Goal: Task Accomplishment & Management: Use online tool/utility

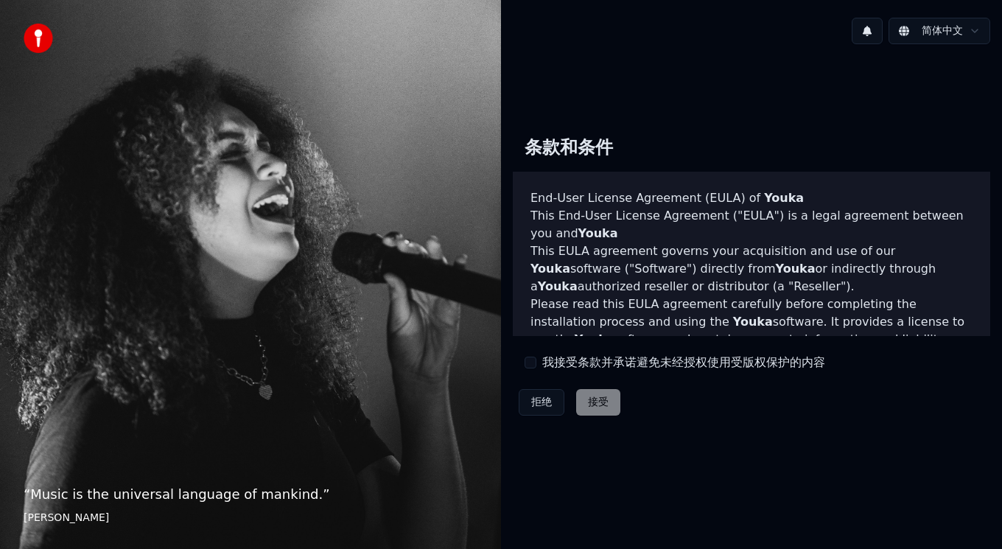
click at [587, 405] on div "拒绝 接受" at bounding box center [570, 402] width 114 height 38
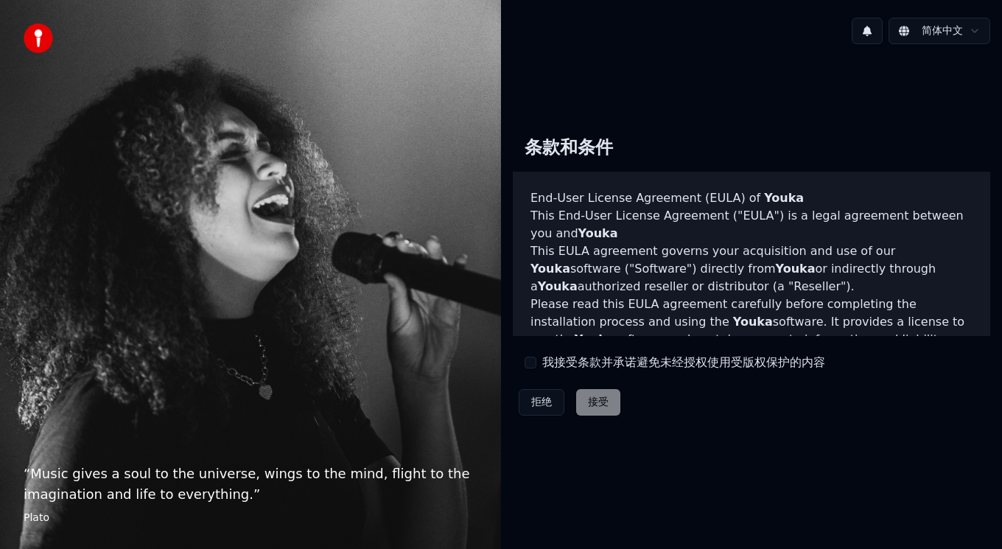
click at [966, 29] on html "“ Music gives a soul to the universe, wings to the mind, flight to the imaginat…" at bounding box center [501, 274] width 1002 height 549
click at [595, 400] on div "拒绝 接受" at bounding box center [570, 402] width 114 height 38
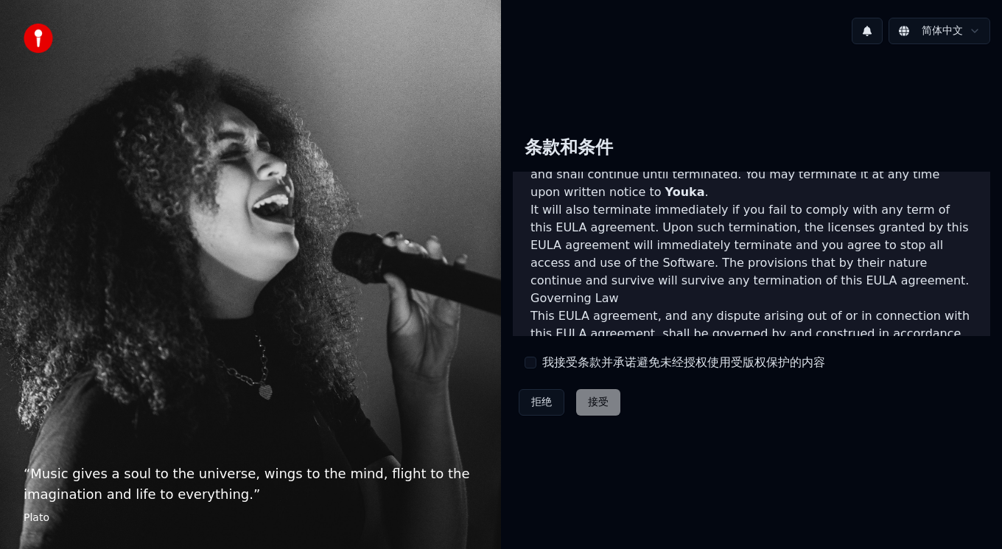
scroll to position [1038, 0]
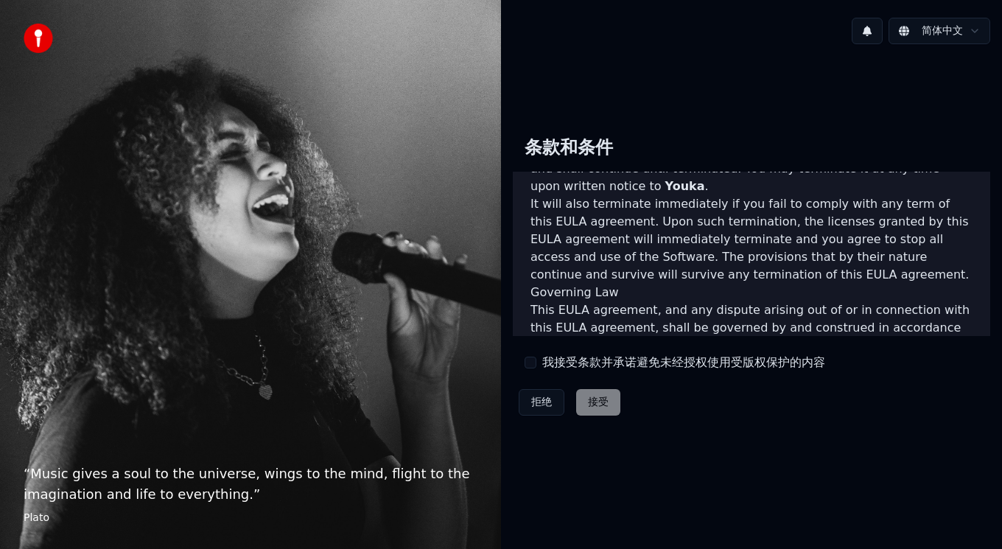
click at [600, 396] on div "拒绝 接受" at bounding box center [570, 402] width 114 height 38
click at [526, 358] on button "我接受条款并承诺避免未经授权使用受版权保护的内容" at bounding box center [531, 363] width 12 height 12
click at [590, 396] on button "接受" at bounding box center [598, 402] width 44 height 27
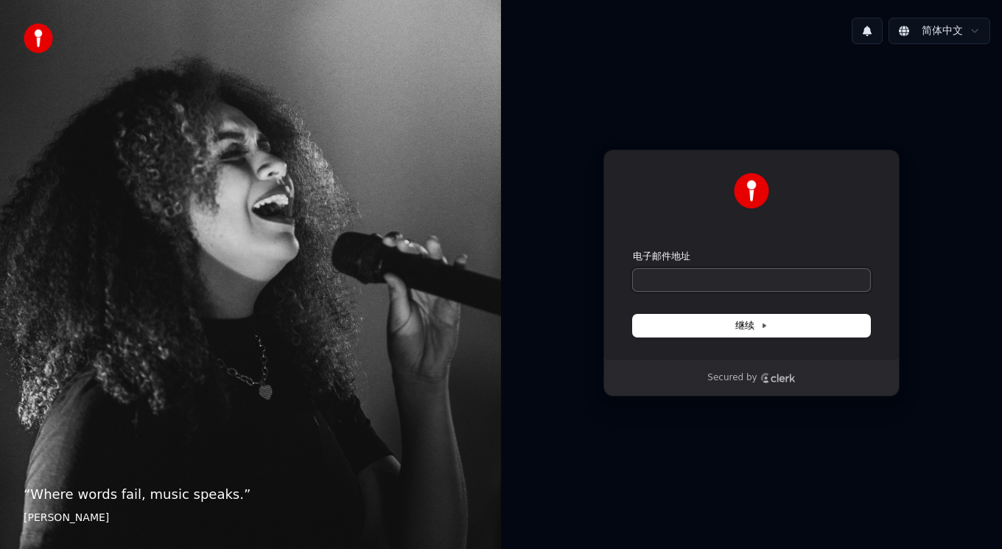
click at [679, 270] on input "电子邮件地址" at bounding box center [751, 280] width 237 height 22
click at [743, 333] on button "继续" at bounding box center [751, 326] width 237 height 22
type input "**********"
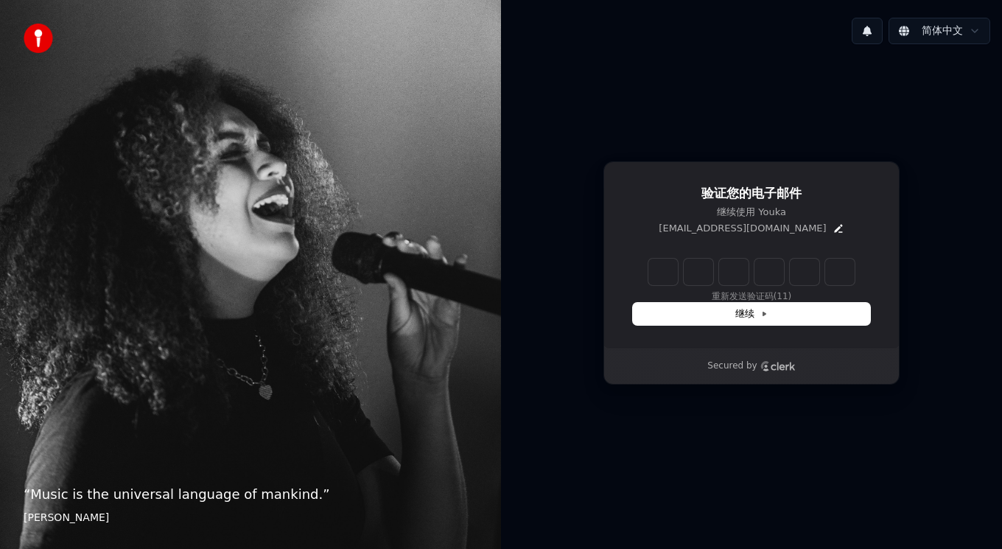
click at [668, 274] on input "Enter verification code" at bounding box center [752, 272] width 206 height 27
type input "******"
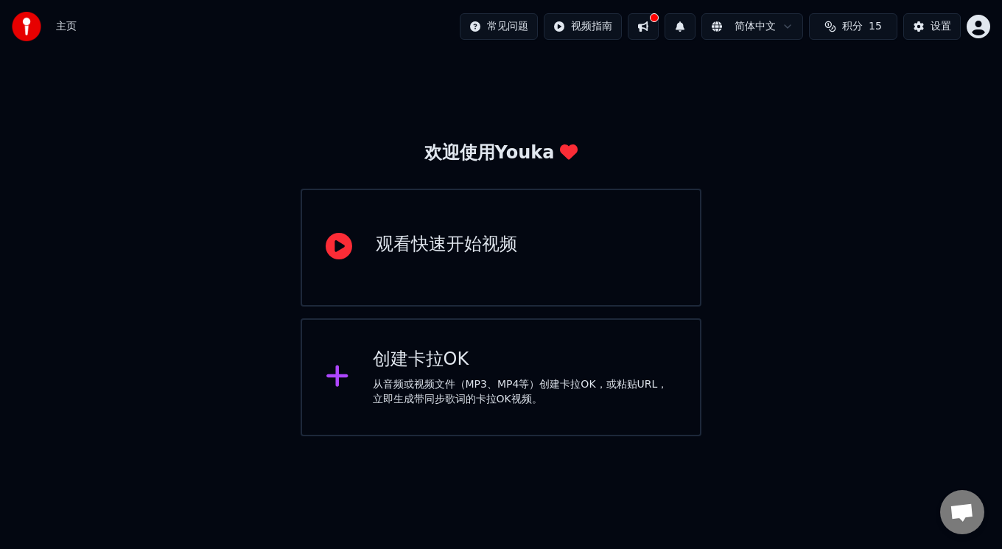
click at [546, 272] on div "观看快速开始视频" at bounding box center [501, 248] width 401 height 118
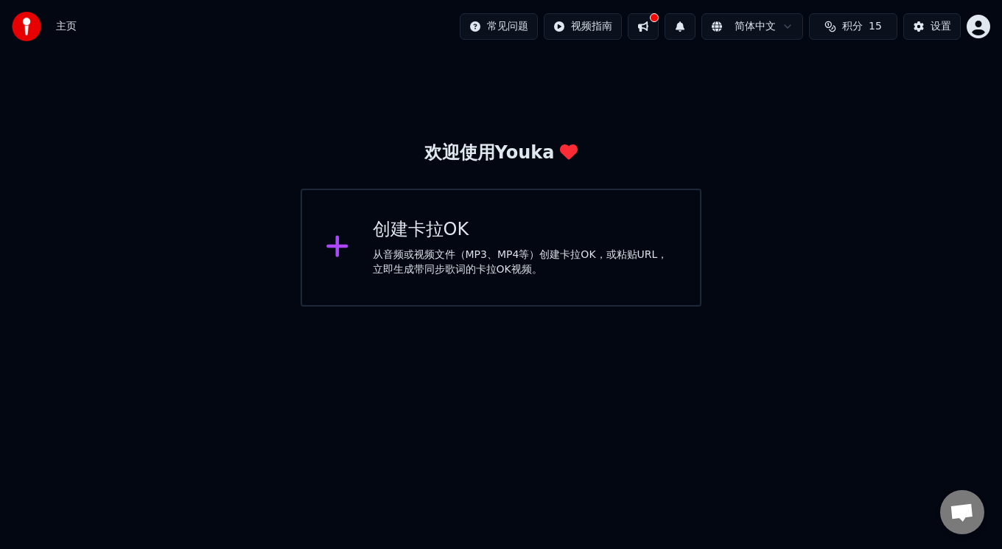
click at [425, 270] on div "从音频或视频文件（MP3、MP4等）创建卡拉OK，或粘贴URL，立即生成带同步歌词的卡拉OK视频。" at bounding box center [525, 262] width 304 height 29
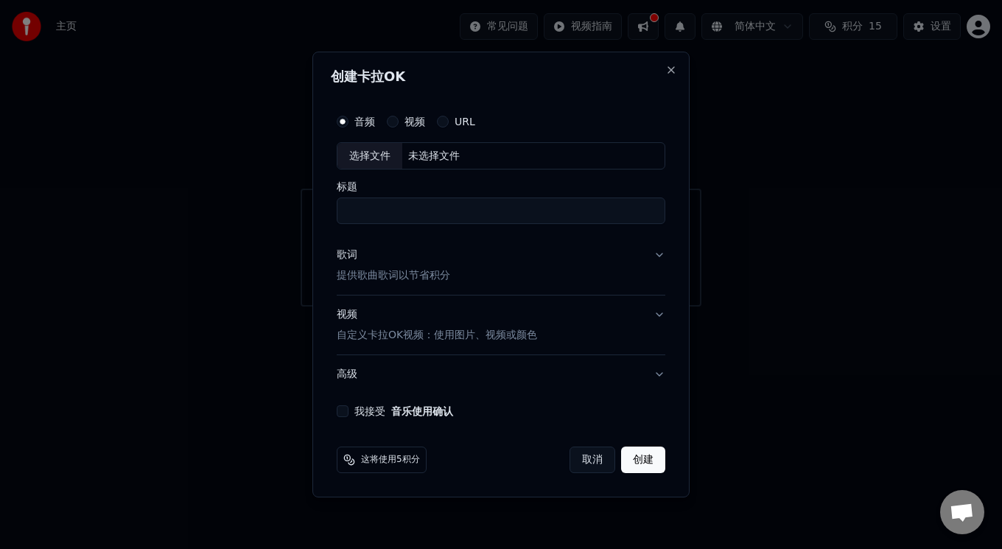
click at [426, 212] on input "标题" at bounding box center [501, 211] width 329 height 27
click at [413, 124] on label "视频" at bounding box center [415, 121] width 21 height 10
click at [399, 124] on button "视频" at bounding box center [393, 122] width 12 height 12
click at [456, 122] on label "URL" at bounding box center [465, 121] width 21 height 10
click at [449, 122] on button "URL" at bounding box center [443, 122] width 12 height 12
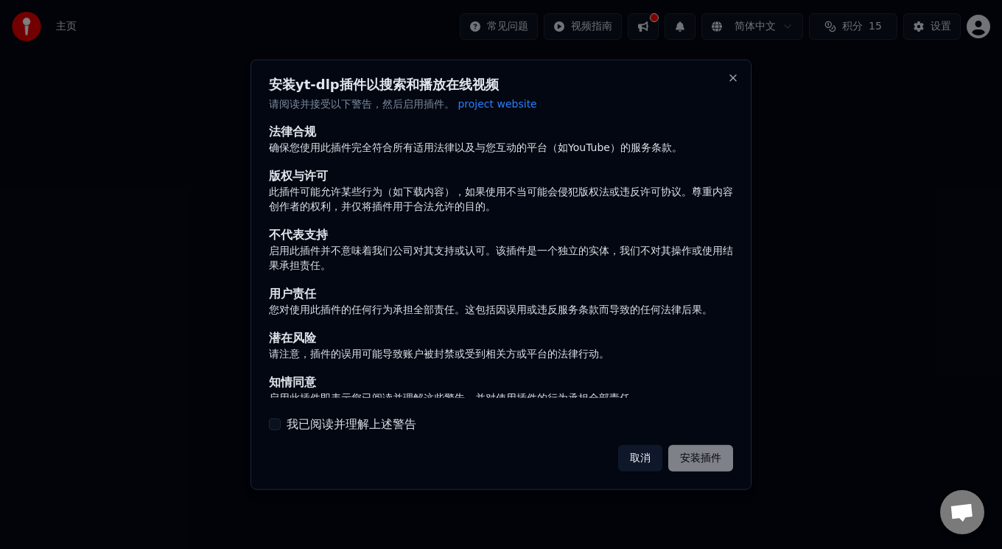
scroll to position [8, 0]
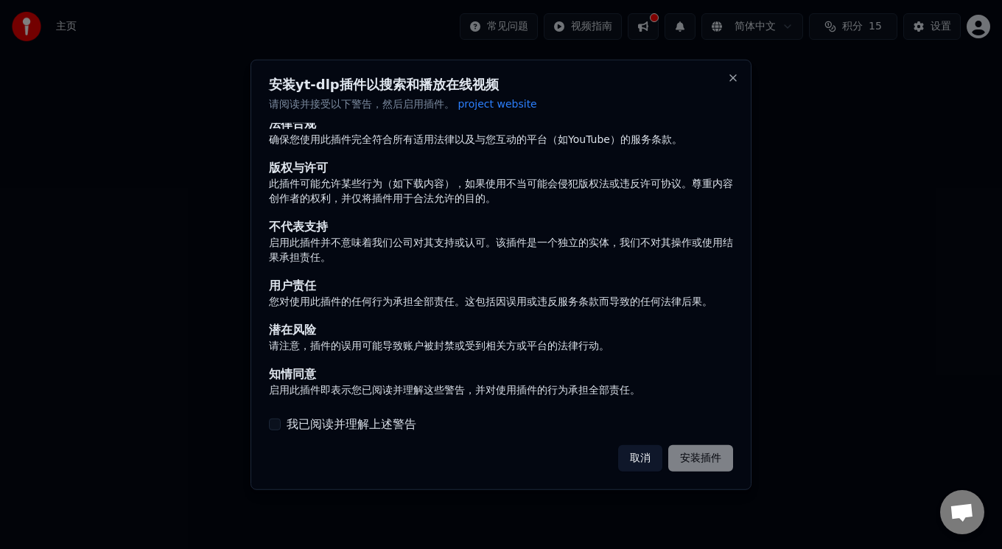
click at [276, 419] on button "我已阅读并理解上述警告" at bounding box center [275, 425] width 12 height 12
click at [685, 459] on button "安装插件" at bounding box center [700, 458] width 65 height 27
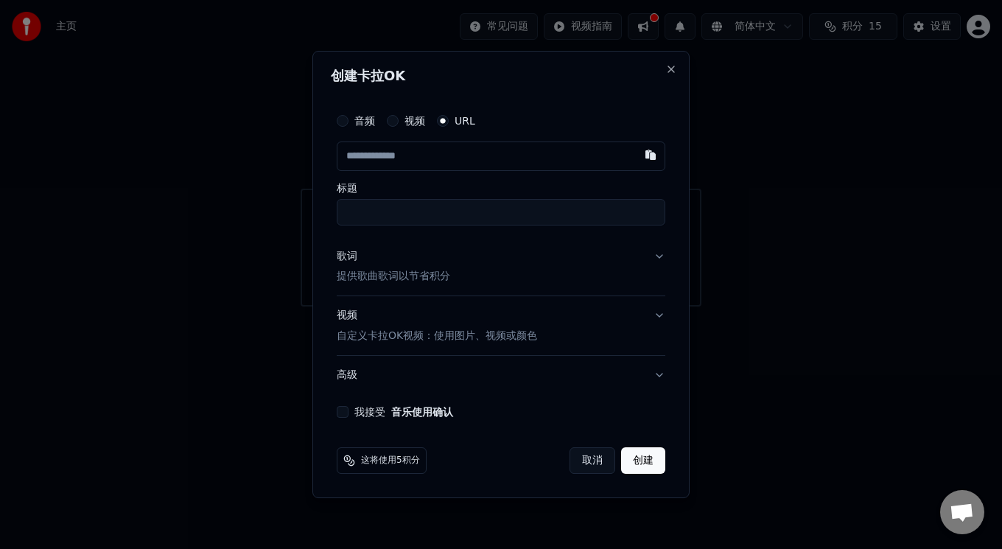
click at [343, 409] on button "我接受 音乐使用确认" at bounding box center [343, 412] width 12 height 12
click at [651, 155] on button "button" at bounding box center [650, 155] width 29 height 27
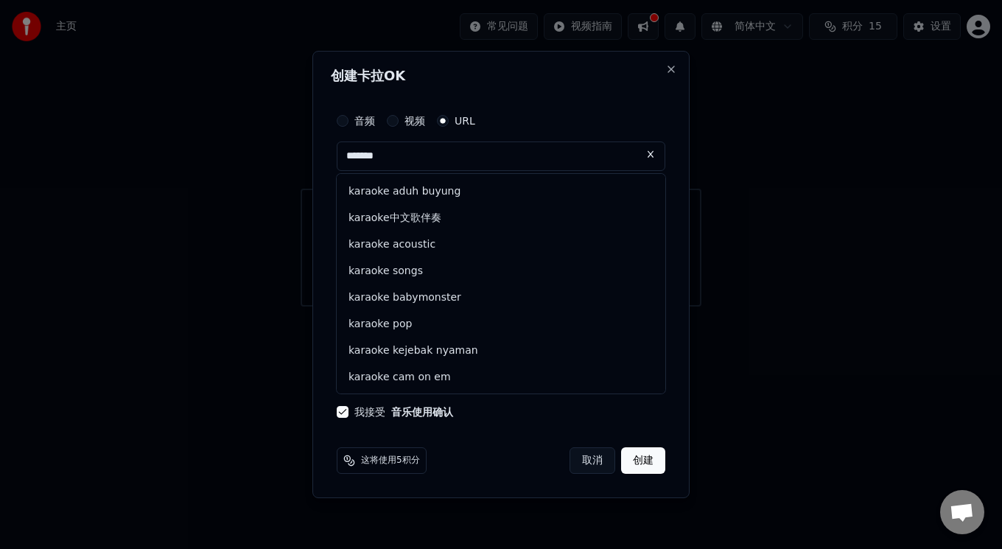
scroll to position [0, 0]
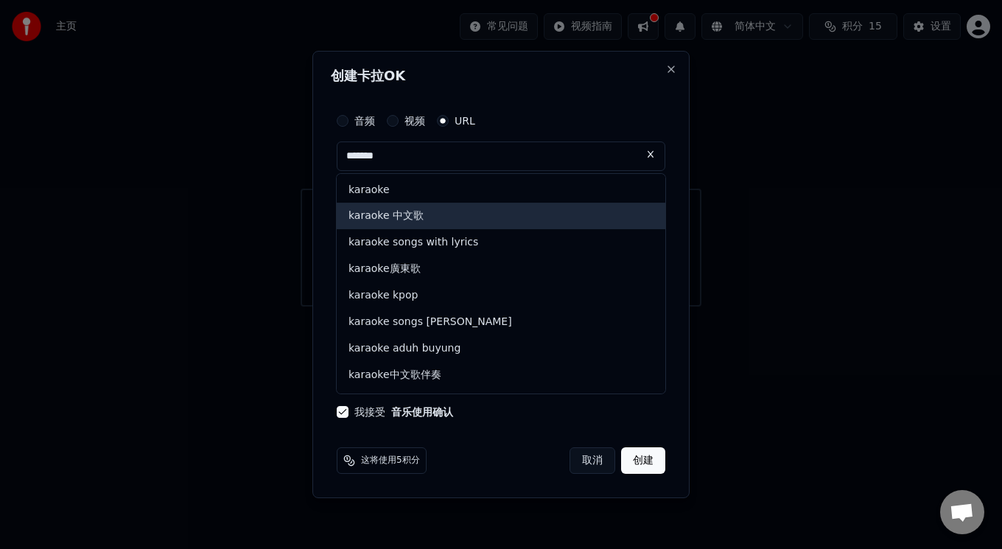
click at [403, 214] on div "karaoke 中文歌" at bounding box center [501, 216] width 329 height 27
type input "**********"
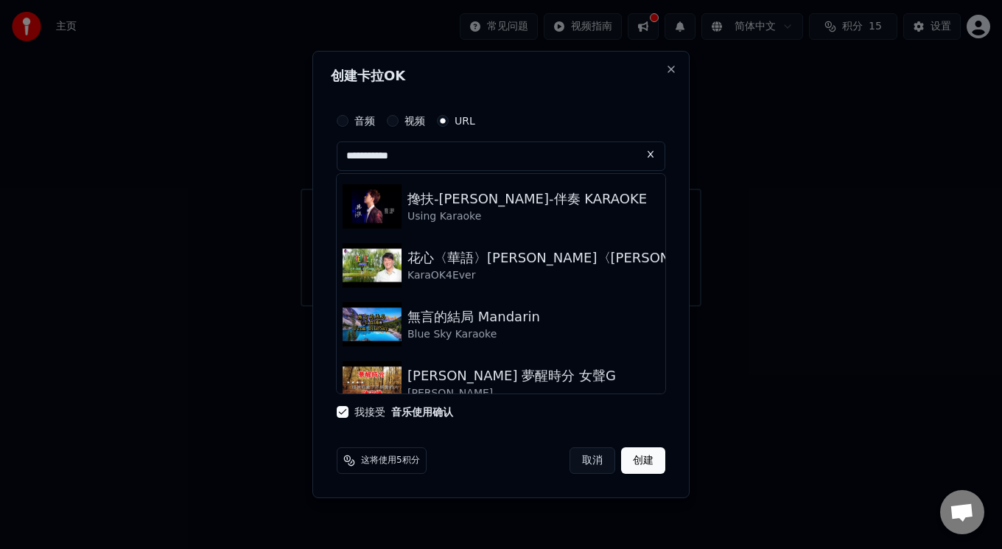
scroll to position [848, 0]
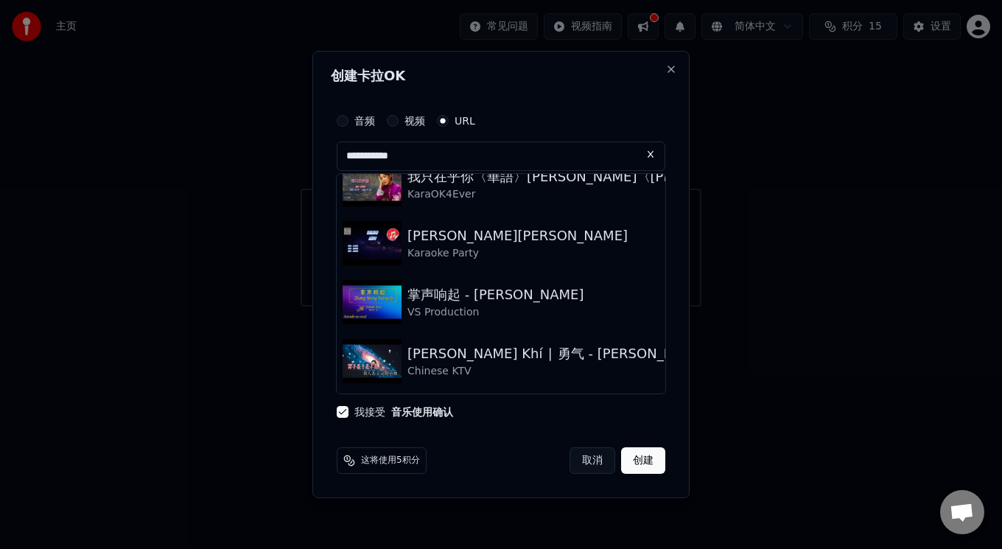
click at [393, 119] on button "视频" at bounding box center [393, 121] width 12 height 12
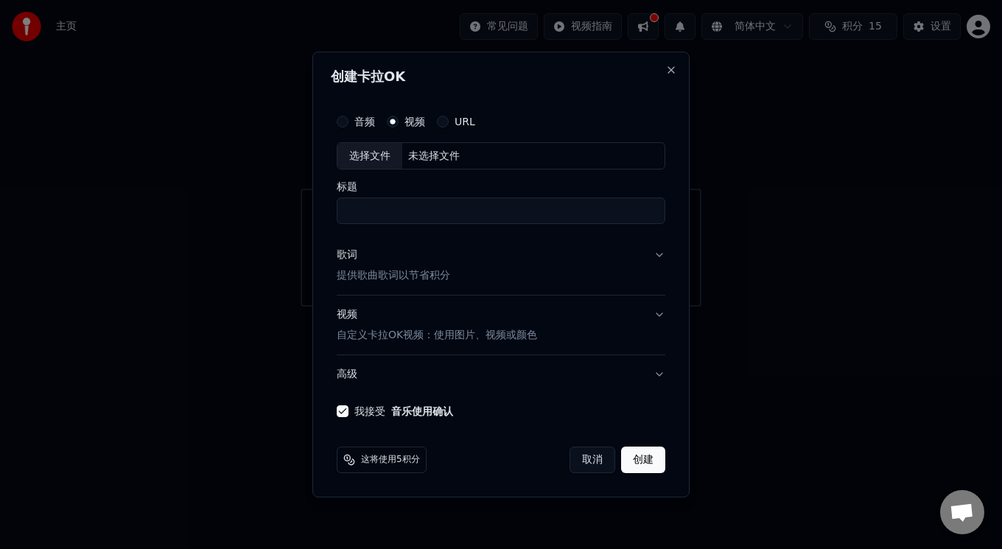
click at [343, 123] on button "音频" at bounding box center [343, 122] width 12 height 12
click at [453, 121] on div "URL" at bounding box center [456, 122] width 38 height 12
click at [439, 119] on button "URL" at bounding box center [443, 122] width 12 height 12
click at [651, 152] on button "button" at bounding box center [650, 155] width 29 height 27
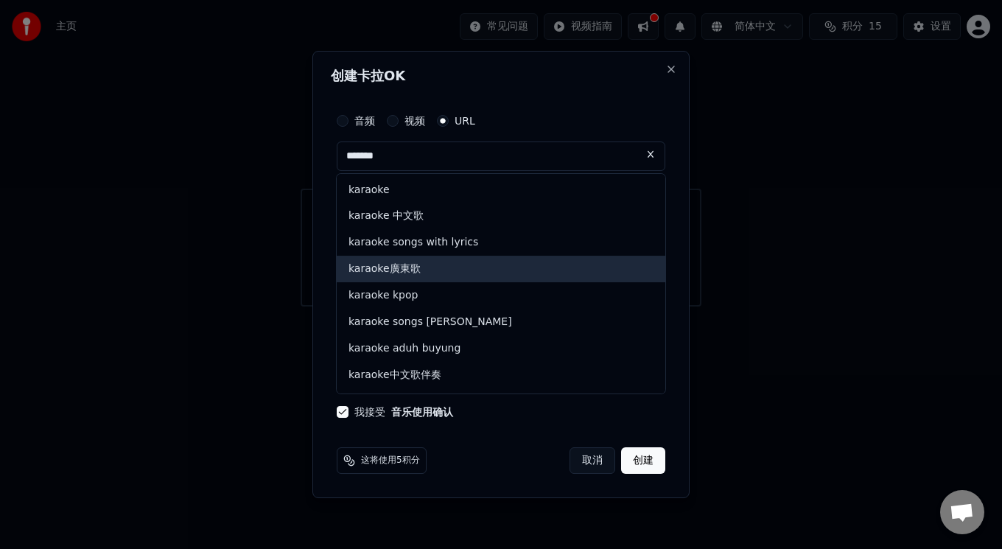
click at [412, 262] on div "karaoke廣東歌" at bounding box center [501, 269] width 329 height 27
type input "**********"
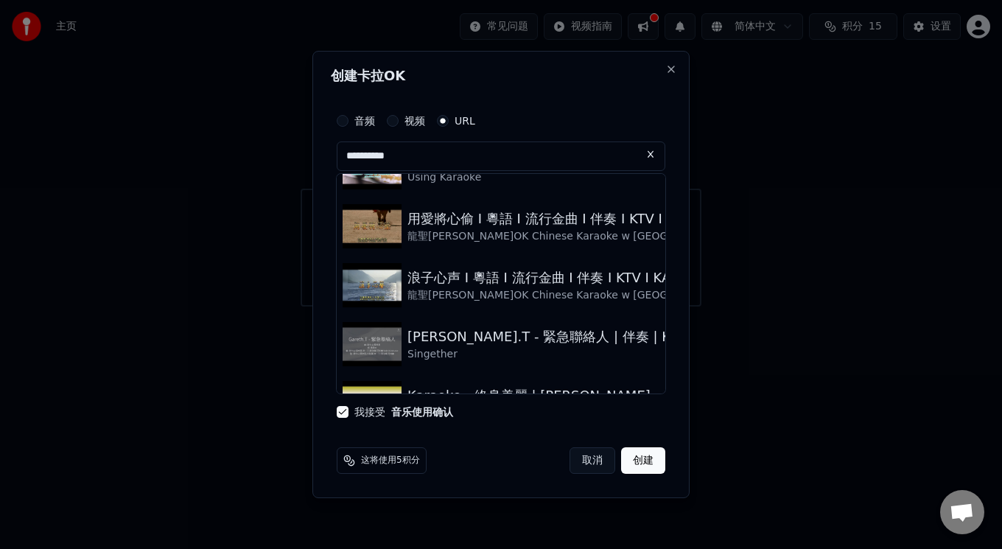
scroll to position [671, 0]
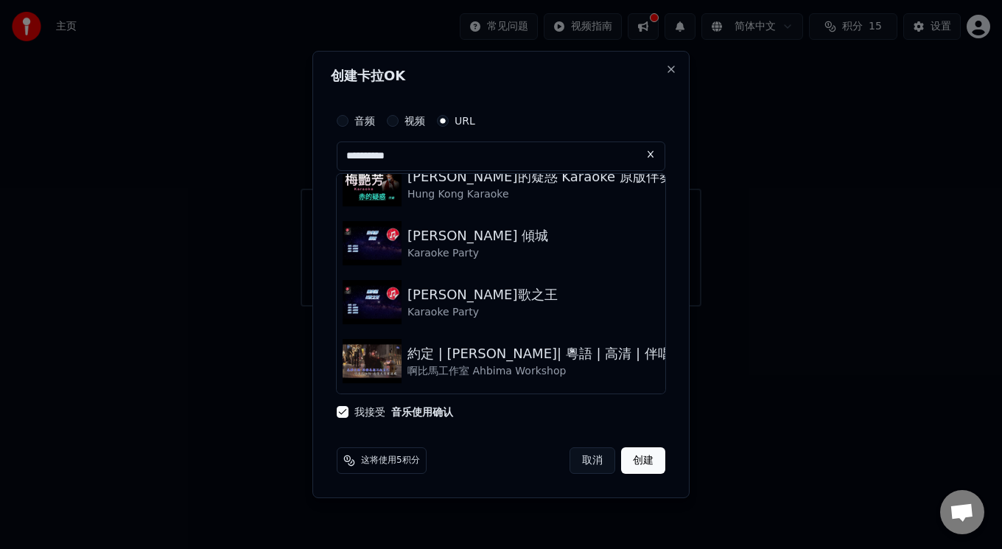
click at [648, 466] on button "创建" at bounding box center [643, 460] width 44 height 27
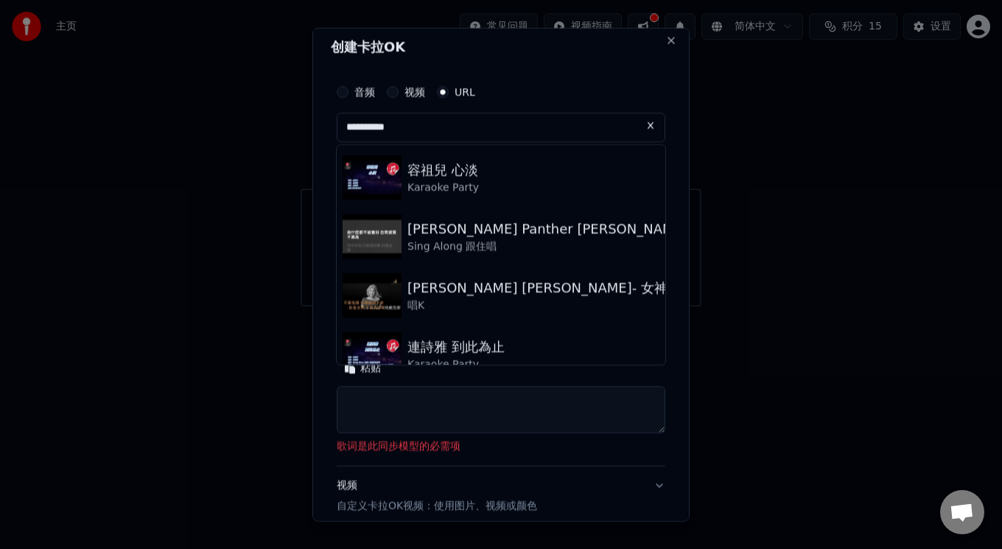
scroll to position [0, 0]
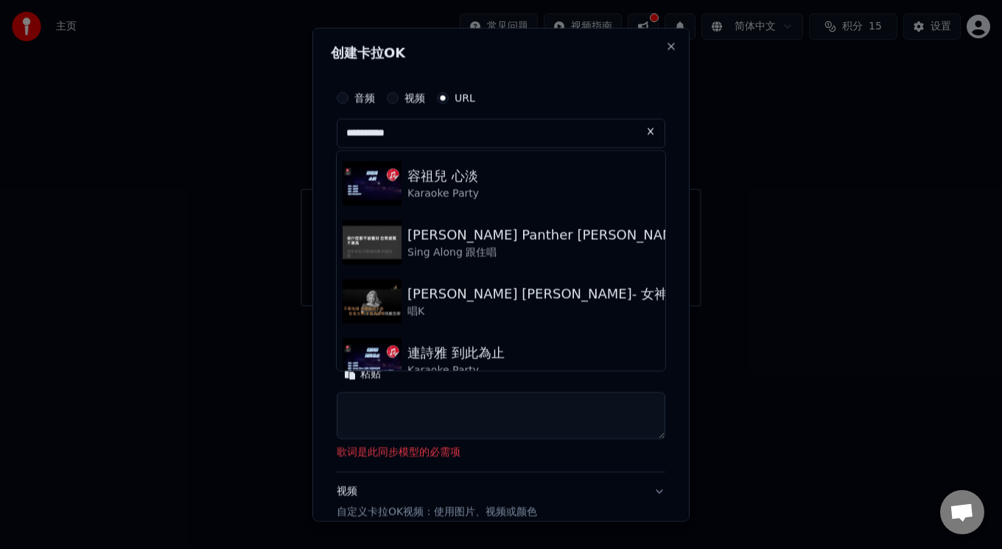
click at [617, 125] on input "**********" at bounding box center [501, 132] width 329 height 29
click at [636, 128] on button at bounding box center [650, 131] width 29 height 27
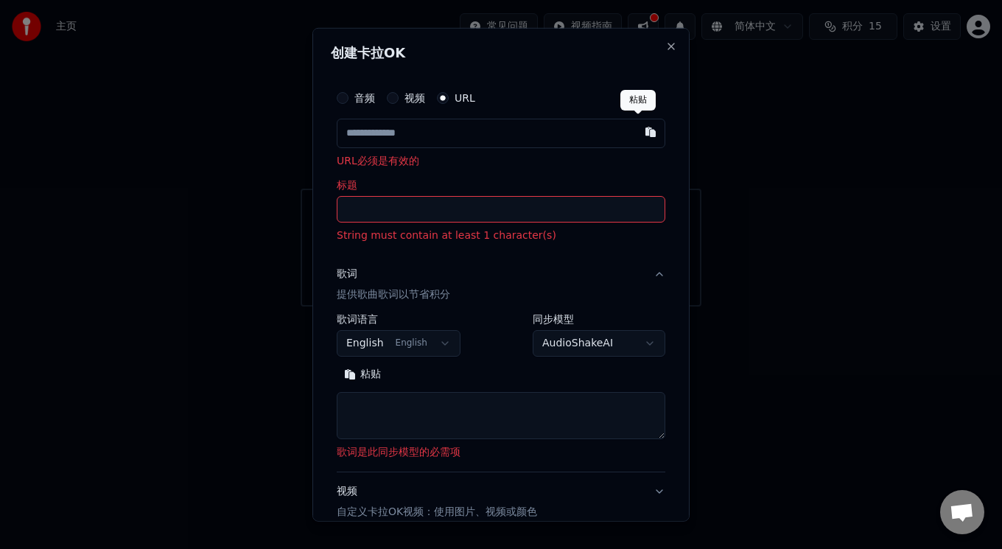
click at [639, 128] on button "button" at bounding box center [650, 131] width 29 height 27
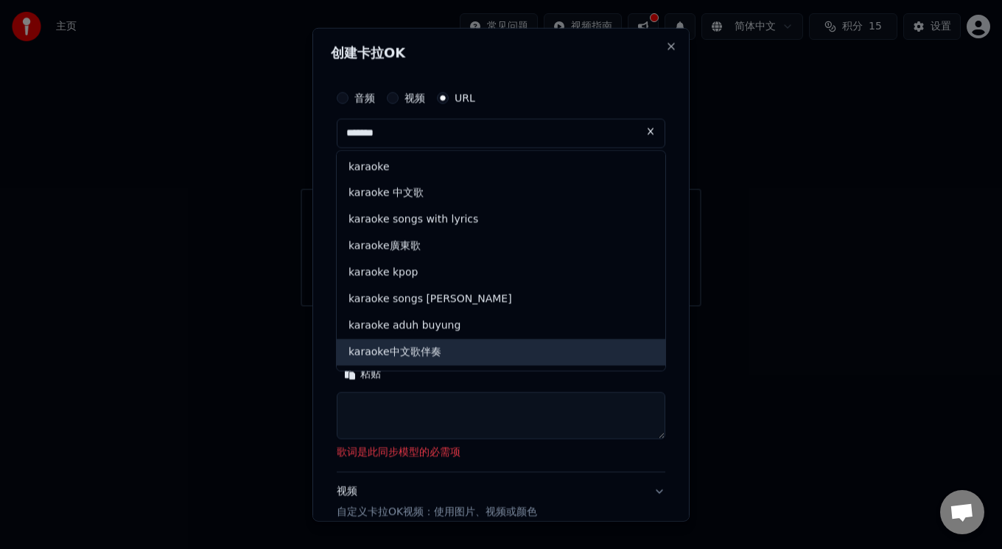
click at [423, 354] on div "karaoke中文歌伴奏" at bounding box center [501, 352] width 329 height 27
type input "**********"
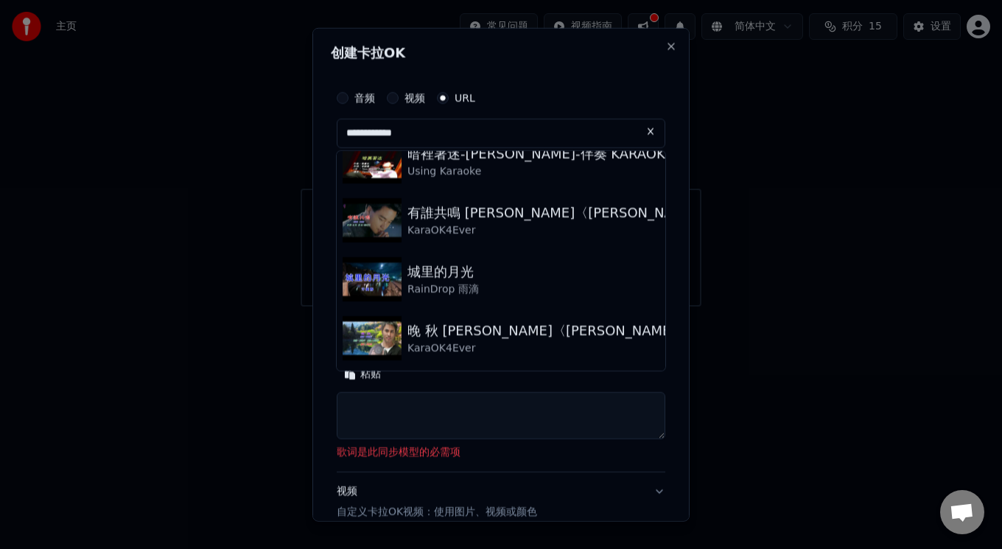
scroll to position [153, 0]
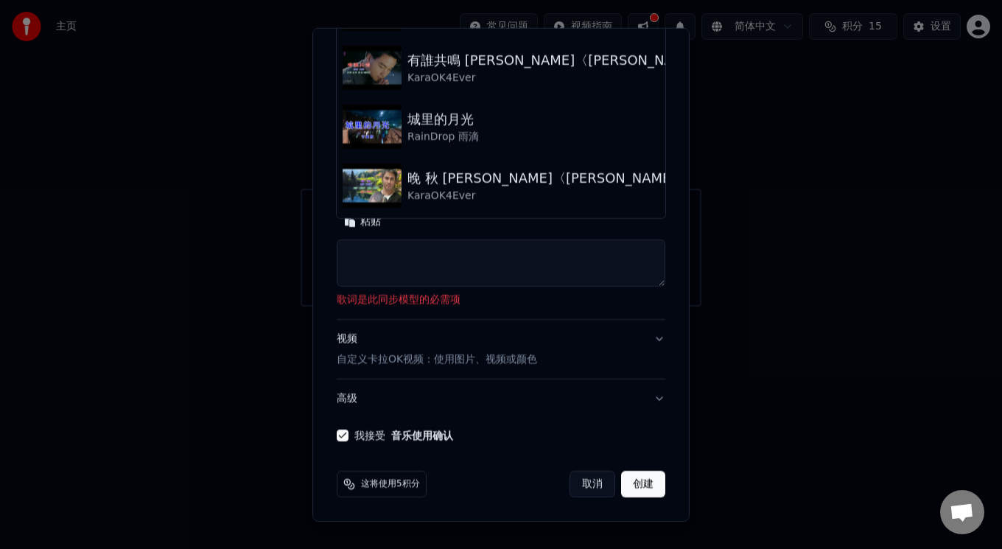
click at [521, 259] on textarea at bounding box center [501, 263] width 329 height 47
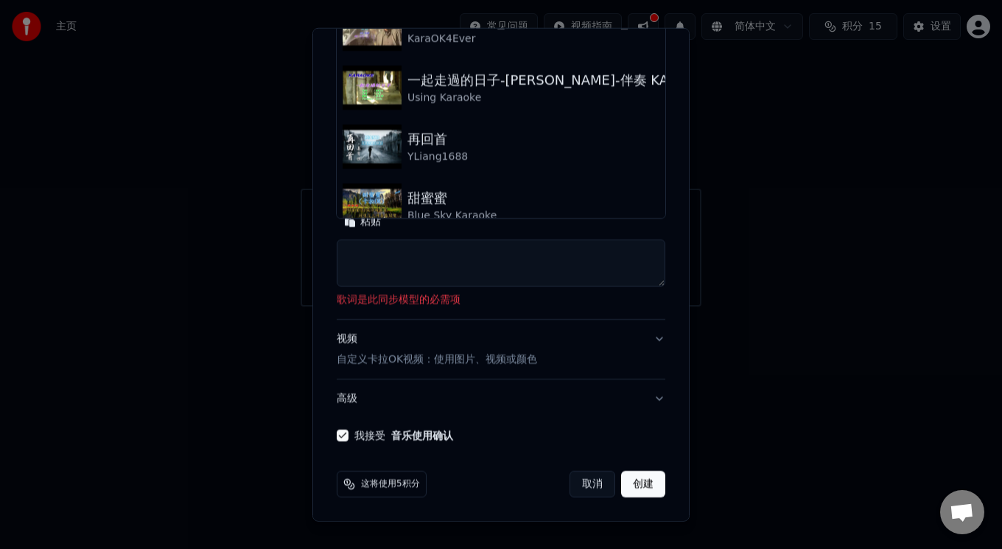
click at [381, 355] on p "自定义卡拉OK视频：使用图片、视频或颜色" at bounding box center [437, 359] width 200 height 15
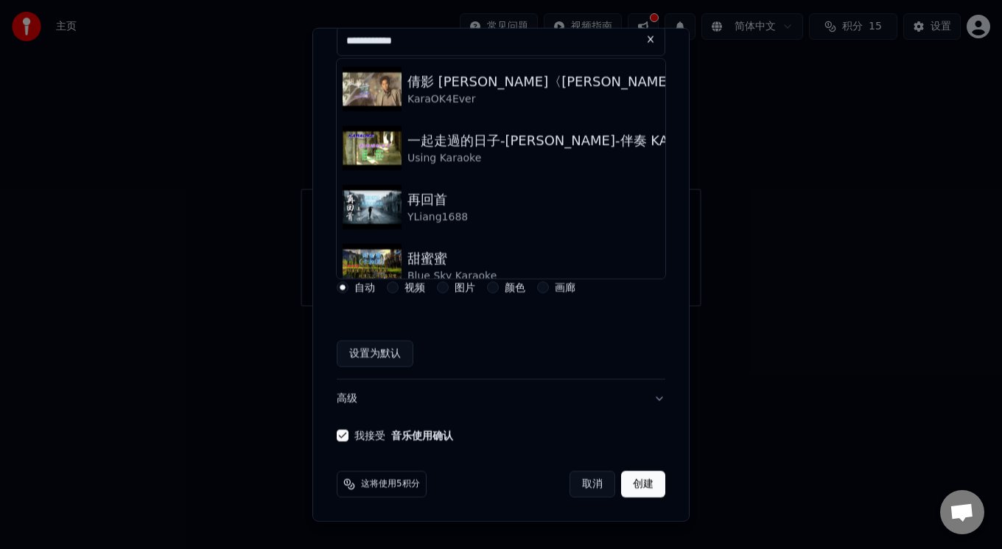
scroll to position [92, 0]
click at [468, 288] on label "图片" at bounding box center [465, 287] width 21 height 10
click at [449, 288] on button "图片" at bounding box center [443, 288] width 12 height 12
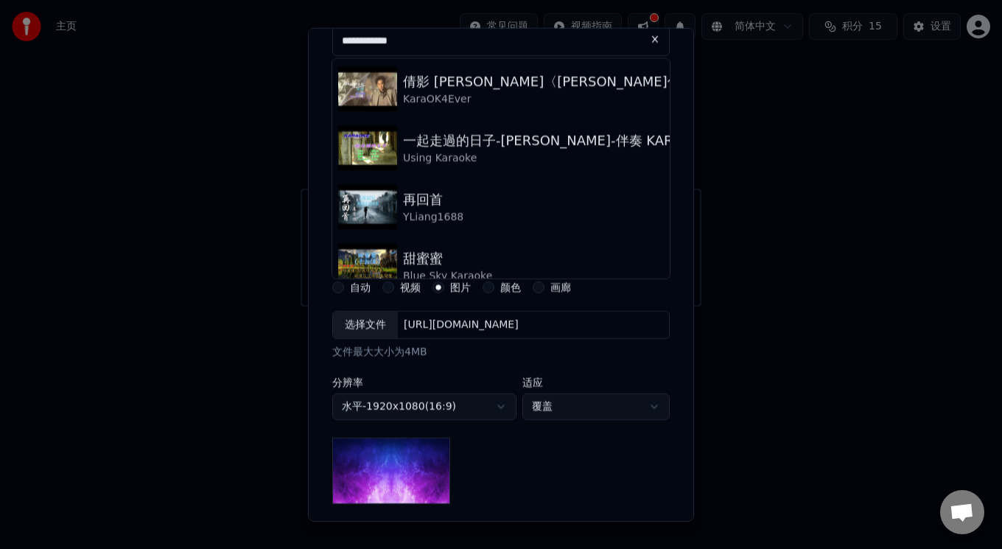
drag, startPoint x: 467, startPoint y: 288, endPoint x: 451, endPoint y: 294, distance: 16.6
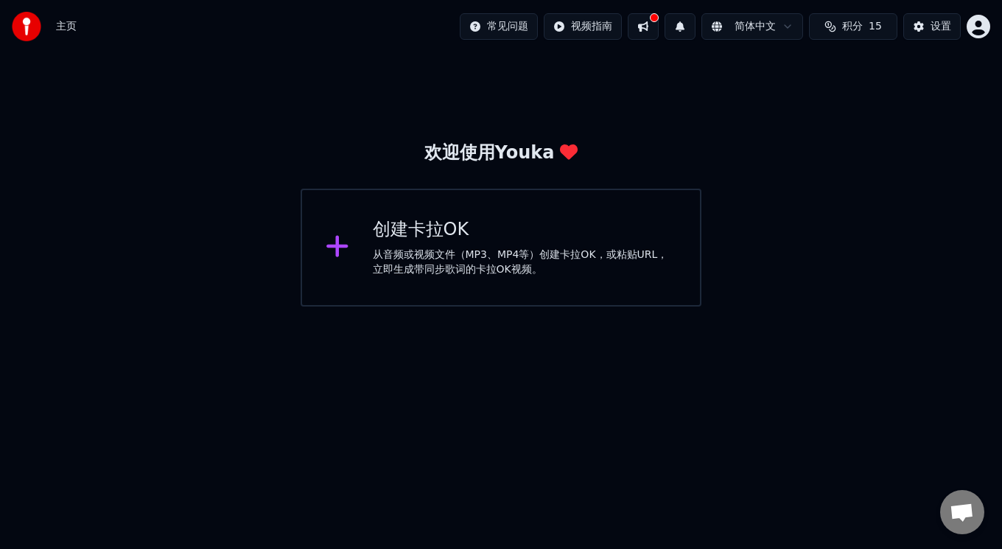
click at [430, 221] on div "创建卡拉OK" at bounding box center [525, 230] width 304 height 24
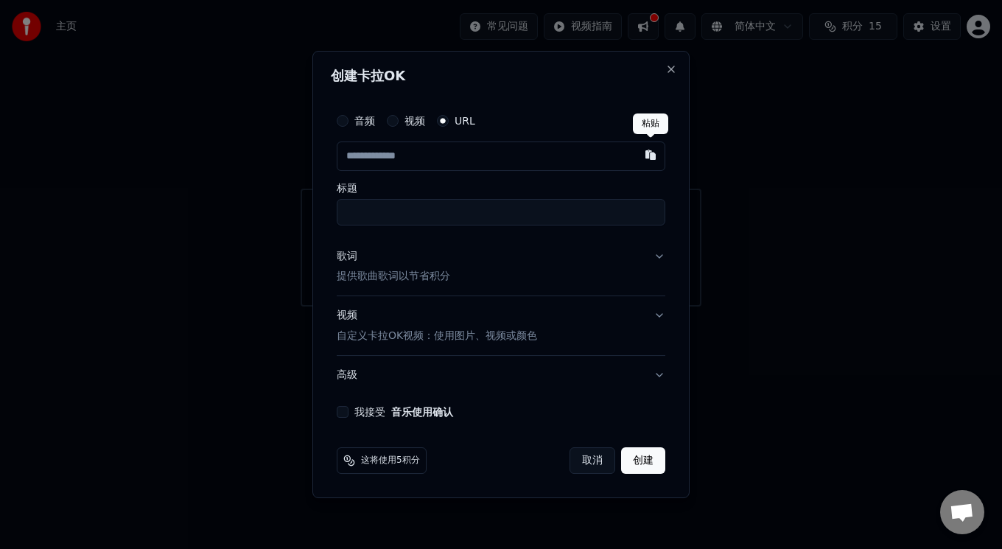
click at [655, 153] on button "button" at bounding box center [650, 155] width 29 height 27
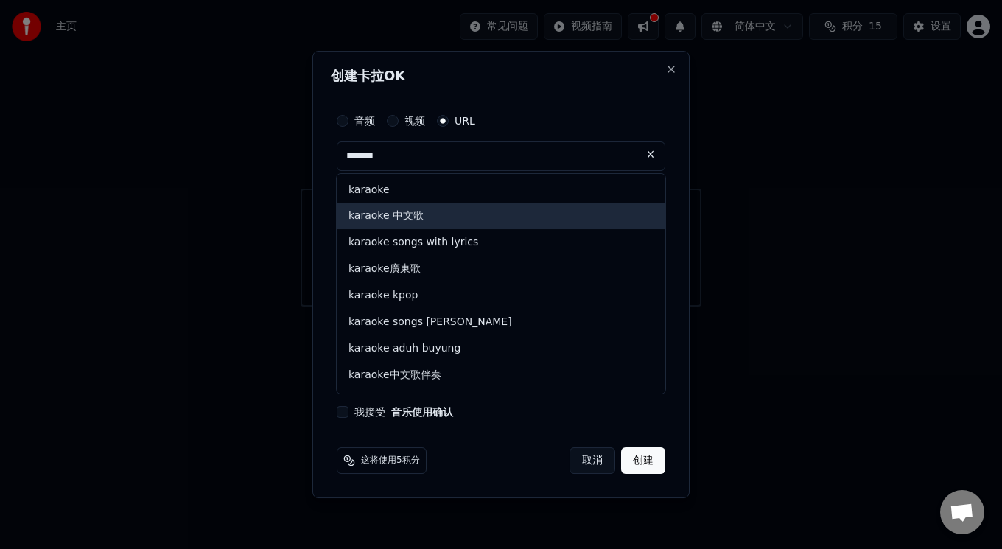
click at [578, 203] on div "karaoke 中文歌" at bounding box center [501, 216] width 329 height 27
type input "**********"
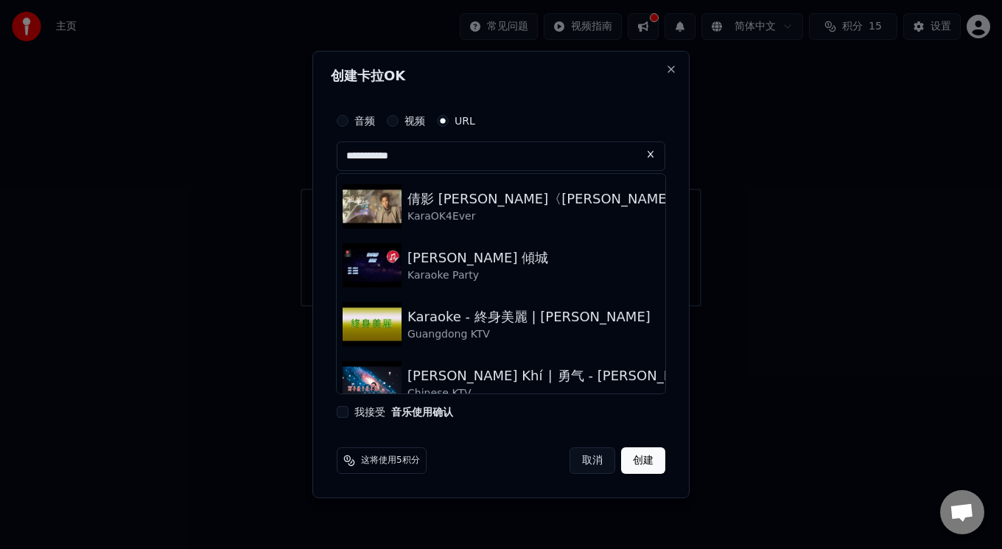
click at [647, 461] on button "创建" at bounding box center [643, 460] width 44 height 27
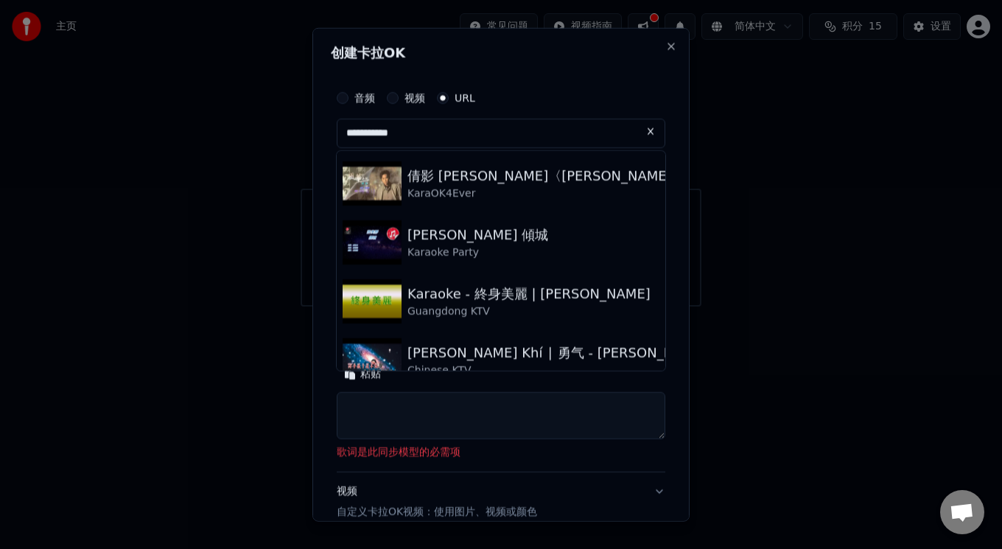
click at [449, 405] on textarea at bounding box center [501, 415] width 329 height 47
select select
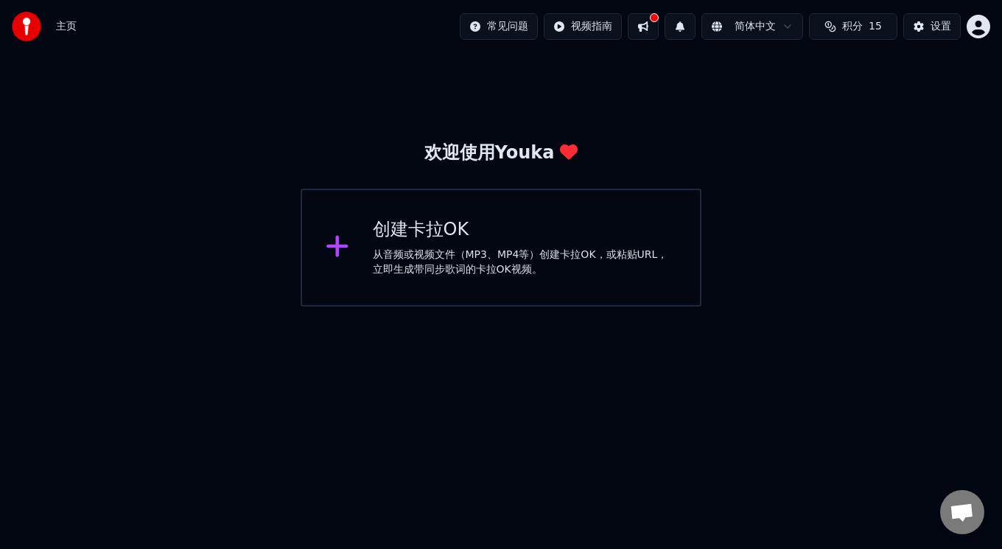
click at [653, 17] on div at bounding box center [654, 17] width 9 height 9
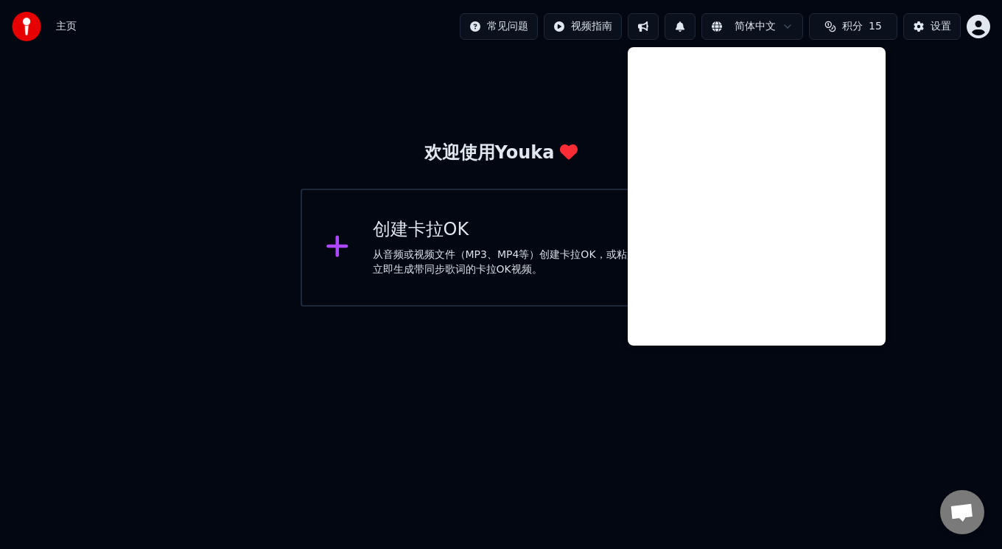
click at [766, 24] on html "主页 常见问题 视频指南 简体中文 积分 15 设置 欢迎使用Youka 创建卡拉OK 从音频或视频文件（MP3、MP4等）创建卡拉OK，或粘贴URL，立即生…" at bounding box center [501, 153] width 1002 height 307
click at [792, 20] on html "主页 常见问题 视频指南 简体中文 积分 15 设置 欢迎使用Youka 创建卡拉OK 从音频或视频文件（MP3、MP4等）创建卡拉OK，或粘贴URL，立即生…" at bounding box center [501, 153] width 1002 height 307
click at [785, 20] on html "主页 常见问题 视频指南 简体中文 积分 15 设置 欢迎使用Youka 创建卡拉OK 从音频或视频文件（MP3、MP4等）创建卡拉OK，或粘贴URL，立即生…" at bounding box center [501, 153] width 1002 height 307
click at [676, 26] on html "主页 常见问题 视频指南 简体中文 积分 15 设置 欢迎使用Youka 创建卡拉OK 从音频或视频文件（MP3、MP4等）创建卡拉OK，或粘贴URL，立即生…" at bounding box center [501, 153] width 1002 height 307
click at [641, 18] on button at bounding box center [643, 26] width 31 height 27
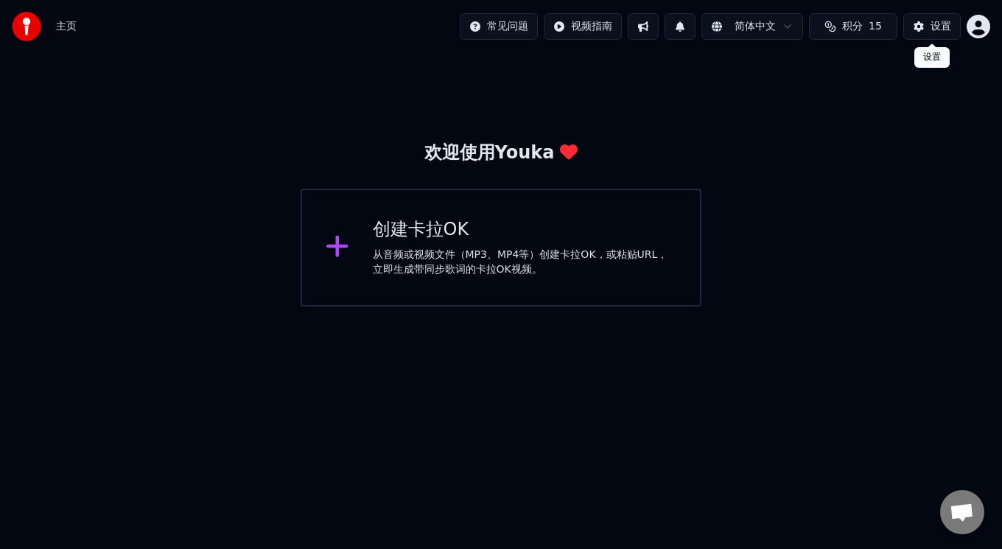
click at [926, 29] on button "设置" at bounding box center [932, 26] width 57 height 27
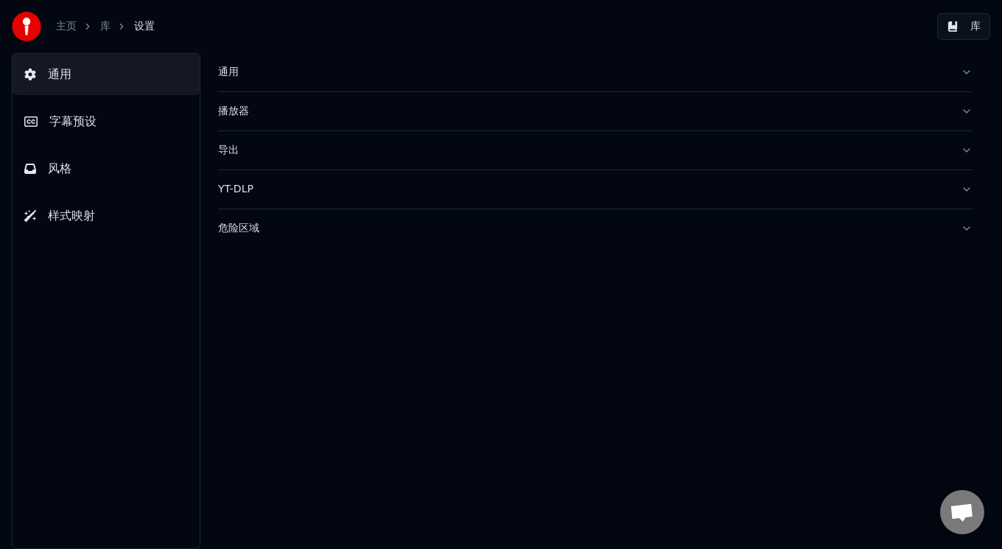
click at [75, 122] on span "字幕预设" at bounding box center [72, 122] width 47 height 18
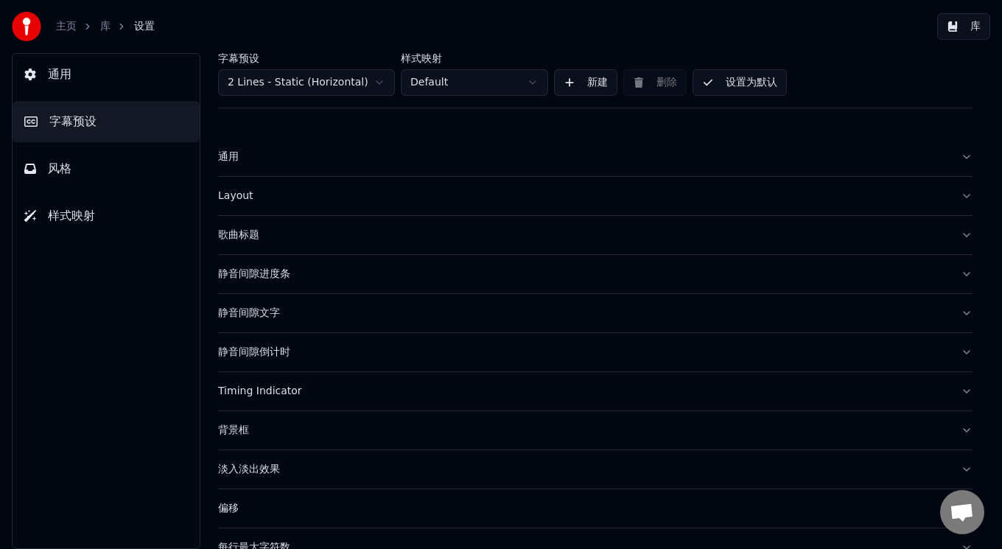
scroll to position [108, 0]
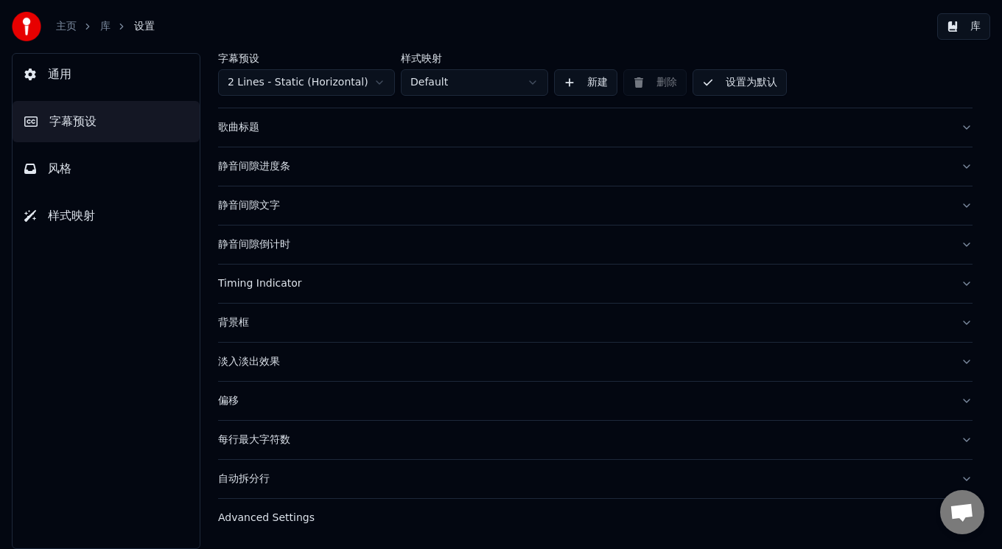
click at [69, 121] on span "字幕预设" at bounding box center [72, 122] width 47 height 18
click at [59, 163] on span "风格" at bounding box center [60, 169] width 24 height 18
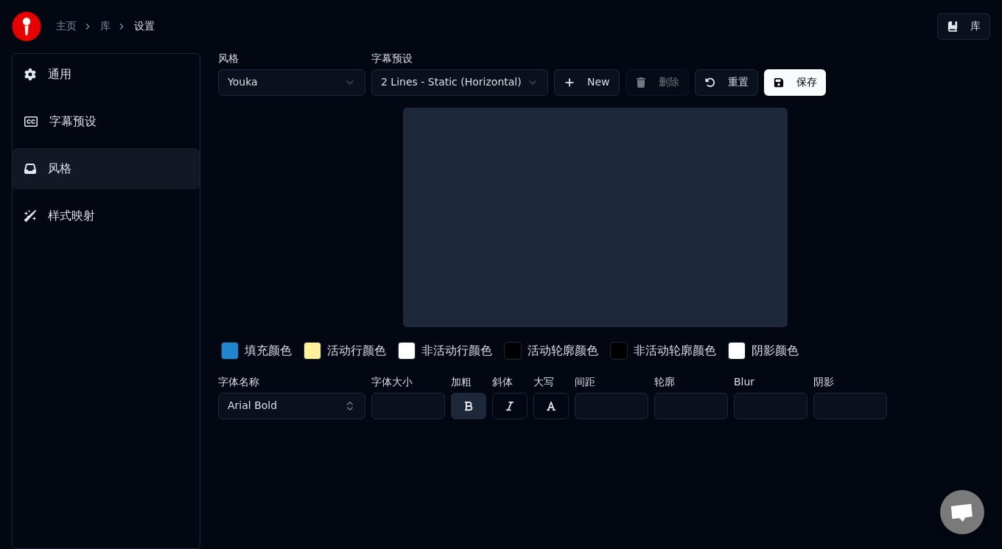
scroll to position [0, 0]
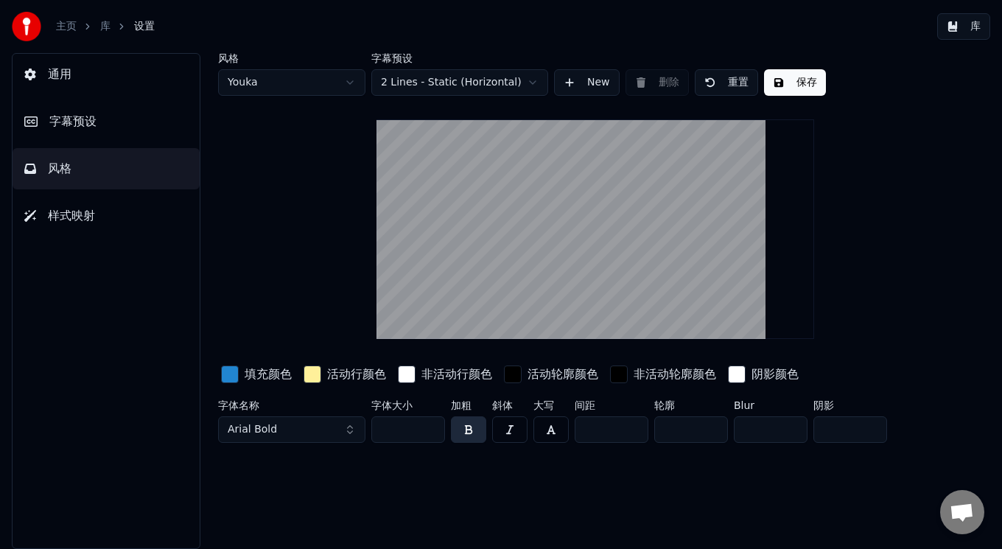
click at [632, 283] on video at bounding box center [596, 229] width 438 height 220
click at [232, 368] on div "button" at bounding box center [230, 375] width 18 height 18
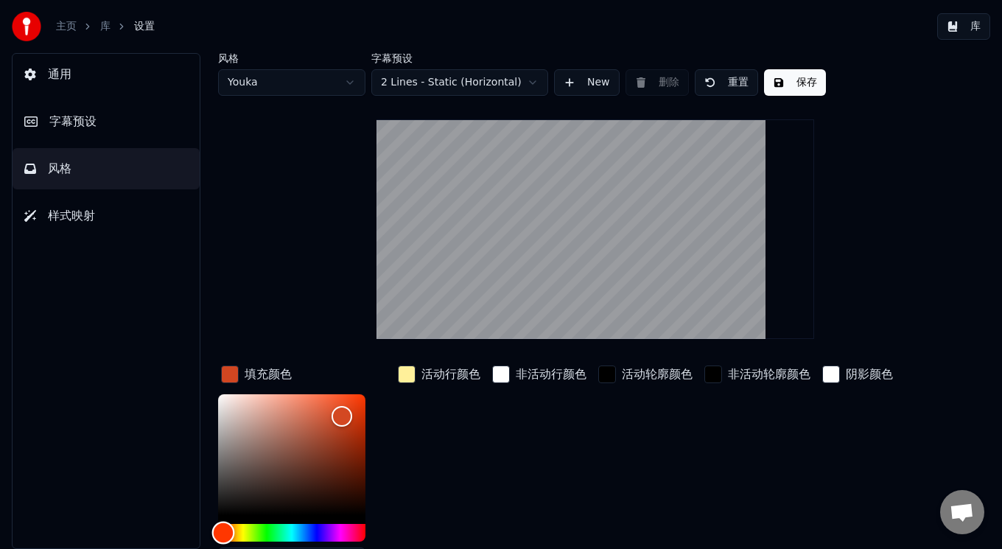
click at [222, 525] on div "Hue" at bounding box center [291, 533] width 147 height 18
click at [248, 531] on div "Hue" at bounding box center [291, 533] width 147 height 18
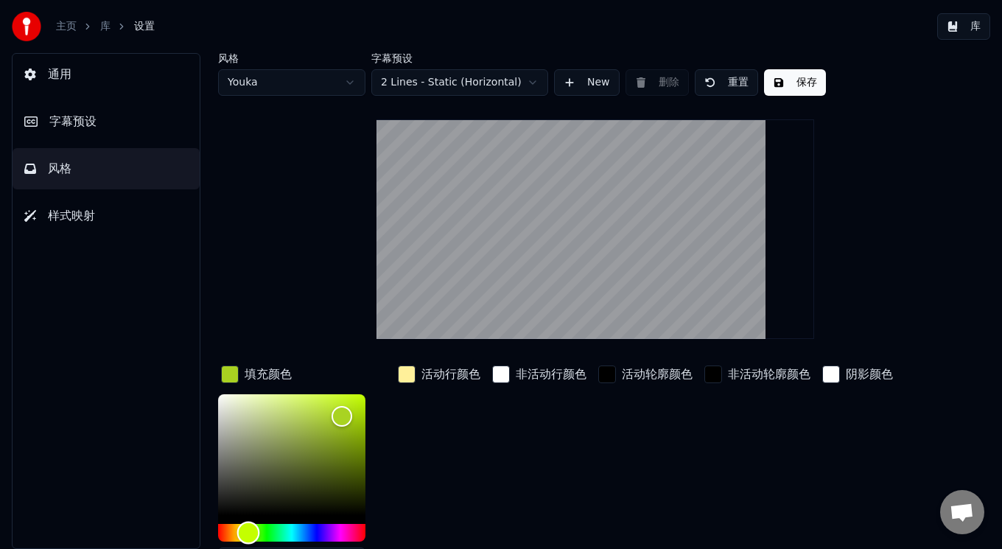
type input "*******"
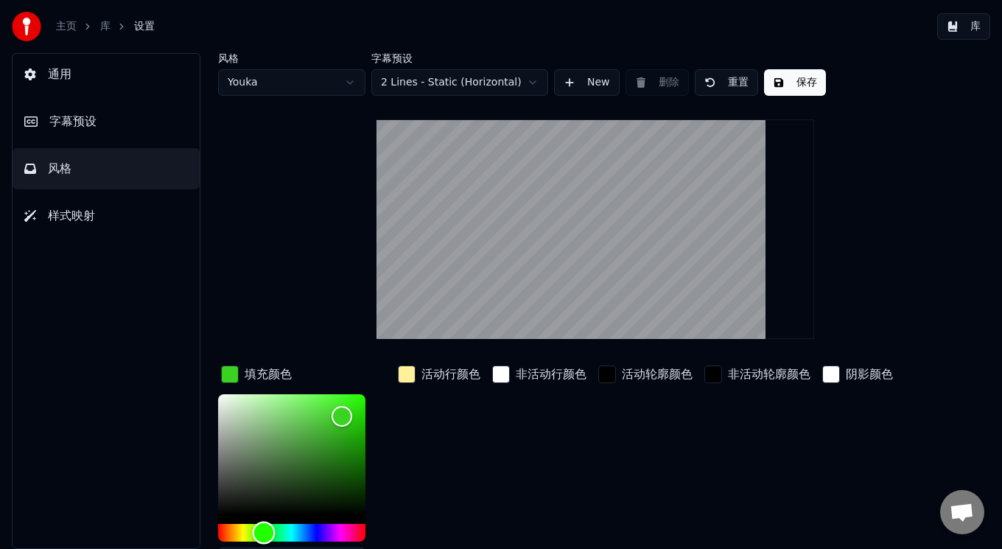
click at [264, 528] on div "Hue" at bounding box center [291, 533] width 147 height 18
click at [403, 374] on div "button" at bounding box center [407, 375] width 18 height 18
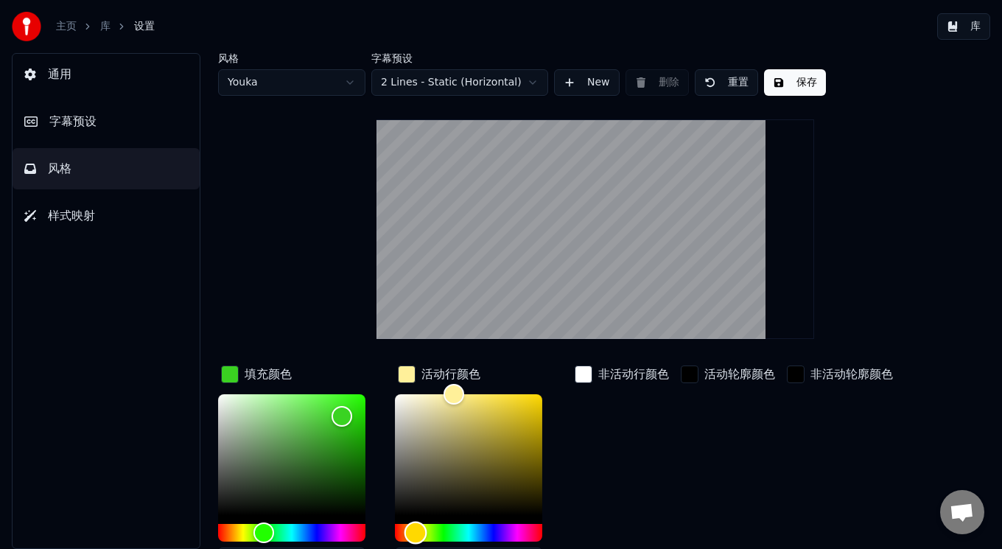
type input "*******"
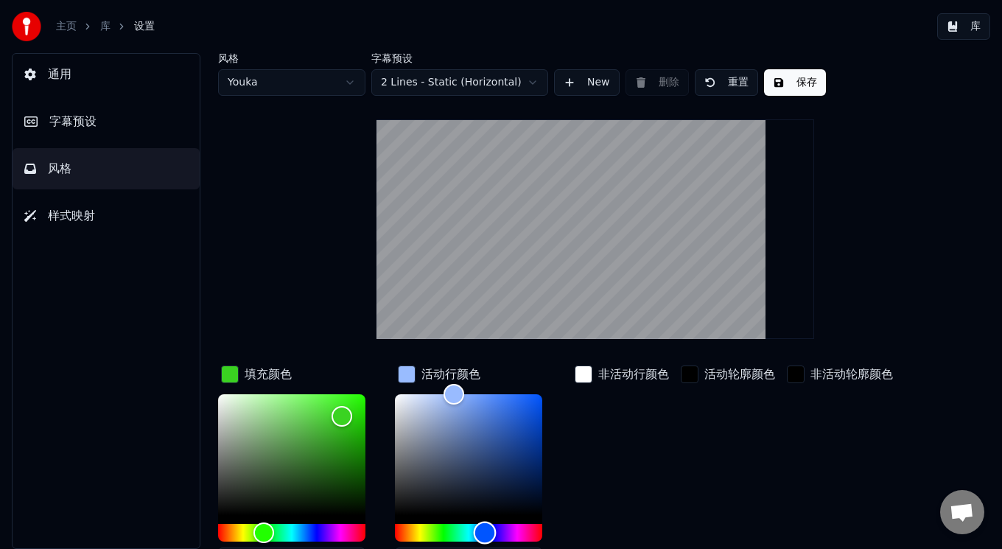
click at [485, 531] on div "Hue" at bounding box center [468, 533] width 147 height 18
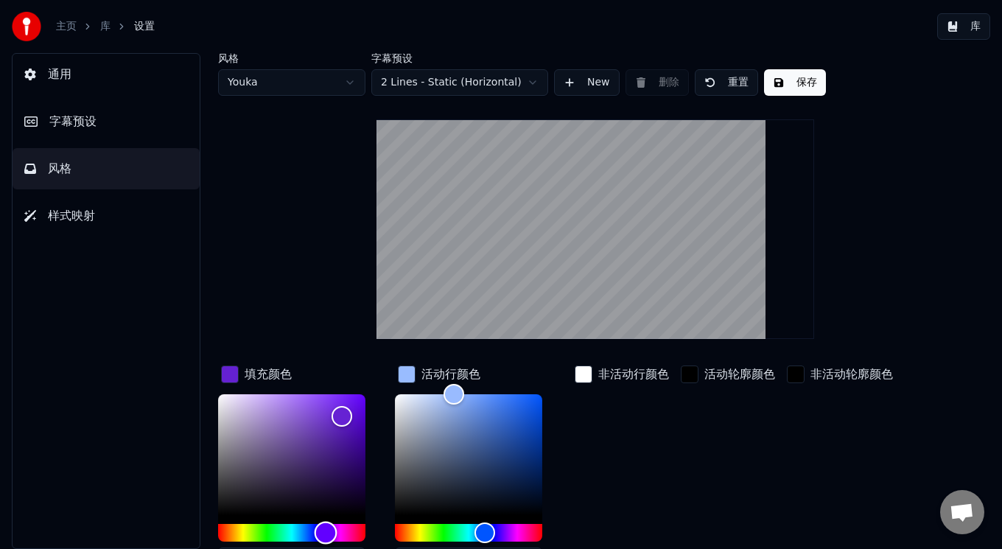
click at [326, 528] on div "Hue" at bounding box center [291, 533] width 147 height 18
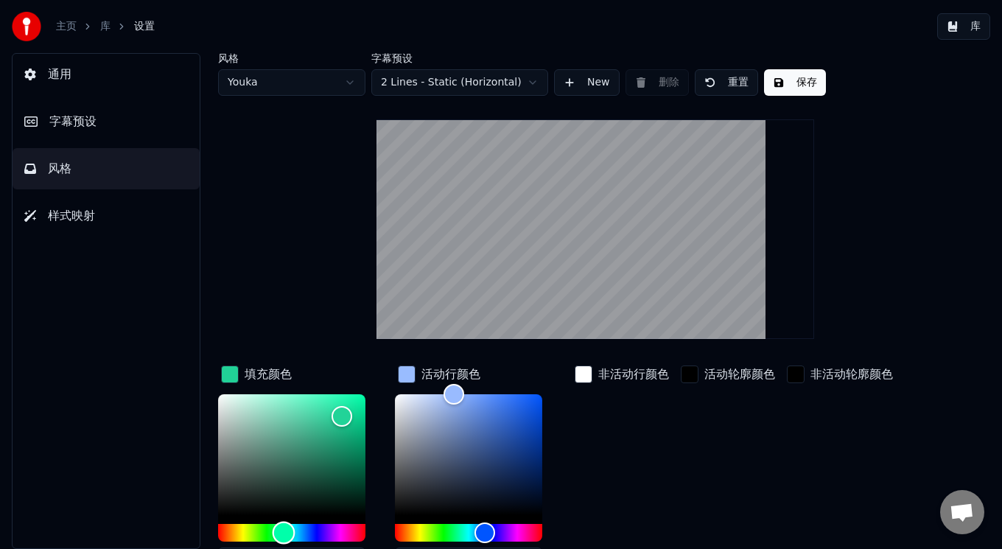
click at [284, 528] on div "Hue" at bounding box center [291, 533] width 147 height 18
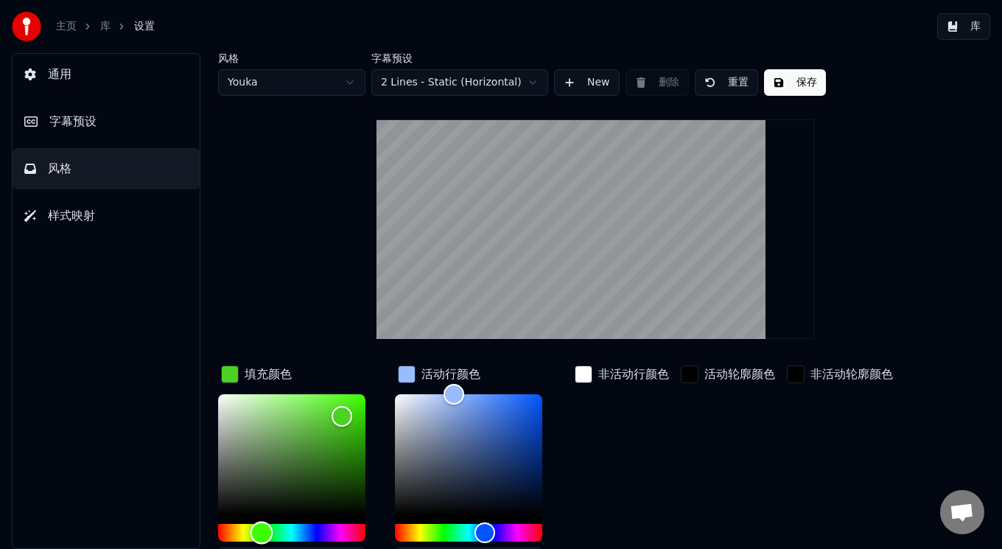
click at [262, 531] on div "Hue" at bounding box center [291, 533] width 147 height 18
click at [251, 531] on div "Hue" at bounding box center [262, 533] width 23 height 23
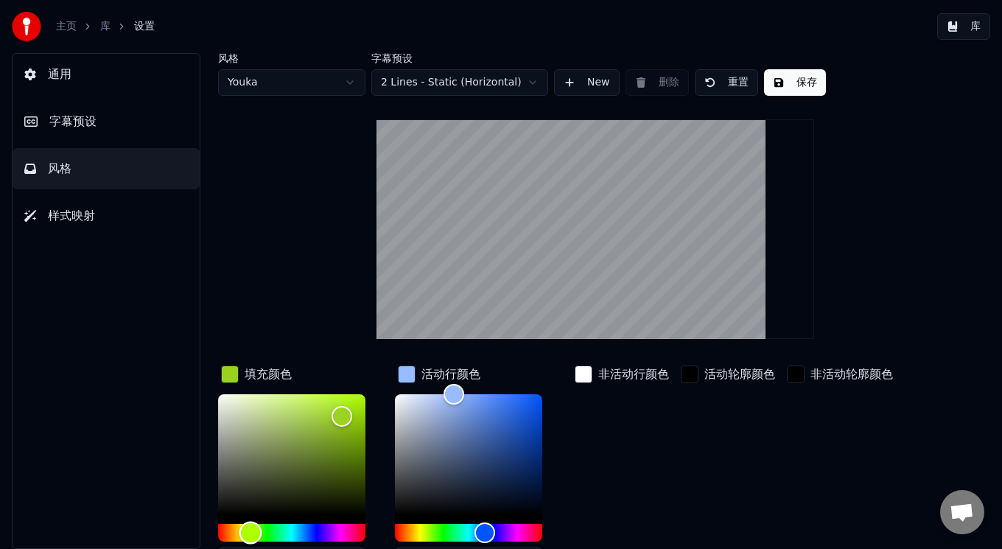
type input "*******"
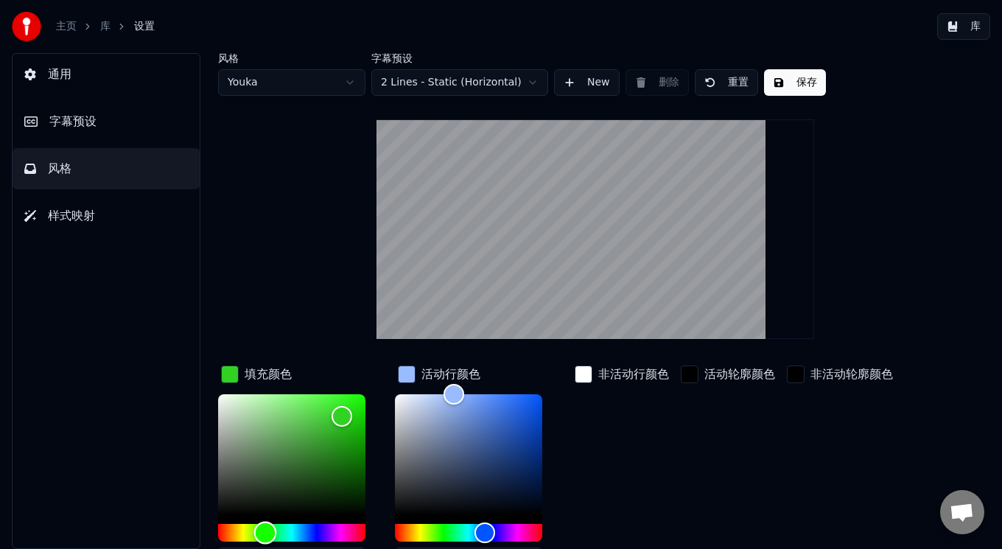
click at [265, 536] on div "Hue" at bounding box center [291, 533] width 147 height 18
click at [500, 530] on div "Hue" at bounding box center [468, 533] width 147 height 18
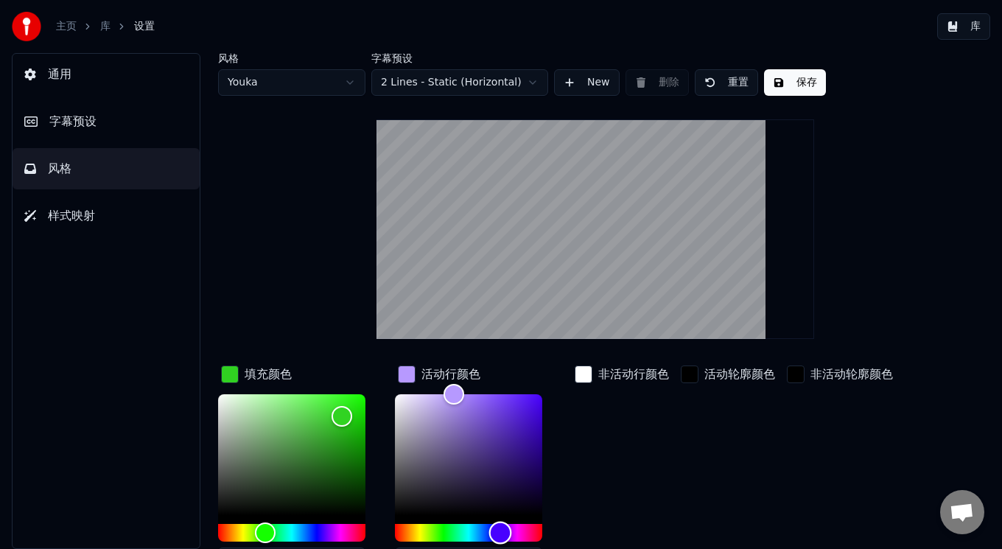
click at [531, 530] on div "Hue" at bounding box center [468, 533] width 147 height 18
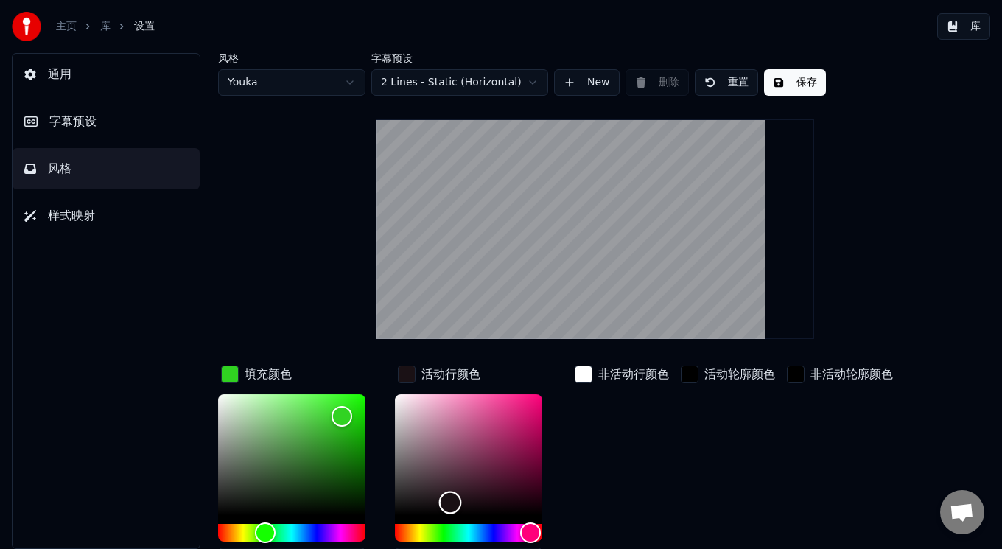
click at [450, 502] on div "Color" at bounding box center [468, 454] width 147 height 121
type input "*******"
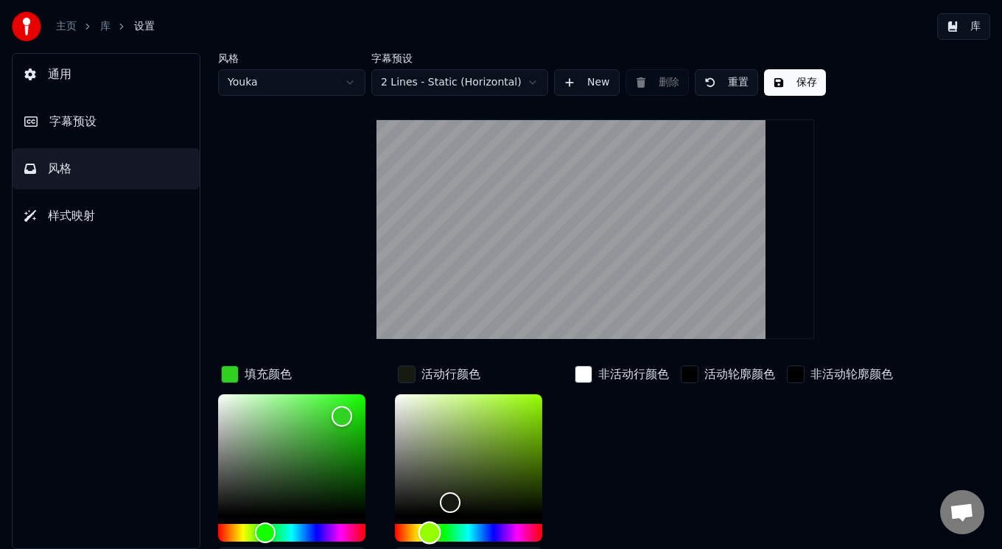
click at [430, 528] on div "Hue" at bounding box center [468, 533] width 147 height 18
click at [281, 509] on div "Color" at bounding box center [291, 454] width 147 height 121
click at [273, 414] on div "Color" at bounding box center [291, 454] width 147 height 121
type input "*******"
click at [305, 414] on div "Color" at bounding box center [291, 454] width 147 height 121
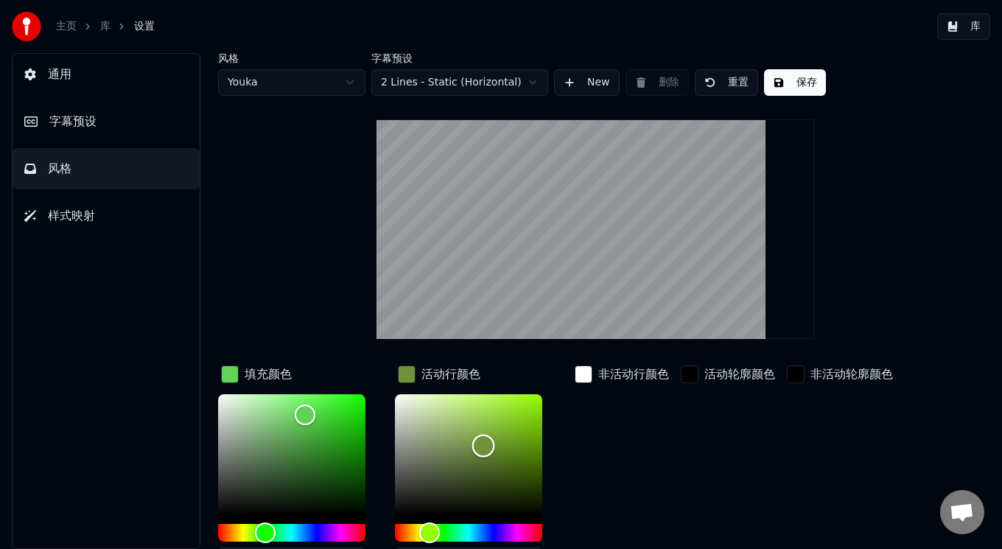
click at [483, 445] on div "Color" at bounding box center [468, 454] width 147 height 121
type input "*******"
click at [436, 512] on div "Color" at bounding box center [468, 454] width 147 height 121
type input "*******"
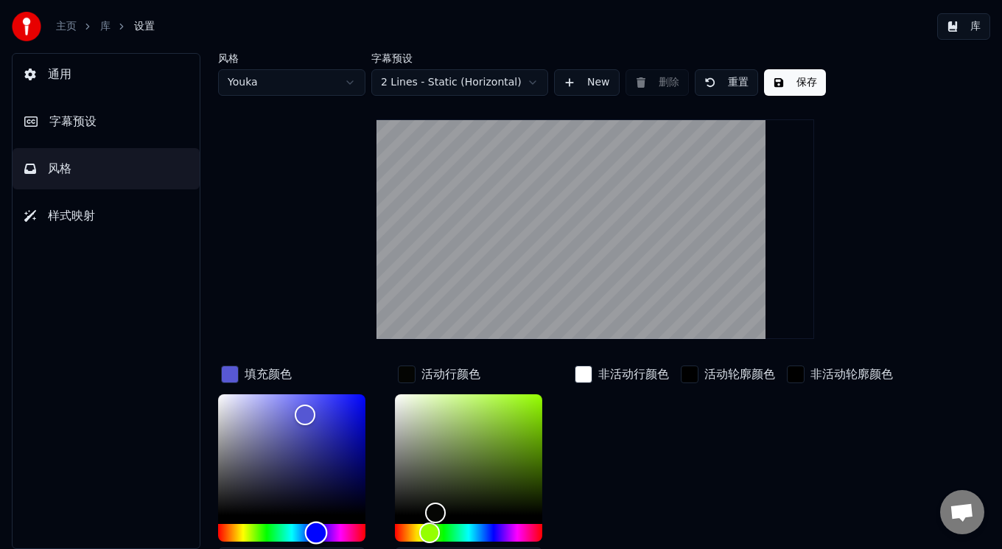
click at [316, 532] on div "Hue" at bounding box center [291, 533] width 147 height 18
type input "*******"
drag, startPoint x: 430, startPoint y: 514, endPoint x: 510, endPoint y: 456, distance: 98.8
click at [510, 456] on div "Color" at bounding box center [510, 457] width 23 height 23
drag, startPoint x: 312, startPoint y: 416, endPoint x: 347, endPoint y: 417, distance: 35.4
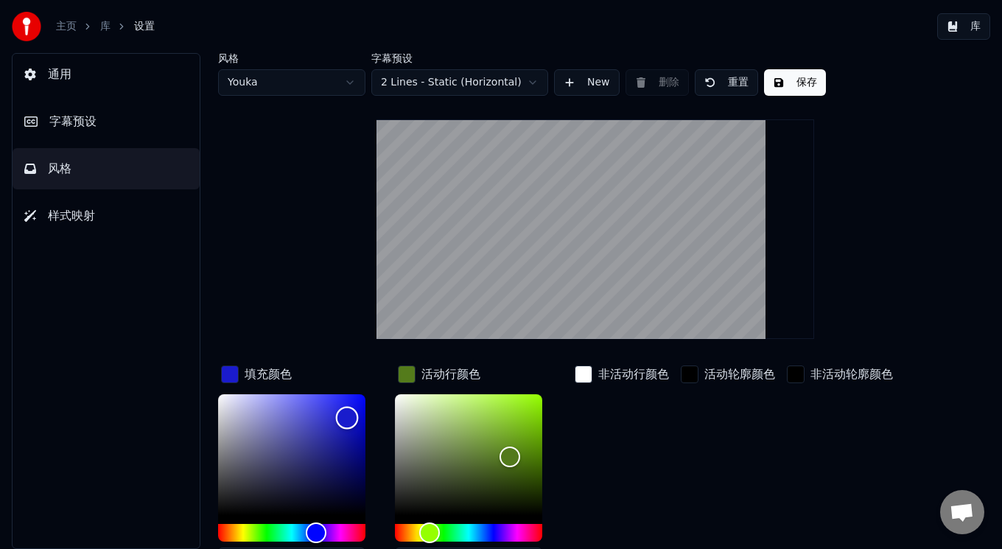
click at [347, 417] on div "Color" at bounding box center [347, 418] width 23 height 23
type input "*******"
click at [336, 414] on div "Color" at bounding box center [336, 415] width 23 height 23
type input "*******"
drag, startPoint x: 511, startPoint y: 455, endPoint x: 532, endPoint y: 417, distance: 43.2
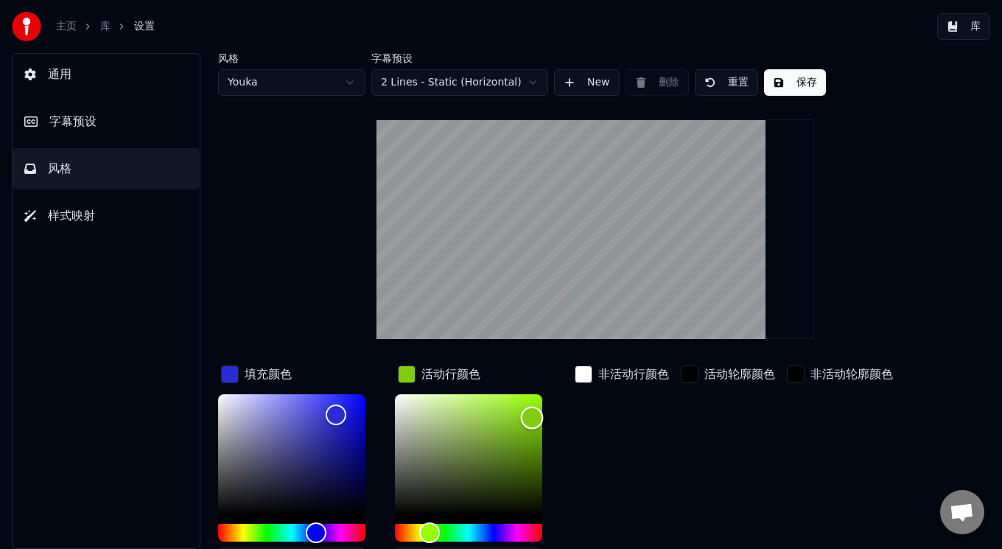
click at [532, 417] on div "Color" at bounding box center [532, 418] width 23 height 23
click at [806, 78] on button "保存" at bounding box center [795, 82] width 62 height 27
click at [63, 121] on span "字幕预设" at bounding box center [72, 122] width 47 height 18
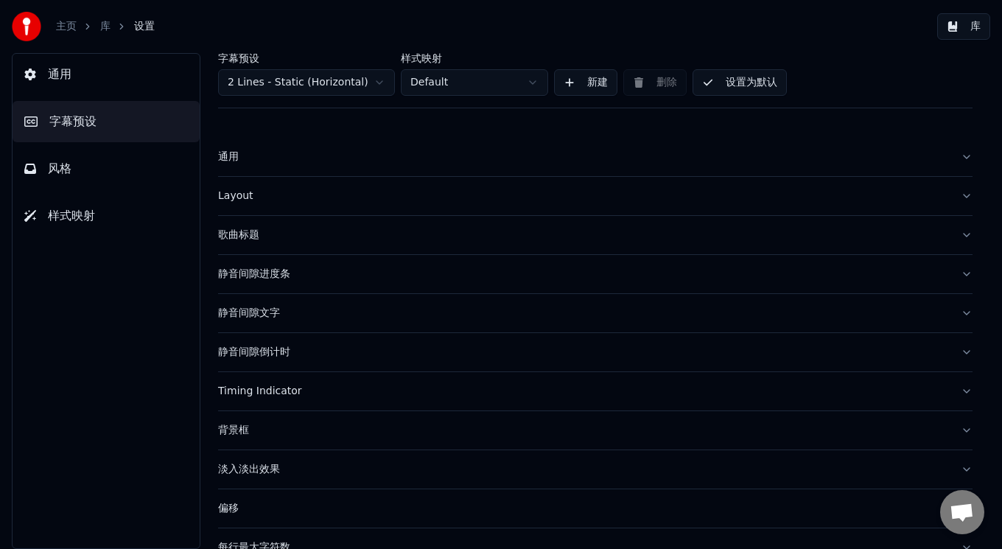
click at [65, 168] on span "风格" at bounding box center [60, 169] width 24 height 18
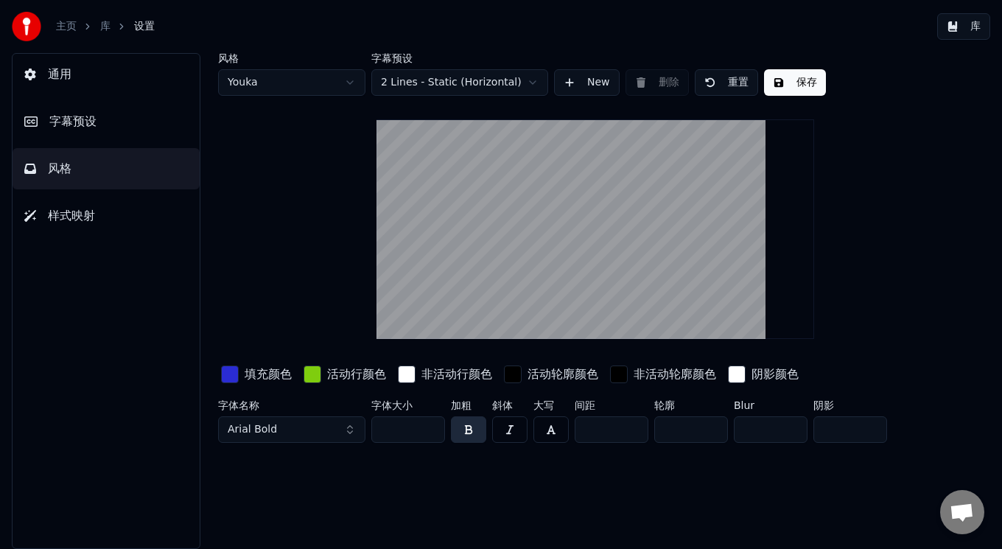
click at [54, 212] on span "样式映射" at bounding box center [71, 216] width 47 height 18
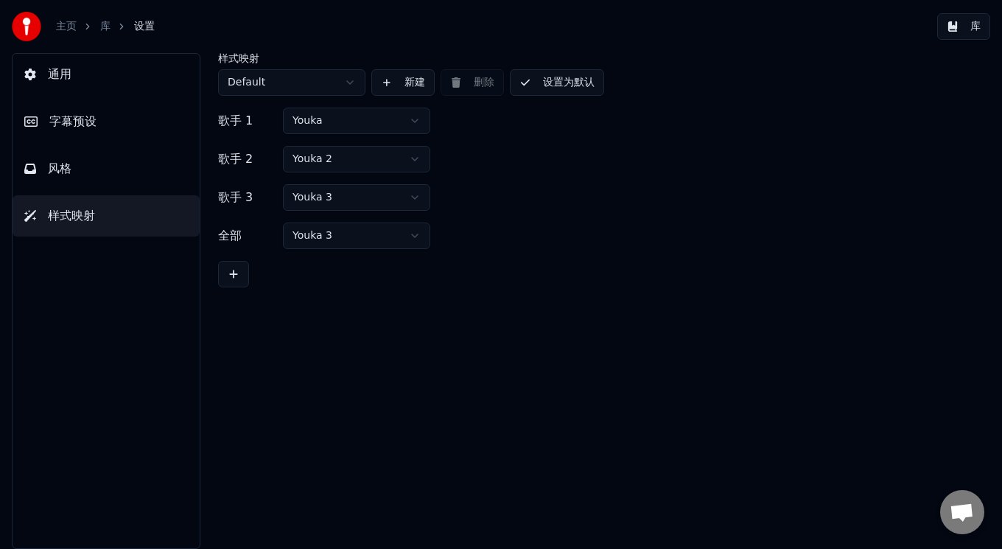
click at [68, 73] on span "通用" at bounding box center [60, 75] width 24 height 18
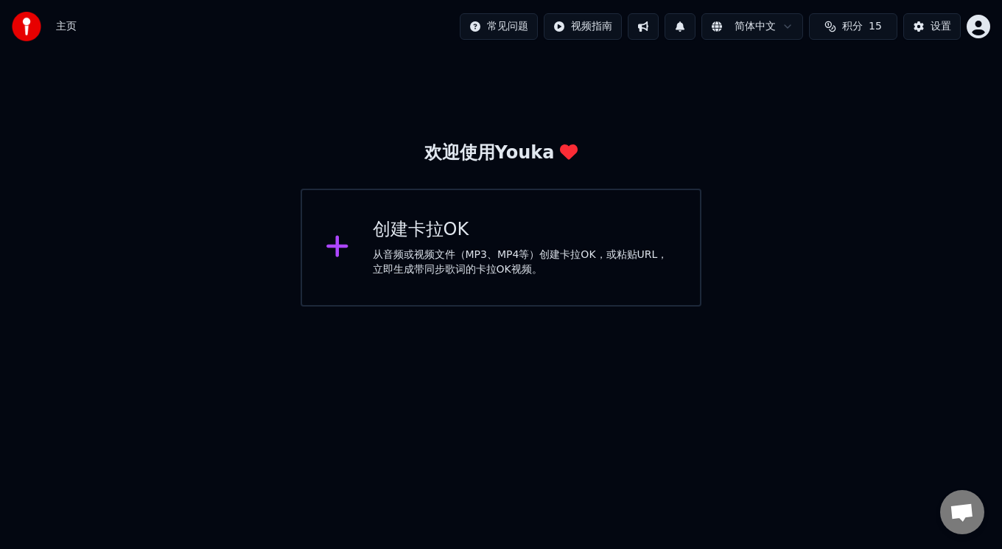
click at [384, 244] on div "创建卡拉OK 从音频或视频文件（MP3、MP4等）创建卡拉OK，或粘贴URL，立即生成带同步歌词的卡拉OK视频。" at bounding box center [525, 247] width 304 height 59
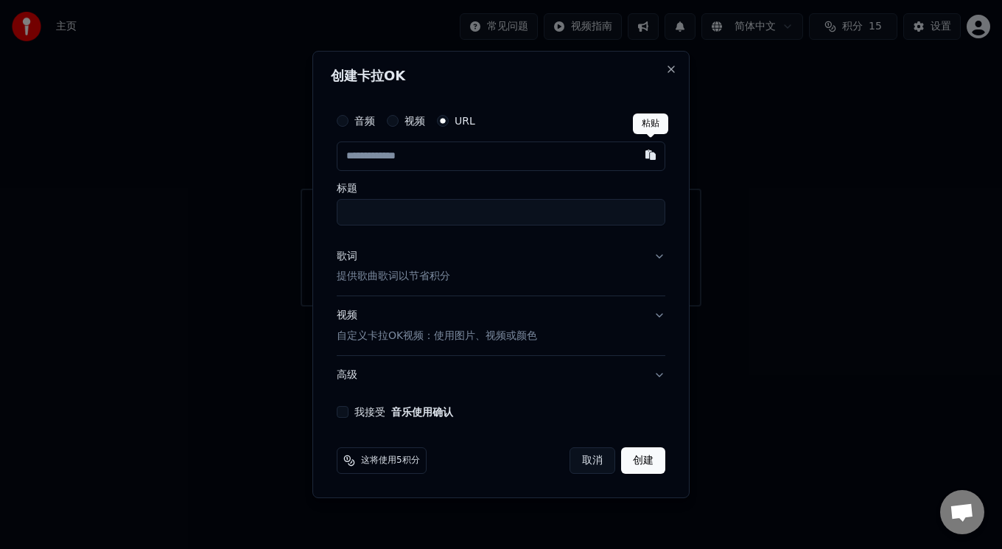
click at [656, 156] on button "button" at bounding box center [650, 155] width 29 height 27
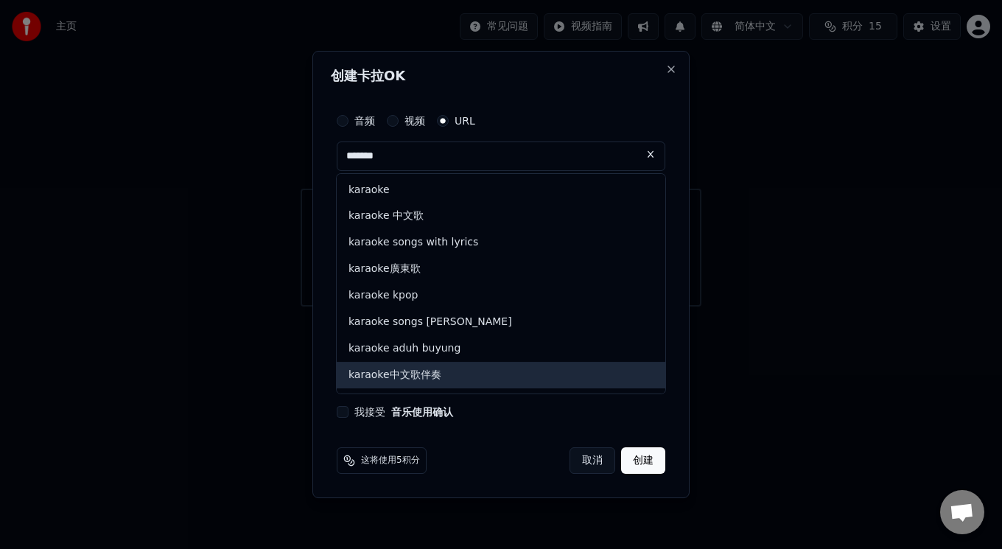
click at [414, 369] on div "karaoke中文歌伴奏" at bounding box center [501, 375] width 329 height 27
type input "**********"
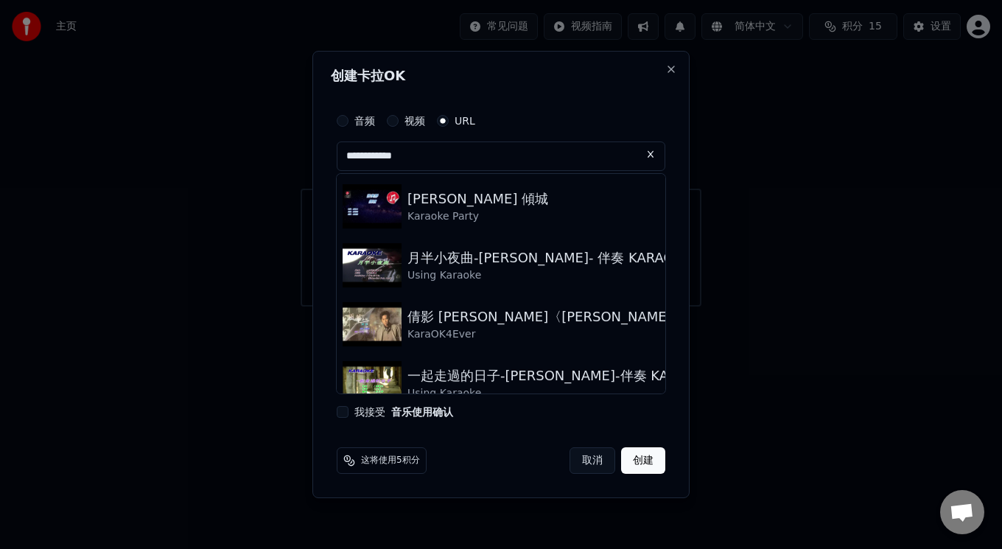
click at [344, 414] on button "我接受 音乐使用确认" at bounding box center [343, 412] width 12 height 12
click at [641, 453] on button "创建" at bounding box center [643, 460] width 44 height 27
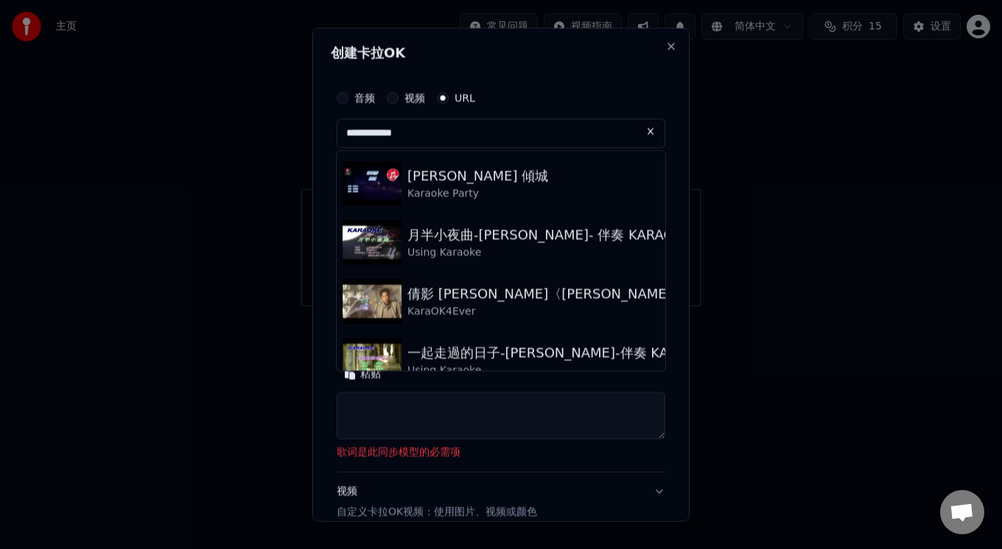
click at [408, 419] on textarea at bounding box center [501, 415] width 329 height 47
drag, startPoint x: 408, startPoint y: 451, endPoint x: 357, endPoint y: 481, distance: 59.2
click at [338, 436] on div "**********" at bounding box center [501, 387] width 329 height 146
click at [388, 450] on p "歌词是此同步模型的必需项" at bounding box center [501, 452] width 329 height 15
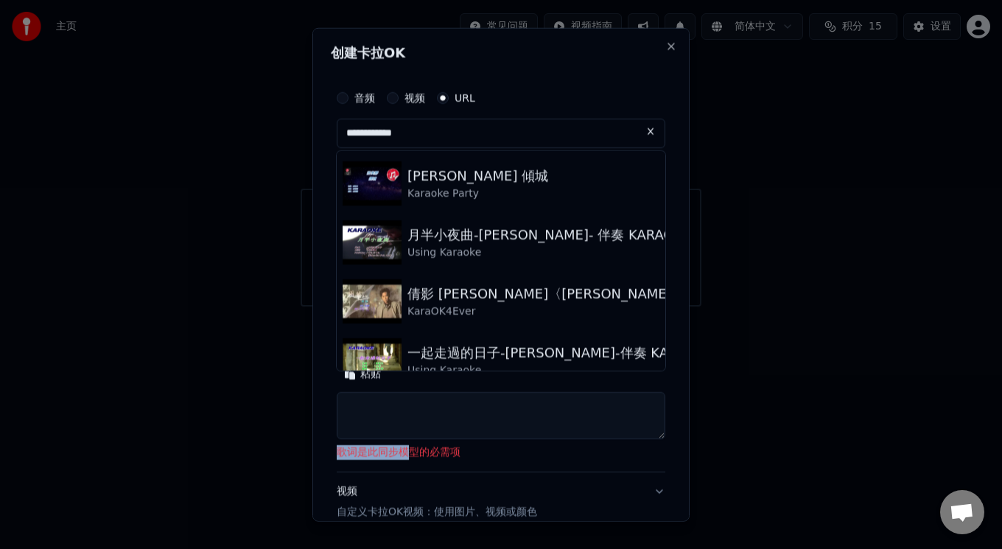
drag, startPoint x: 409, startPoint y: 445, endPoint x: 334, endPoint y: 442, distance: 75.2
click at [334, 442] on div "**********" at bounding box center [501, 338] width 341 height 523
click at [379, 463] on div "**********" at bounding box center [501, 393] width 329 height 158
drag, startPoint x: 419, startPoint y: 448, endPoint x: 436, endPoint y: 469, distance: 27.3
click at [319, 439] on div "**********" at bounding box center [500, 274] width 377 height 495
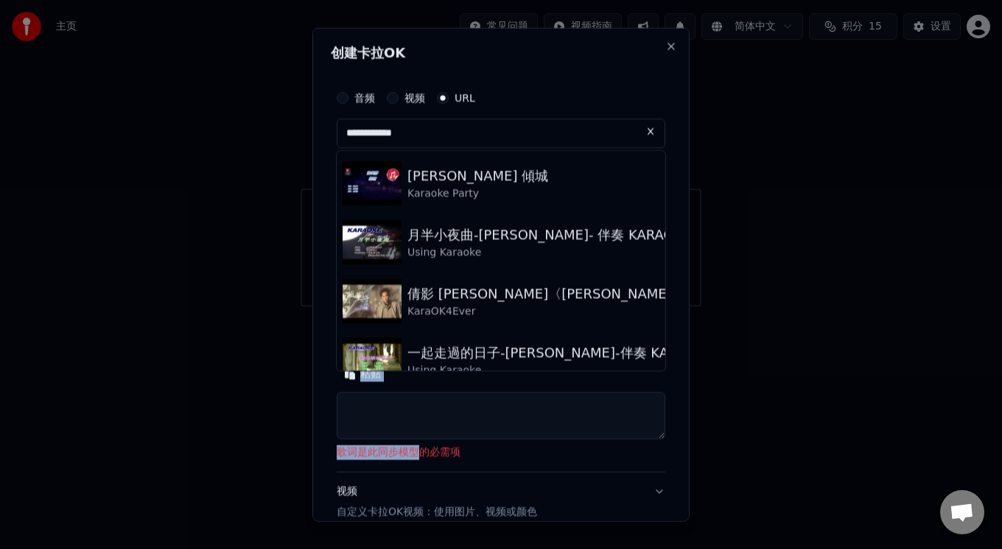
click at [405, 450] on p "歌词是此同步模型的必需项" at bounding box center [501, 452] width 329 height 15
click at [409, 418] on textarea at bounding box center [501, 415] width 329 height 47
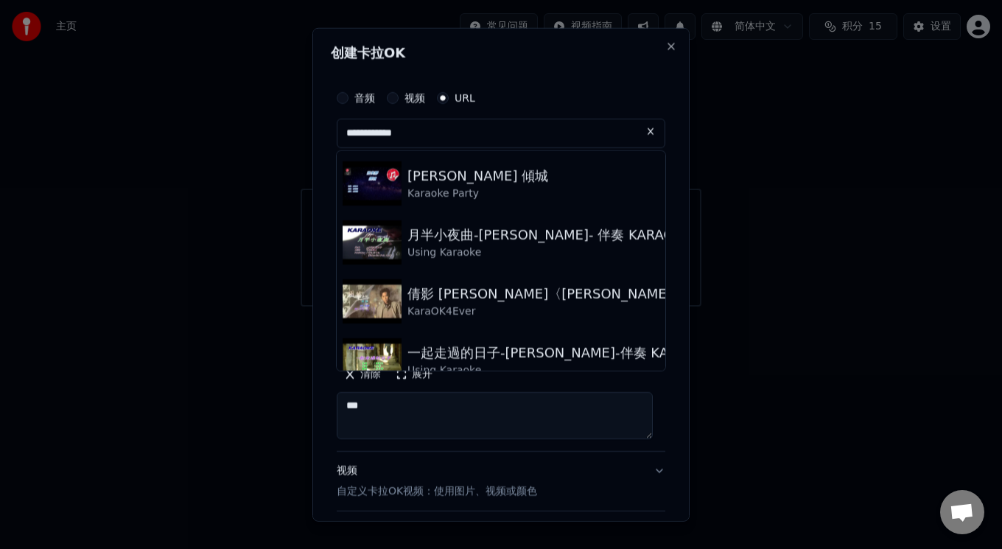
type textarea "***"
drag, startPoint x: 652, startPoint y: 444, endPoint x: 649, endPoint y: 433, distance: 11.4
click at [649, 433] on div "**********" at bounding box center [501, 382] width 329 height 137
click at [568, 417] on textarea "***" at bounding box center [495, 415] width 316 height 47
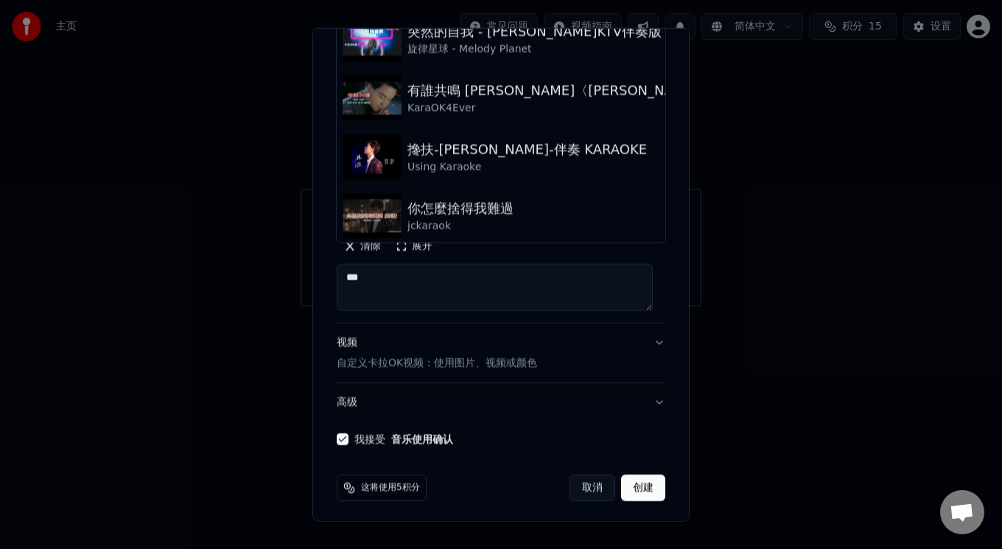
scroll to position [907, 0]
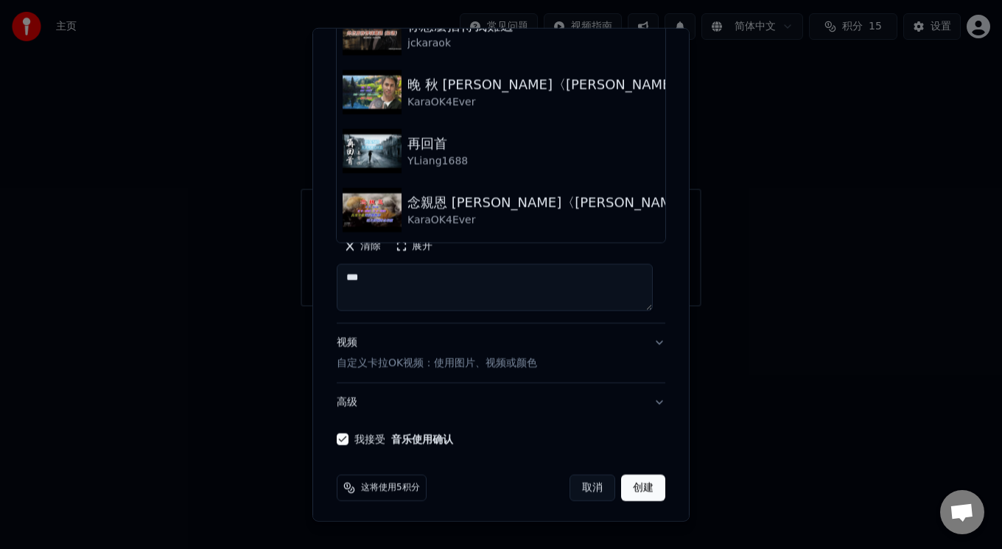
click at [401, 243] on button "展开" at bounding box center [414, 246] width 52 height 24
click at [641, 490] on button "创建" at bounding box center [643, 488] width 44 height 27
click at [632, 487] on button "创建" at bounding box center [643, 488] width 44 height 27
click at [601, 346] on button "视频 自定义卡拉OK视频：使用图片、视频或颜色" at bounding box center [501, 353] width 329 height 59
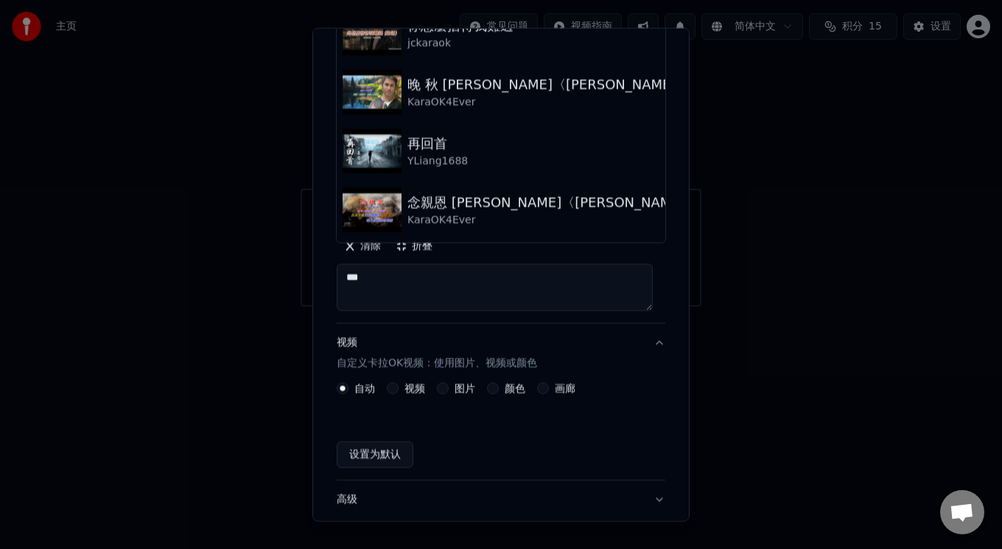
scroll to position [92, 0]
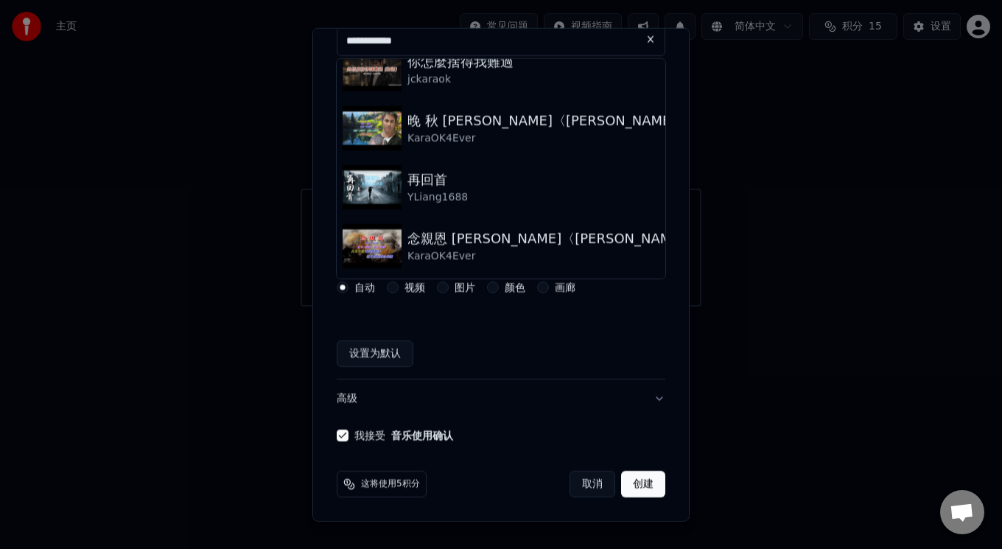
click at [377, 350] on button "设置为默认" at bounding box center [375, 354] width 77 height 27
click at [629, 487] on button "创建" at bounding box center [643, 484] width 44 height 27
click at [362, 480] on span "这将使用5积分" at bounding box center [390, 484] width 59 height 12
click at [343, 398] on button "高级" at bounding box center [501, 399] width 329 height 38
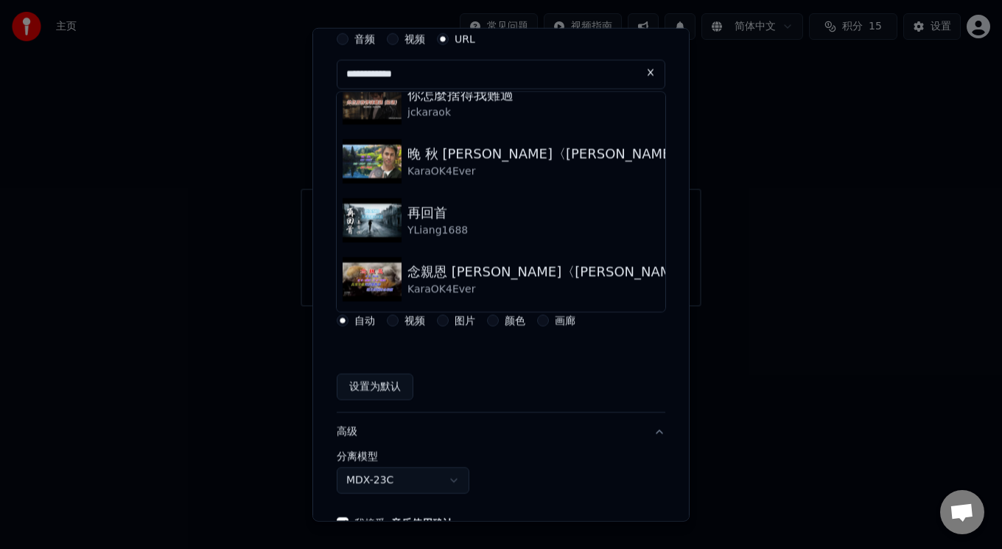
scroll to position [49, 0]
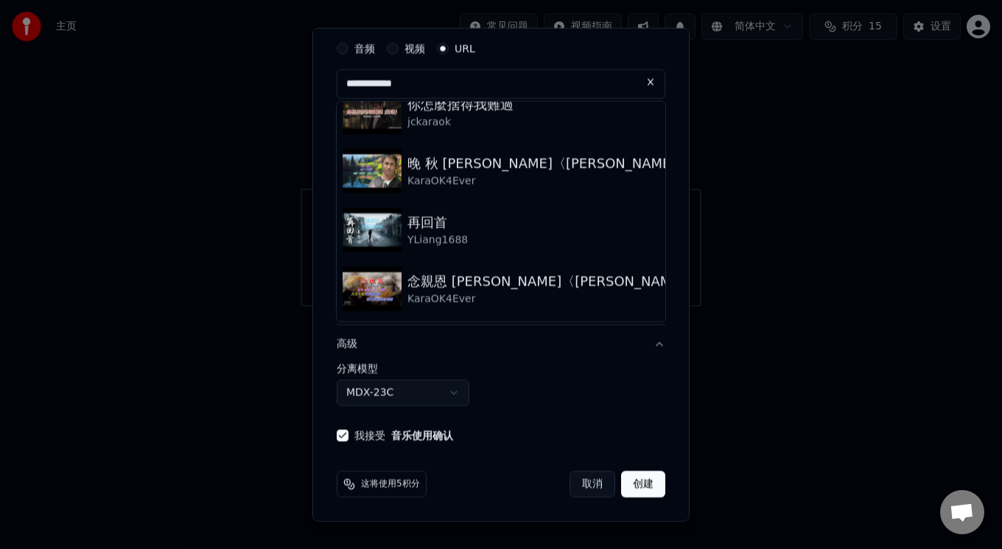
click at [452, 307] on body "**********" at bounding box center [501, 153] width 1002 height 307
click at [385, 307] on body "**********" at bounding box center [501, 153] width 1002 height 307
click at [632, 483] on button "创建" at bounding box center [643, 484] width 44 height 27
click at [630, 481] on button "创建" at bounding box center [643, 484] width 44 height 27
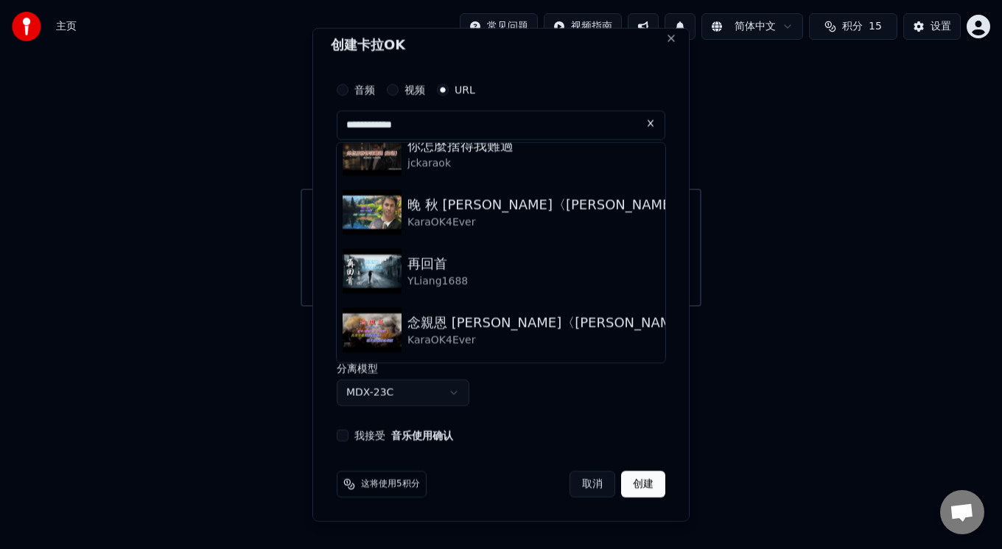
scroll to position [8, 0]
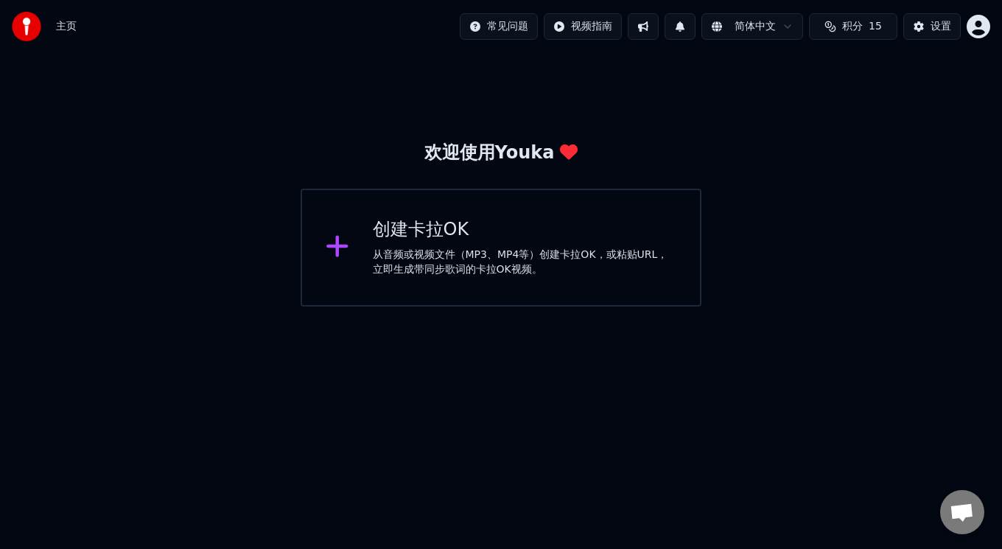
click at [405, 256] on div "从音频或视频文件（MP3、MP4等）创建卡拉OK，或粘贴URL，立即生成带同步歌词的卡拉OK视频。" at bounding box center [525, 262] width 304 height 29
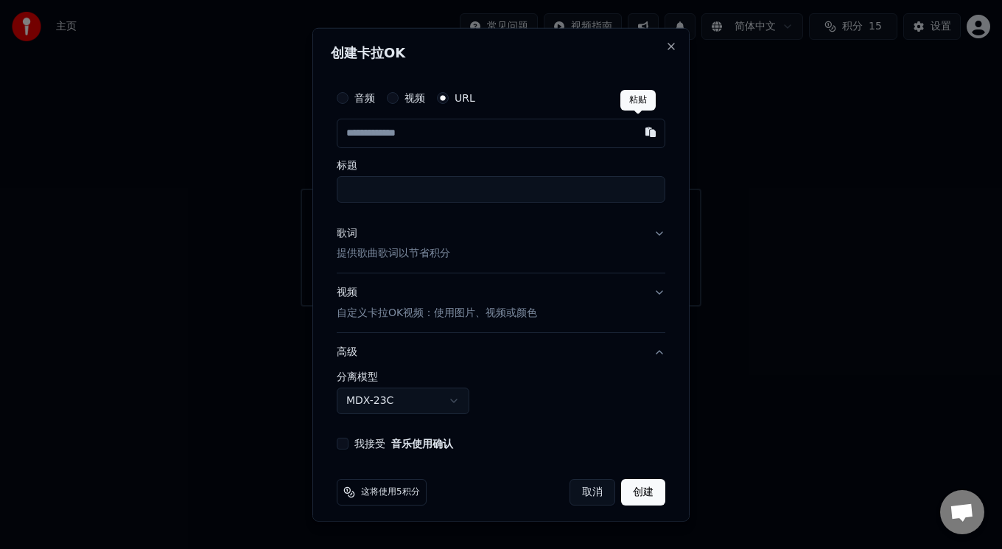
click at [636, 129] on button "button" at bounding box center [650, 131] width 29 height 27
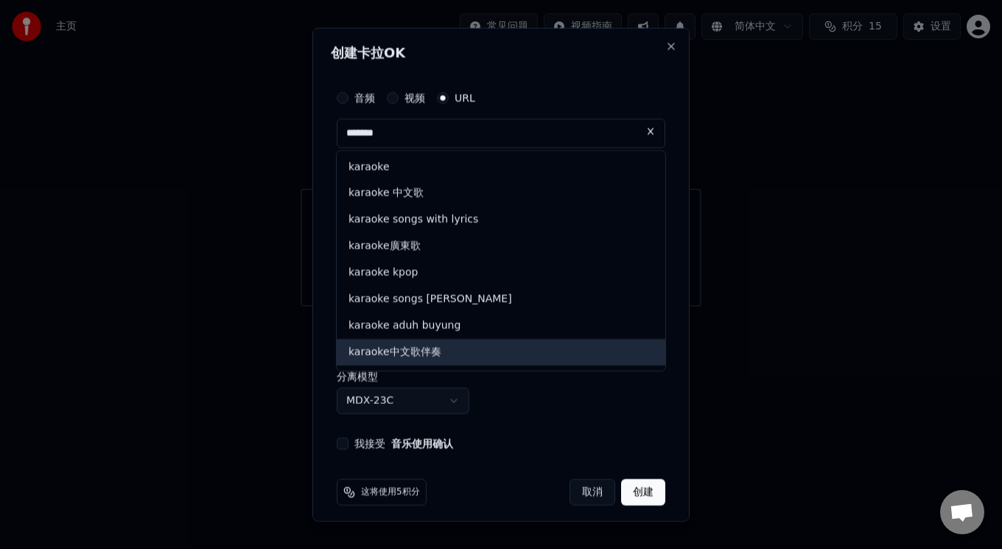
click at [428, 352] on div "karaoke中文歌伴奏" at bounding box center [501, 352] width 329 height 27
type input "**********"
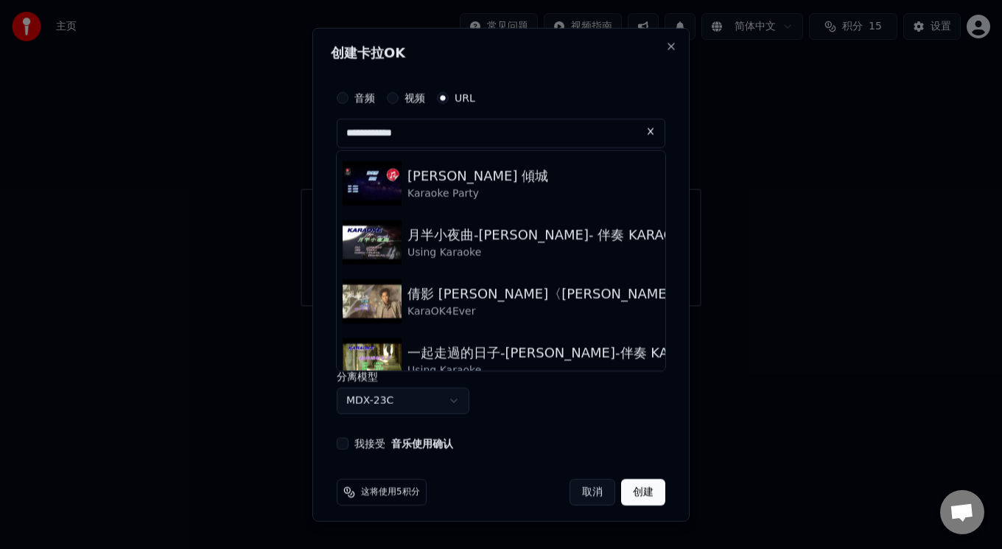
click at [621, 491] on button "创建" at bounding box center [643, 492] width 44 height 27
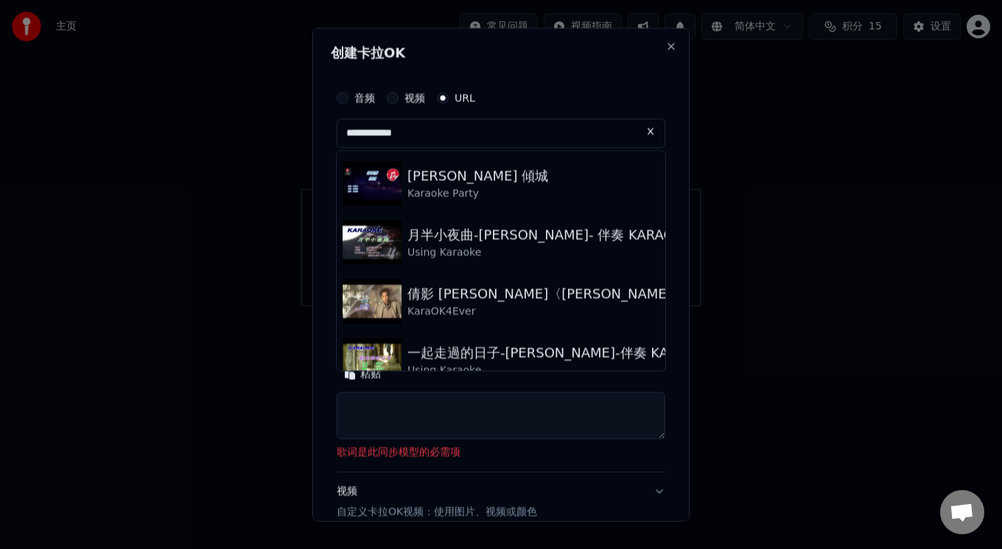
click at [532, 411] on textarea at bounding box center [501, 415] width 329 height 47
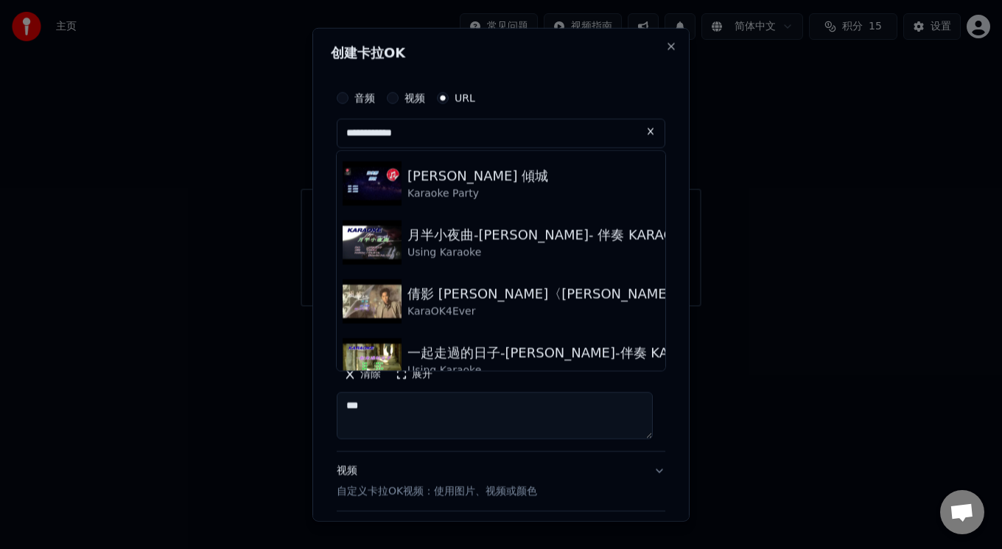
scroll to position [153, 0]
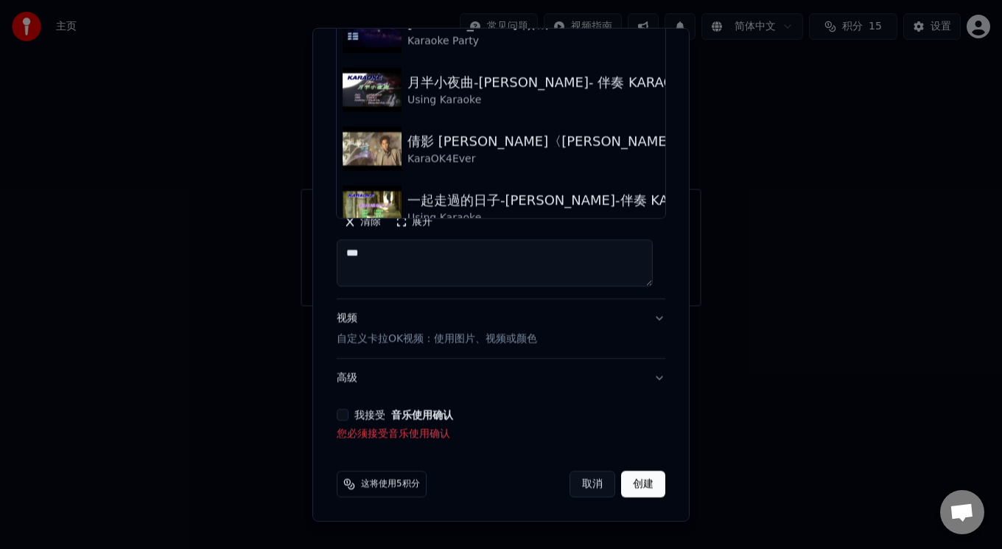
type textarea "***"
click at [341, 413] on button "我接受 音乐使用确认" at bounding box center [343, 415] width 12 height 12
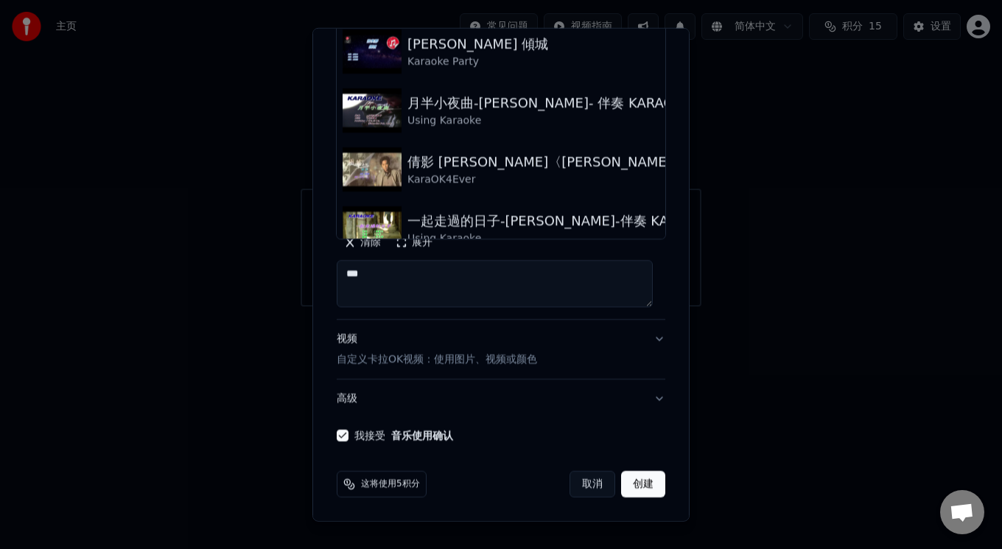
scroll to position [132, 0]
click at [643, 489] on button "创建" at bounding box center [643, 484] width 44 height 27
click at [637, 478] on button "创建" at bounding box center [643, 484] width 44 height 27
click at [590, 482] on button "取消" at bounding box center [593, 484] width 46 height 27
select select
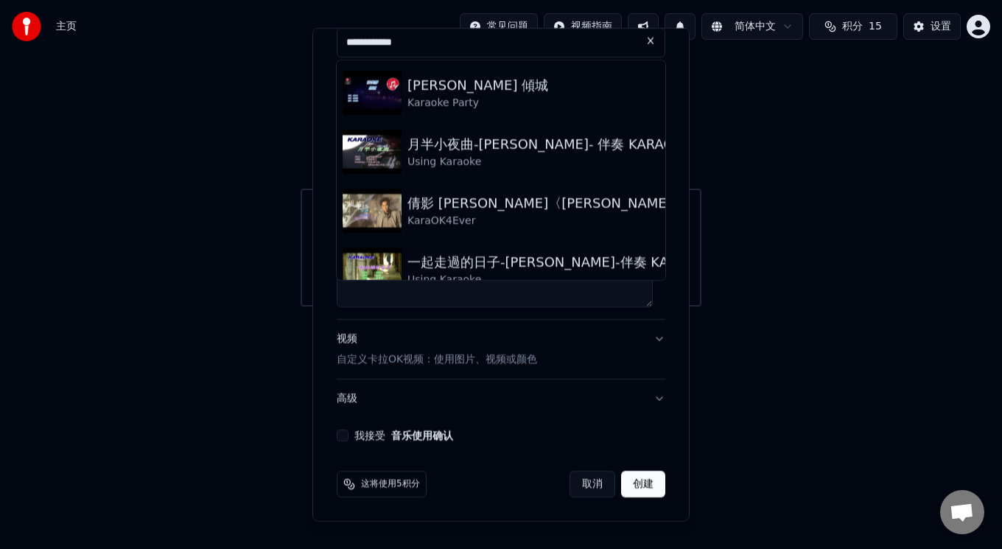
scroll to position [91, 0]
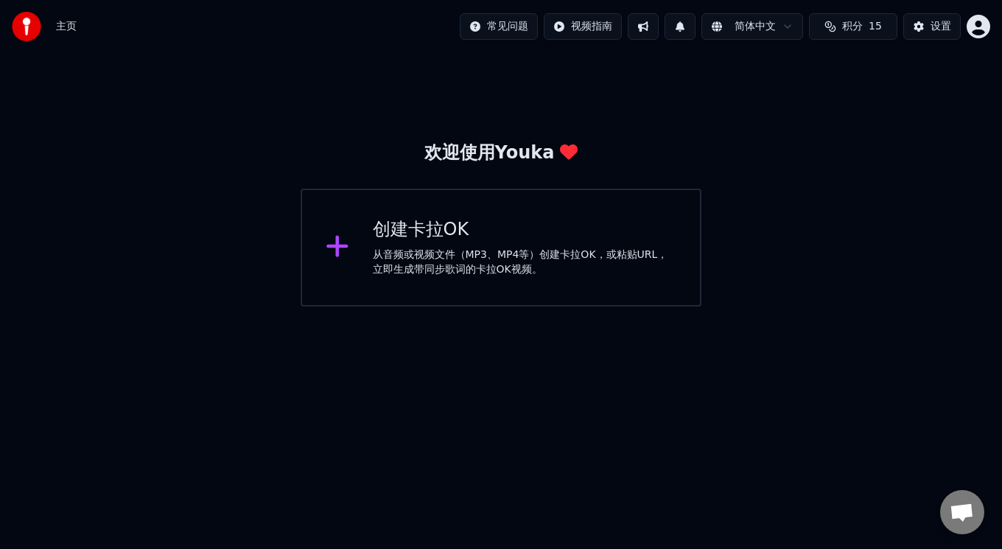
click at [464, 246] on div "创建卡拉OK 从音频或视频文件（MP3、MP4等）创建卡拉OK，或粘贴URL，立即生成带同步歌词的卡拉OK视频。" at bounding box center [525, 247] width 304 height 59
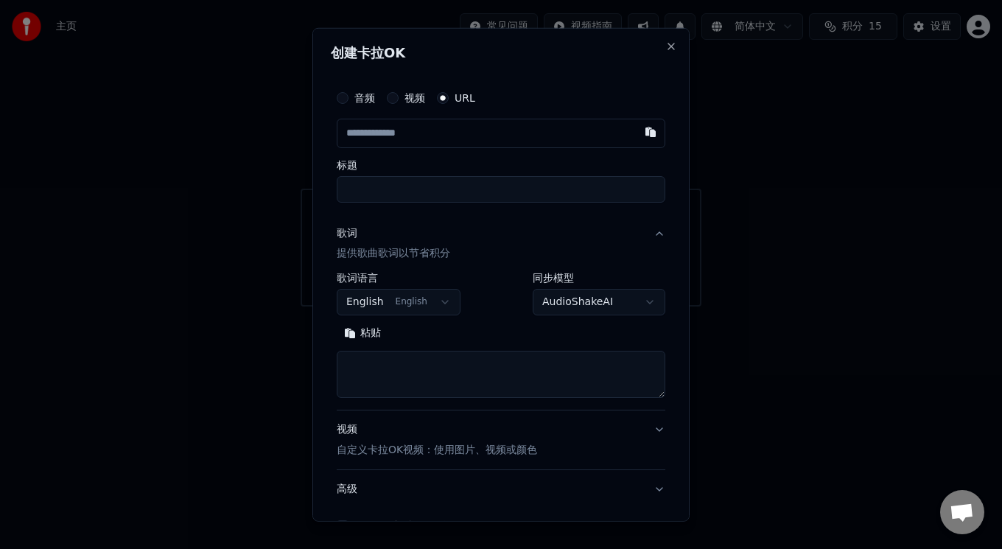
click at [441, 297] on body "**********" at bounding box center [501, 153] width 1002 height 307
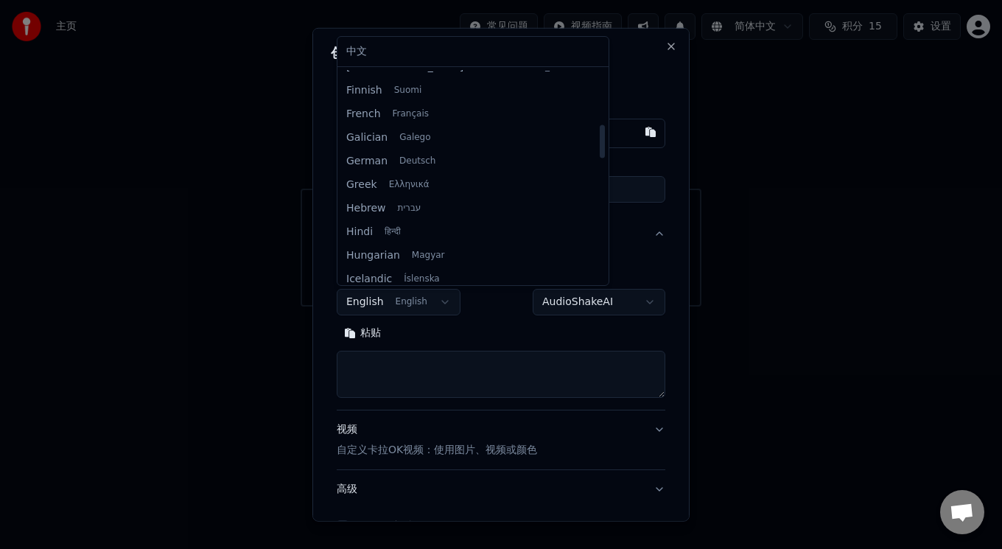
scroll to position [0, 0]
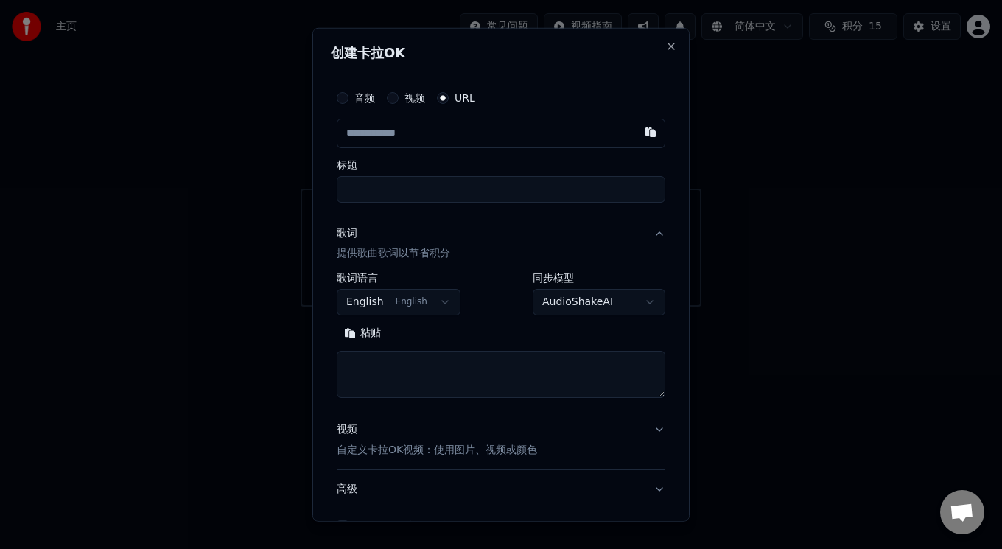
click at [642, 130] on body "**********" at bounding box center [501, 153] width 1002 height 307
click at [642, 130] on button "button" at bounding box center [650, 131] width 29 height 27
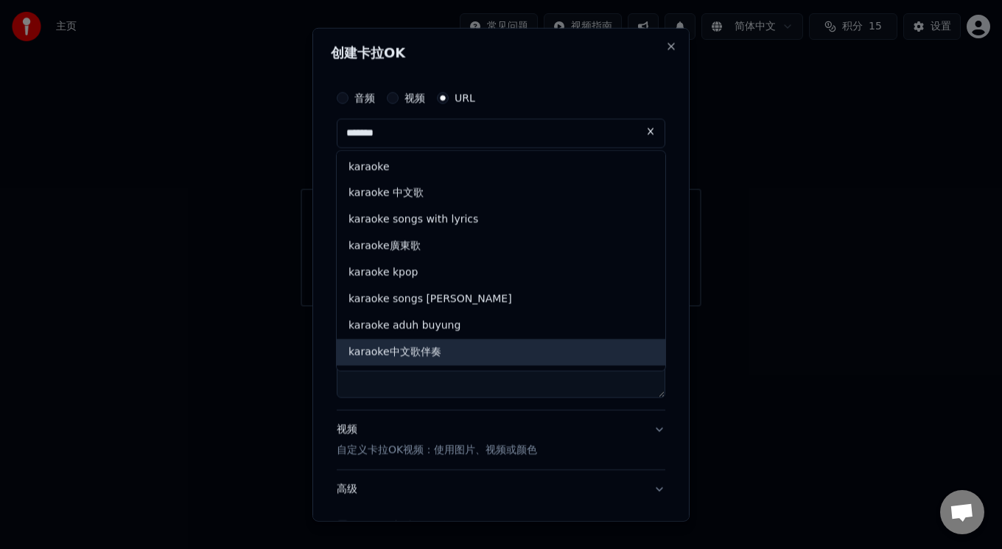
click at [427, 355] on div "karaoke中文歌伴奏" at bounding box center [501, 352] width 329 height 27
type input "**********"
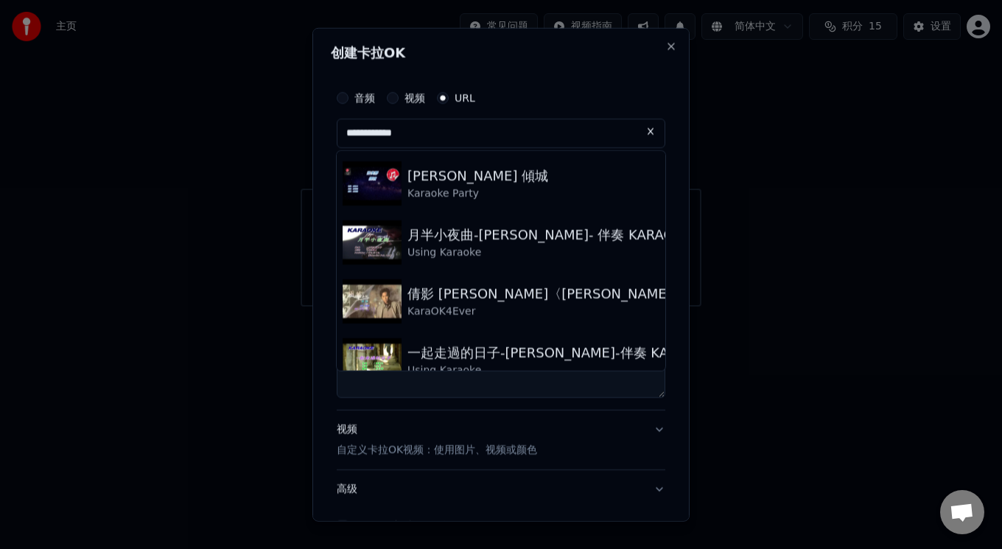
scroll to position [91, 0]
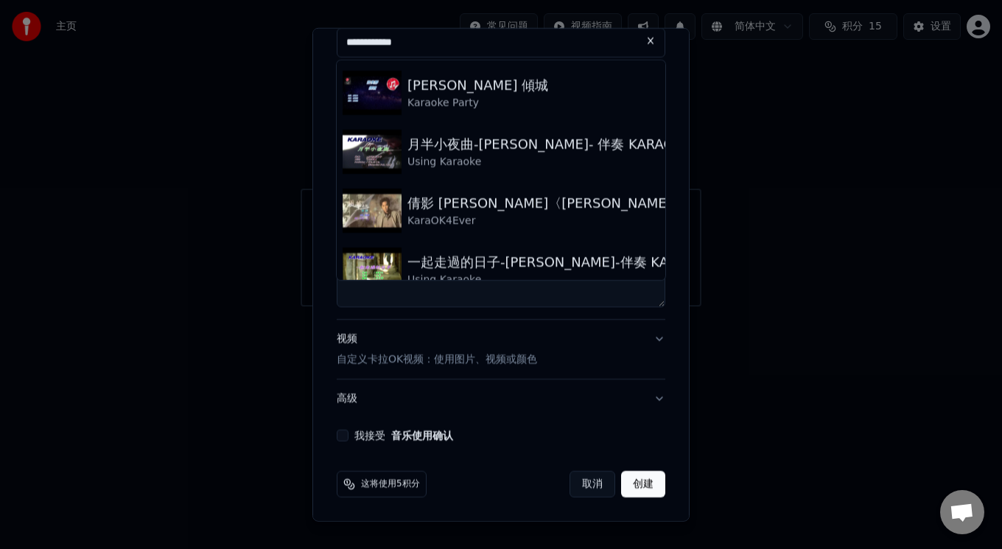
click at [344, 437] on button "我接受 音乐使用确认" at bounding box center [343, 436] width 12 height 12
click at [638, 491] on button "创建" at bounding box center [643, 484] width 44 height 27
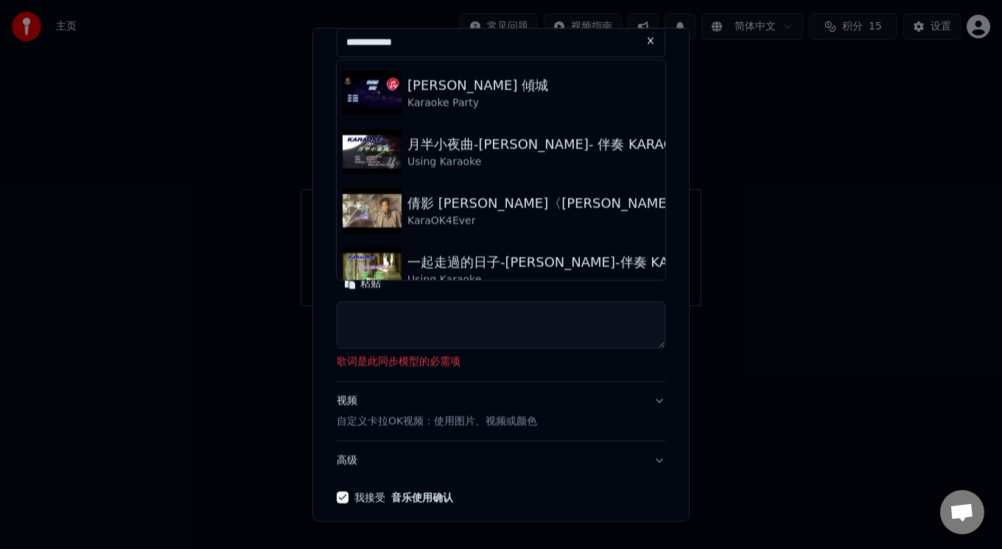
click at [397, 318] on textarea at bounding box center [501, 324] width 329 height 47
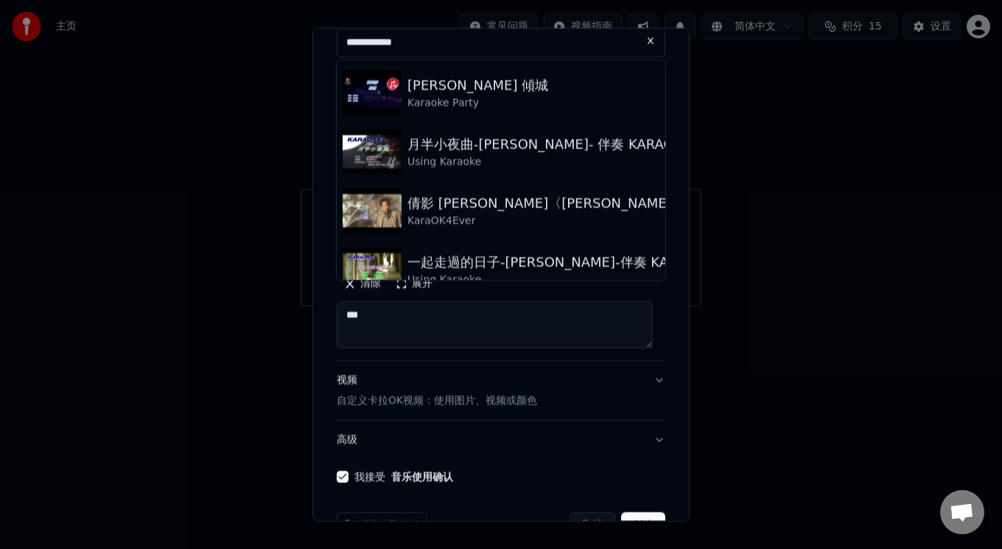
scroll to position [132, 0]
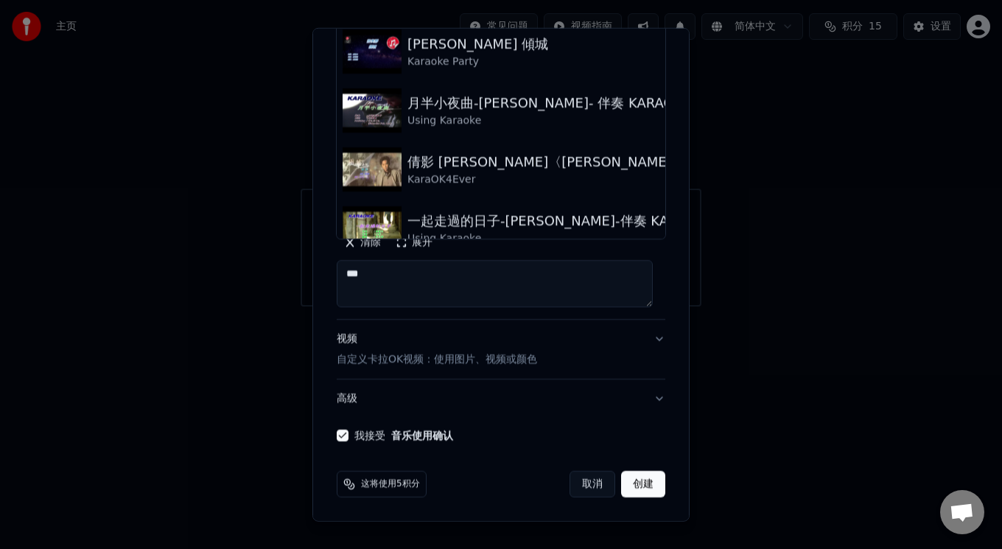
click at [621, 481] on button "创建" at bounding box center [643, 484] width 44 height 27
click at [622, 481] on button "创建" at bounding box center [643, 484] width 44 height 27
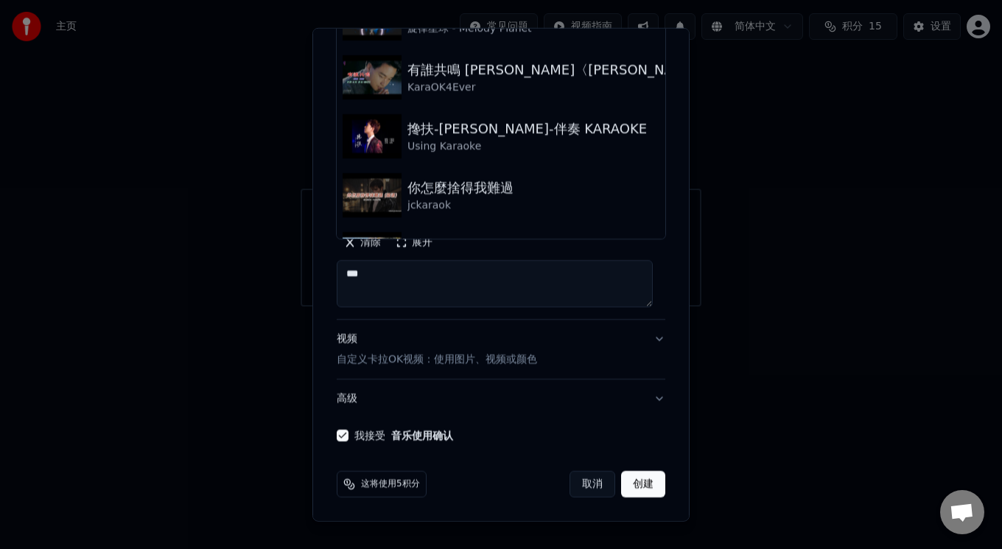
scroll to position [907, 0]
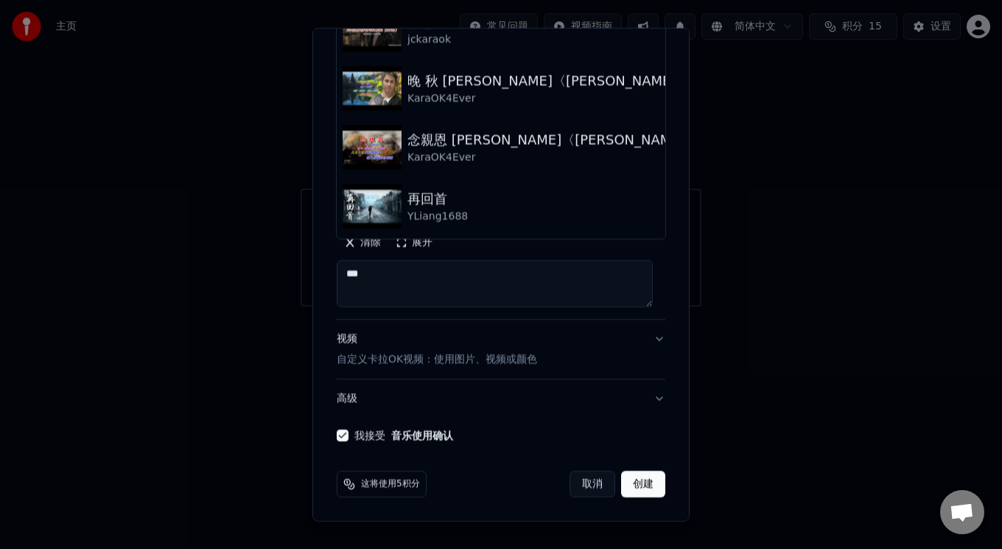
click at [626, 479] on button "创建" at bounding box center [643, 484] width 44 height 27
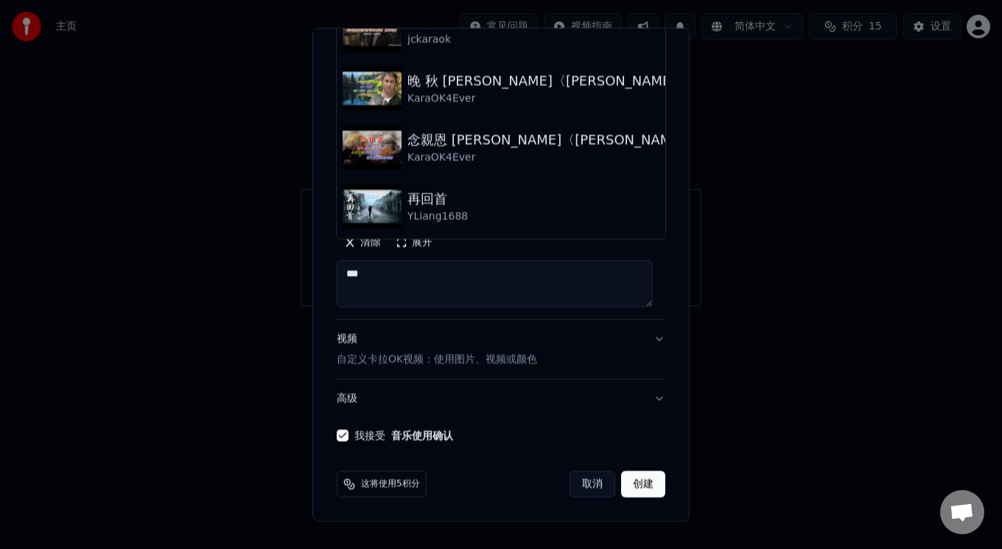
click at [626, 479] on button "创建" at bounding box center [643, 484] width 44 height 27
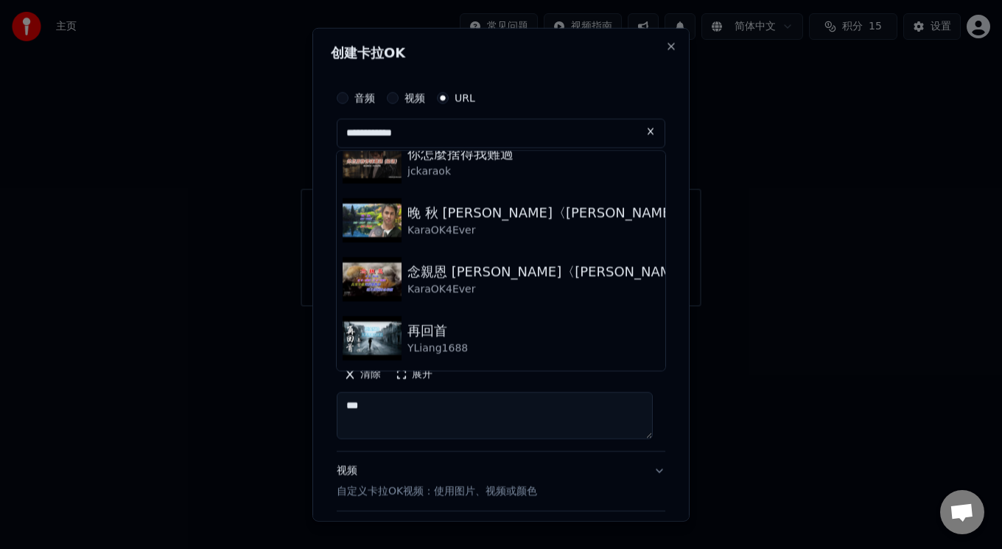
scroll to position [132, 0]
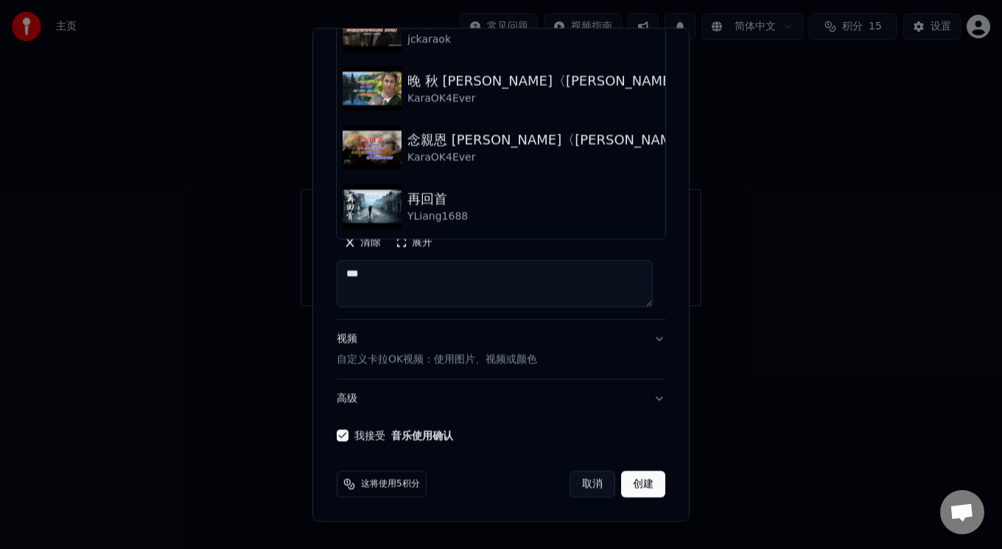
click at [403, 239] on button "展开" at bounding box center [414, 243] width 52 height 24
click at [398, 274] on textarea "***" at bounding box center [495, 283] width 316 height 47
type textarea "*"
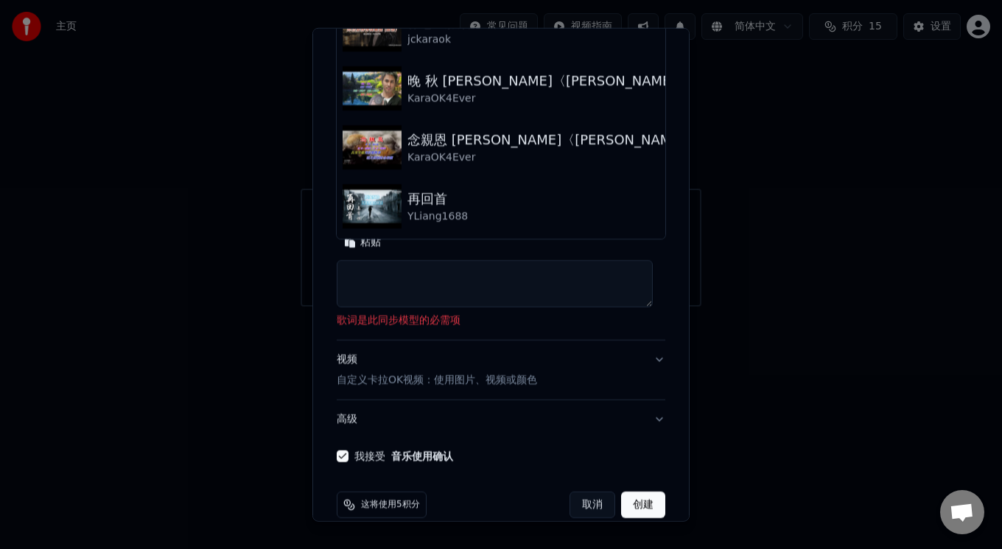
click at [621, 506] on button "创建" at bounding box center [643, 505] width 44 height 27
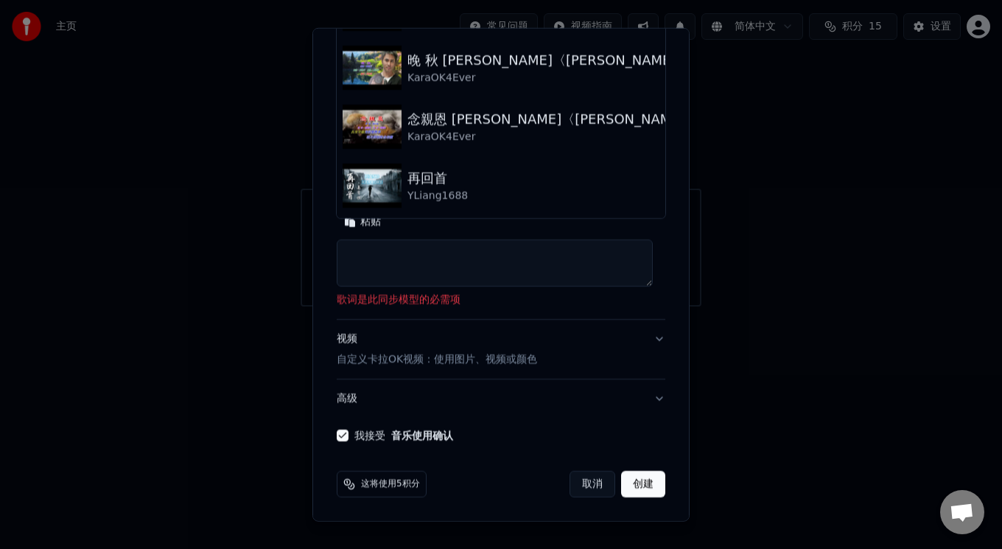
click at [382, 481] on span "这将使用5积分" at bounding box center [390, 484] width 59 height 12
click at [649, 394] on button "高级" at bounding box center [501, 399] width 329 height 38
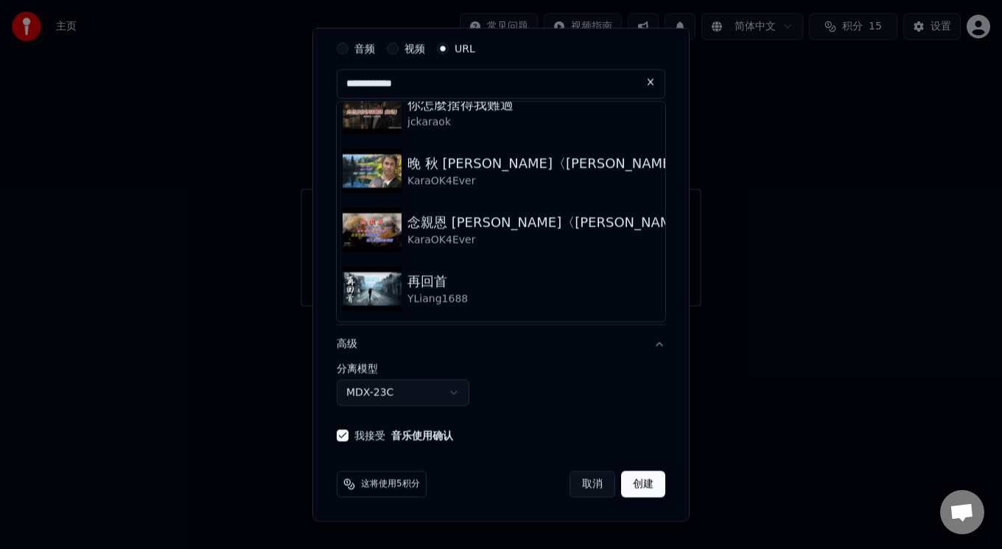
scroll to position [49, 0]
click at [649, 394] on div "**********" at bounding box center [501, 384] width 329 height 43
click at [643, 335] on button "高级" at bounding box center [501, 344] width 329 height 38
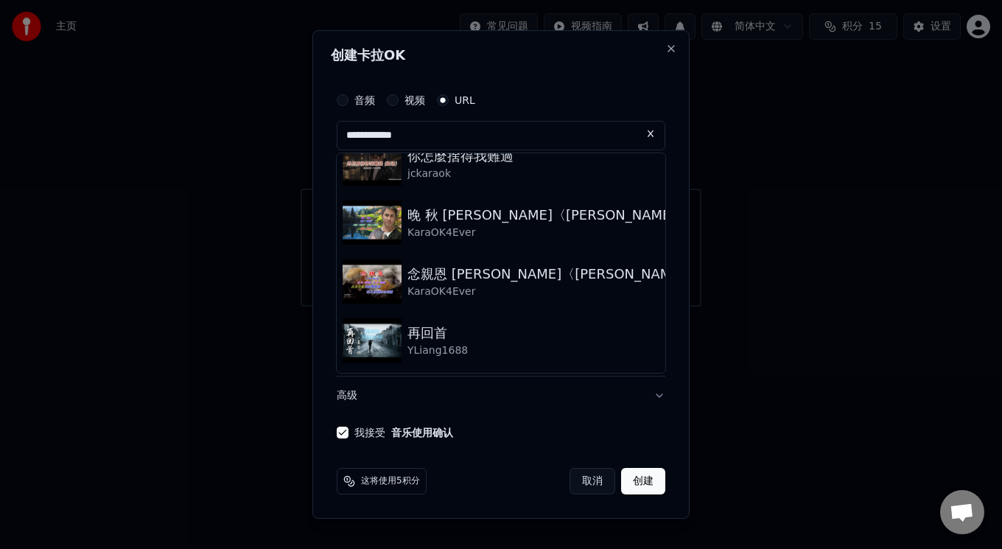
click at [635, 481] on button "创建" at bounding box center [643, 481] width 44 height 27
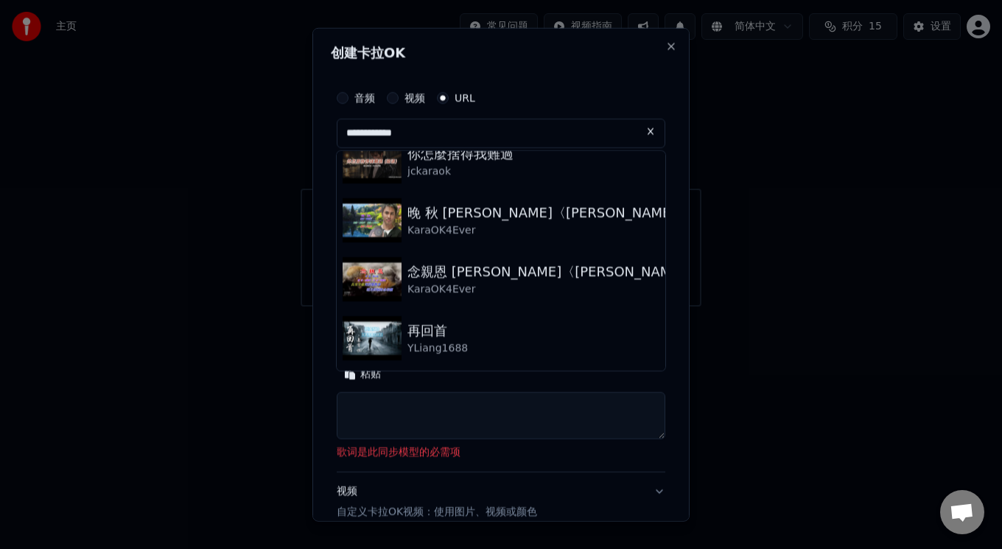
scroll to position [153, 0]
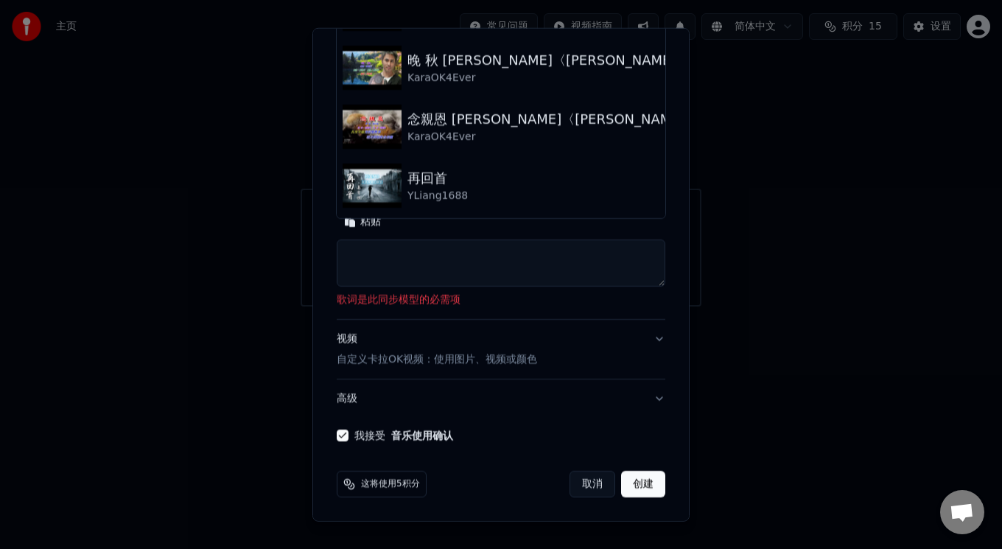
click at [469, 253] on textarea at bounding box center [501, 263] width 329 height 47
drag, startPoint x: 652, startPoint y: 283, endPoint x: 688, endPoint y: 231, distance: 64.0
click at [688, 231] on div "**********" at bounding box center [500, 274] width 377 height 495
click at [414, 254] on textarea at bounding box center [501, 263] width 329 height 47
click at [621, 477] on button "创建" at bounding box center [643, 484] width 44 height 27
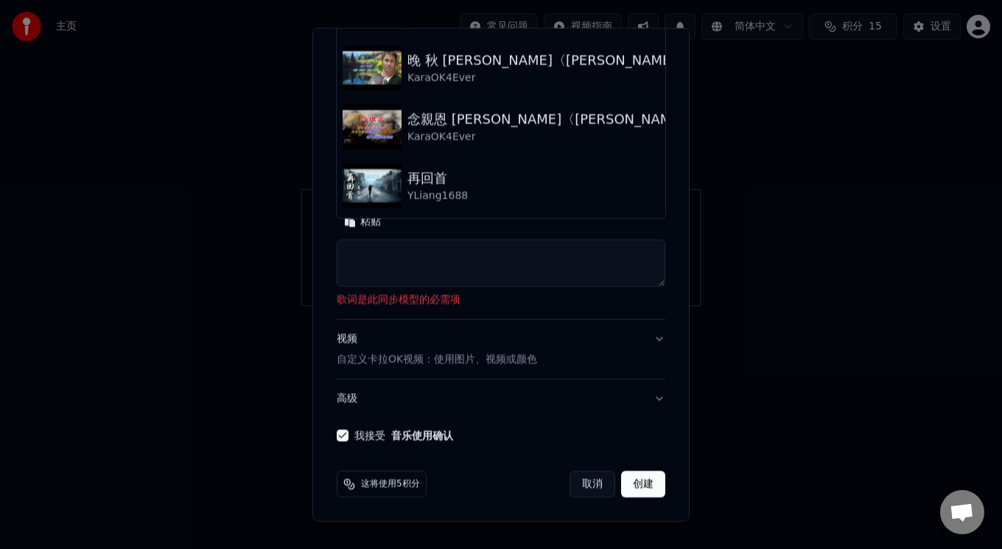
click at [626, 486] on button "创建" at bounding box center [643, 484] width 44 height 27
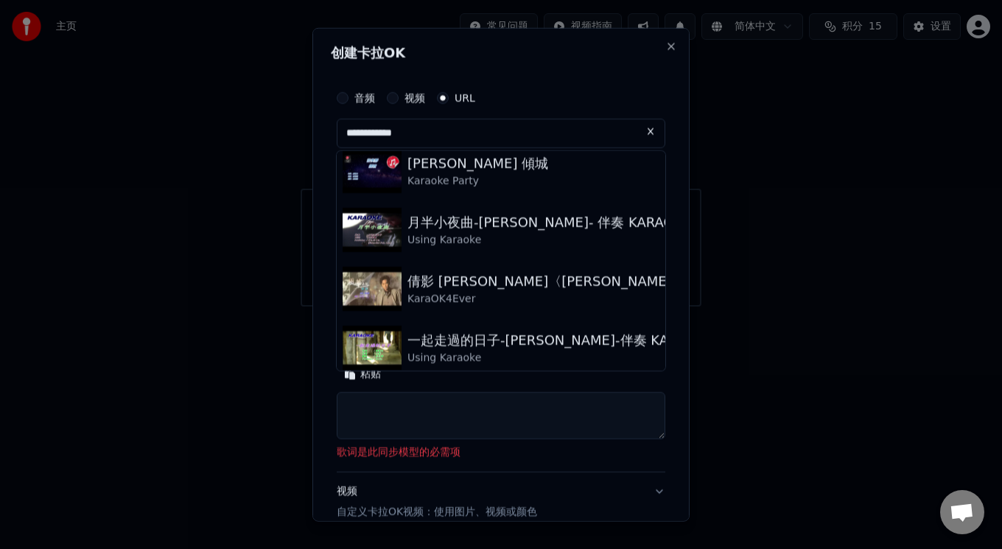
scroll to position [0, 0]
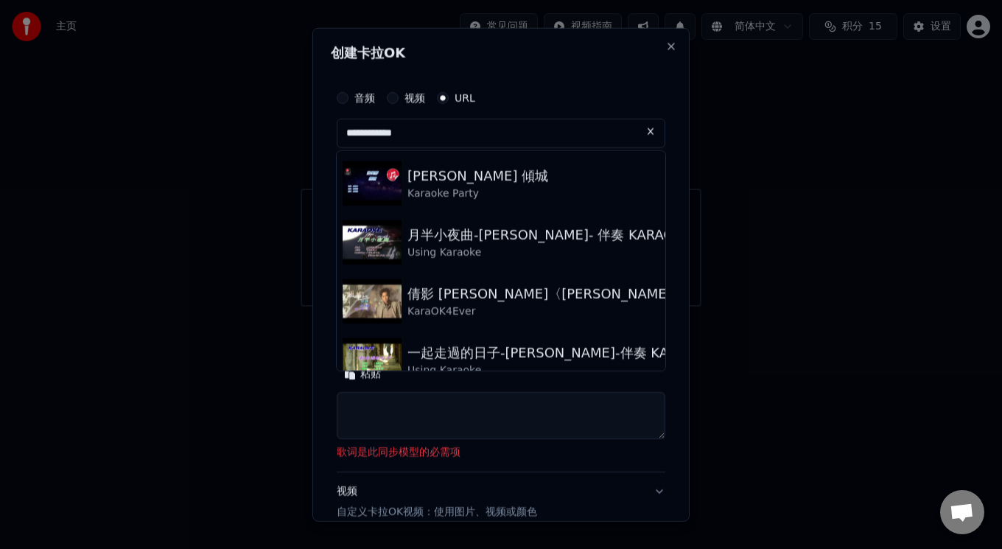
drag, startPoint x: 614, startPoint y: 46, endPoint x: 614, endPoint y: 65, distance: 19.2
click at [614, 65] on div "创建卡拉OK" at bounding box center [501, 55] width 341 height 19
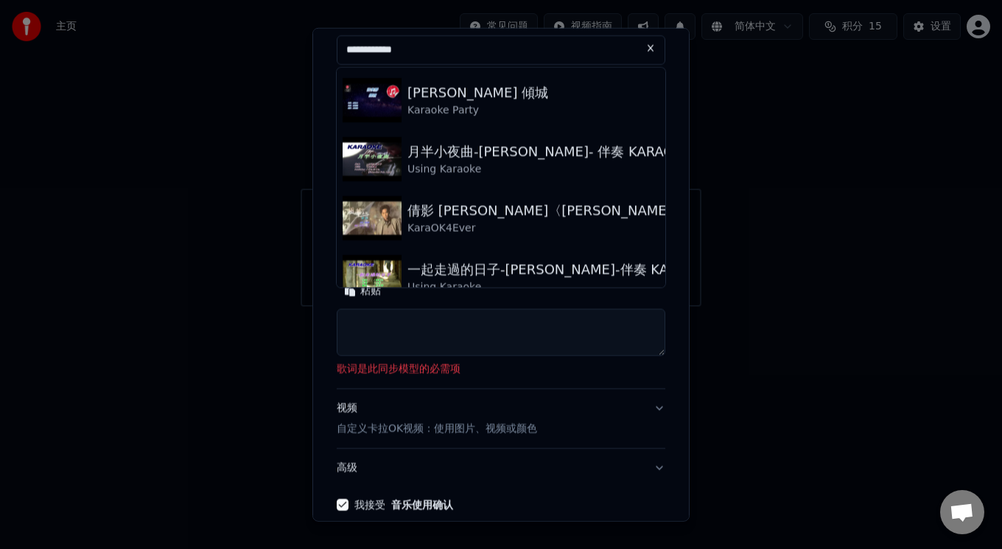
scroll to position [153, 0]
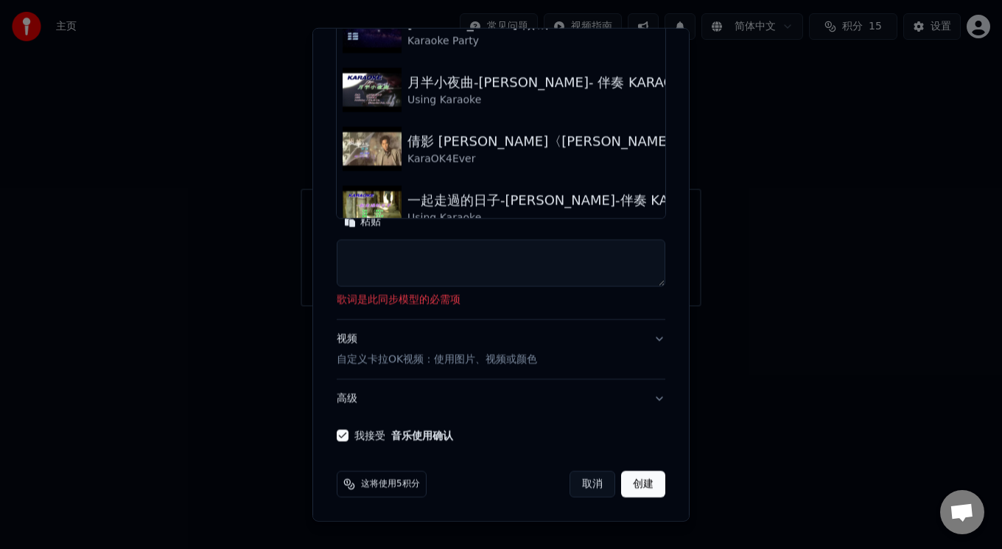
click at [514, 265] on textarea at bounding box center [501, 263] width 329 height 47
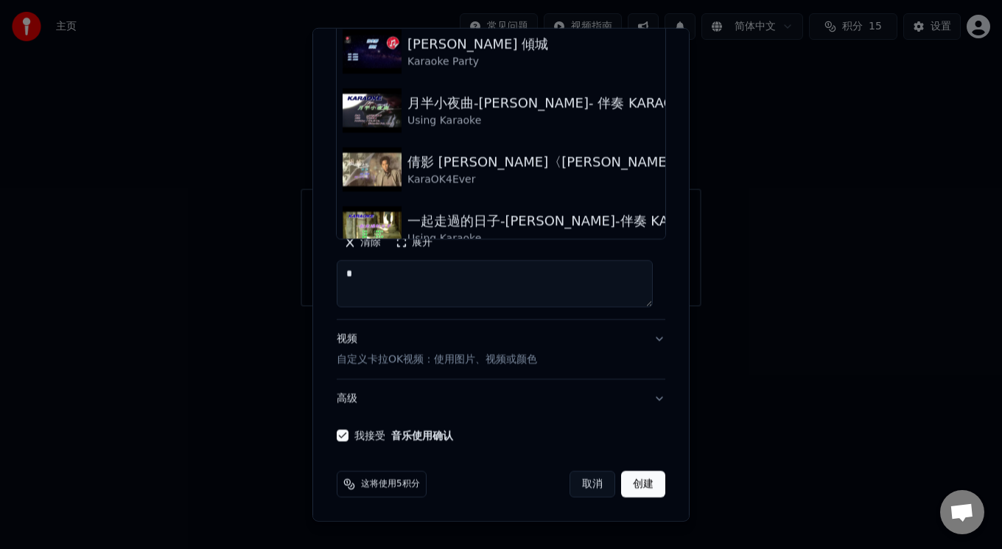
scroll to position [132, 0]
type textarea "***"
click at [621, 483] on button "创建" at bounding box center [643, 484] width 44 height 27
select select
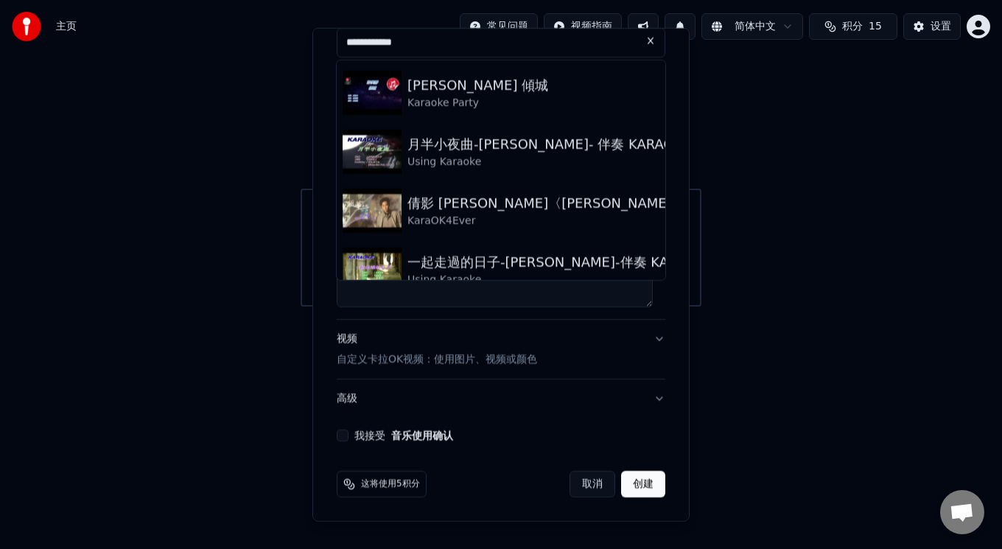
scroll to position [91, 0]
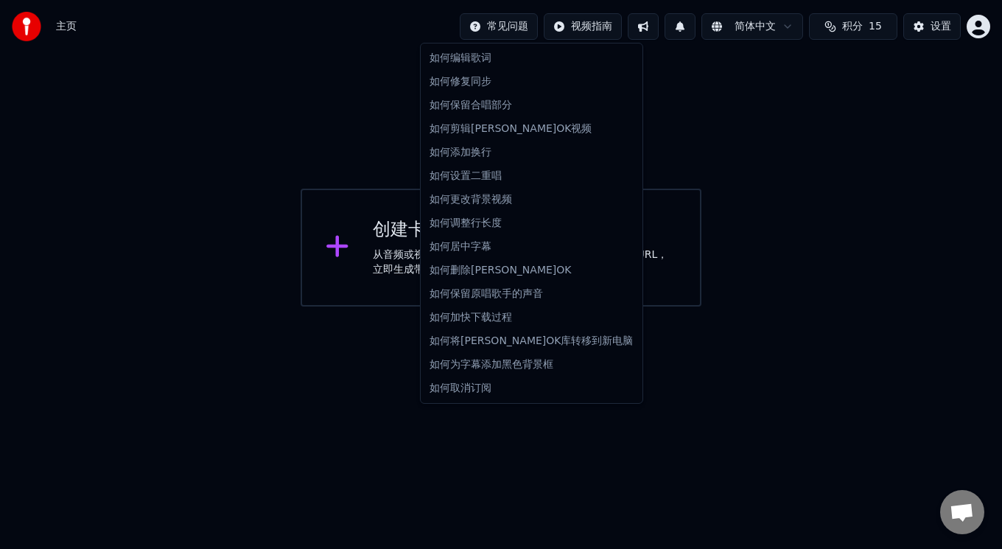
click at [500, 24] on html "主页 常见问题 视频指南 简体中文 积分 15 设置 欢迎使用Youka 创建卡拉OK 从音频或视频文件（MP3、MP4等）创建卡拉OK，或粘贴URL，立即生…" at bounding box center [501, 153] width 1002 height 307
click at [472, 82] on div "如何修复同步" at bounding box center [532, 82] width 216 height 24
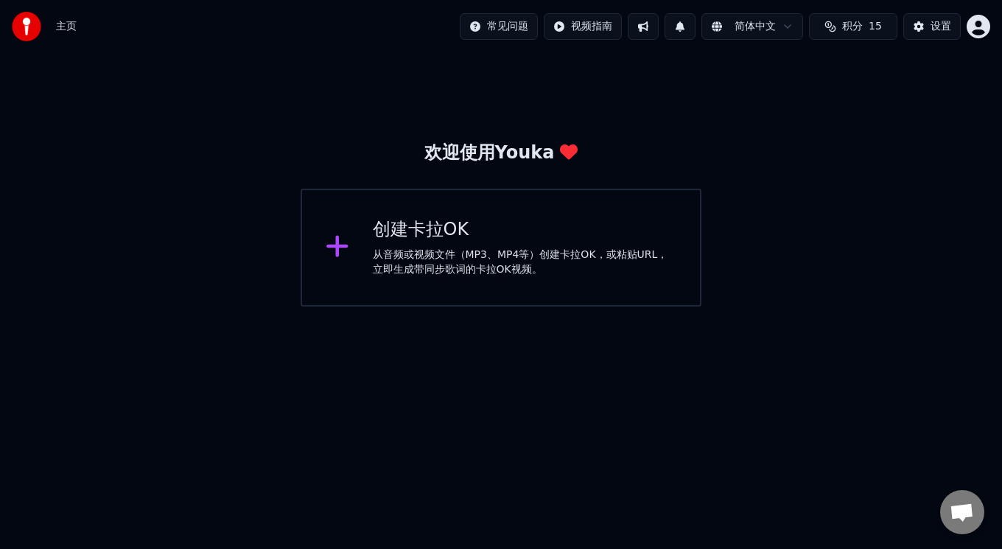
click at [423, 270] on div "从音频或视频文件（MP3、MP4等）创建卡拉OK，或粘贴URL，立即生成带同步歌词的卡拉OK视频。" at bounding box center [525, 262] width 304 height 29
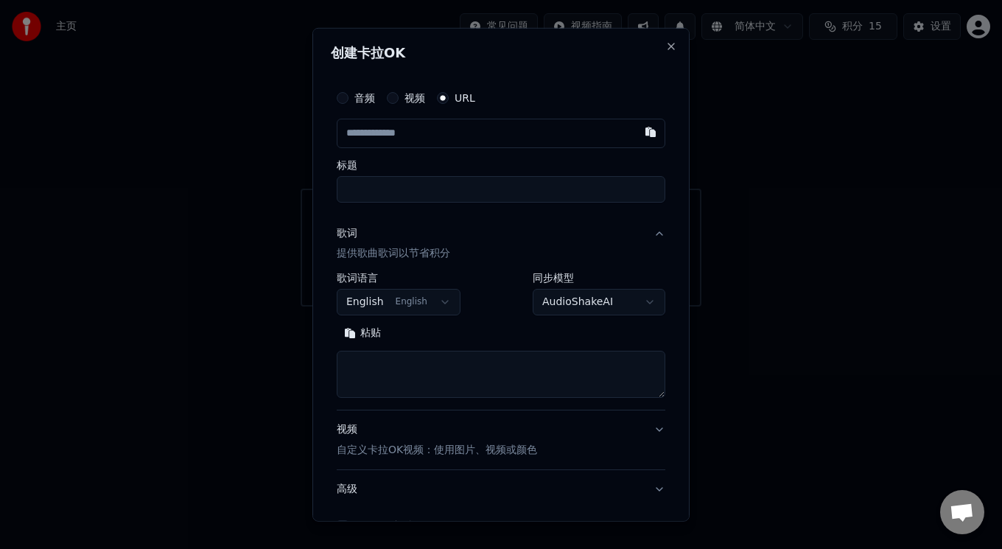
click at [617, 185] on input "标题" at bounding box center [501, 188] width 329 height 27
click at [637, 126] on button "button" at bounding box center [650, 131] width 29 height 27
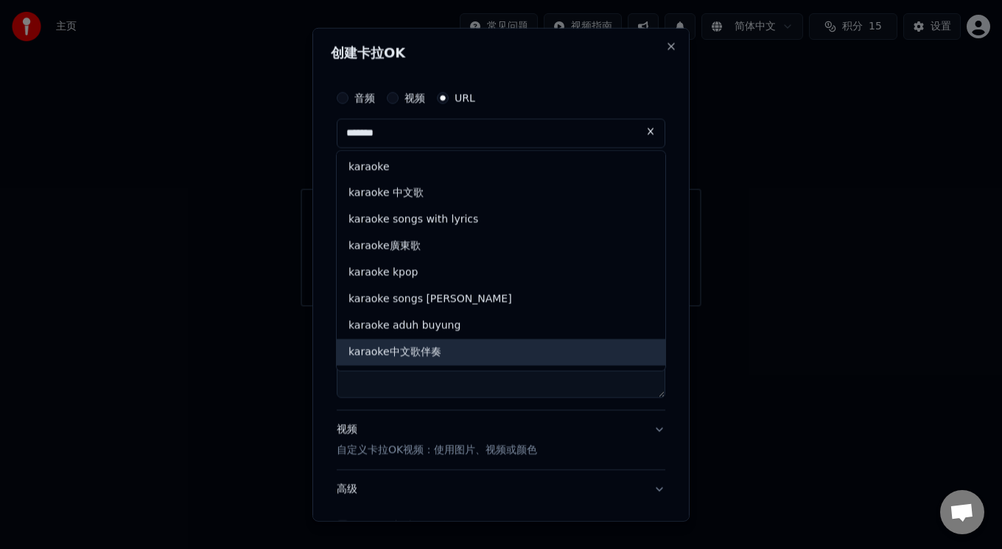
click at [416, 355] on div "karaoke中文歌伴奏" at bounding box center [501, 352] width 329 height 27
type input "**********"
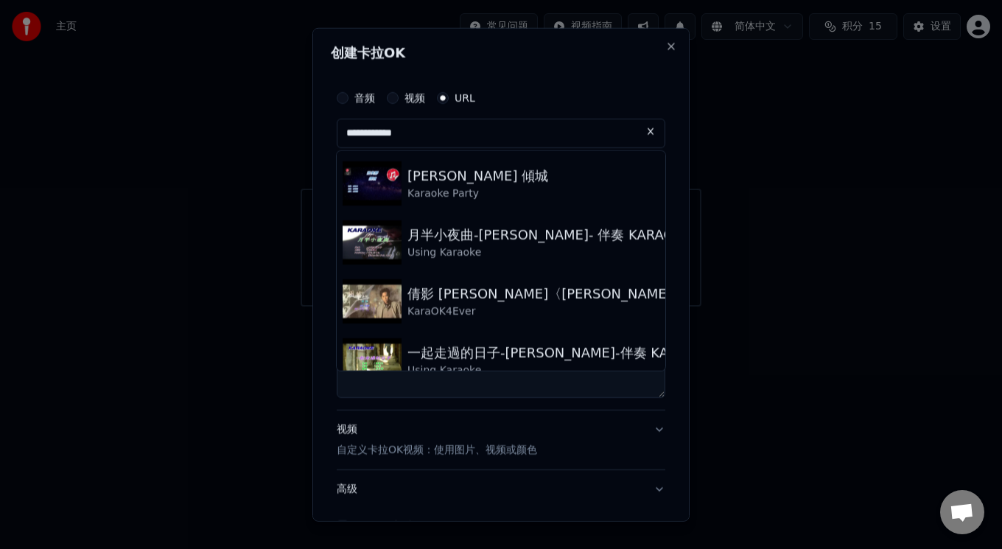
scroll to position [29, 0]
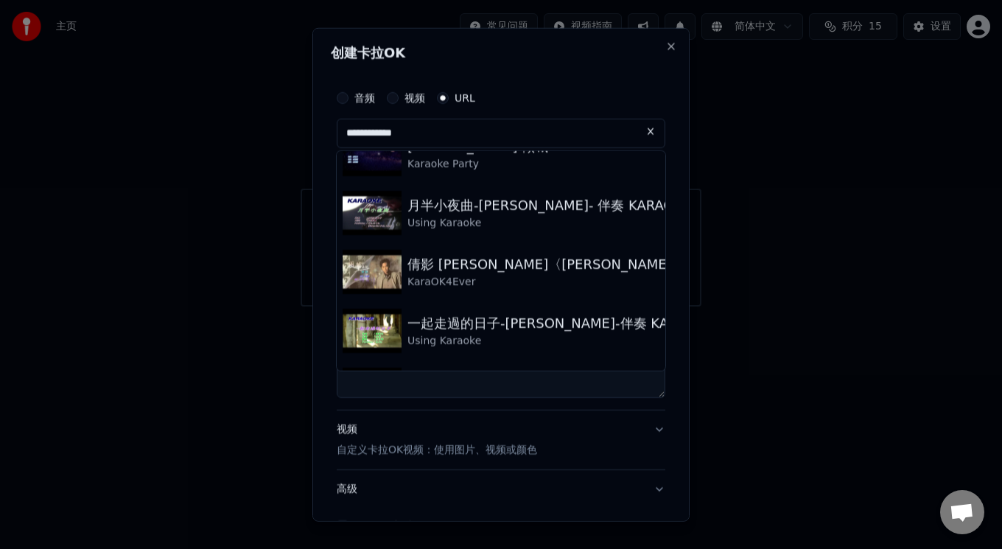
click at [638, 127] on button at bounding box center [650, 131] width 29 height 27
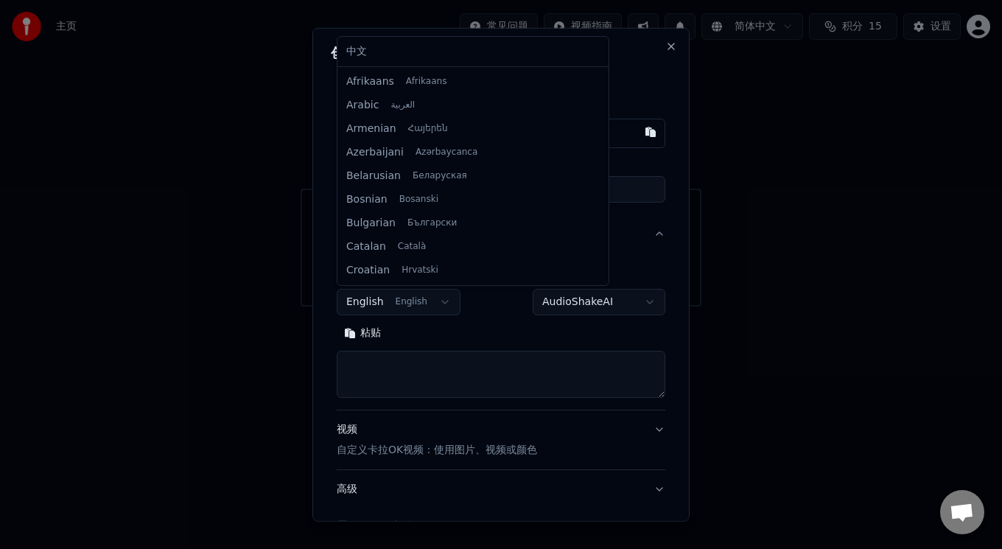
click at [437, 301] on body "**********" at bounding box center [501, 153] width 1002 height 307
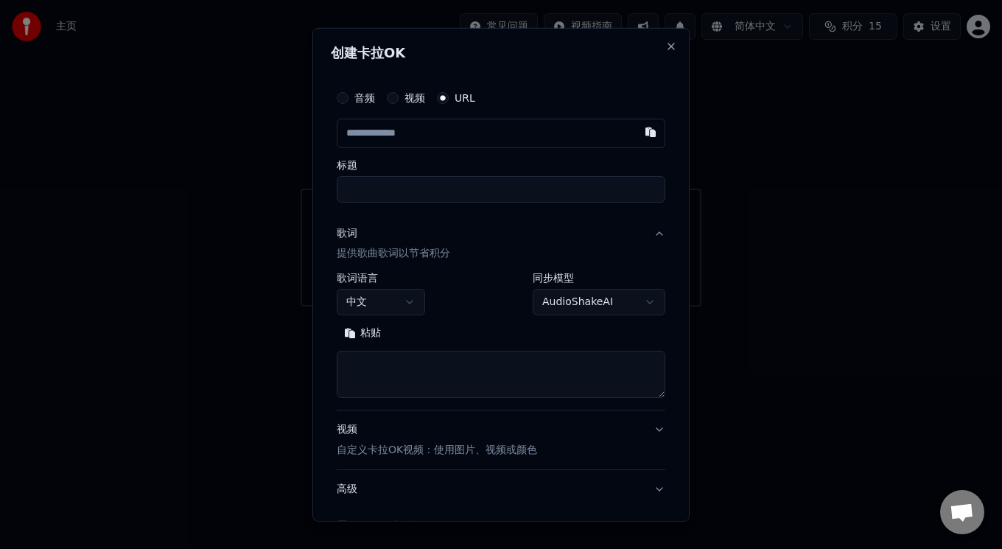
scroll to position [91, 0]
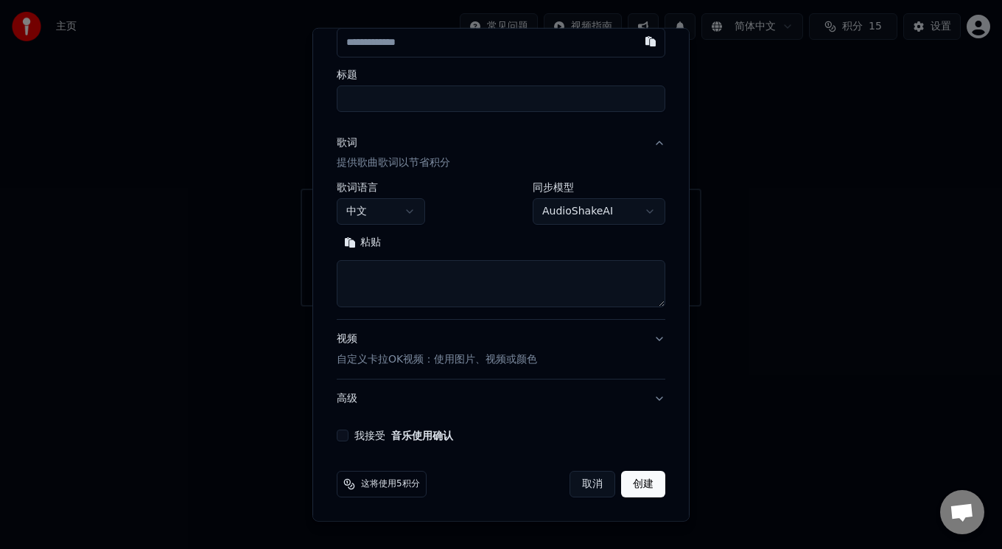
click at [621, 478] on button "创建" at bounding box center [643, 484] width 44 height 27
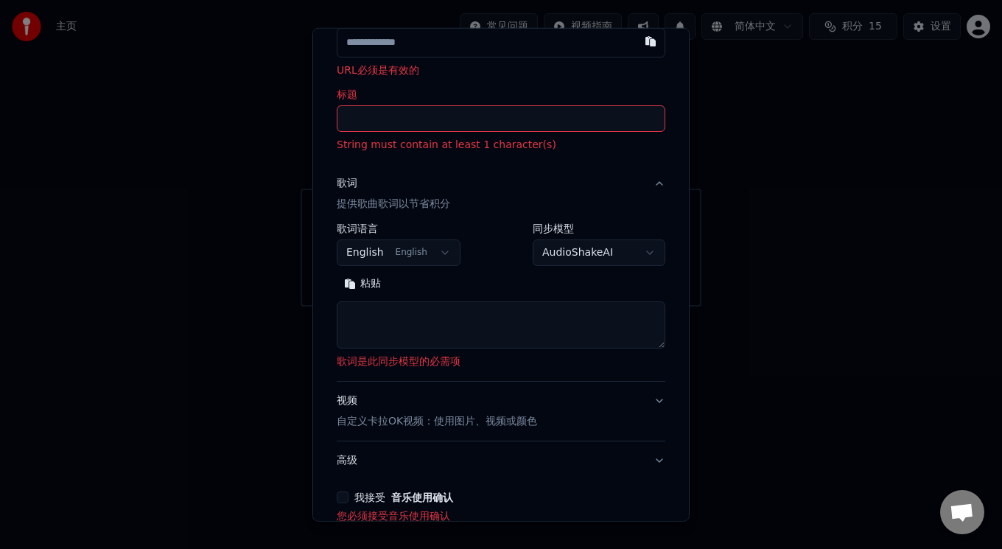
click at [422, 241] on body "**********" at bounding box center [501, 153] width 1002 height 307
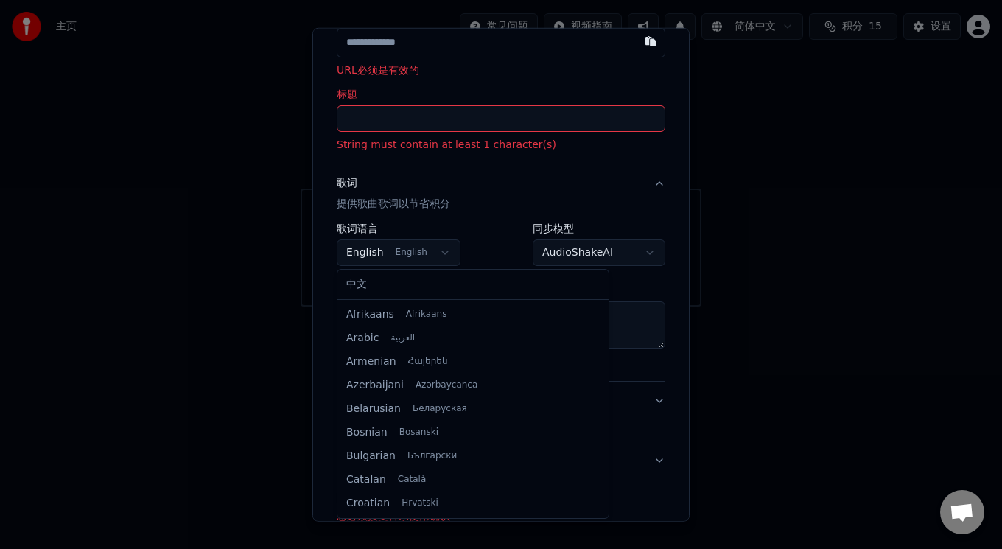
scroll to position [94, 0]
select select "**"
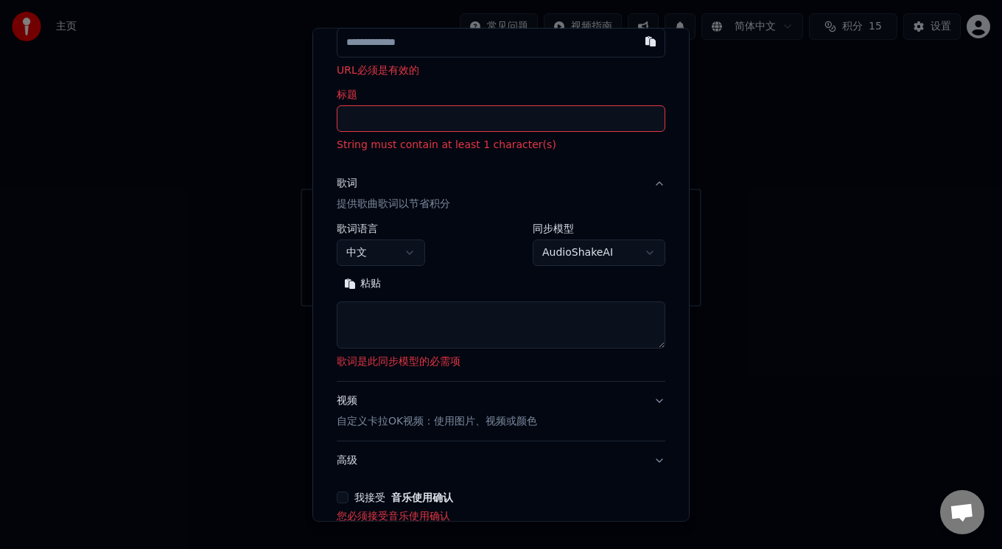
click at [448, 419] on p "自定义卡拉OK视频：使用图片、视频或颜色" at bounding box center [437, 421] width 200 height 15
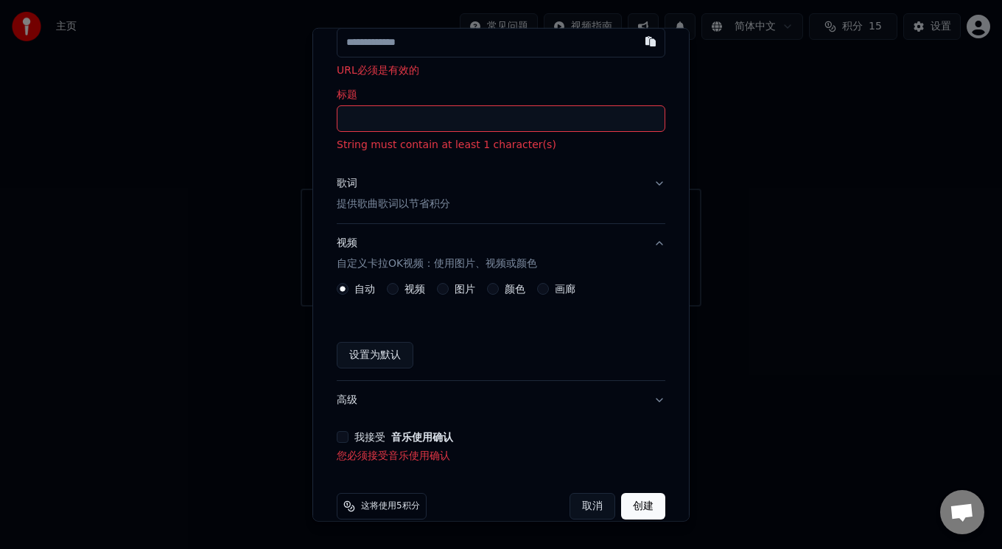
click at [349, 288] on div "自动" at bounding box center [356, 289] width 38 height 12
click at [341, 284] on button "自动" at bounding box center [343, 289] width 12 height 12
click at [418, 198] on p "提供歌曲歌词以节省积分" at bounding box center [394, 204] width 114 height 15
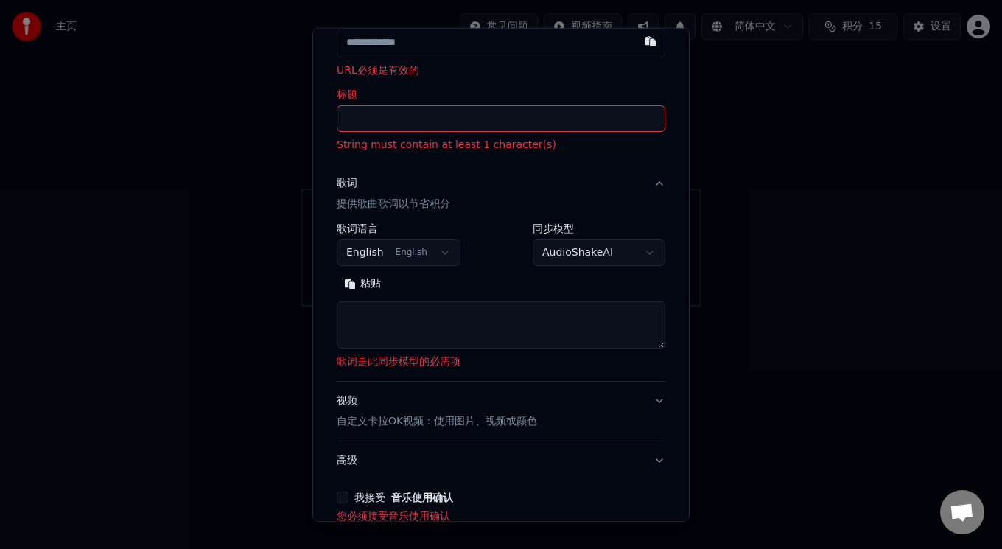
click at [441, 257] on body "**********" at bounding box center [501, 153] width 1002 height 307
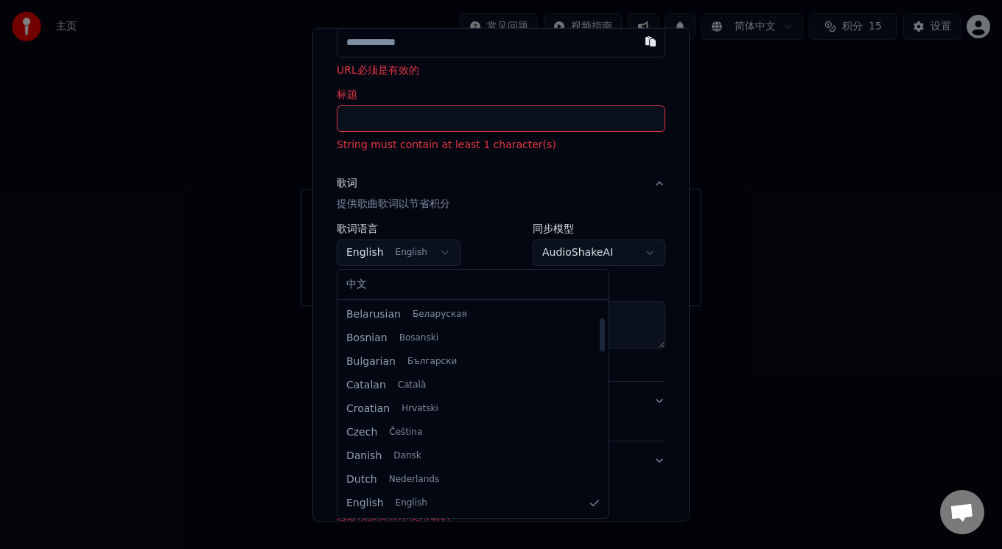
select select "**"
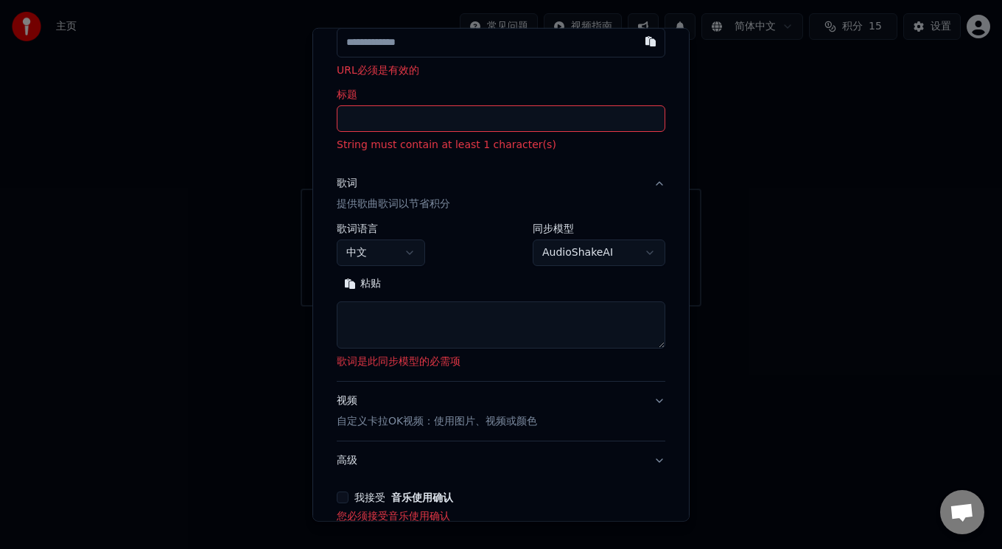
click at [462, 118] on input "标题" at bounding box center [501, 118] width 329 height 27
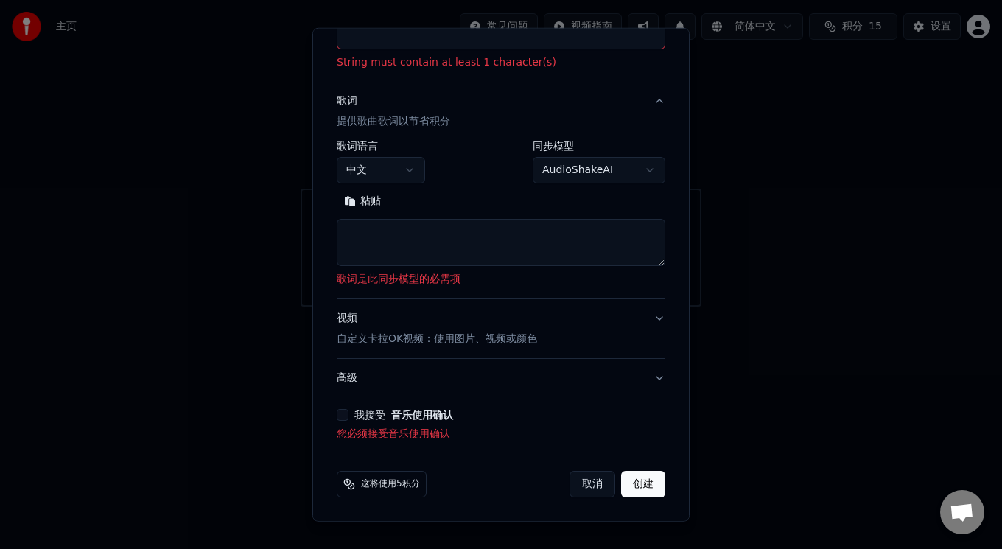
scroll to position [0, 0]
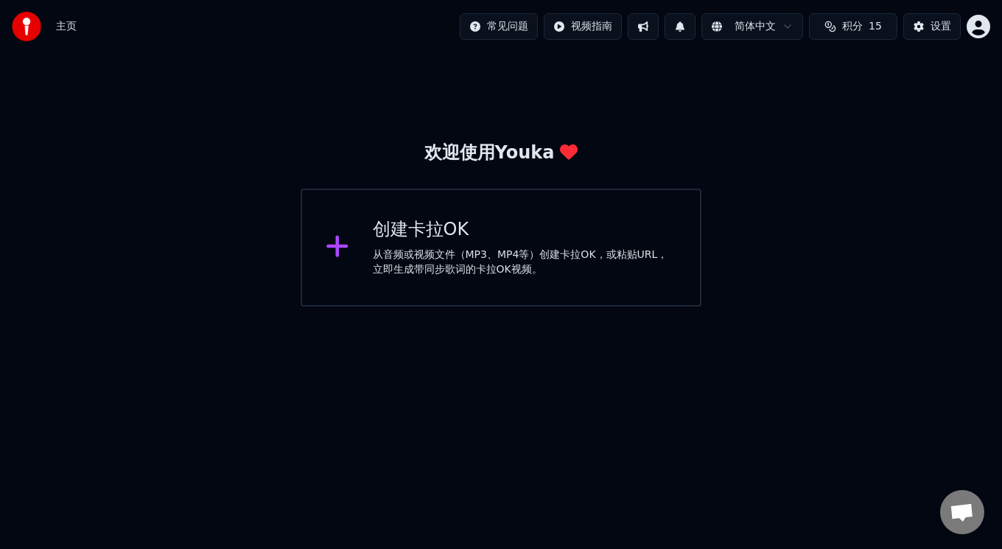
click at [431, 242] on div "创建[PERSON_NAME]OK 从音频或视频文件（MP3、MP4等）创建[PERSON_NAME]OK，或粘贴URL，立即生成带同步歌词的[PERSON_…" at bounding box center [525, 247] width 304 height 59
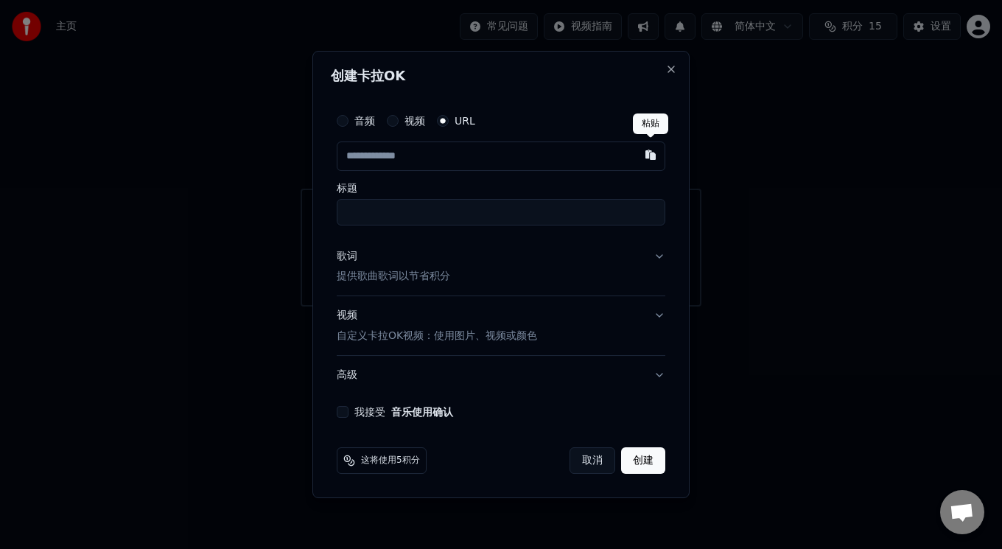
click at [652, 158] on button "button" at bounding box center [650, 155] width 29 height 27
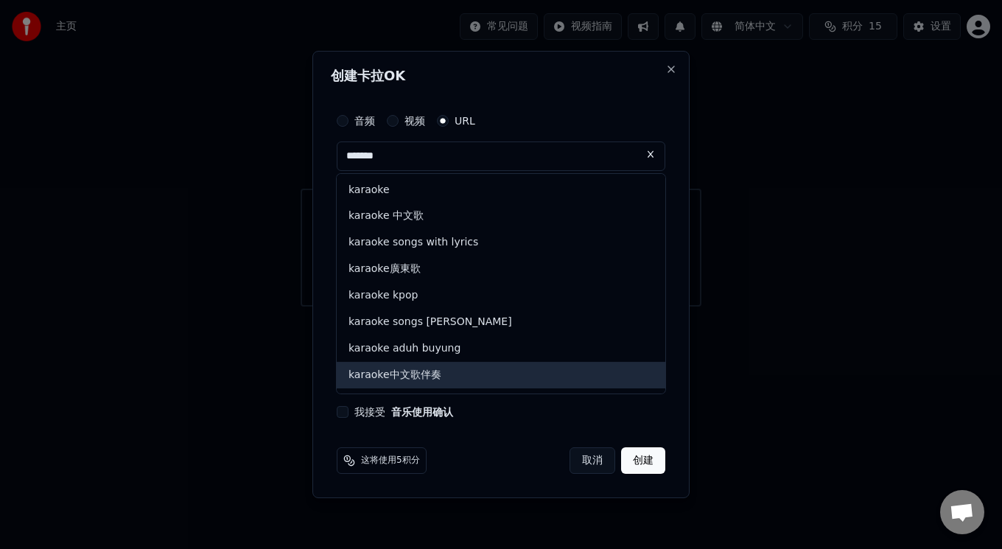
click at [463, 368] on div "karaoke中文歌伴奏" at bounding box center [501, 375] width 329 height 27
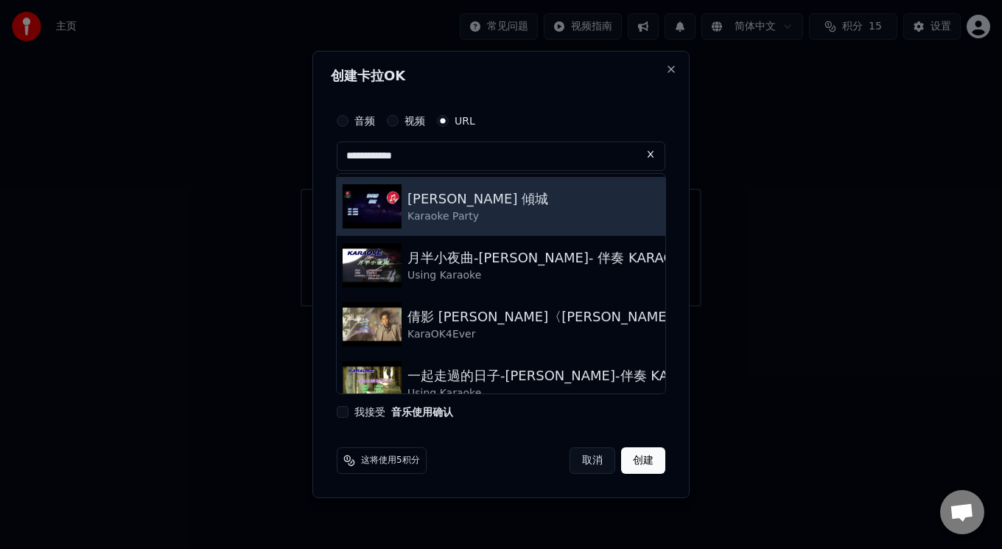
click at [466, 207] on div "[PERSON_NAME] 傾城" at bounding box center [478, 199] width 141 height 21
type input "**********"
type input "******"
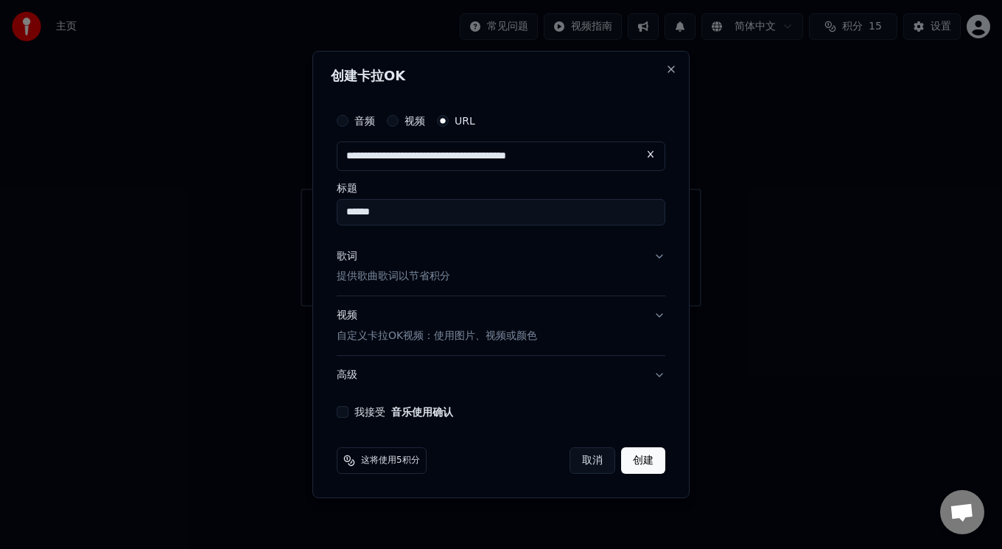
click at [411, 276] on p "提供歌曲歌词以节省积分" at bounding box center [394, 277] width 114 height 15
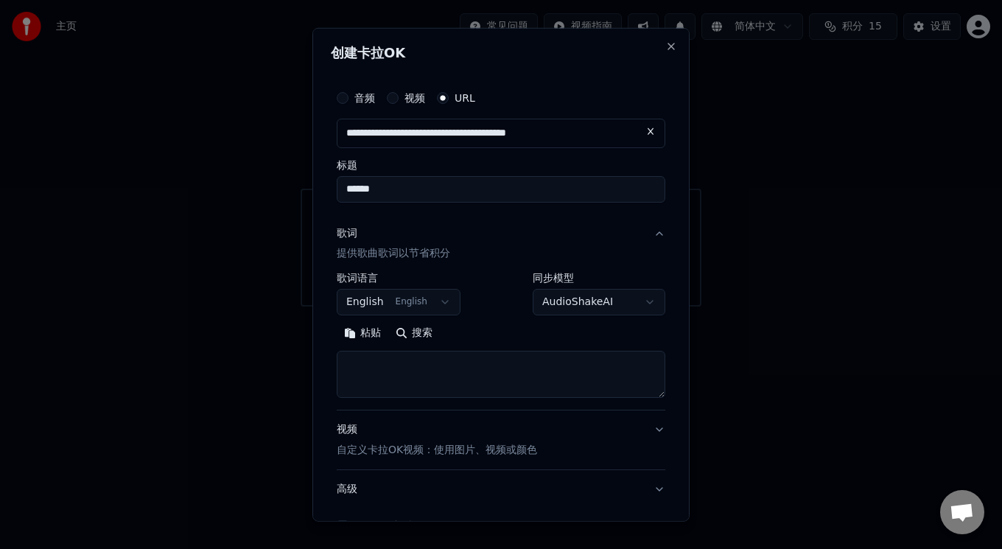
click at [436, 298] on button "English English" at bounding box center [399, 302] width 124 height 27
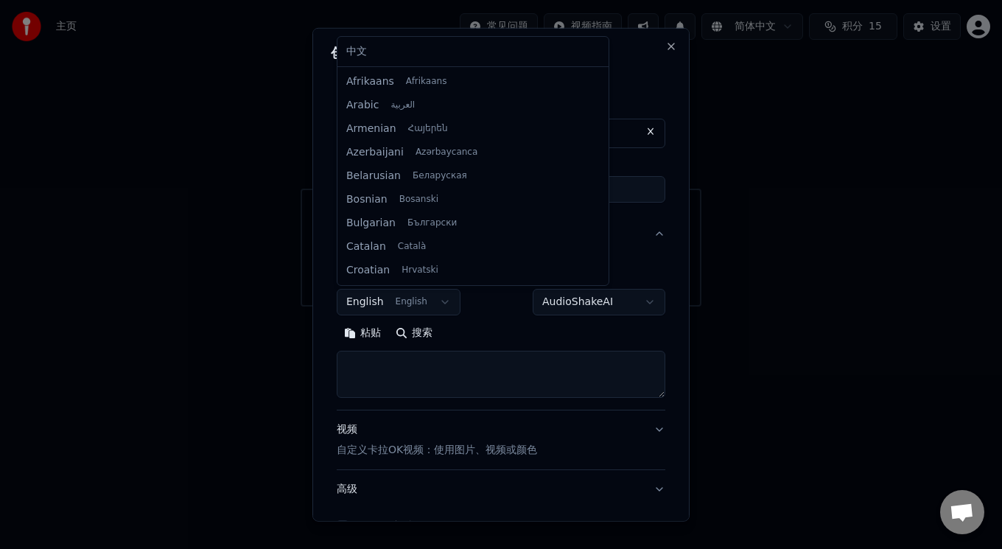
select select "**"
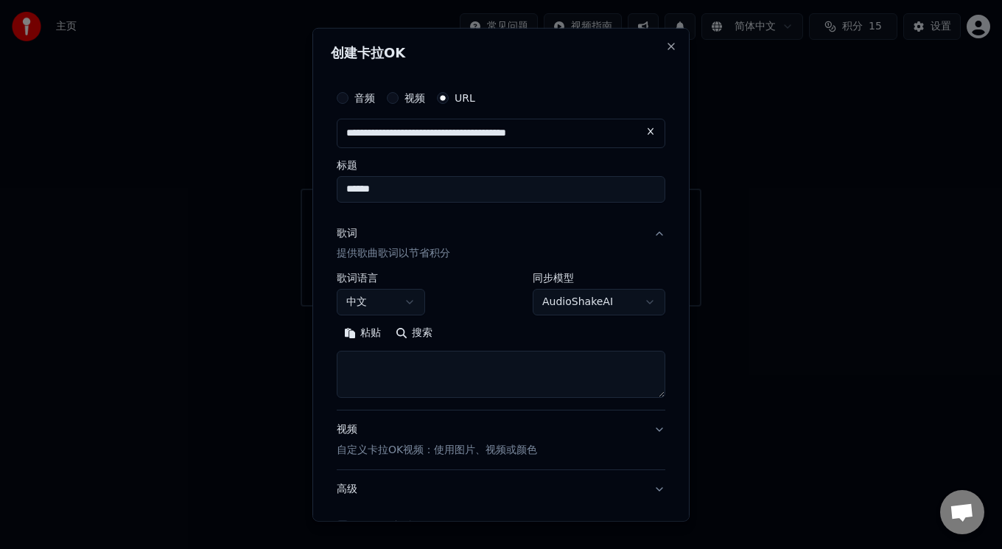
click at [349, 332] on button "粘贴" at bounding box center [363, 333] width 52 height 24
type textarea "*******"
click at [447, 332] on button "展开" at bounding box center [466, 333] width 52 height 24
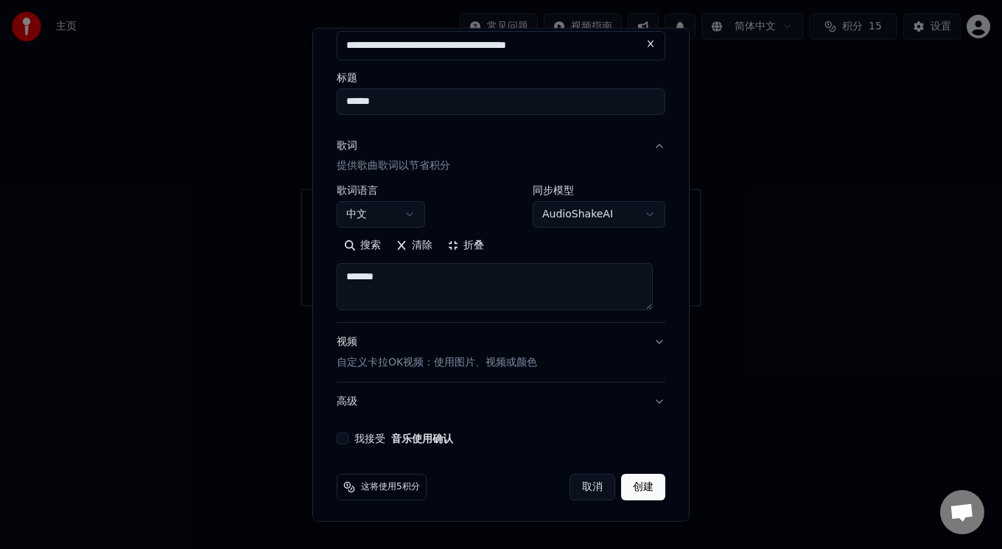
scroll to position [91, 0]
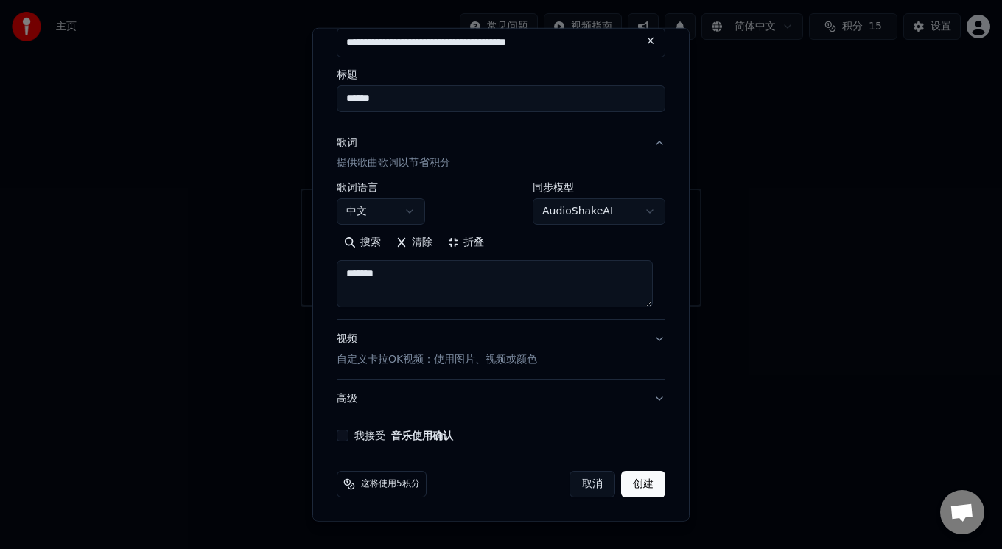
click at [340, 434] on button "我接受 音乐使用确认" at bounding box center [343, 436] width 12 height 12
click at [629, 480] on button "创建" at bounding box center [643, 484] width 44 height 27
select select "**"
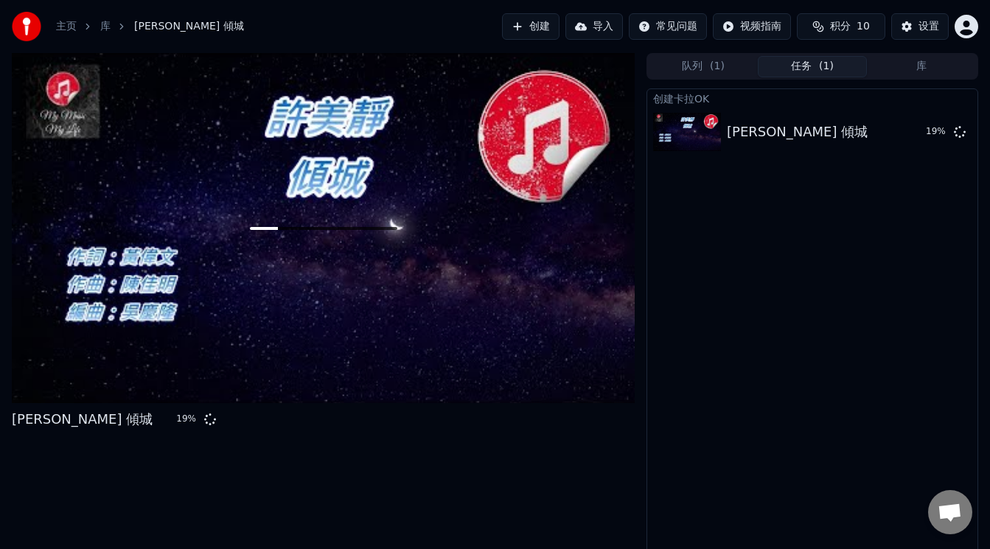
click at [62, 26] on link "主页" at bounding box center [66, 26] width 21 height 15
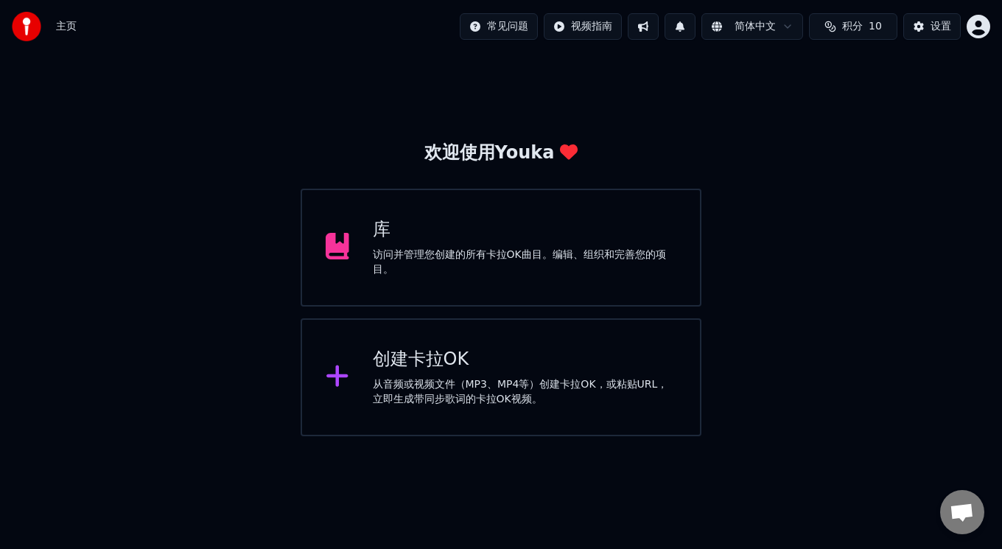
click at [360, 248] on div at bounding box center [343, 247] width 35 height 29
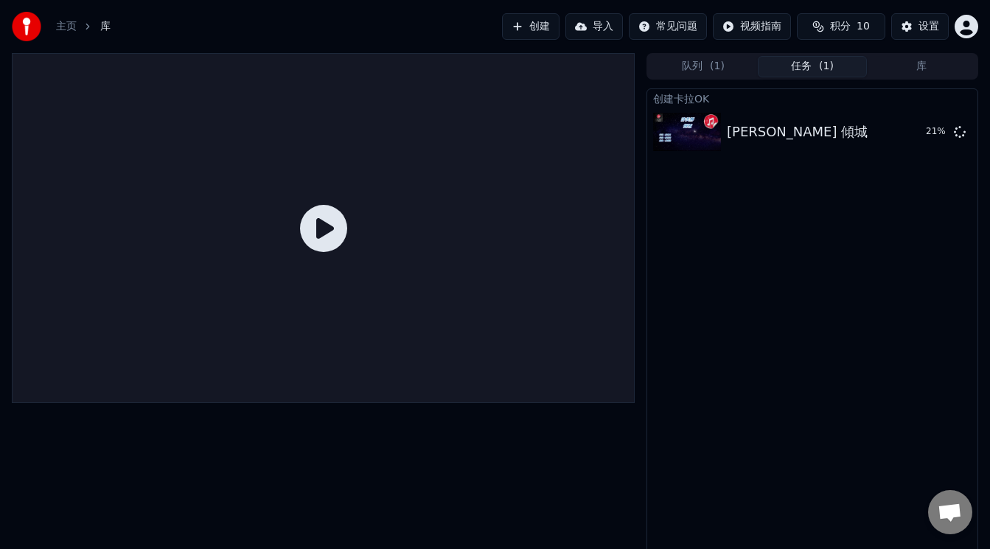
click at [76, 24] on link "主页" at bounding box center [66, 26] width 21 height 15
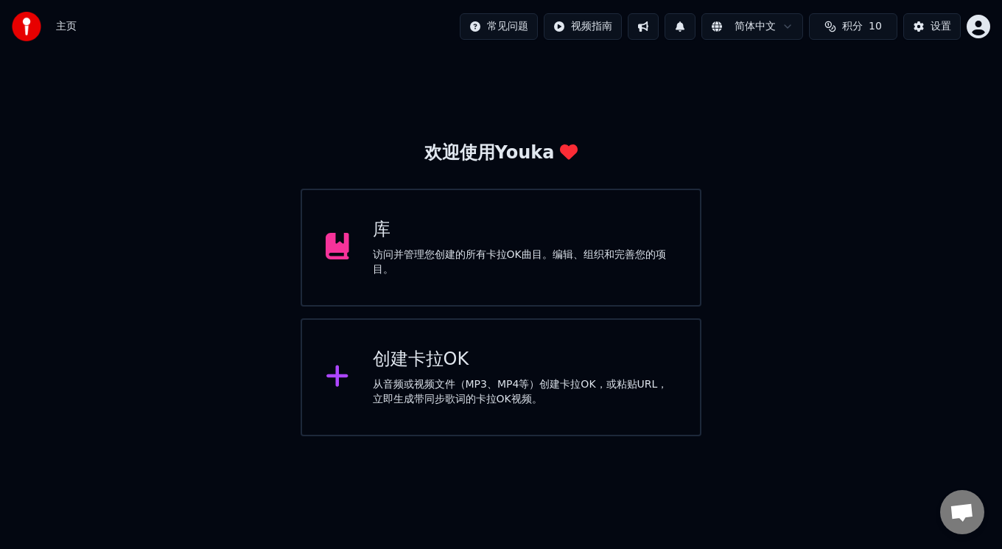
click at [468, 352] on div "创建卡拉OK" at bounding box center [525, 360] width 304 height 24
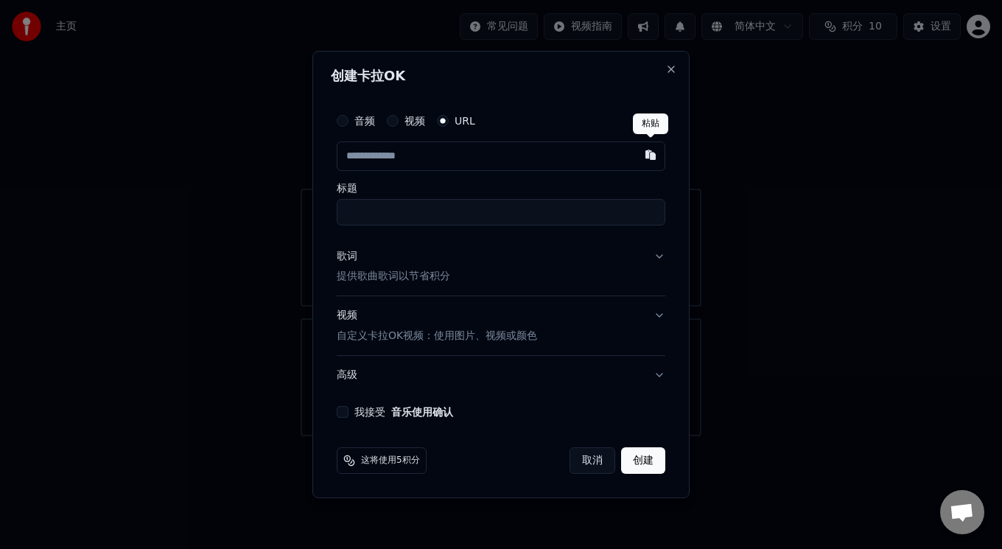
click at [660, 144] on button "button" at bounding box center [650, 155] width 29 height 27
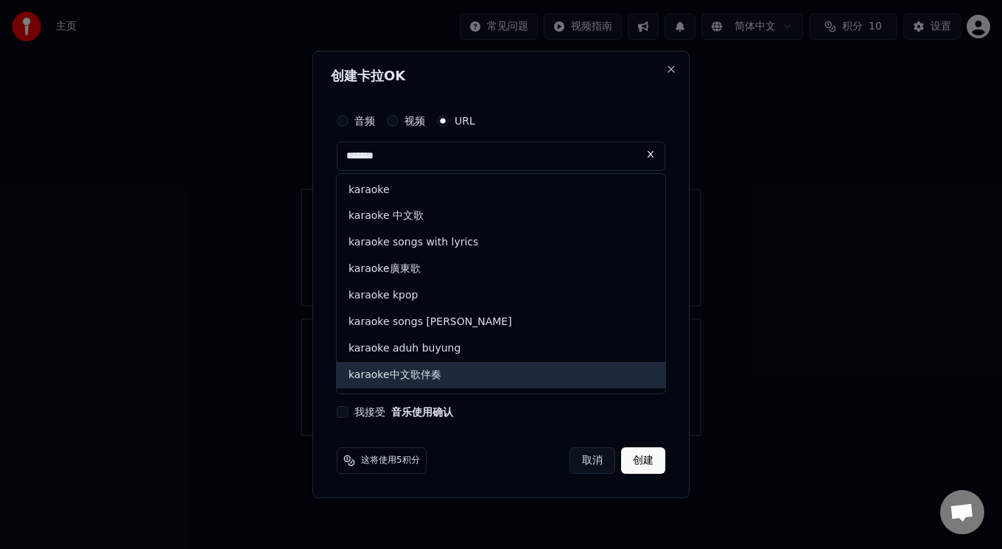
click at [457, 370] on div "karaoke中文歌伴奏" at bounding box center [501, 375] width 329 height 27
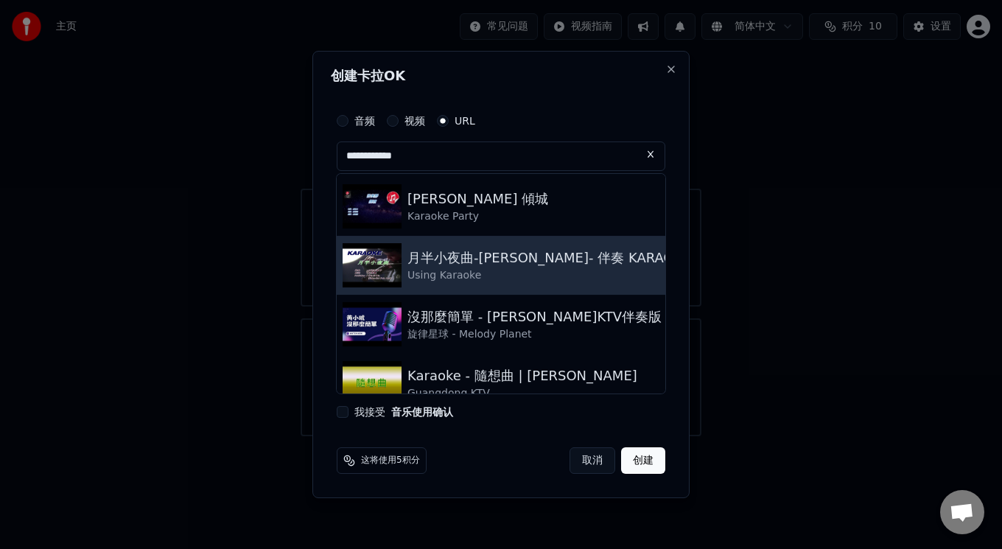
click at [467, 274] on div "Using Karaoke" at bounding box center [550, 275] width 284 height 15
type input "**********"
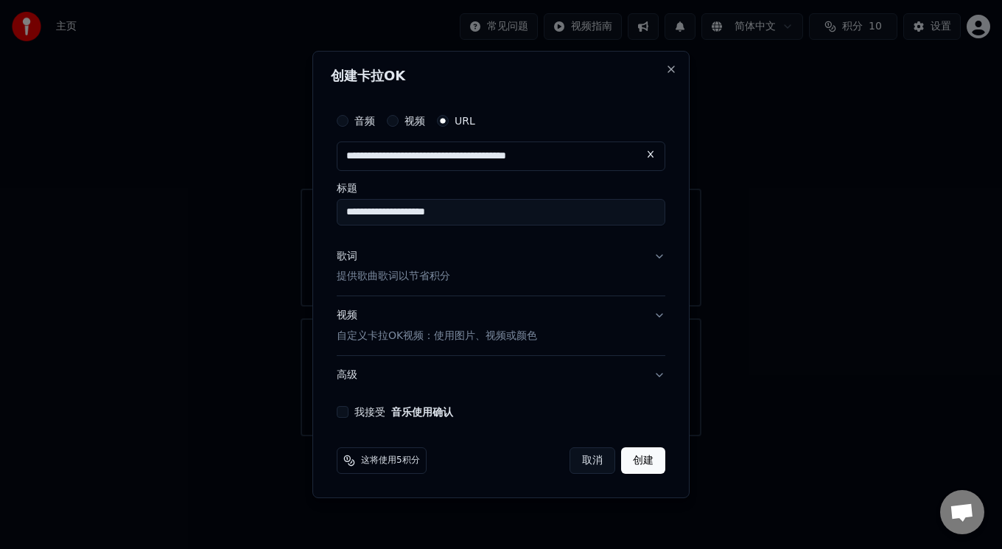
click at [377, 273] on p "提供歌曲歌词以节省积分" at bounding box center [394, 277] width 114 height 15
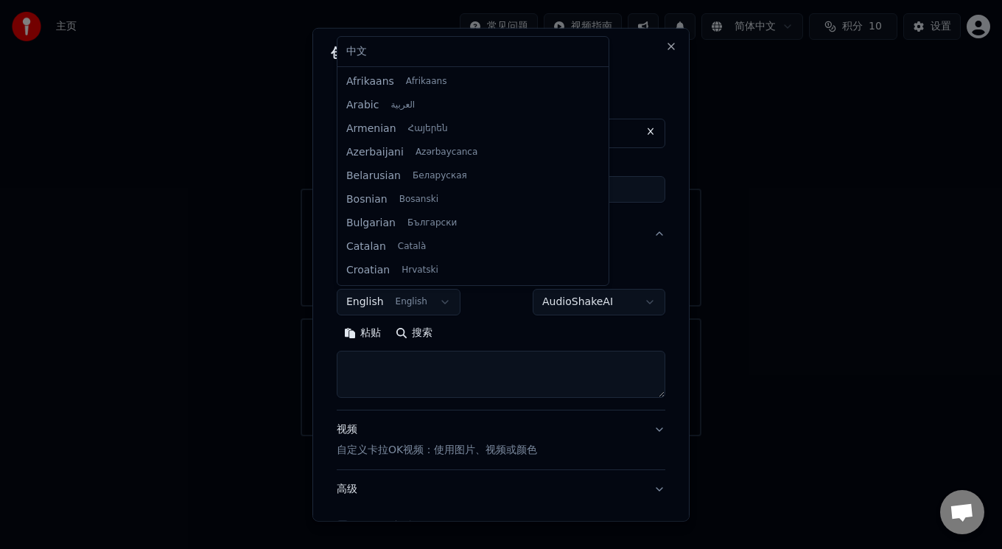
click at [443, 301] on body "**********" at bounding box center [501, 218] width 1002 height 436
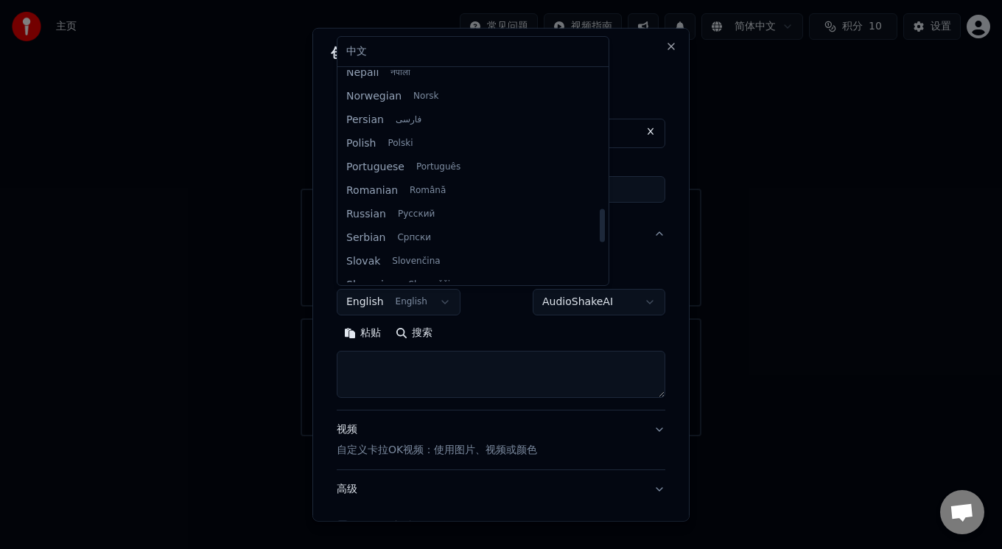
scroll to position [291, 0]
select select "**"
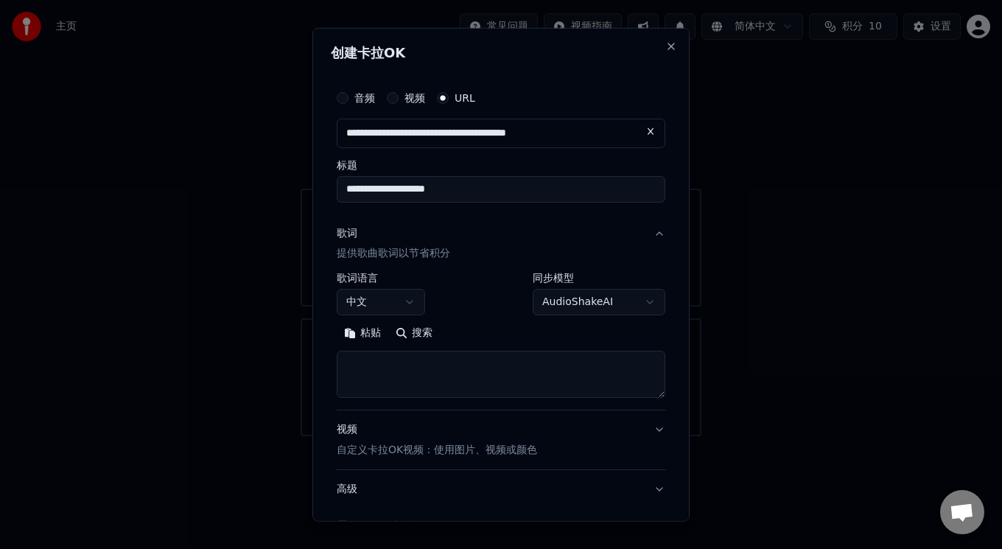
click at [347, 331] on button "粘贴" at bounding box center [363, 333] width 52 height 24
type textarea "*******"
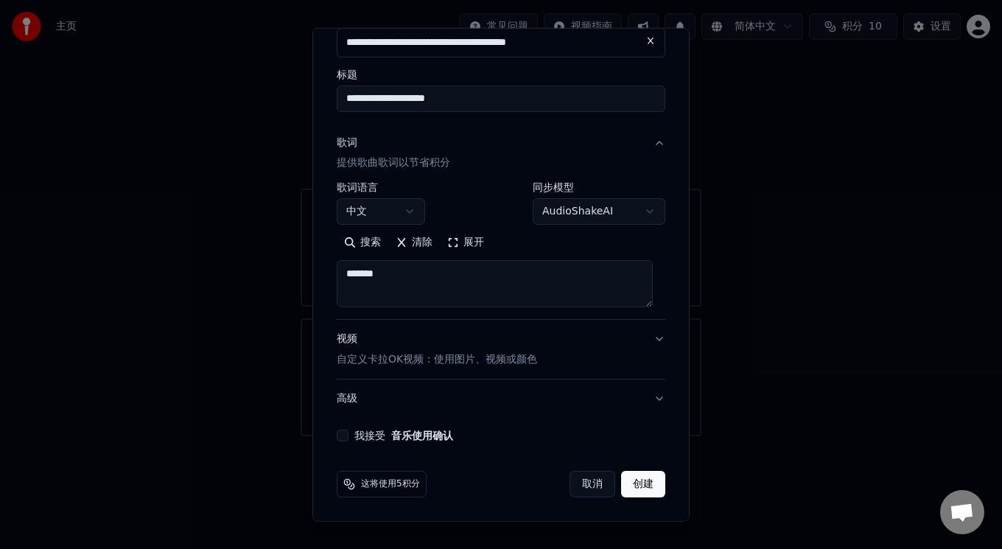
click at [392, 357] on p "自定义卡拉OK视频：使用图片、视频或颜色" at bounding box center [437, 359] width 200 height 15
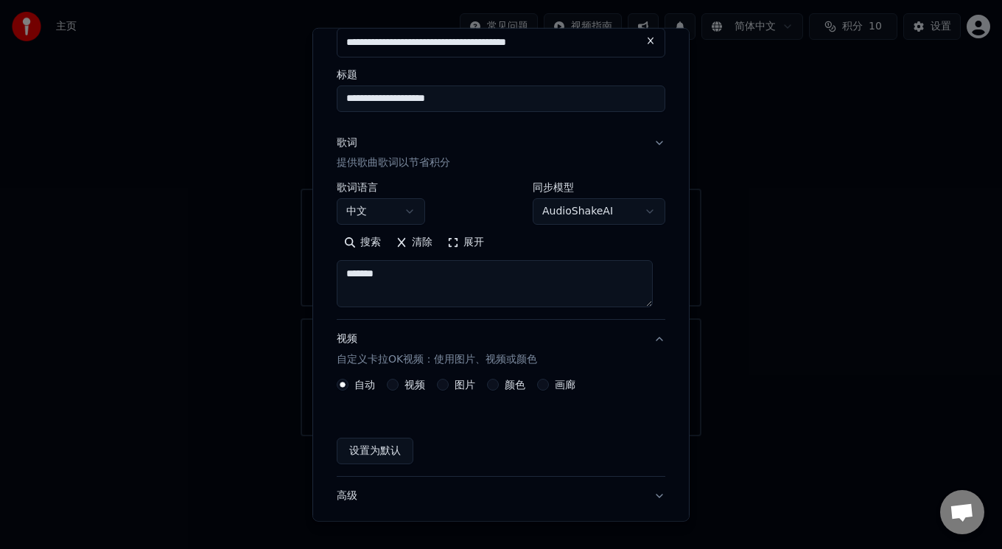
scroll to position [51, 0]
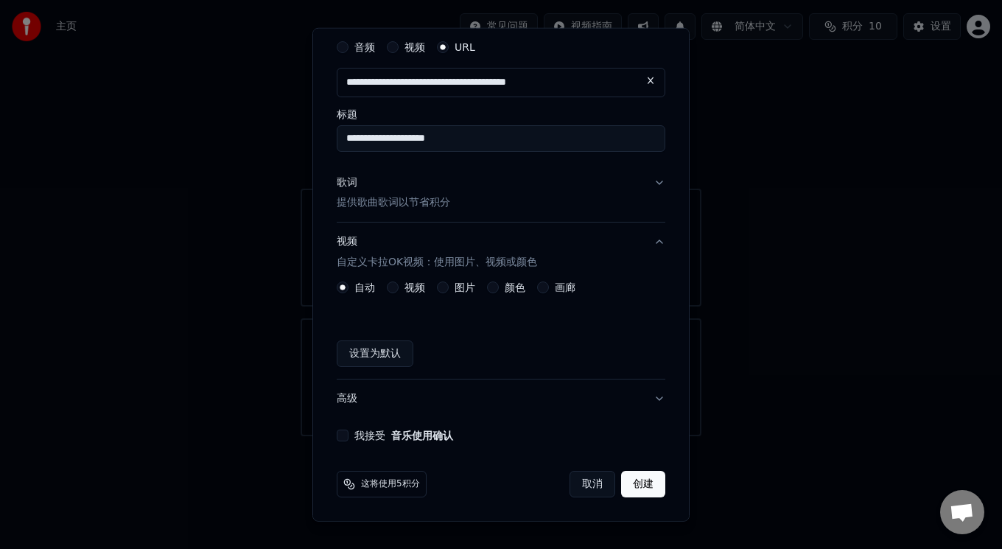
click at [374, 353] on button "设置为默认" at bounding box center [375, 354] width 77 height 27
click at [344, 435] on button "我接受 音乐使用确认" at bounding box center [343, 436] width 12 height 12
click at [623, 482] on button "创建" at bounding box center [643, 484] width 44 height 27
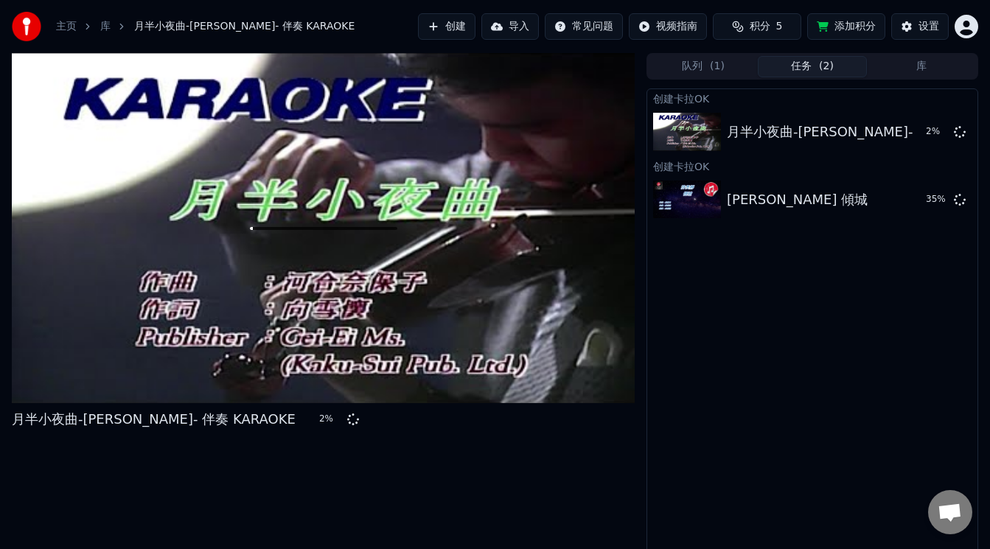
click at [68, 20] on link "主页" at bounding box center [66, 26] width 21 height 15
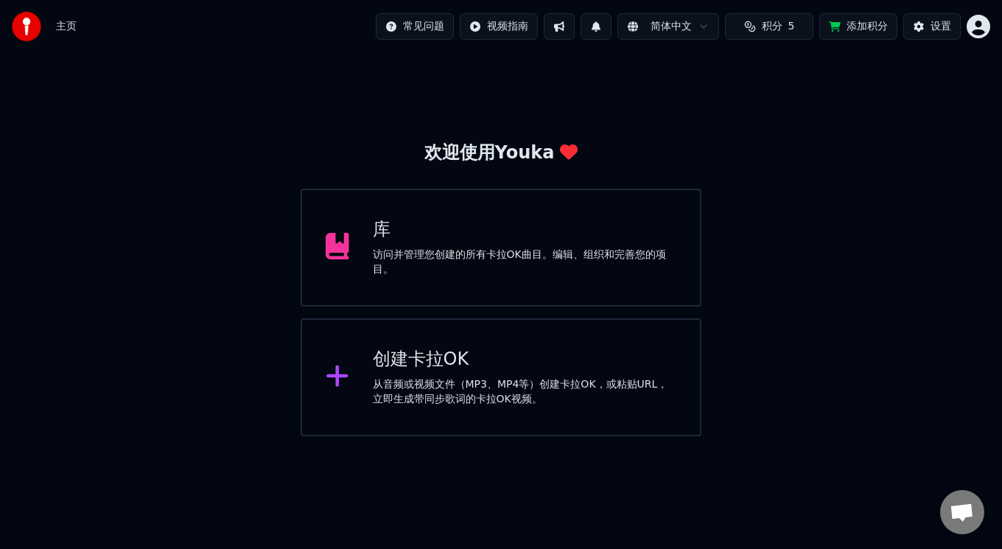
click at [413, 370] on div "创建卡拉OK" at bounding box center [525, 360] width 304 height 24
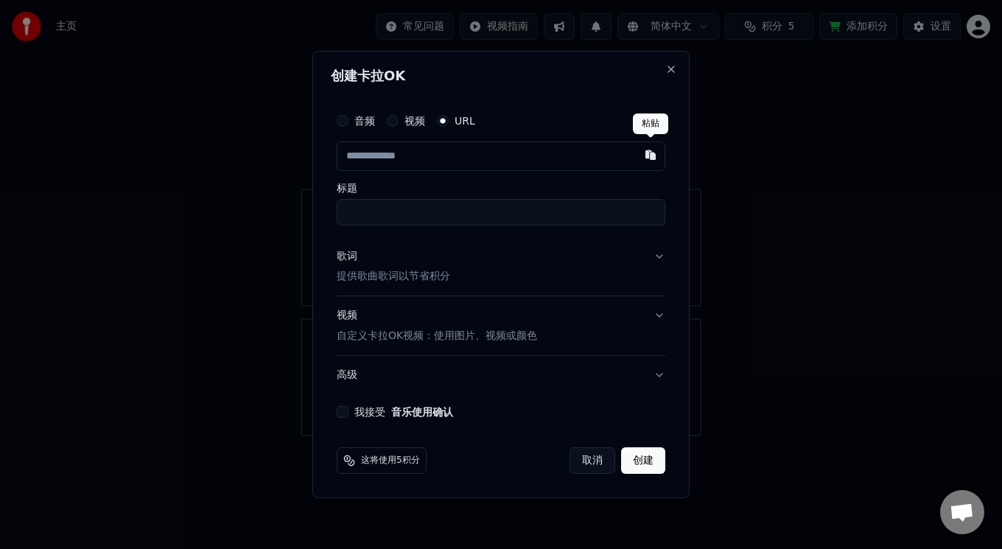
click at [646, 154] on button "button" at bounding box center [650, 155] width 29 height 27
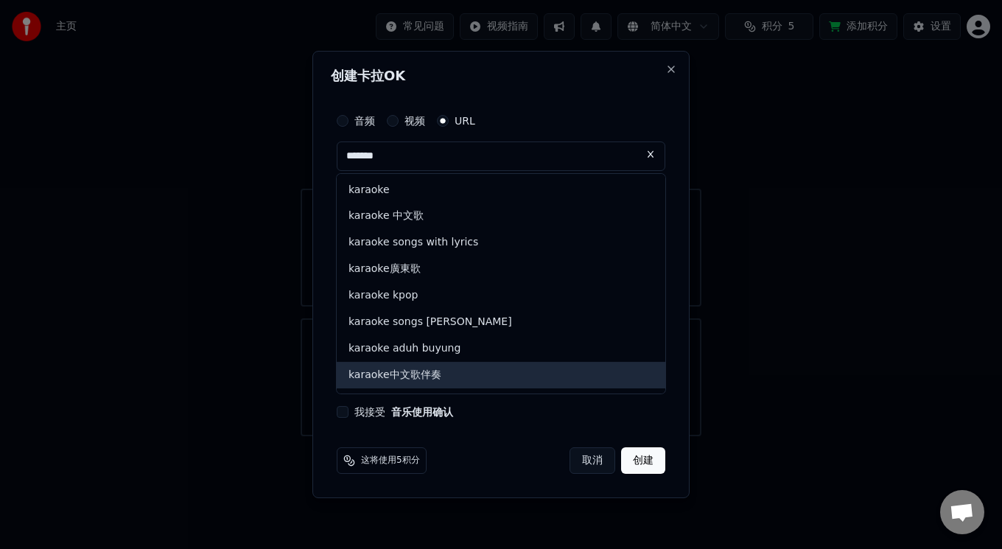
click at [417, 374] on div "karaoke中文歌伴奏" at bounding box center [501, 375] width 329 height 27
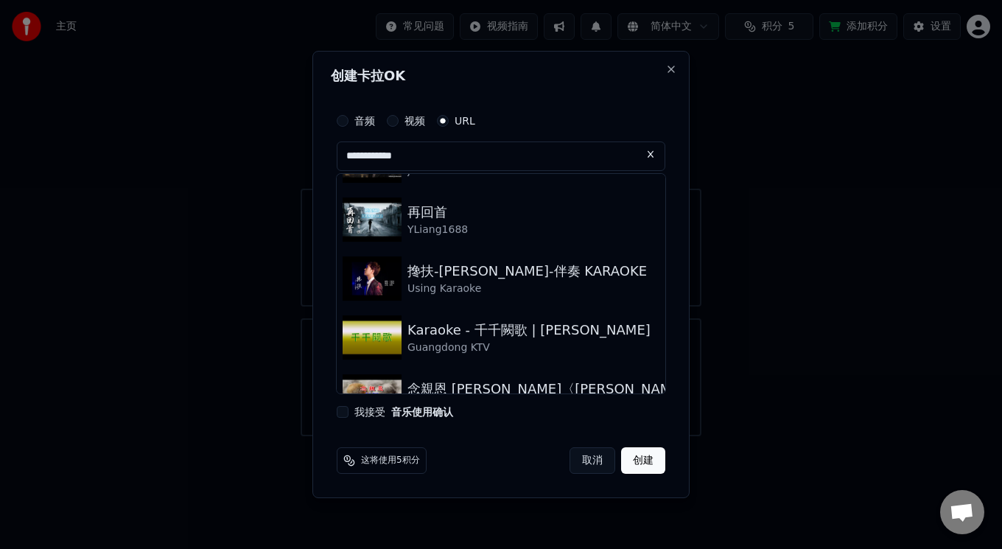
scroll to position [779, 0]
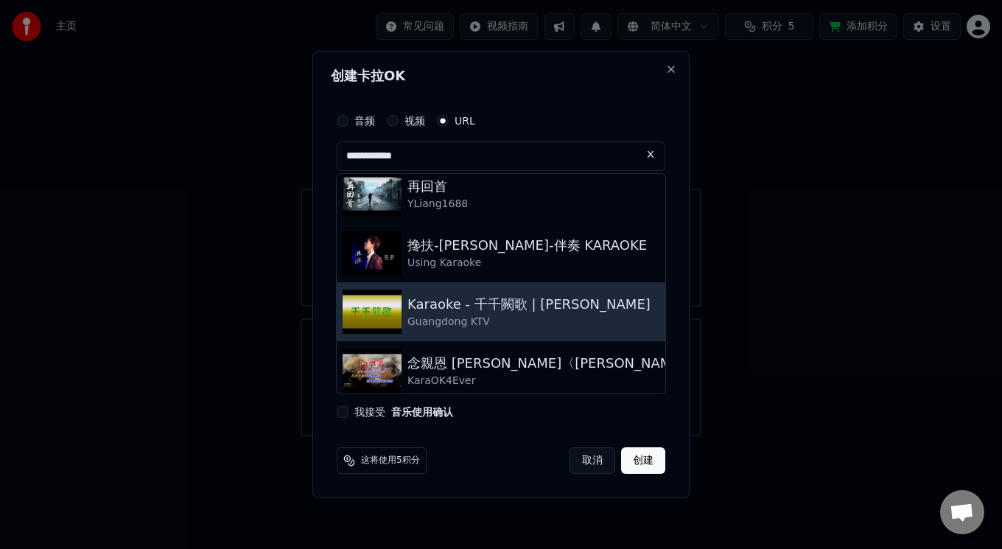
click at [413, 310] on div "Karaoke - 千千闕歌 | 陳慧嫻" at bounding box center [529, 304] width 243 height 21
type input "**********"
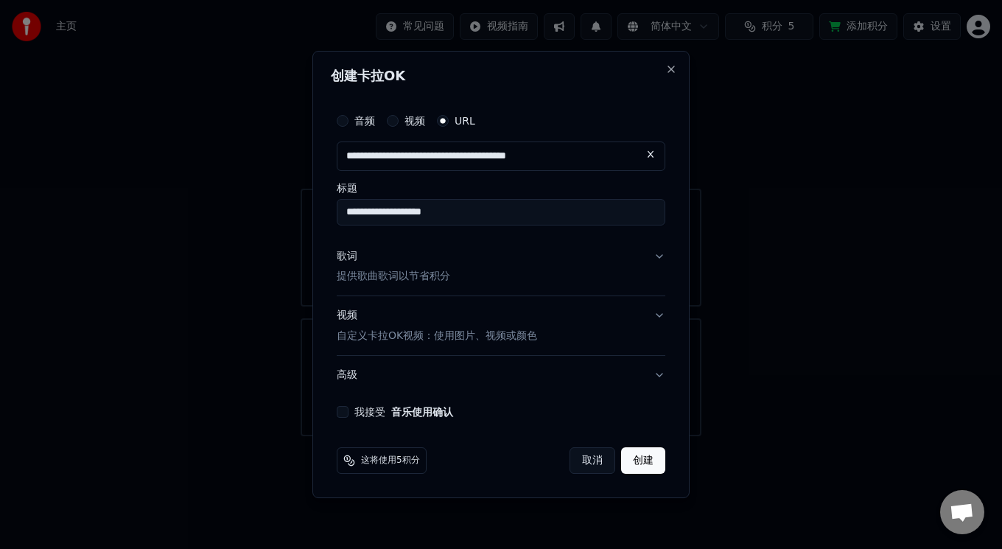
click at [413, 274] on p "提供歌曲歌词以节省积分" at bounding box center [394, 277] width 114 height 15
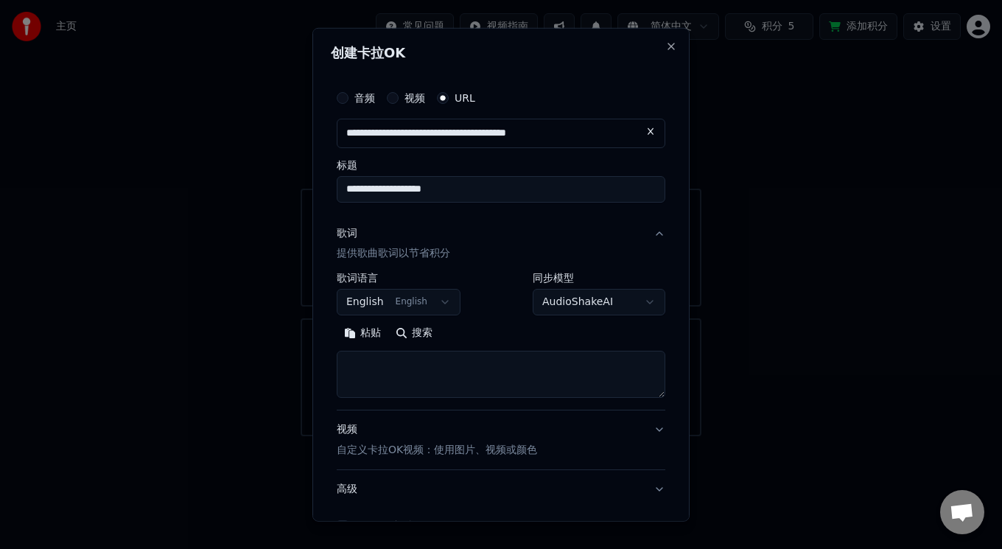
click at [433, 298] on body "**********" at bounding box center [501, 218] width 1002 height 436
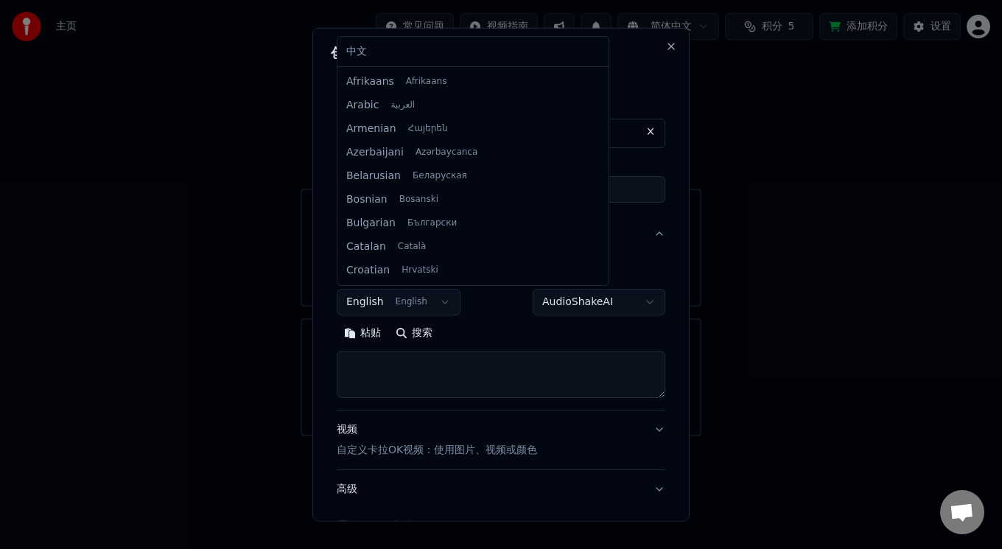
scroll to position [94, 0]
select select "**"
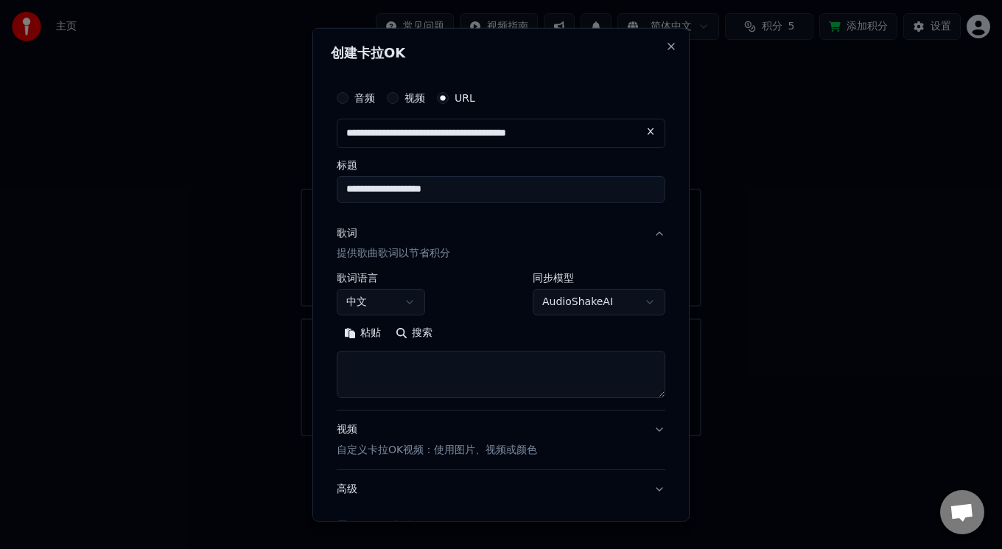
click at [342, 334] on button "粘贴" at bounding box center [363, 333] width 52 height 24
type textarea "*******"
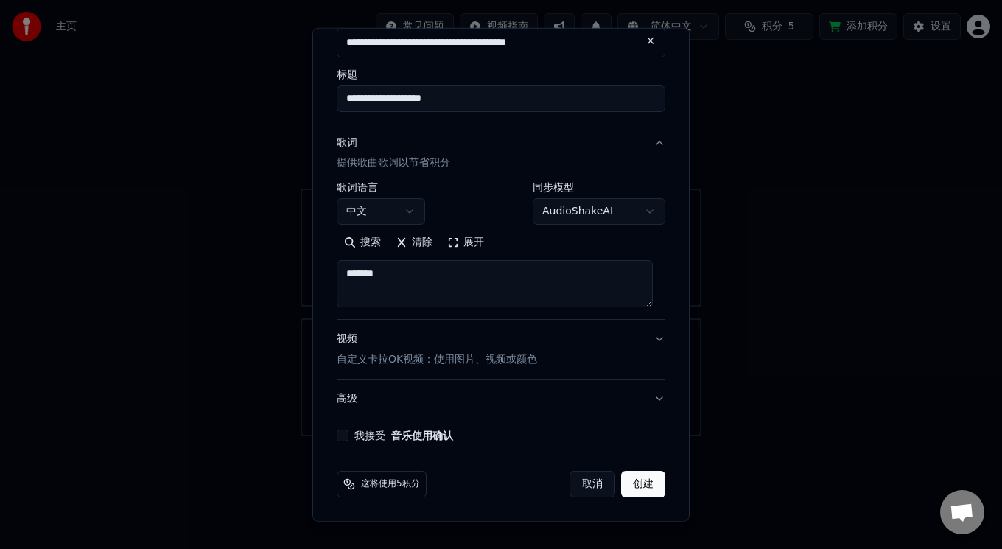
click at [344, 436] on button "我接受 音乐使用确认" at bounding box center [343, 436] width 12 height 12
click at [621, 483] on button "创建" at bounding box center [643, 484] width 44 height 27
select select "**"
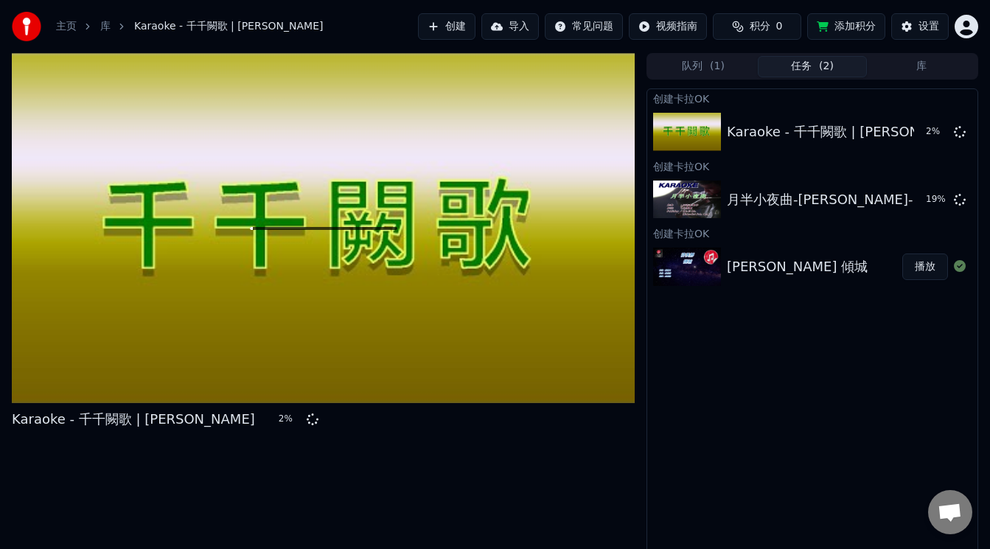
click at [706, 67] on button "队列 ( 1 )" at bounding box center [703, 66] width 109 height 21
click at [801, 63] on button "任务 ( 2 )" at bounding box center [812, 66] width 109 height 21
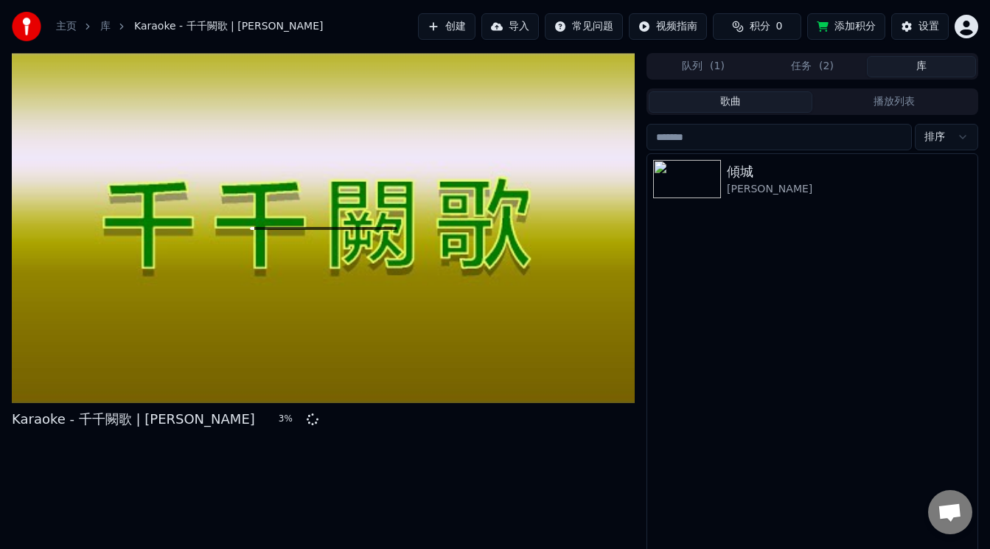
click at [915, 65] on button "库" at bounding box center [921, 66] width 109 height 21
click at [818, 71] on button "任务 ( 2 )" at bounding box center [812, 66] width 109 height 21
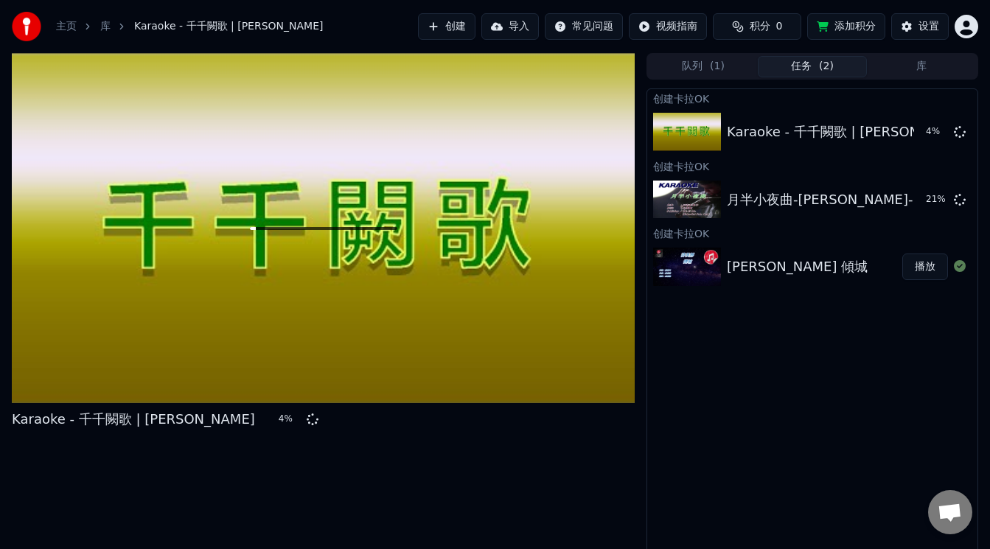
click at [748, 27] on button "积分 0" at bounding box center [757, 26] width 88 height 27
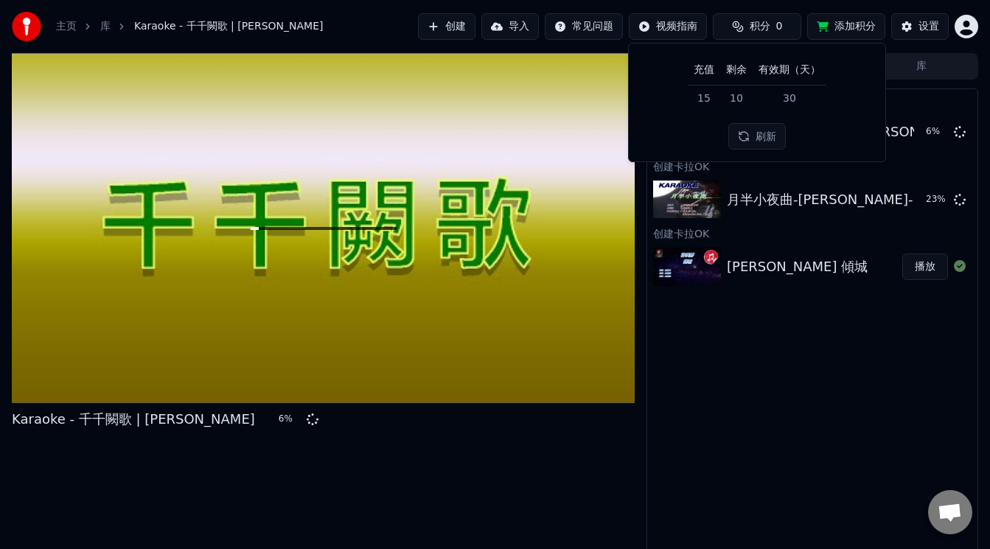
click at [763, 139] on button "刷新" at bounding box center [756, 136] width 57 height 27
click at [763, 138] on button "刷新" at bounding box center [756, 136] width 57 height 27
click at [491, 23] on button "导入" at bounding box center [509, 26] width 57 height 27
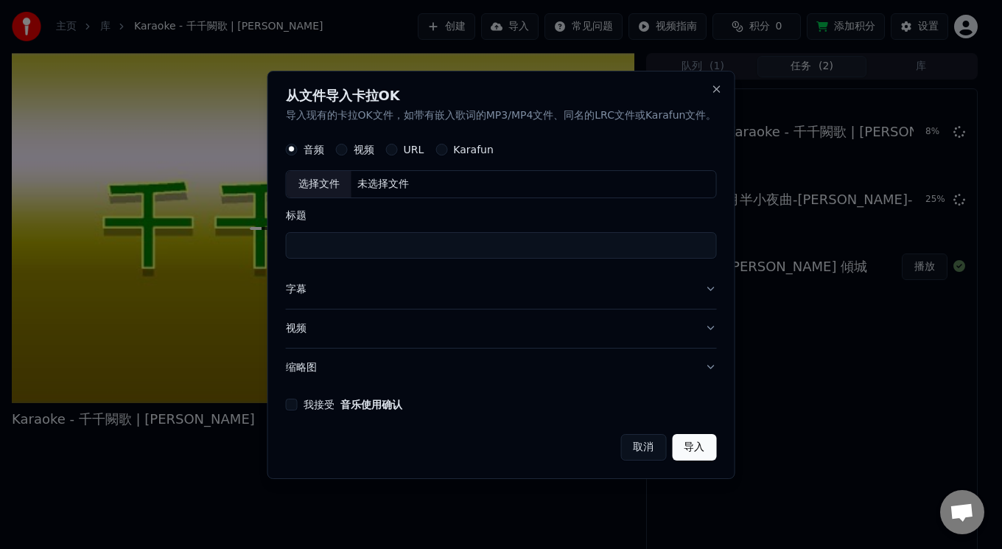
click at [394, 148] on button "URL" at bounding box center [392, 150] width 12 height 12
click at [692, 185] on button "button" at bounding box center [701, 183] width 29 height 27
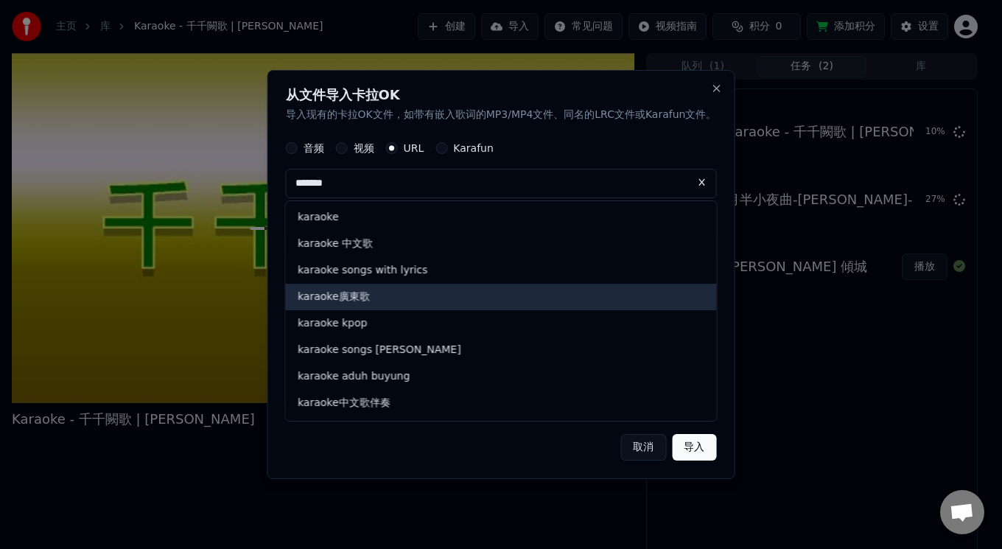
click at [357, 288] on div "karaoke廣東歌" at bounding box center [501, 297] width 431 height 27
type input "**********"
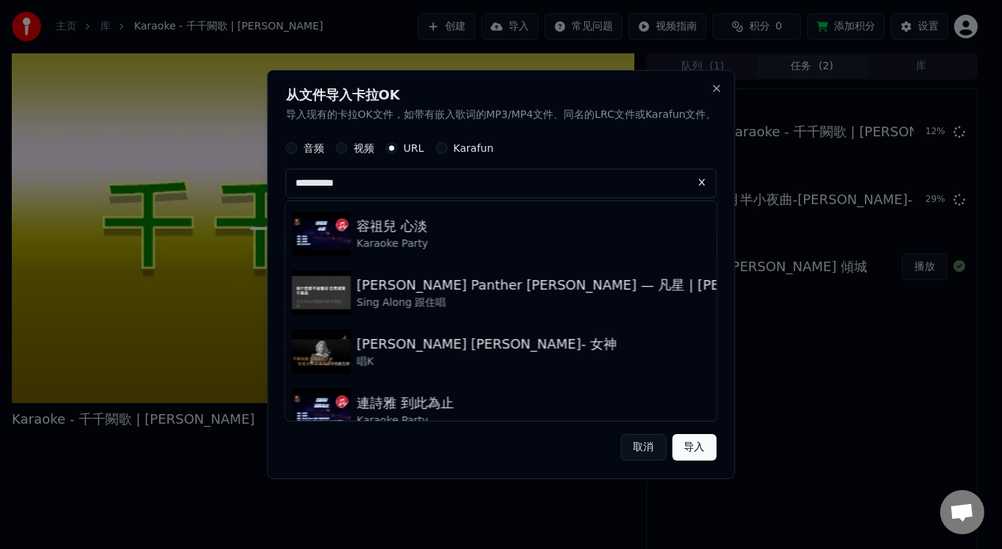
click at [697, 175] on button at bounding box center [701, 183] width 29 height 27
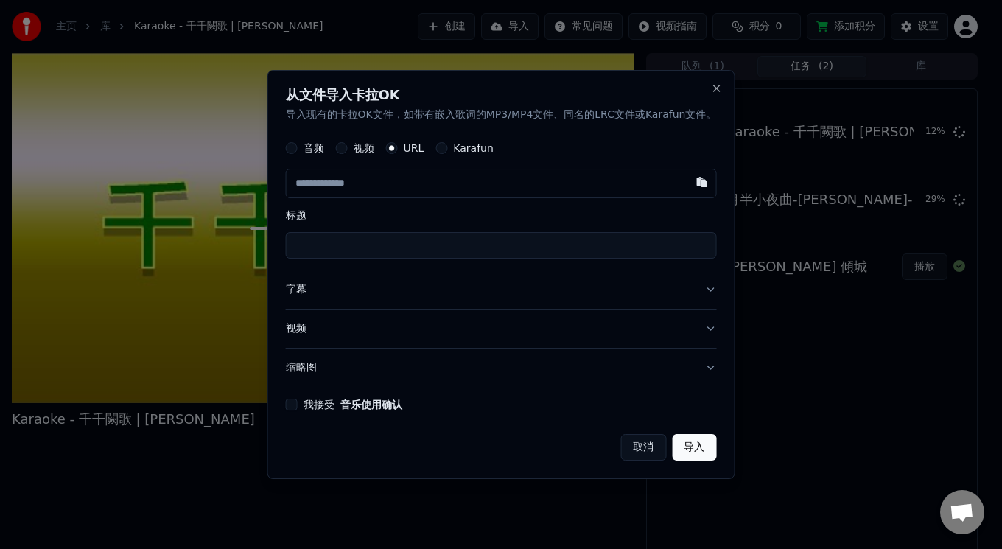
click at [697, 175] on button "button" at bounding box center [701, 183] width 29 height 27
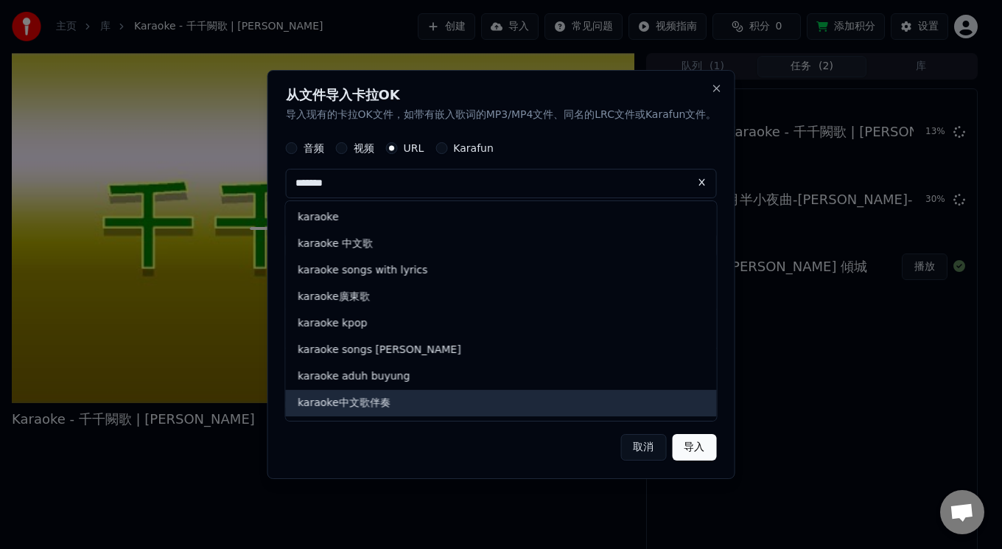
click at [393, 405] on div "karaoke中文歌伴奏" at bounding box center [501, 403] width 431 height 27
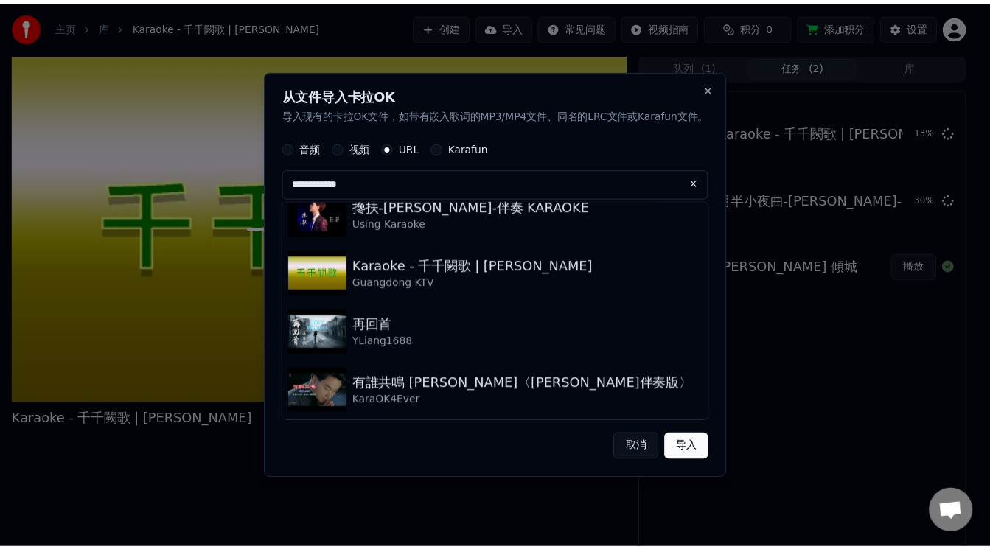
scroll to position [907, 0]
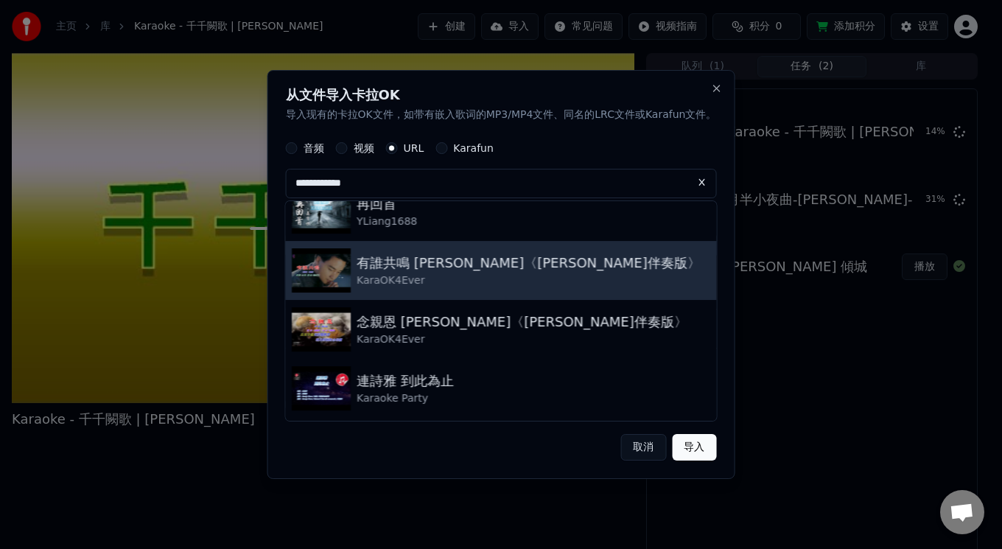
click at [414, 279] on div "KaraOK4Ever" at bounding box center [529, 281] width 344 height 15
type input "**********"
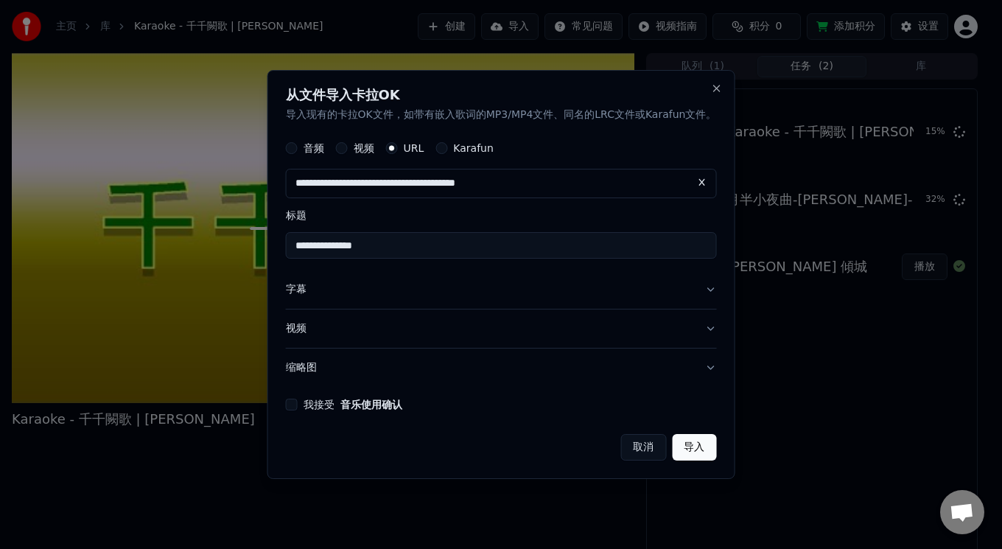
click at [288, 399] on button "我接受 音乐使用确认" at bounding box center [292, 405] width 12 height 12
click at [297, 290] on button "字幕" at bounding box center [501, 290] width 431 height 38
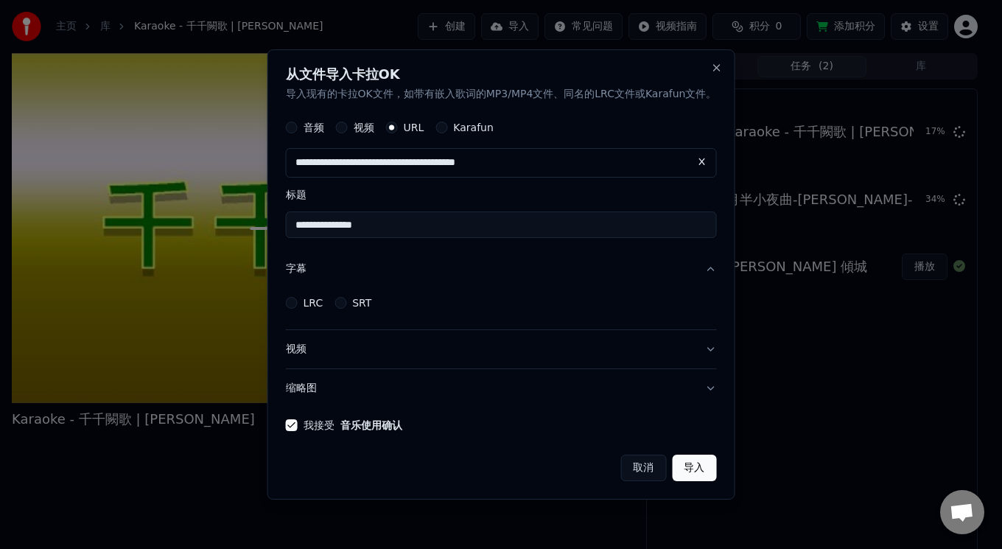
click at [293, 348] on button "视频" at bounding box center [501, 350] width 431 height 38
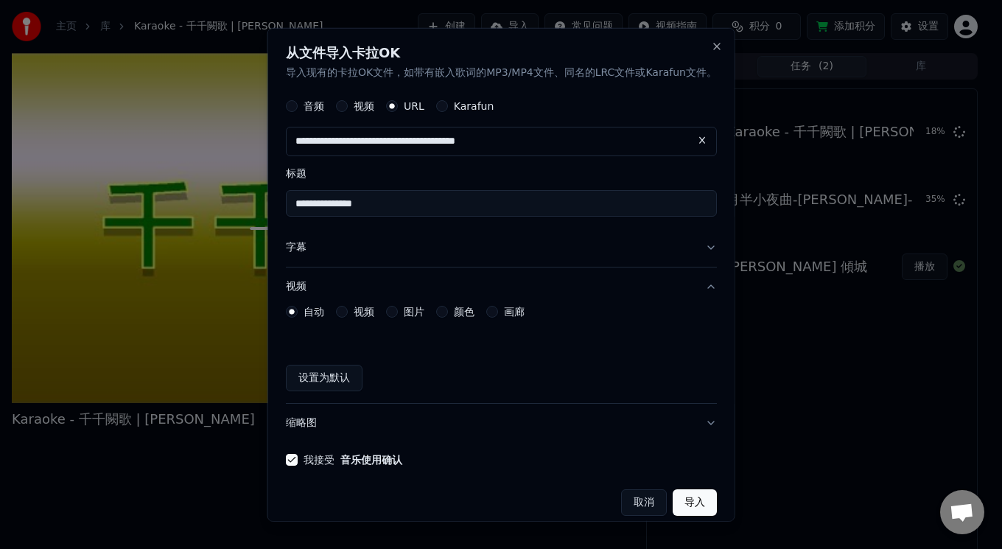
click at [291, 422] on button "缩略图" at bounding box center [501, 423] width 431 height 38
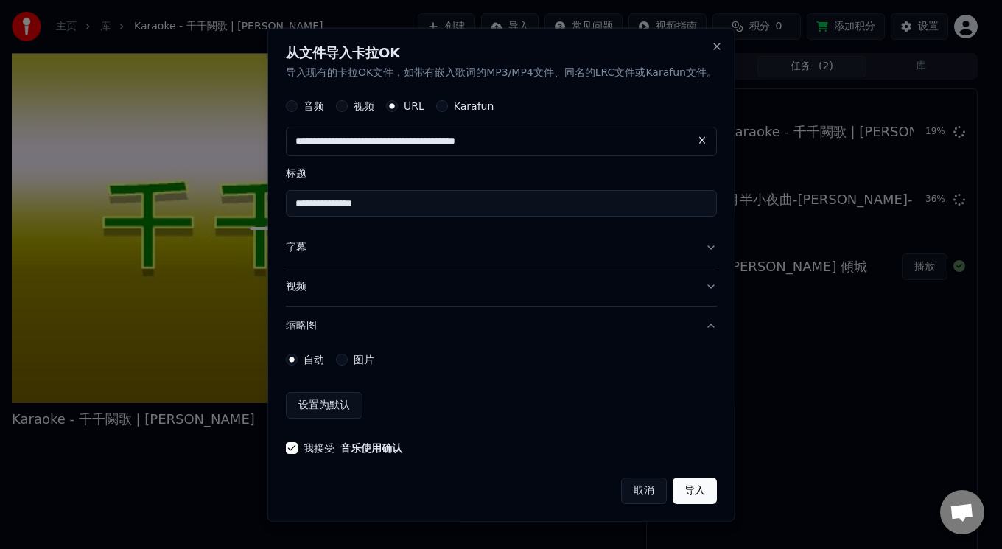
click at [626, 489] on button "取消" at bounding box center [644, 491] width 46 height 27
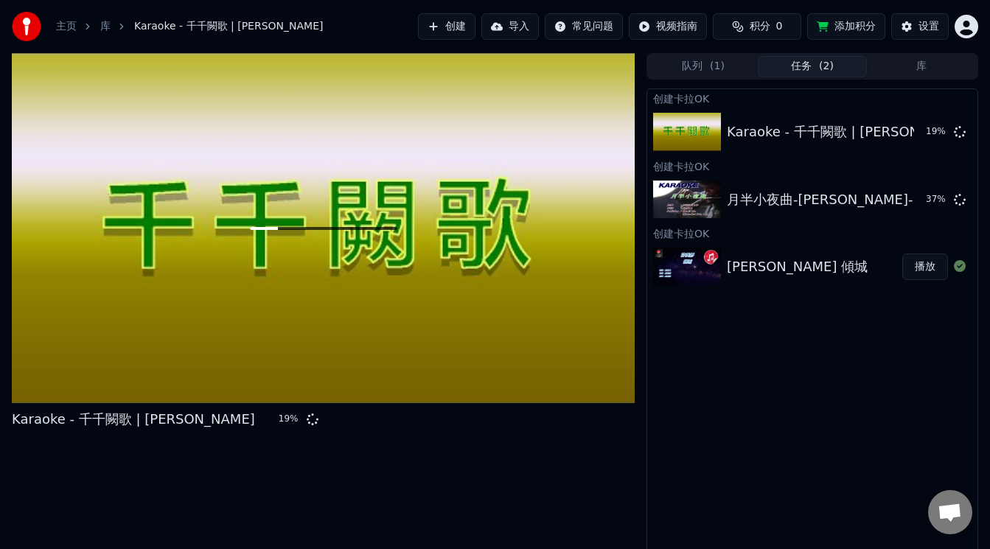
click at [69, 18] on div "主页 库 Karaoke - 千千闕歌 | 陳慧嫻" at bounding box center [168, 26] width 312 height 29
click at [84, 21] on icon "breadcrumb" at bounding box center [88, 26] width 10 height 10
click at [59, 28] on link "主页" at bounding box center [66, 26] width 21 height 15
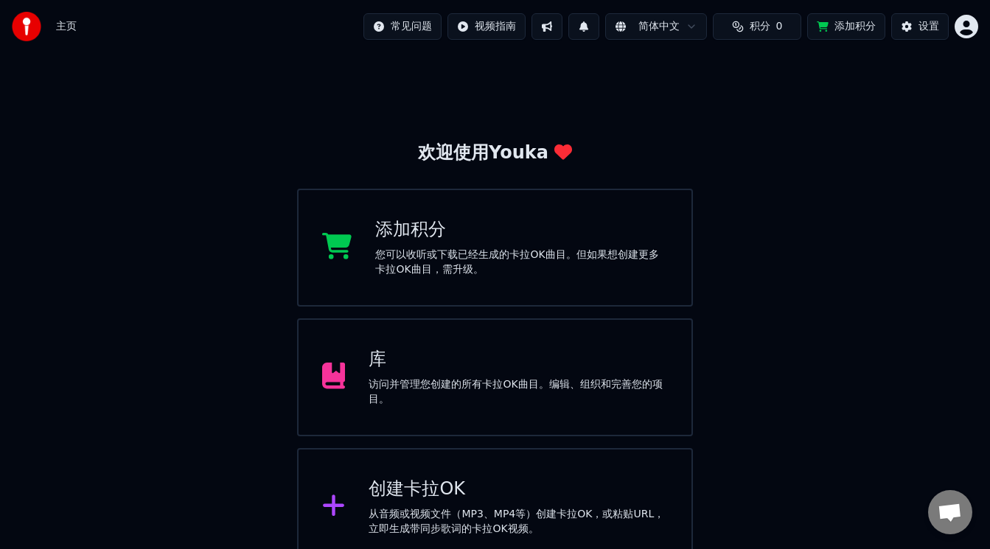
click at [429, 268] on div "您可以收听或下载已经生成的卡拉OK曲目。但如果想创建更多卡拉OK曲目，需升级。" at bounding box center [521, 262] width 293 height 29
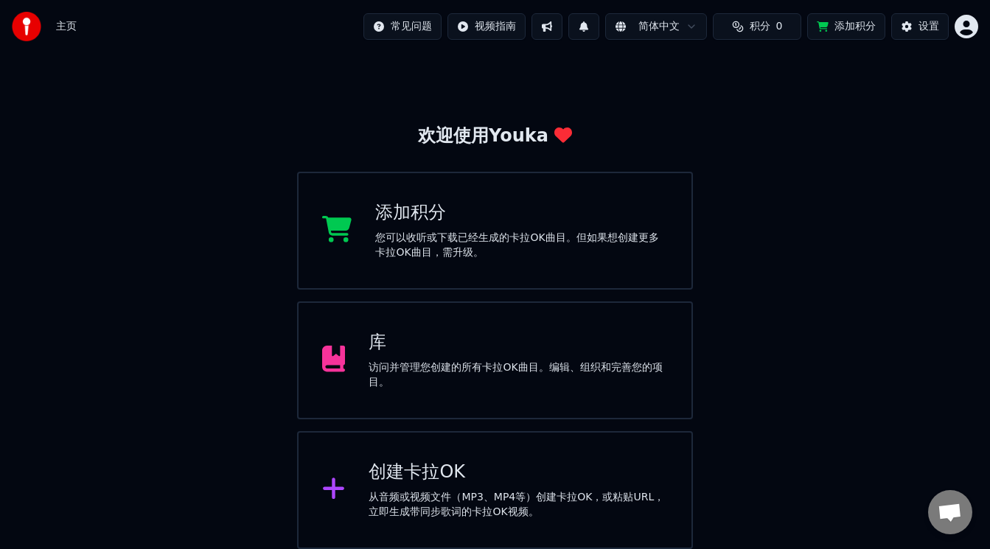
click at [330, 492] on icon at bounding box center [333, 488] width 21 height 21
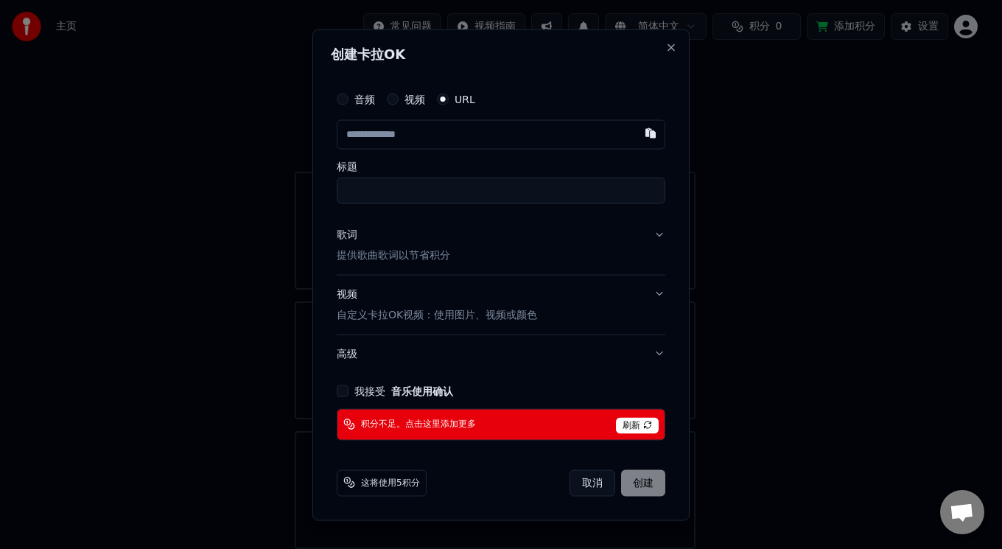
click at [590, 487] on button "取消" at bounding box center [593, 482] width 46 height 27
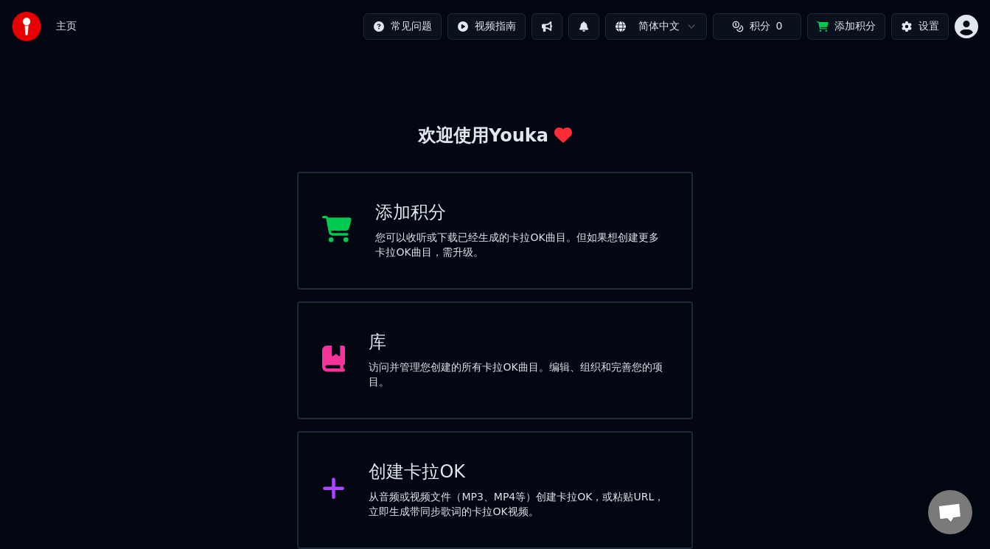
click at [337, 365] on icon at bounding box center [334, 359] width 24 height 27
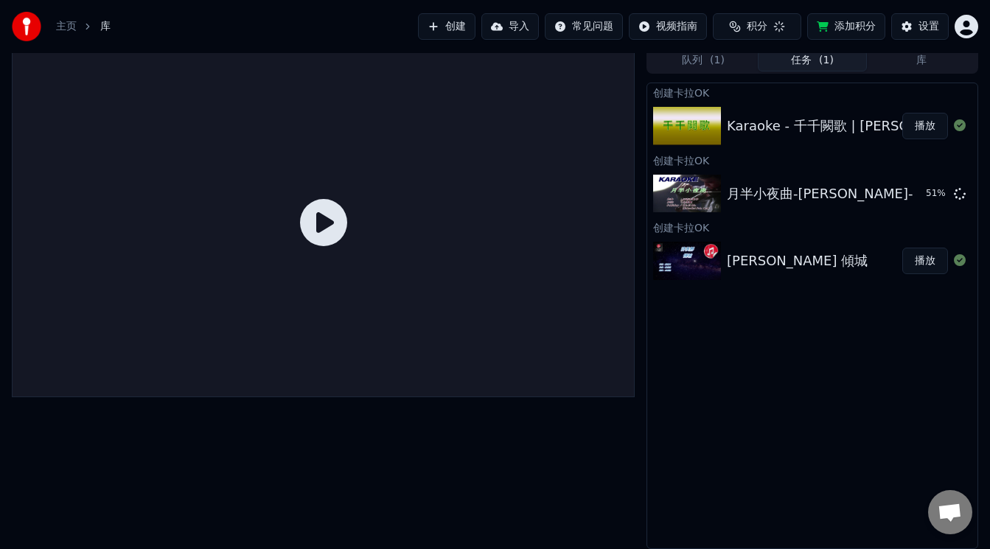
scroll to position [6, 0]
click at [915, 128] on button "播放" at bounding box center [925, 126] width 46 height 27
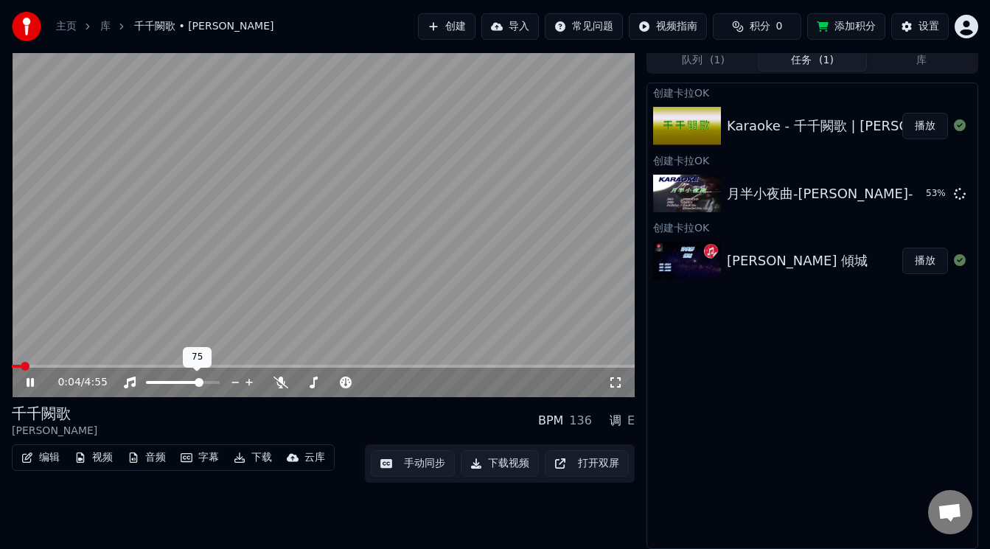
click at [201, 385] on span at bounding box center [199, 382] width 9 height 9
click at [277, 383] on icon at bounding box center [280, 383] width 15 height 12
click at [277, 383] on icon at bounding box center [281, 383] width 8 height 12
click at [277, 383] on icon at bounding box center [280, 383] width 15 height 12
click at [366, 378] on div at bounding box center [347, 382] width 119 height 15
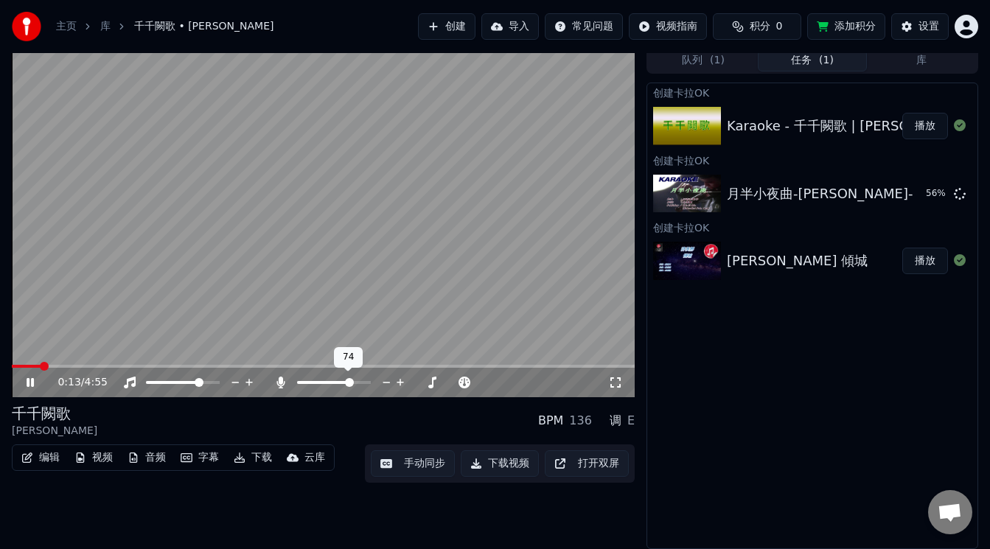
click at [352, 387] on span at bounding box center [349, 382] width 9 height 9
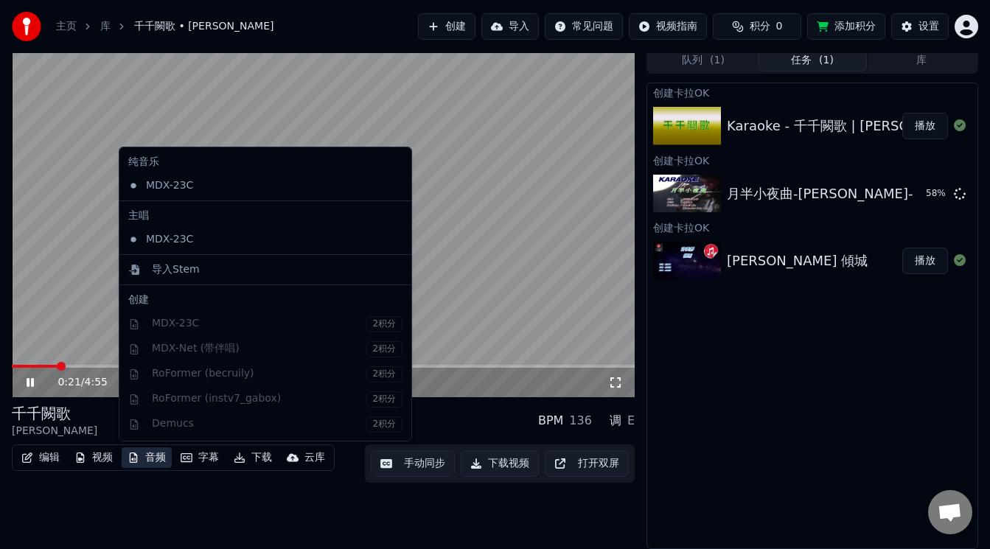
click at [132, 460] on icon "button" at bounding box center [134, 458] width 8 height 10
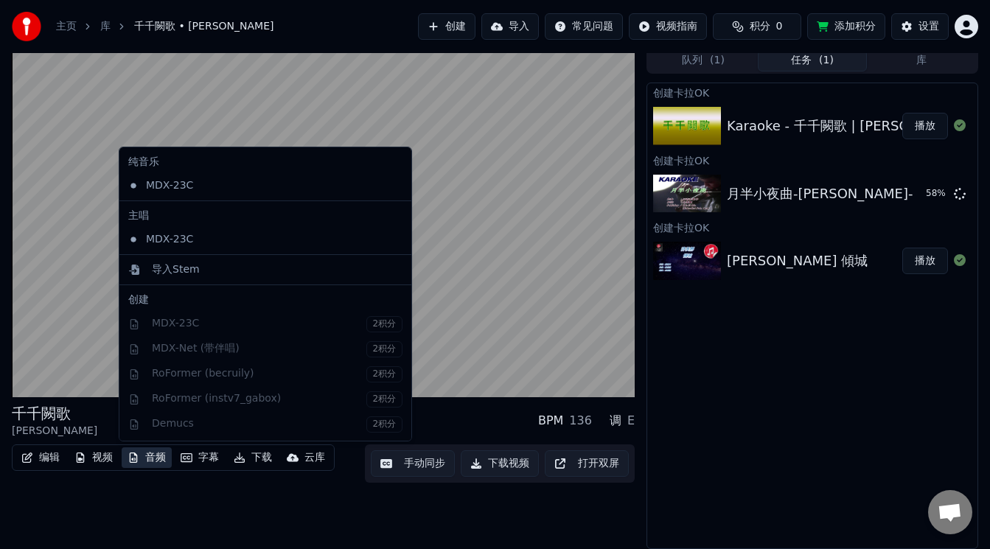
click at [233, 355] on div "纯音乐 MDX-23C 主唱 MDX-23C 导入Stem 创建 MDX-23C 2积分 MDX-Net (带伴唱) 2积分 RoFormer (becrui…" at bounding box center [265, 294] width 293 height 295
click at [231, 369] on div "纯音乐 MDX-23C 主唱 MDX-23C 导入Stem 创建 MDX-23C 2积分 MDX-Net (带伴唱) 2积分 RoFormer (becrui…" at bounding box center [265, 294] width 293 height 295
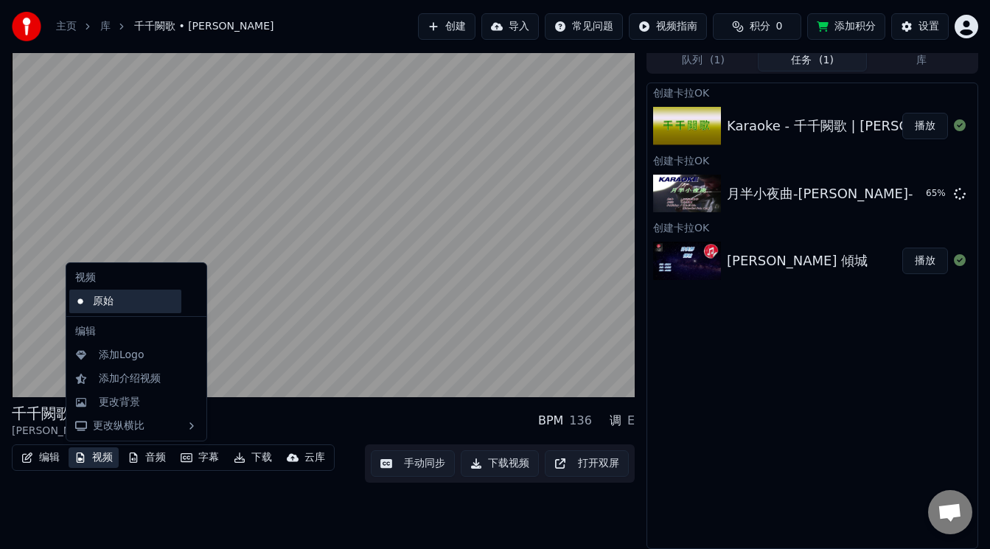
click at [114, 304] on div "原始" at bounding box center [125, 302] width 112 height 24
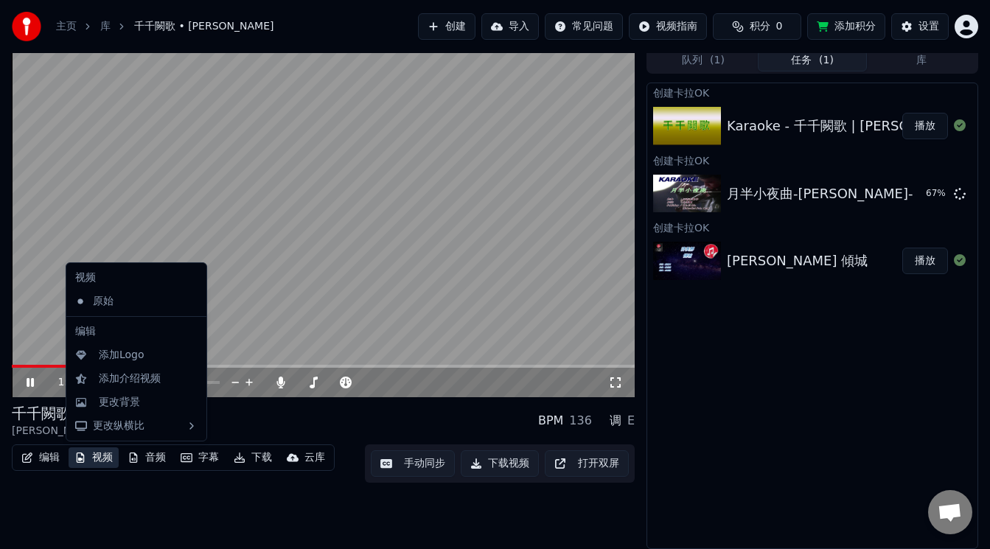
click at [88, 461] on button "视频" at bounding box center [94, 457] width 50 height 21
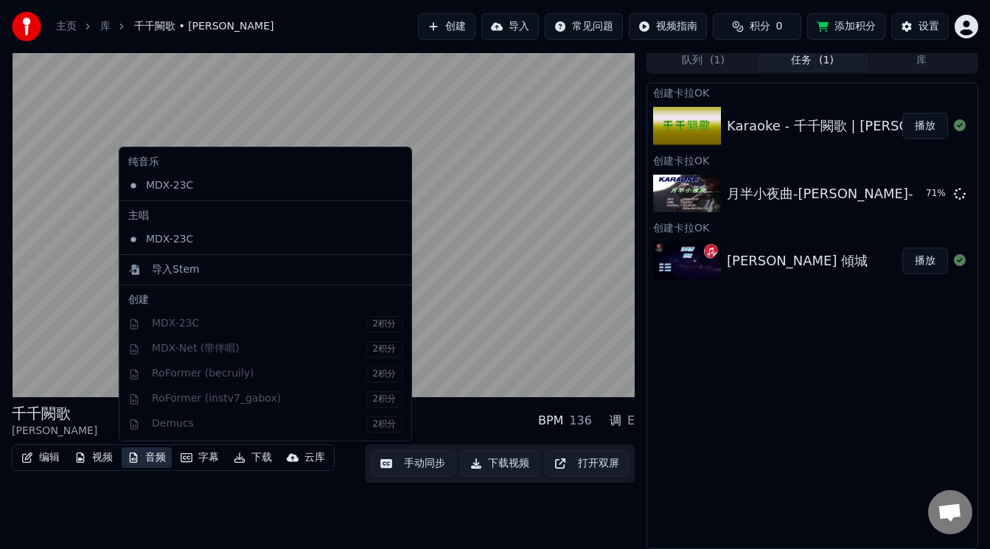
click at [174, 346] on div "纯音乐 MDX-23C 主唱 MDX-23C 导入Stem 创建 MDX-23C 2积分 MDX-Net (带伴唱) 2积分 RoFormer (becrui…" at bounding box center [265, 294] width 293 height 295
click at [176, 318] on div "纯音乐 MDX-23C 主唱 MDX-23C 导入Stem 创建 MDX-23C 2积分 MDX-Net (带伴唱) 2积分 RoFormer (becrui…" at bounding box center [265, 294] width 293 height 295
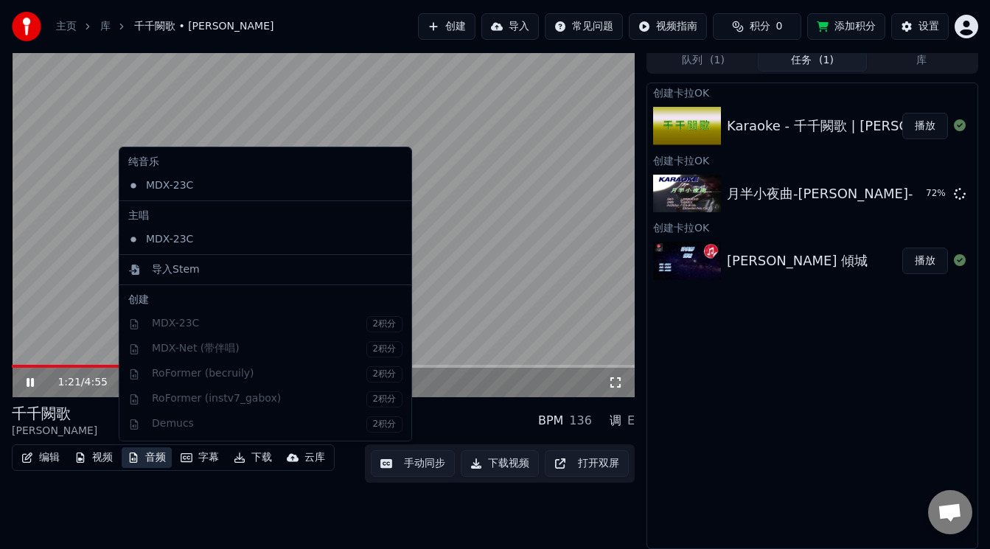
click at [503, 284] on video at bounding box center [323, 222] width 623 height 350
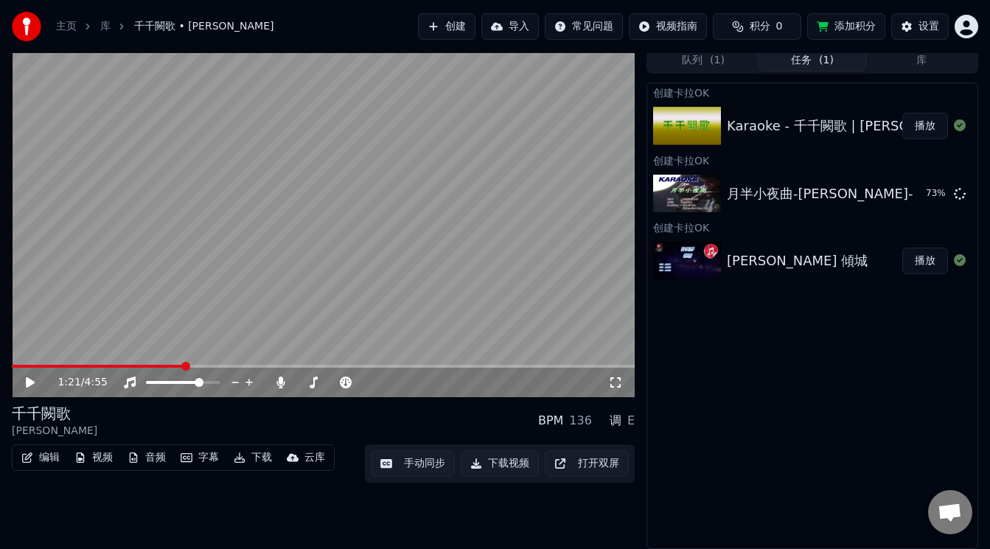
click at [29, 376] on div "1:21 / 4:55" at bounding box center [323, 382] width 611 height 15
click at [32, 387] on icon at bounding box center [41, 383] width 34 height 12
click at [243, 461] on icon "button" at bounding box center [240, 458] width 12 height 10
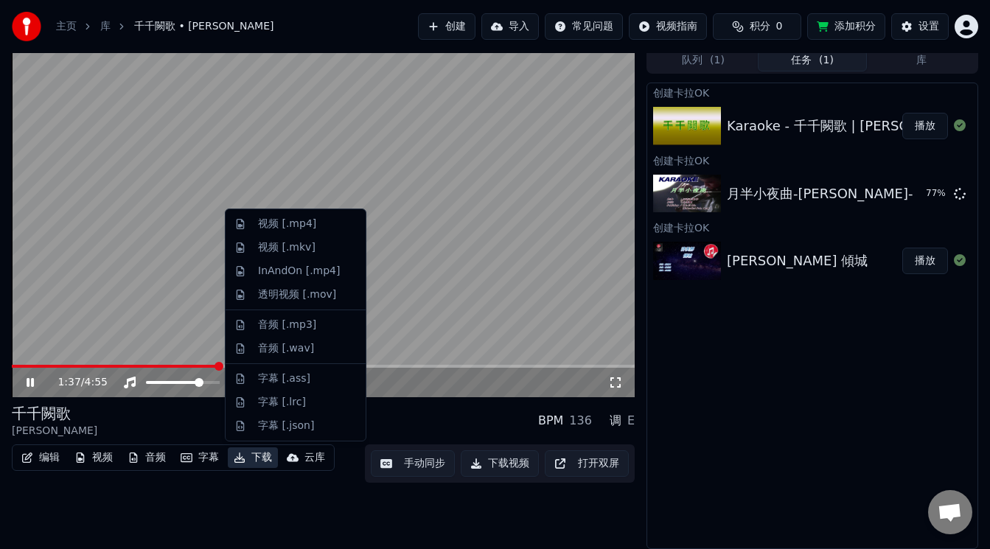
click at [602, 464] on button "打开双屏" at bounding box center [587, 463] width 84 height 27
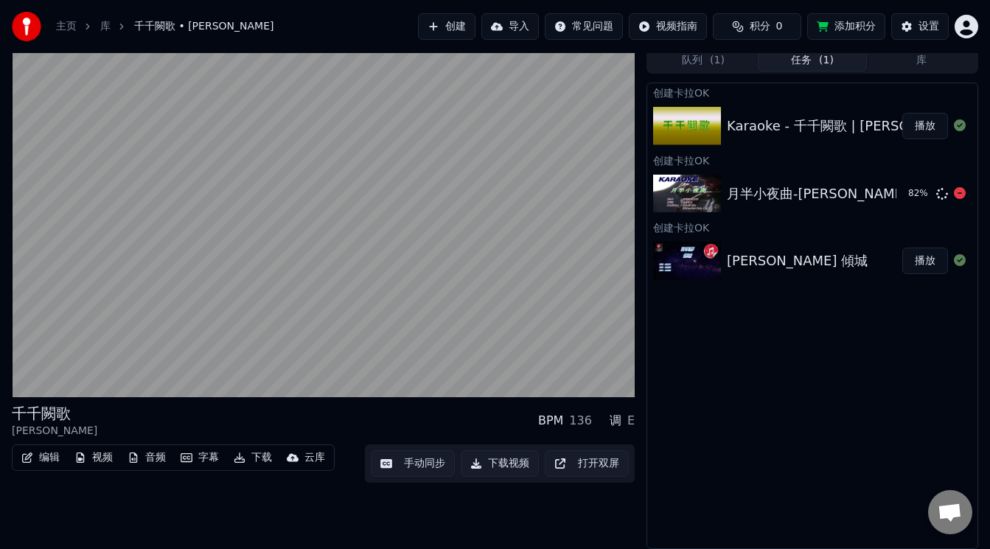
click at [822, 201] on div "月半小夜曲-李克勤- 伴奏 KARAOKE" at bounding box center [869, 194] width 284 height 21
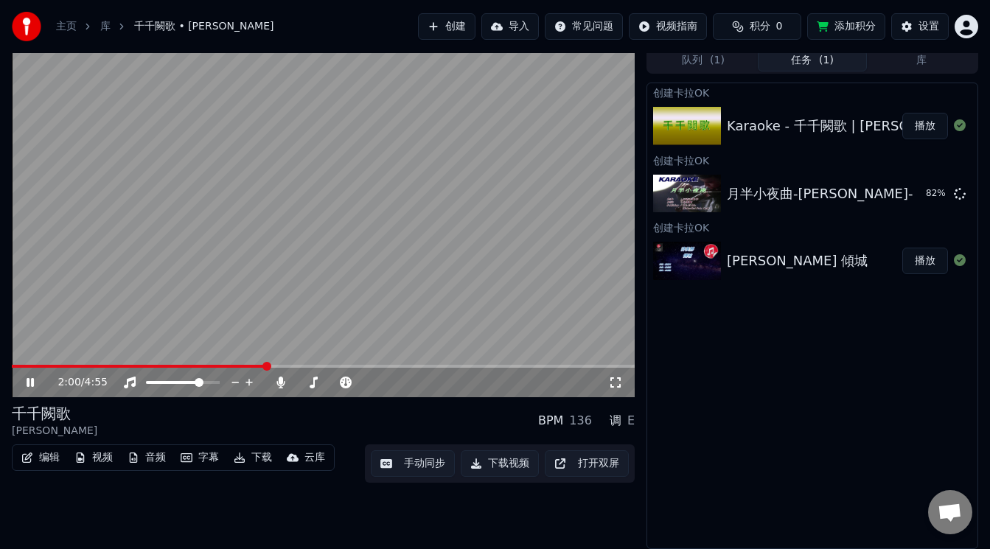
click at [29, 380] on icon at bounding box center [30, 382] width 7 height 9
click at [70, 24] on link "主页" at bounding box center [66, 26] width 21 height 15
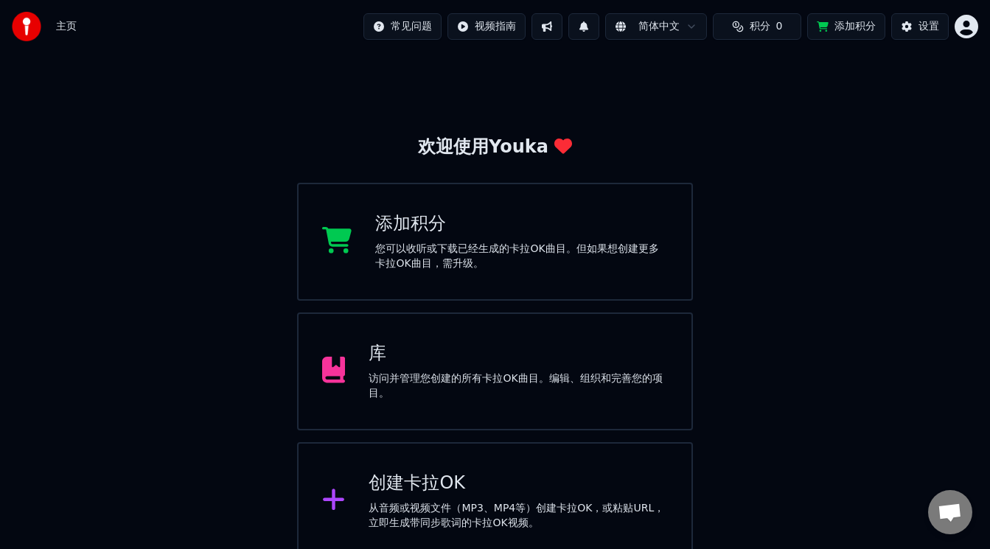
click at [853, 23] on button "添加积分" at bounding box center [846, 26] width 78 height 27
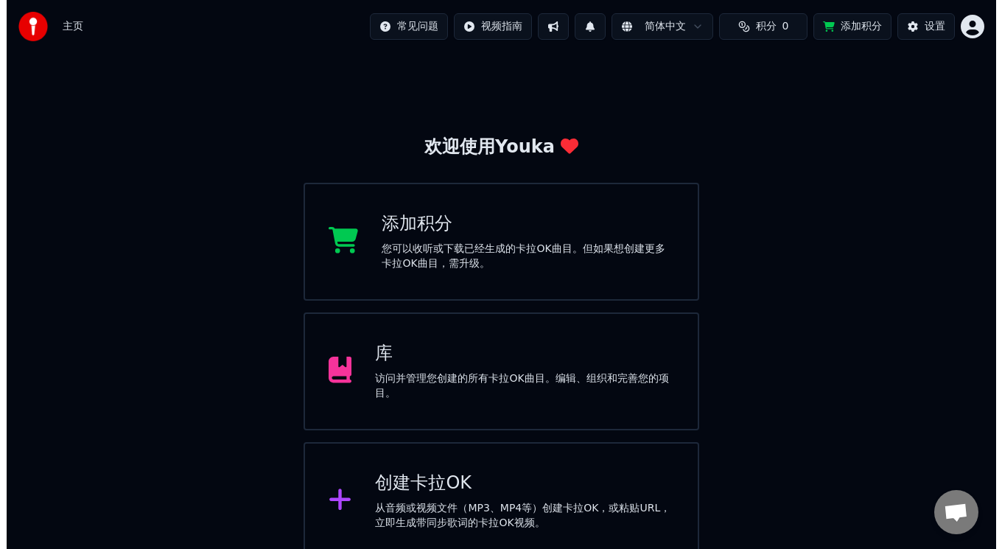
scroll to position [17, 0]
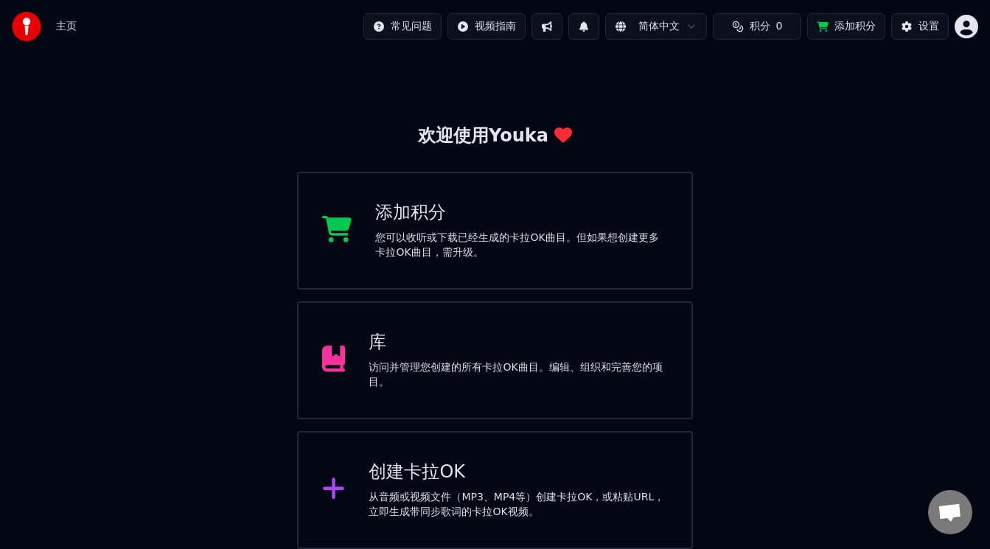
click at [405, 484] on div "创建卡拉OK 从音频或视频文件（MP3、MP4等）创建卡拉OK，或粘贴URL，立即生成带同步歌词的卡拉OK视频。" at bounding box center [518, 490] width 299 height 59
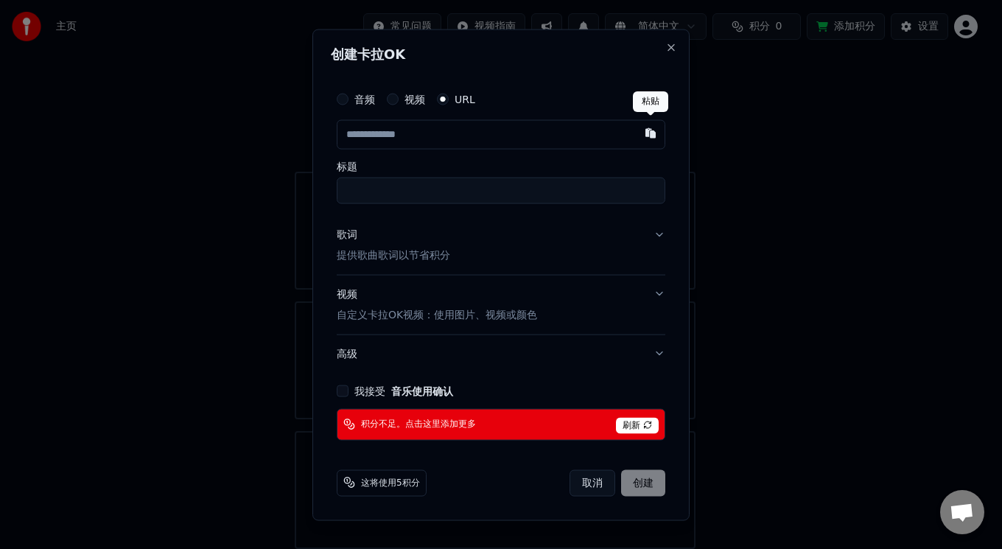
click at [651, 125] on button "button" at bounding box center [650, 132] width 29 height 27
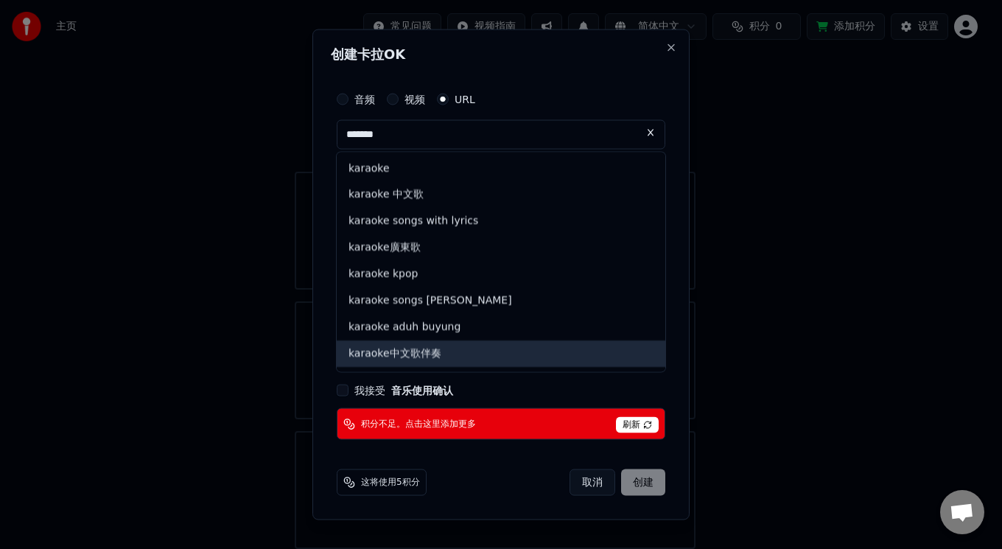
click at [405, 346] on div "karaoke中文歌伴奏" at bounding box center [501, 354] width 329 height 27
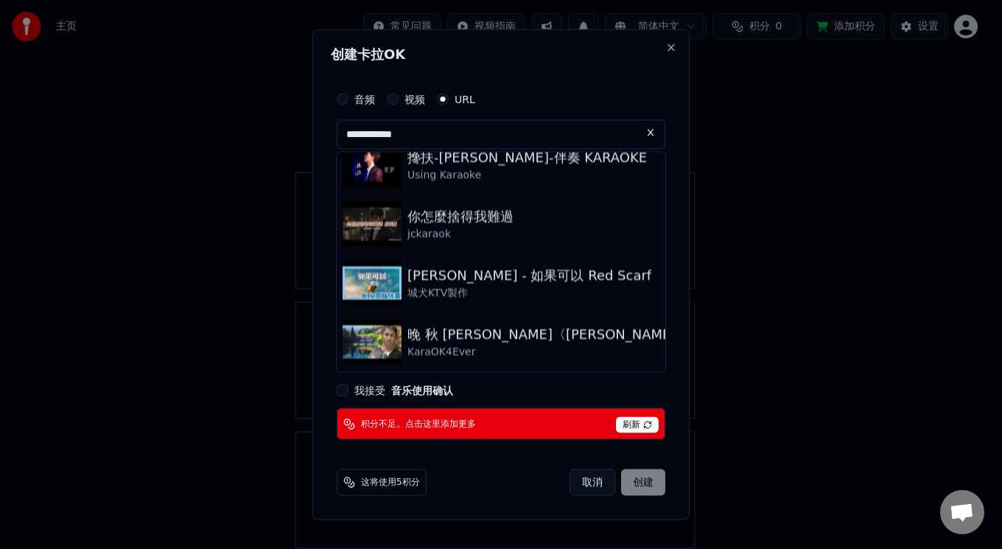
scroll to position [907, 0]
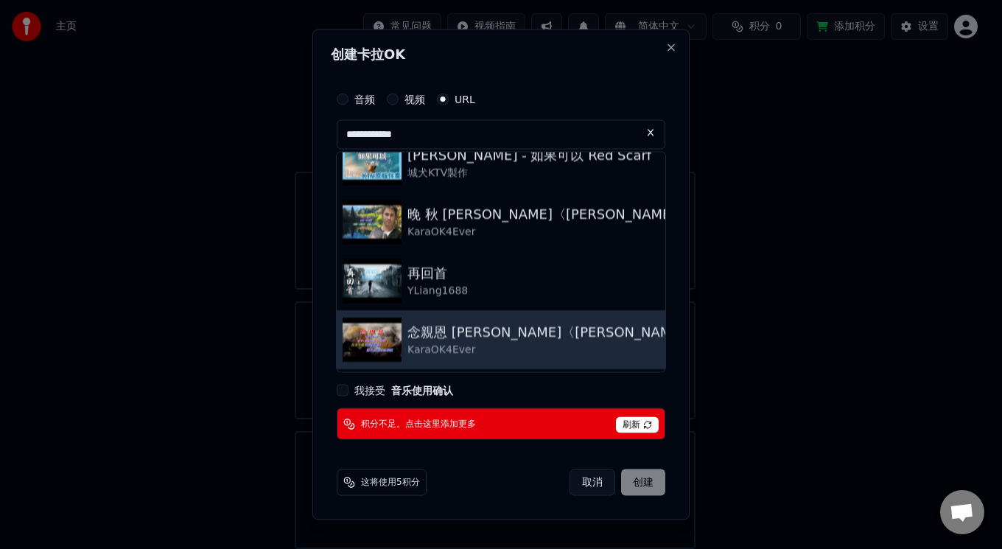
click at [466, 340] on div "念親恩 陳百強〈卡拉伴奏版〉" at bounding box center [573, 331] width 331 height 21
type input "**********"
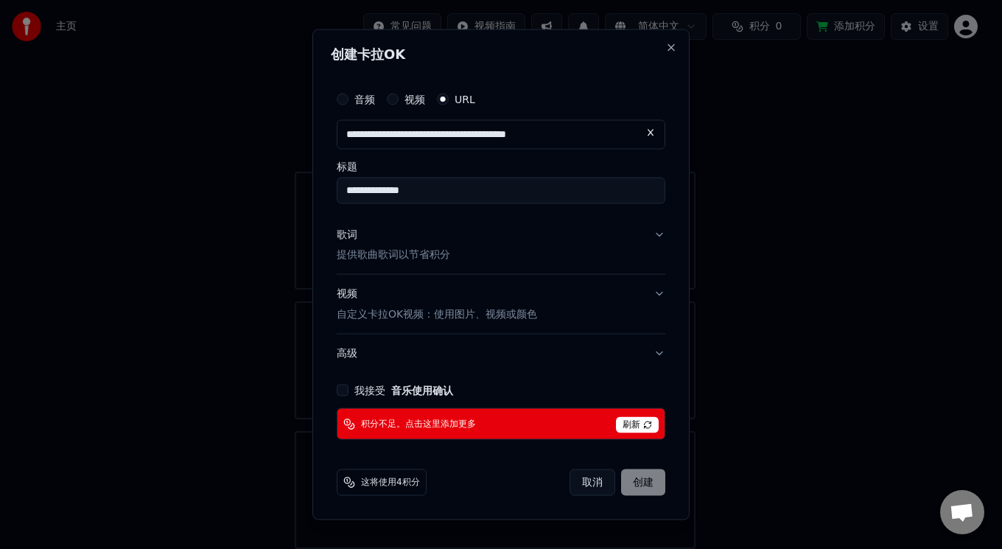
click at [414, 255] on p "提供歌曲歌词以节省积分" at bounding box center [394, 255] width 114 height 15
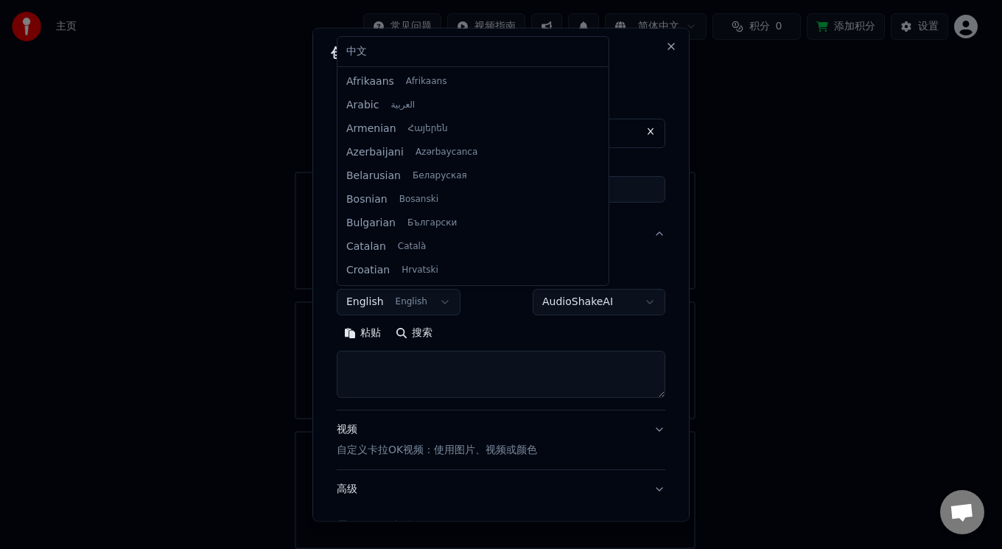
click at [439, 302] on body "**********" at bounding box center [495, 266] width 990 height 566
select select "**"
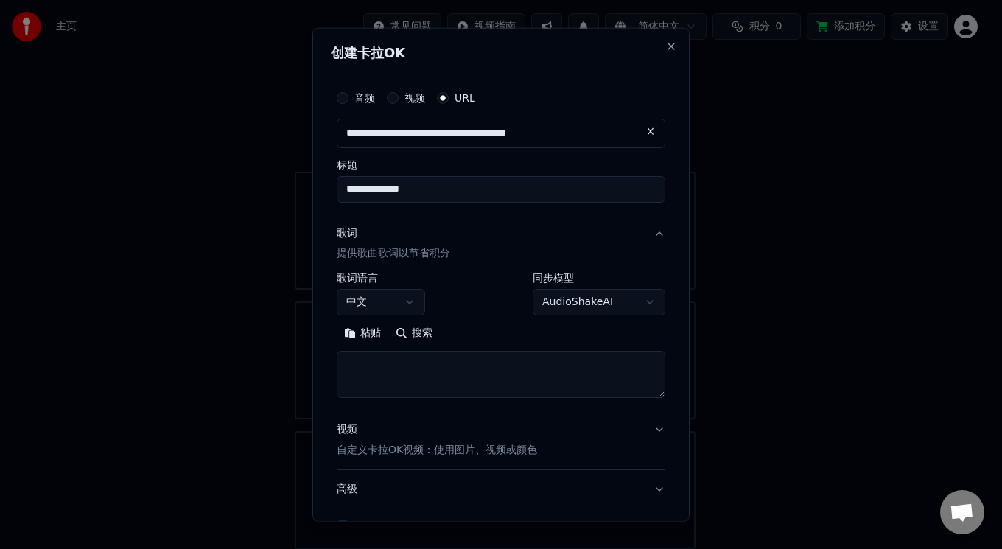
click at [352, 329] on button "粘贴" at bounding box center [363, 333] width 52 height 24
type textarea "*******"
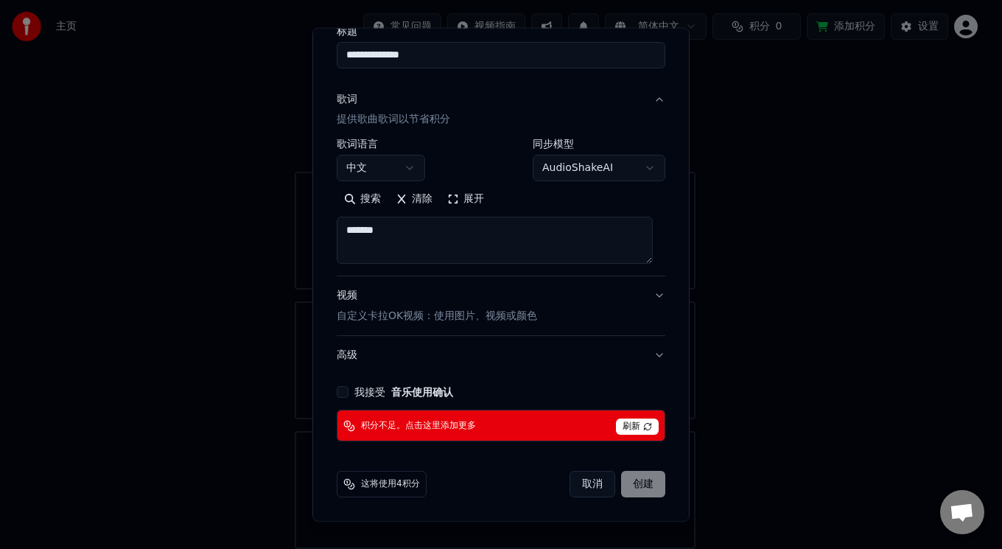
click at [343, 391] on button "我接受 音乐使用确认" at bounding box center [343, 392] width 12 height 12
click at [631, 481] on div "取消 创建" at bounding box center [618, 484] width 96 height 27
click at [618, 483] on div "取消 创建" at bounding box center [618, 484] width 96 height 27
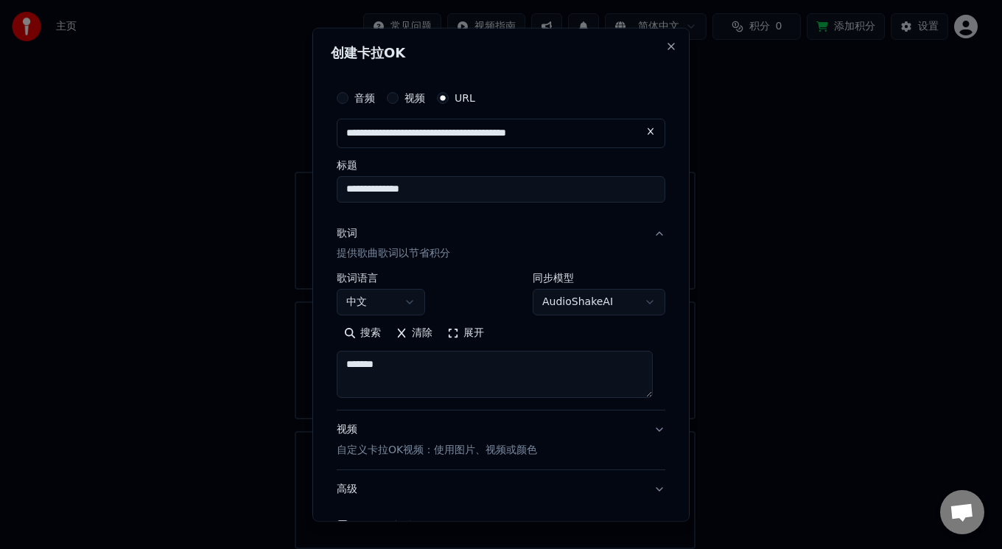
click at [643, 231] on button "歌词 提供歌曲歌词以节省积分" at bounding box center [501, 243] width 329 height 59
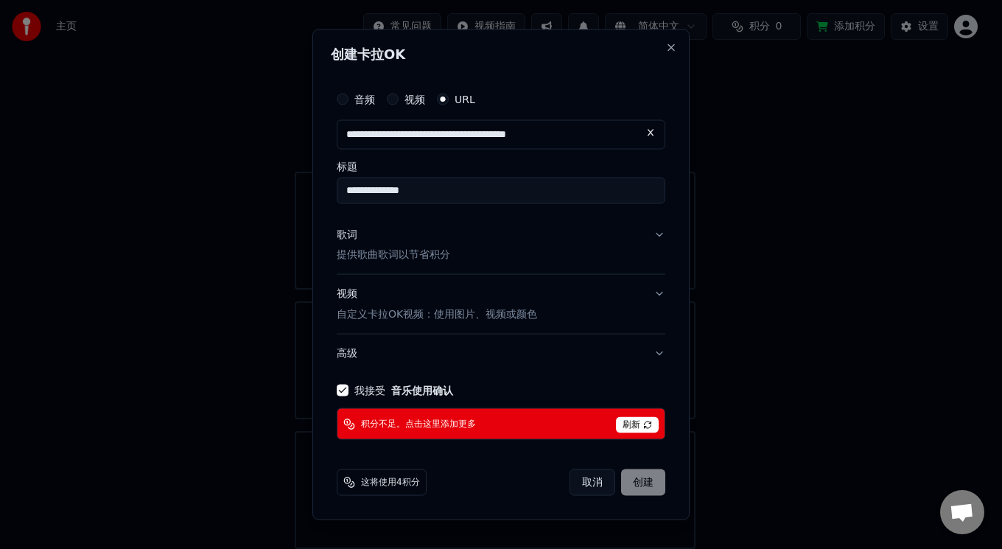
click at [369, 479] on span "这将使用4积分" at bounding box center [390, 483] width 59 height 12
click at [590, 478] on button "取消" at bounding box center [593, 482] width 46 height 27
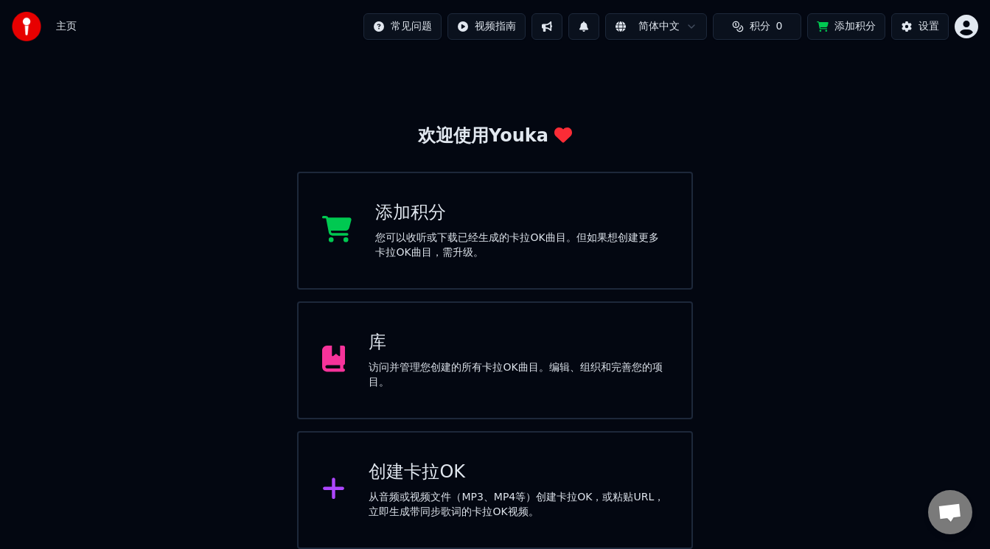
click at [404, 488] on div "创建卡拉OK 从音频或视频文件（MP3、MP4等）创建卡拉OK，或粘贴URL，立即生成带同步歌词的卡拉OK视频。" at bounding box center [518, 490] width 299 height 59
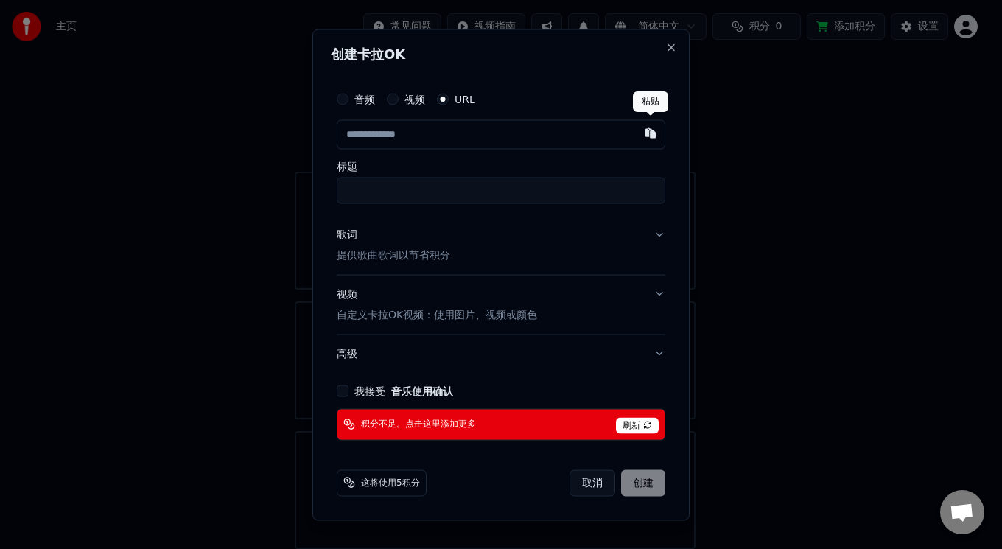
click at [654, 131] on button "button" at bounding box center [650, 132] width 29 height 27
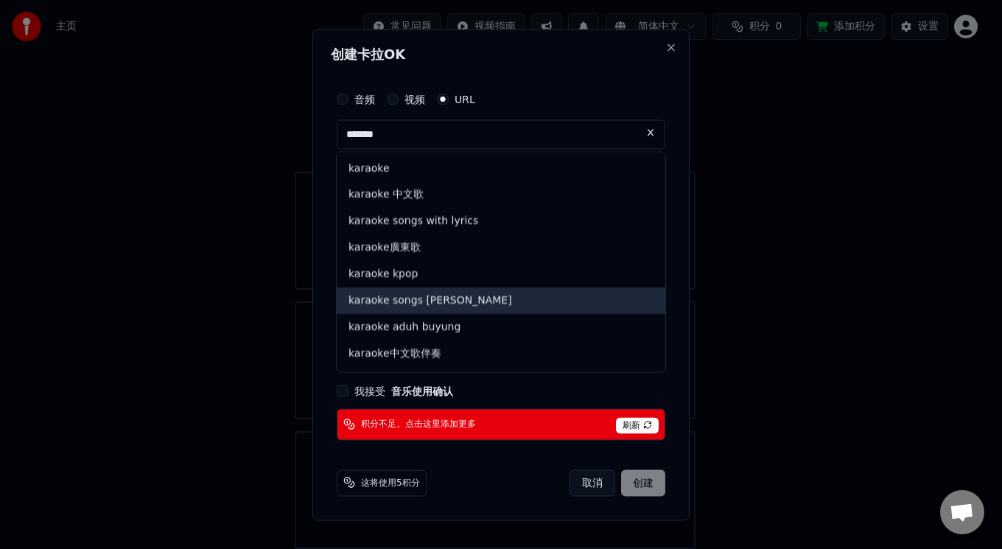
scroll to position [157, 0]
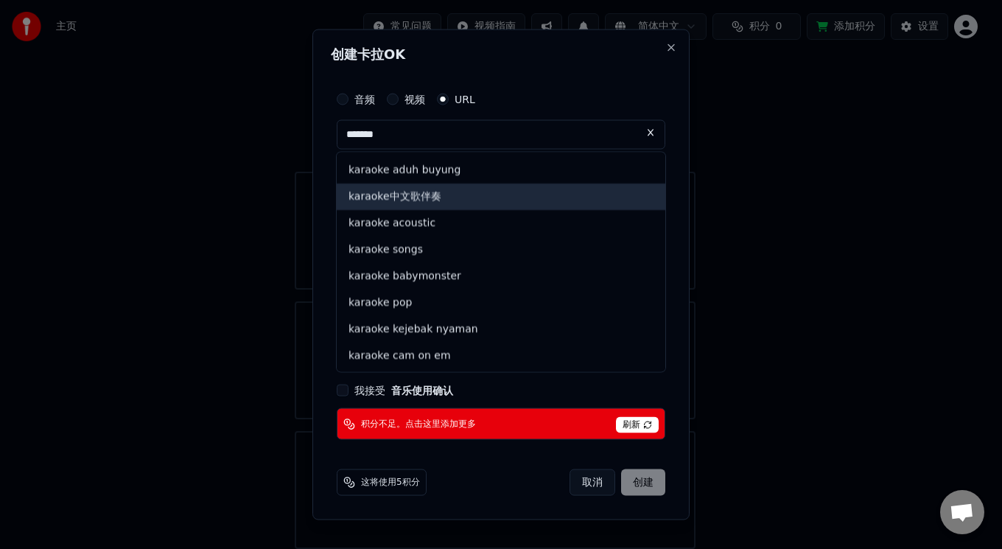
click at [408, 201] on div "karaoke中文歌伴奏" at bounding box center [501, 197] width 329 height 27
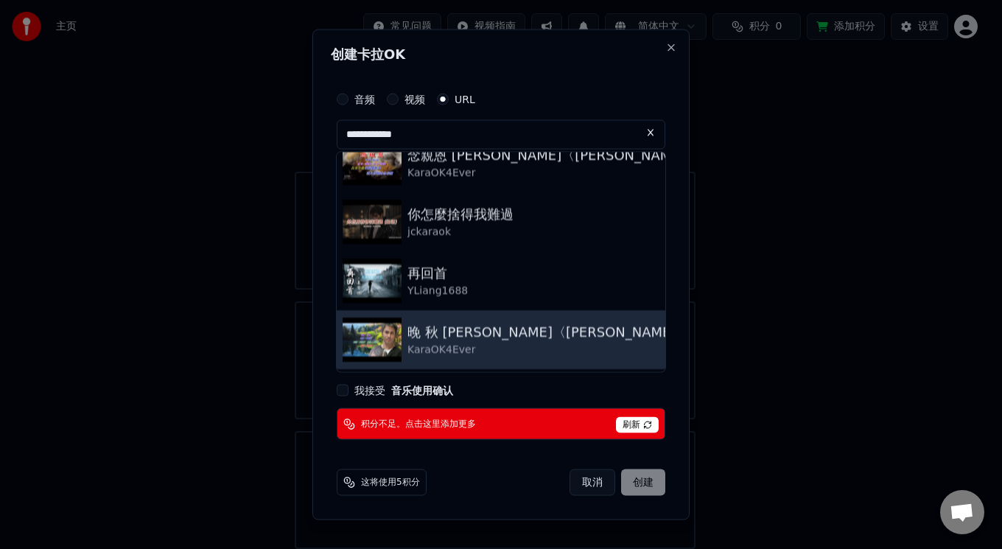
scroll to position [710, 0]
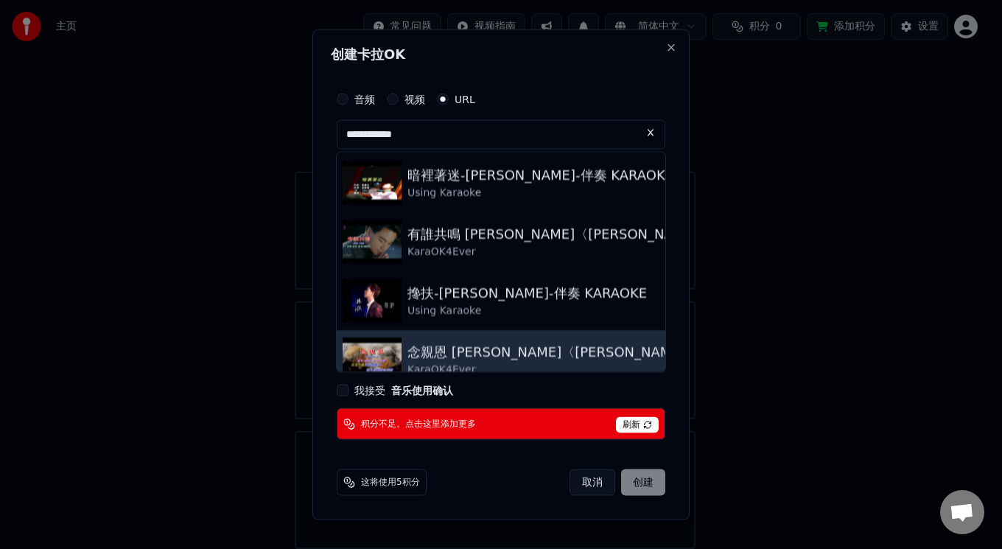
click at [366, 362] on img at bounding box center [372, 359] width 59 height 44
type input "**********"
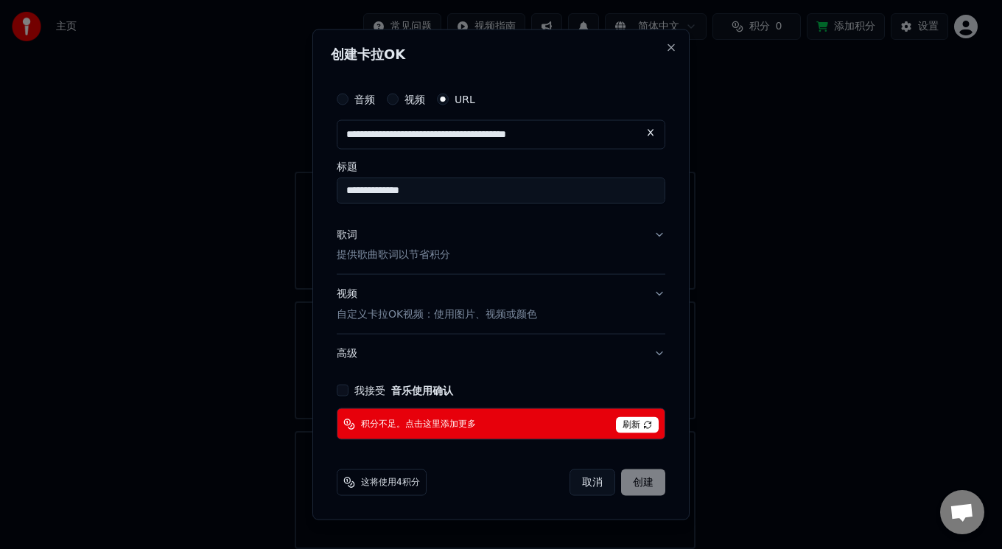
click at [343, 391] on button "我接受 音乐使用确认" at bounding box center [343, 391] width 12 height 12
click at [657, 231] on button "歌词 提供歌曲歌词以节省积分" at bounding box center [501, 244] width 329 height 59
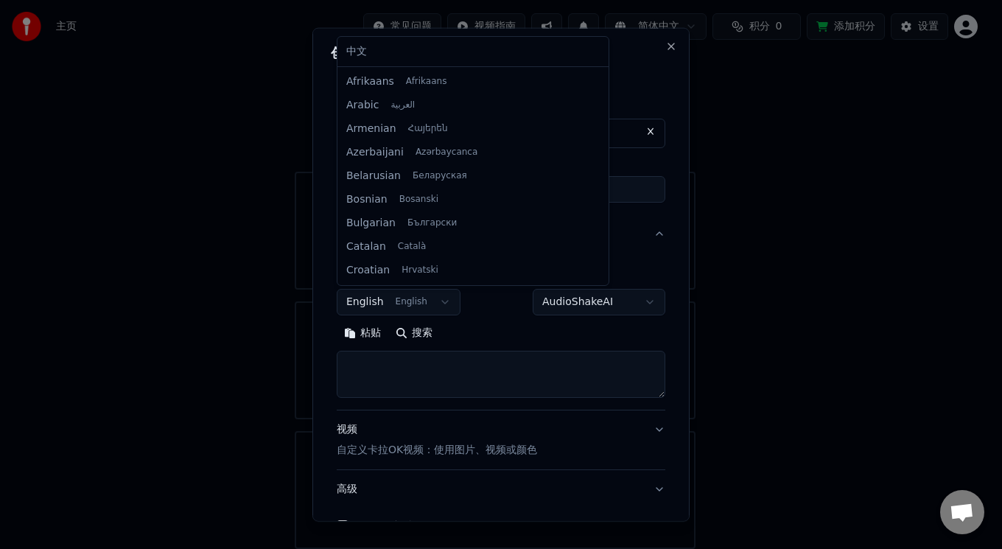
click at [429, 297] on body "**********" at bounding box center [495, 266] width 990 height 566
select select "**"
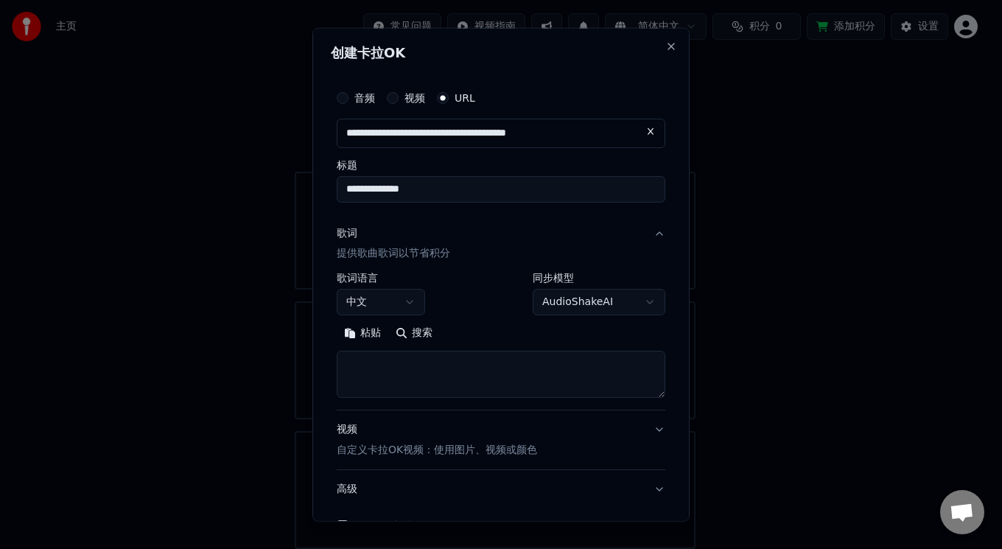
click at [357, 332] on button "粘贴" at bounding box center [363, 333] width 52 height 24
type textarea "*******"
click at [449, 329] on button "展开" at bounding box center [466, 333] width 52 height 24
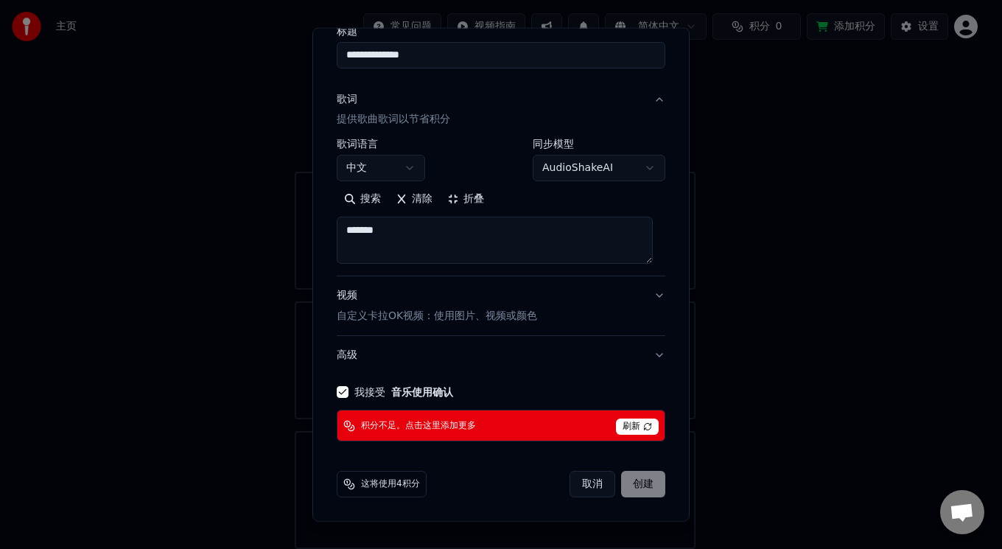
scroll to position [0, 0]
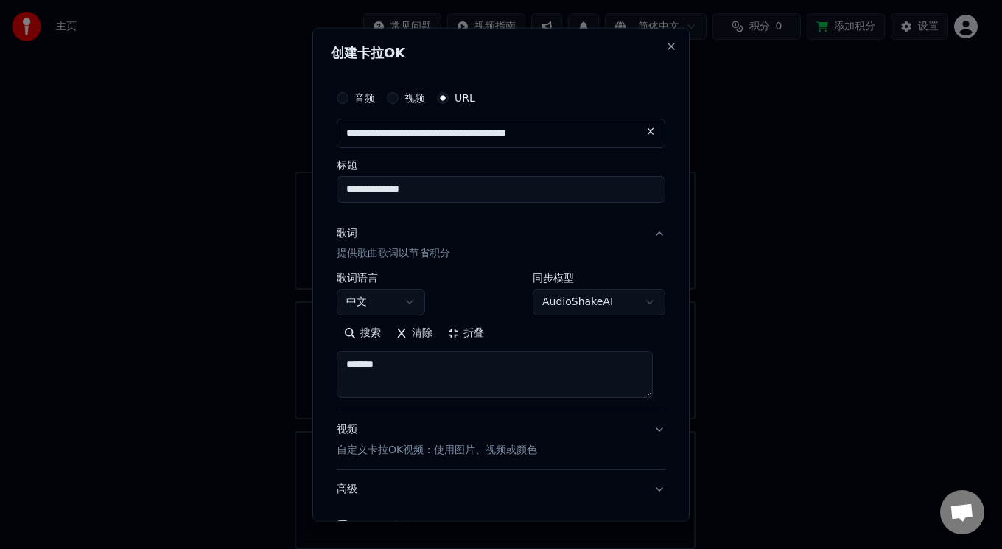
click at [452, 332] on button "折叠" at bounding box center [466, 333] width 52 height 24
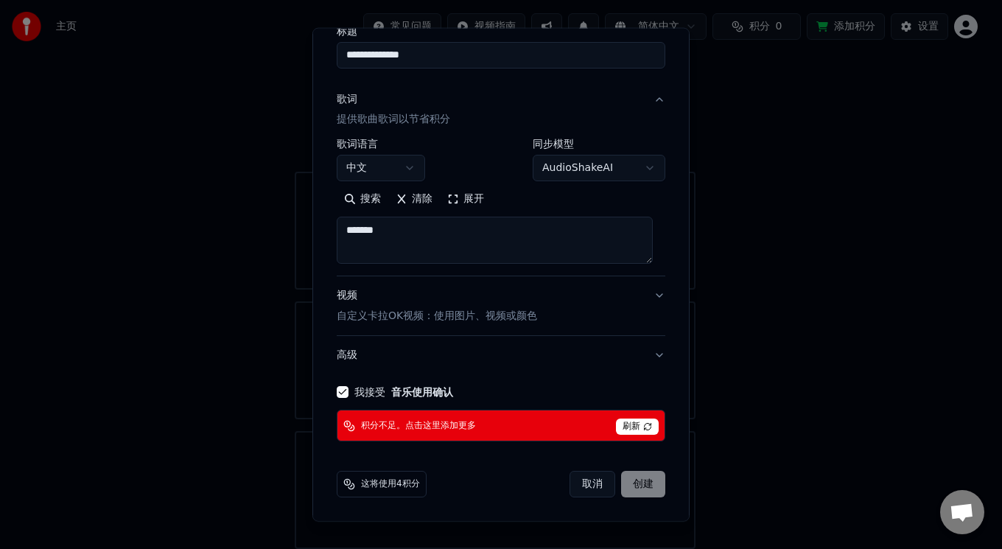
click at [633, 427] on span "刷新" at bounding box center [637, 427] width 43 height 16
click at [371, 483] on span "这将使用4积分" at bounding box center [390, 484] width 59 height 12
drag, startPoint x: 400, startPoint y: 476, endPoint x: 394, endPoint y: 466, distance: 11.9
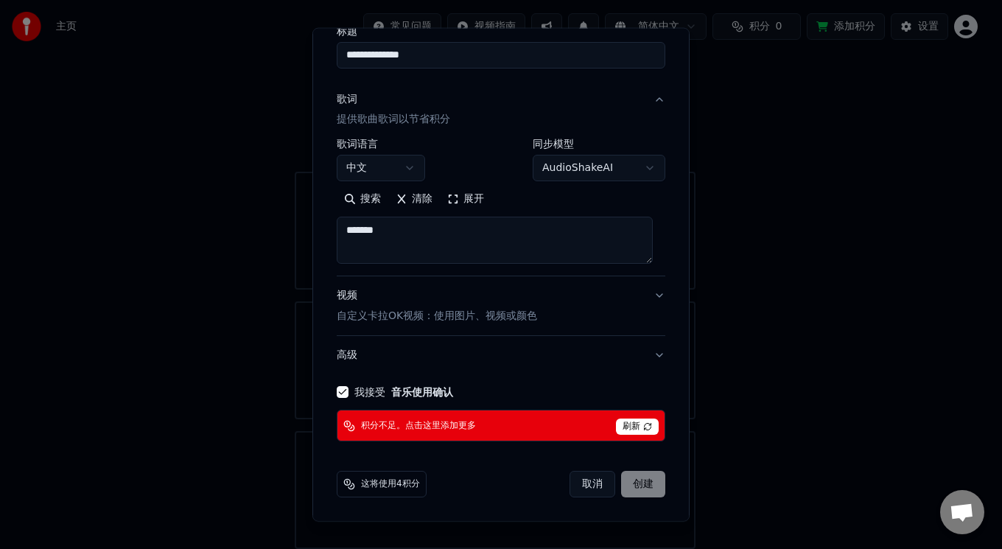
click at [399, 476] on div "这将使用4积分" at bounding box center [382, 484] width 90 height 27
click at [397, 490] on span "这将使用4积分" at bounding box center [390, 484] width 59 height 12
click at [397, 478] on span "这将使用4积分" at bounding box center [390, 484] width 59 height 12
click at [447, 415] on div "积分不足。点击这里添加更多 刷新" at bounding box center [501, 426] width 329 height 32
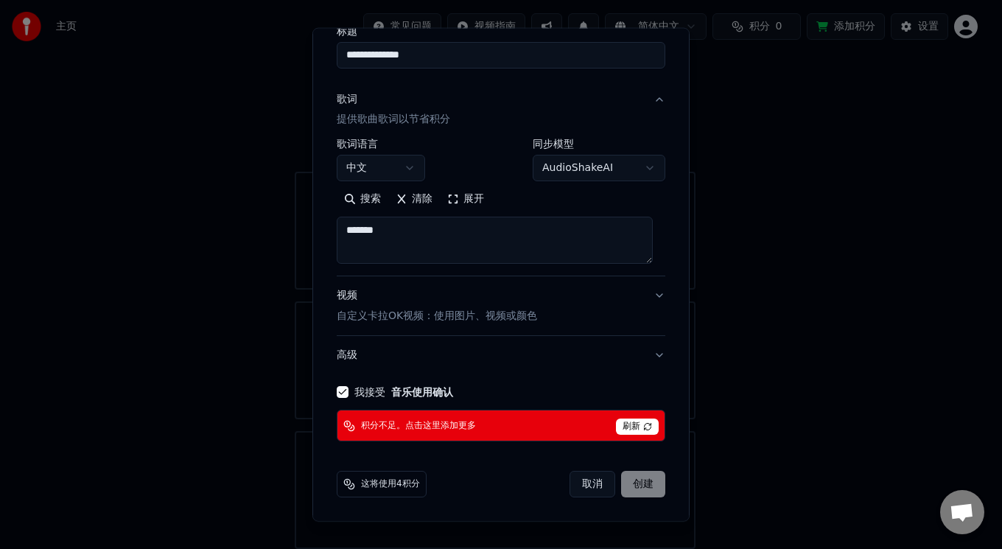
click at [440, 427] on span "积分不足。点击这里添加更多" at bounding box center [418, 426] width 115 height 12
click at [629, 166] on body "**********" at bounding box center [495, 266] width 990 height 566
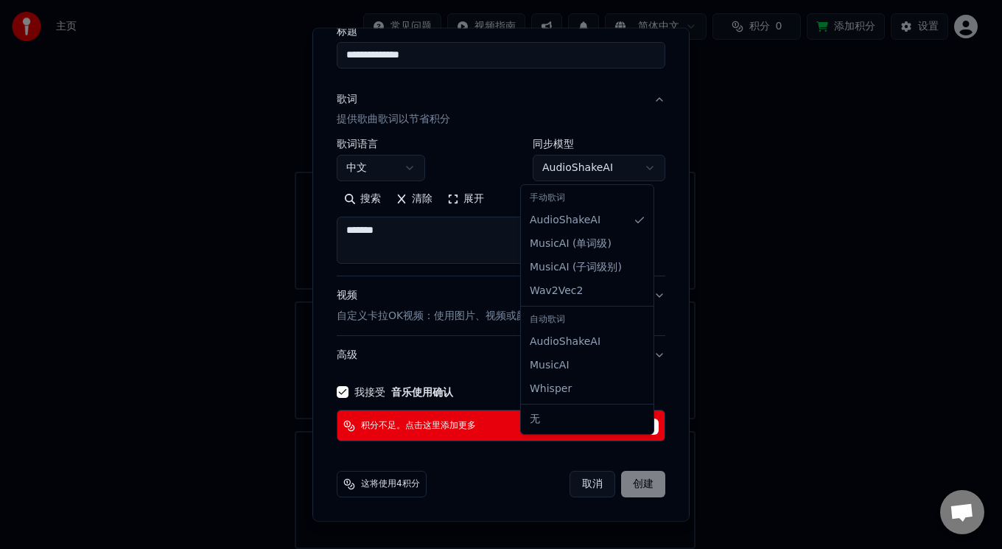
select select "****"
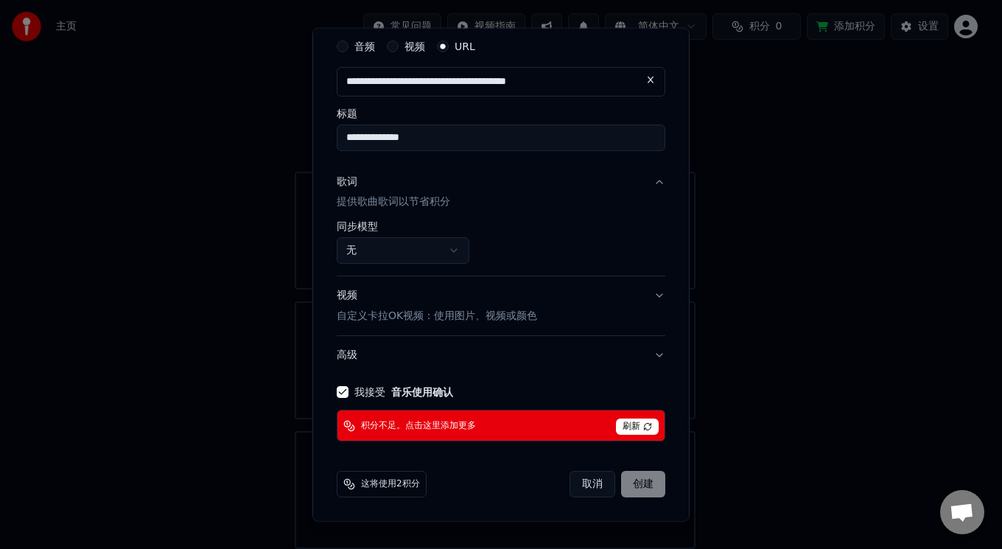
click at [638, 298] on button "视频 自定义卡拉OK视频：使用图片、视频或颜色" at bounding box center [501, 305] width 329 height 59
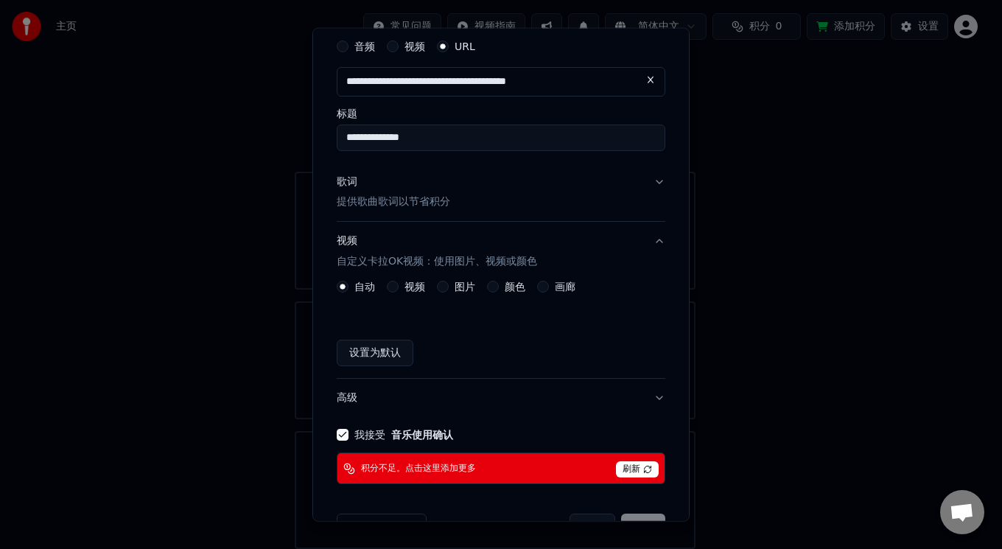
click at [355, 353] on button "设置为默认" at bounding box center [375, 353] width 77 height 27
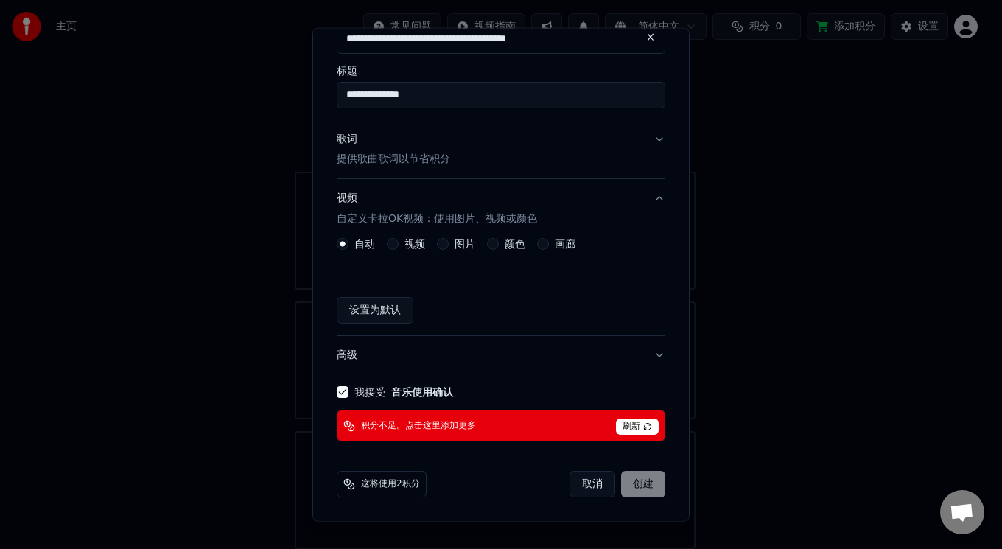
scroll to position [0, 0]
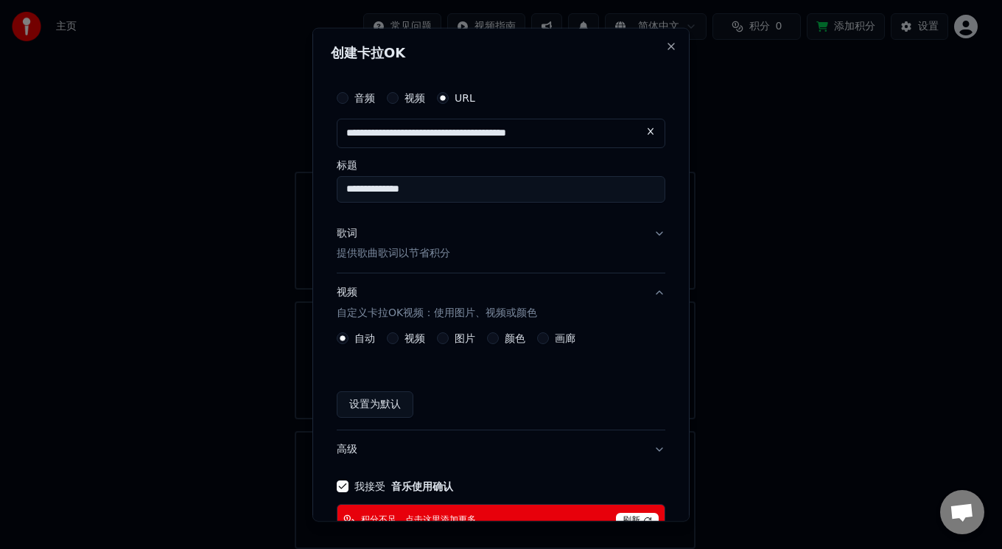
click at [645, 293] on button "视频 自定义卡拉OK视频：使用图片、视频或颜色" at bounding box center [501, 302] width 329 height 59
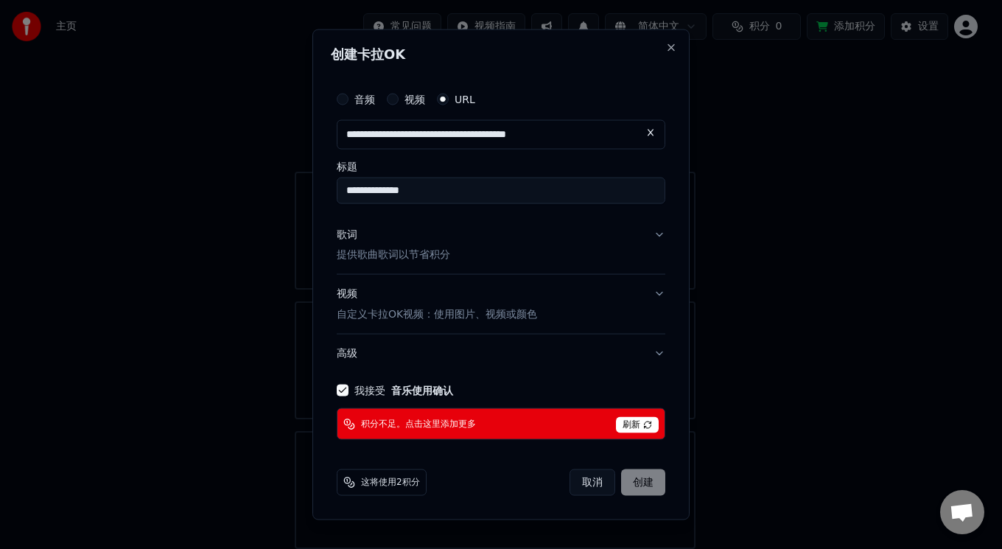
click at [656, 237] on button "歌词 提供歌曲歌词以节省积分" at bounding box center [501, 244] width 329 height 59
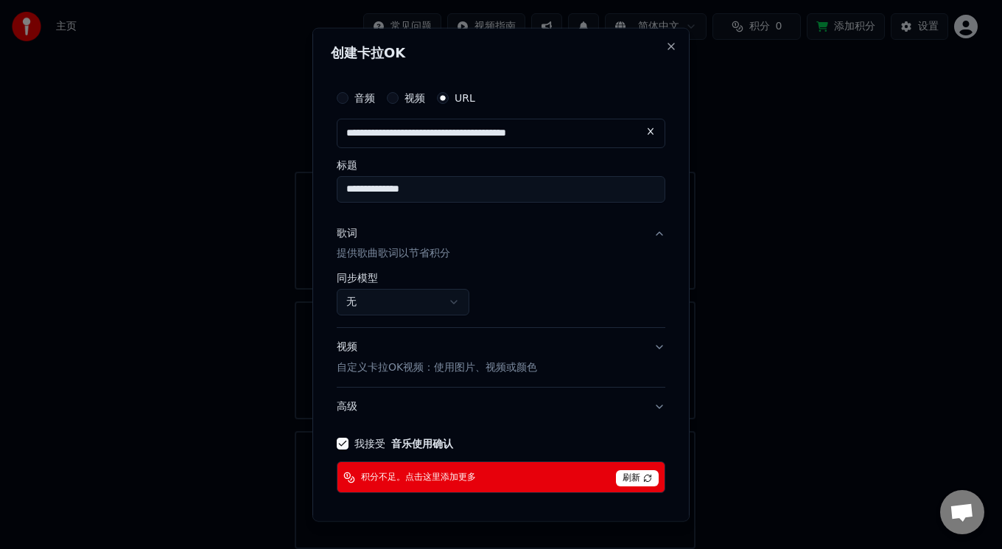
click at [646, 230] on button "歌词 提供歌曲歌词以节省积分" at bounding box center [501, 243] width 329 height 59
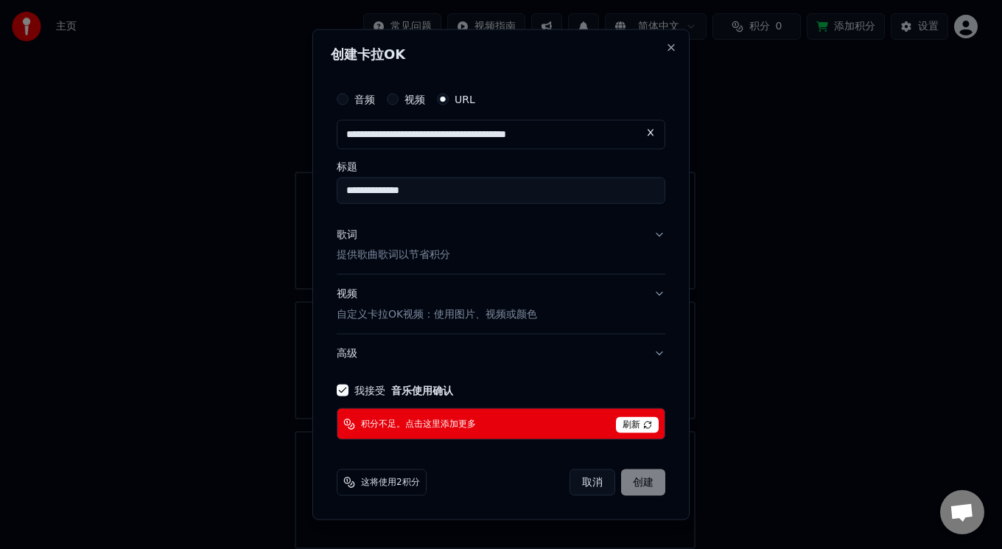
click at [644, 485] on div "取消 创建" at bounding box center [618, 482] width 96 height 27
click at [608, 137] on input "**********" at bounding box center [501, 133] width 329 height 29
click at [649, 128] on button at bounding box center [650, 132] width 29 height 27
click at [393, 97] on button "视频" at bounding box center [393, 99] width 12 height 12
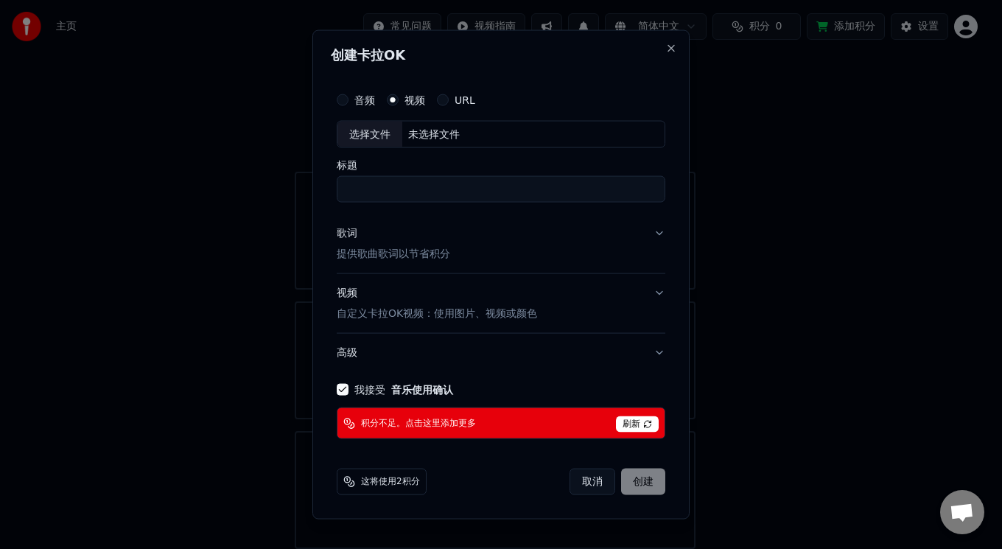
click at [339, 97] on button "音频" at bounding box center [343, 100] width 12 height 12
click at [450, 99] on div "URL" at bounding box center [456, 100] width 38 height 12
click at [462, 99] on label "URL" at bounding box center [465, 99] width 21 height 10
click at [449, 99] on button "URL" at bounding box center [443, 100] width 12 height 12
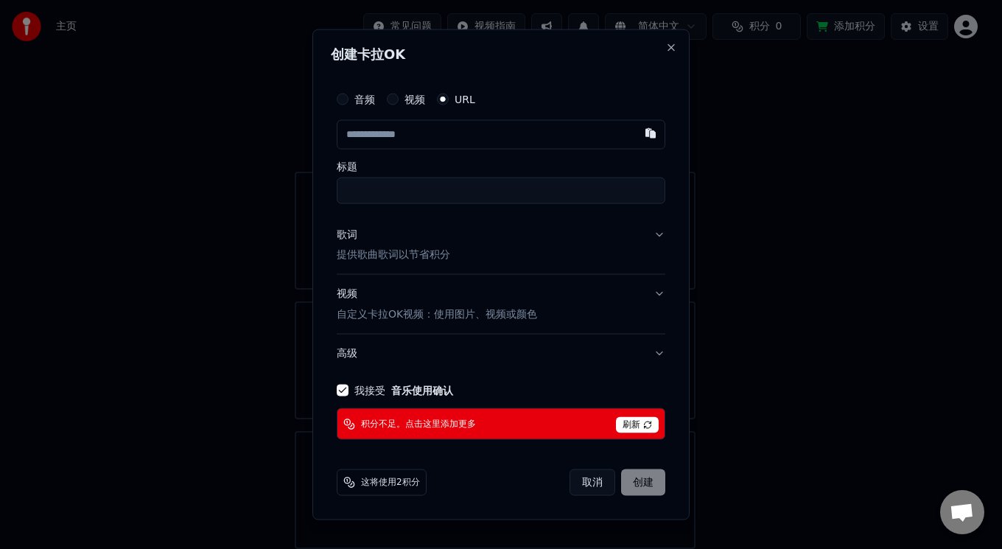
click at [338, 388] on button "我接受 音乐使用确认" at bounding box center [343, 391] width 12 height 12
click at [341, 388] on button "我接受 音乐使用确认" at bounding box center [343, 391] width 12 height 12
click at [656, 352] on button "高级" at bounding box center [501, 354] width 329 height 38
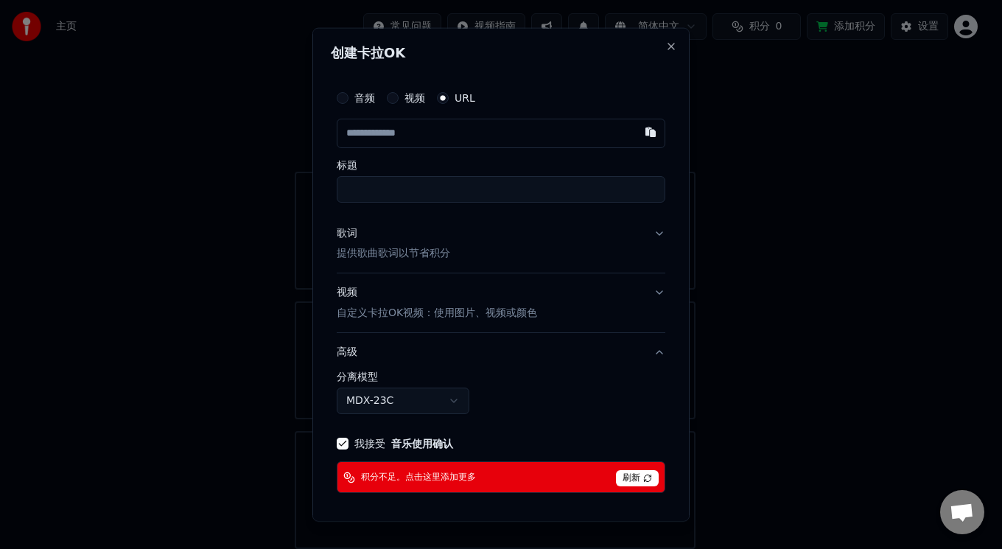
scroll to position [52, 0]
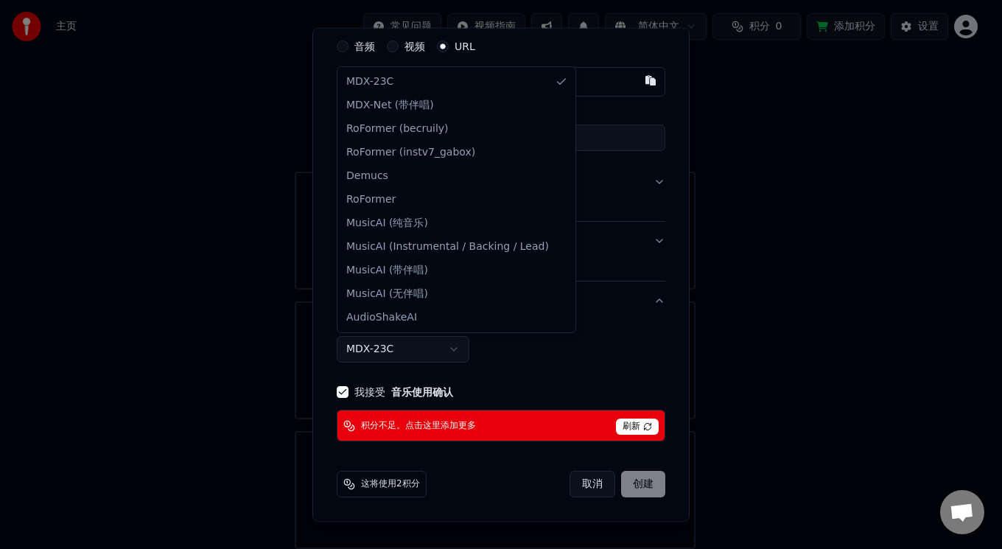
click at [453, 351] on body "**********" at bounding box center [495, 266] width 990 height 566
click at [449, 344] on body "**********" at bounding box center [495, 266] width 990 height 566
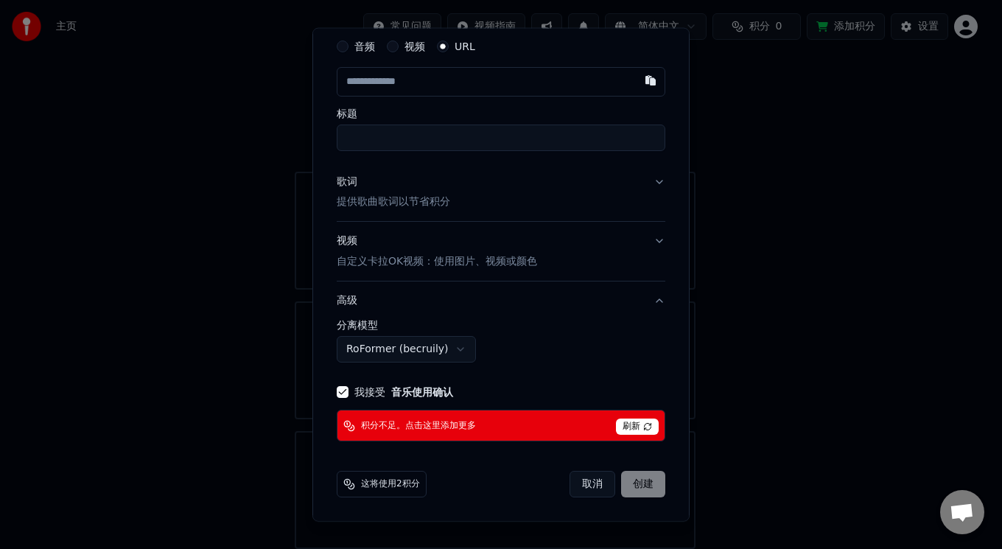
click at [451, 349] on body "**********" at bounding box center [495, 266] width 990 height 566
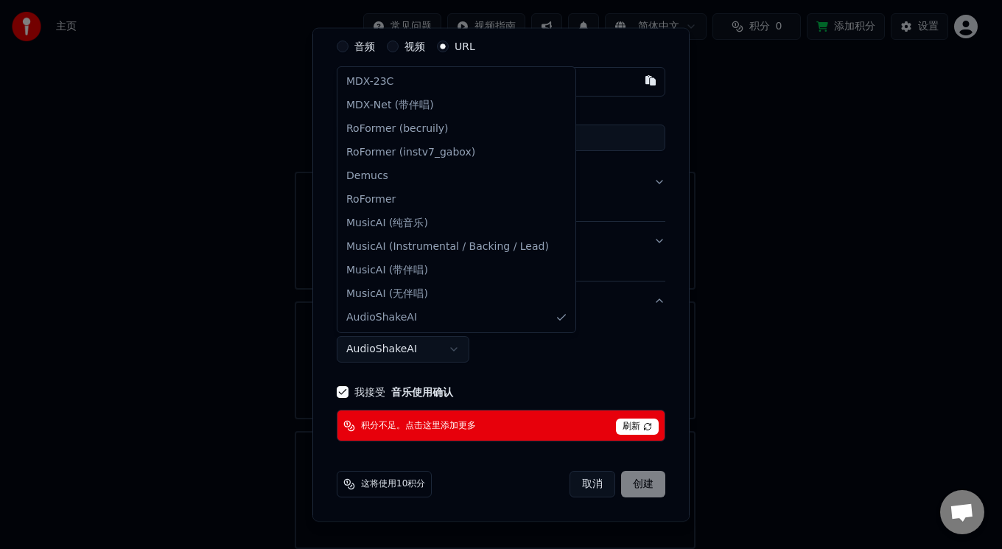
click at [455, 350] on body "**********" at bounding box center [495, 266] width 990 height 566
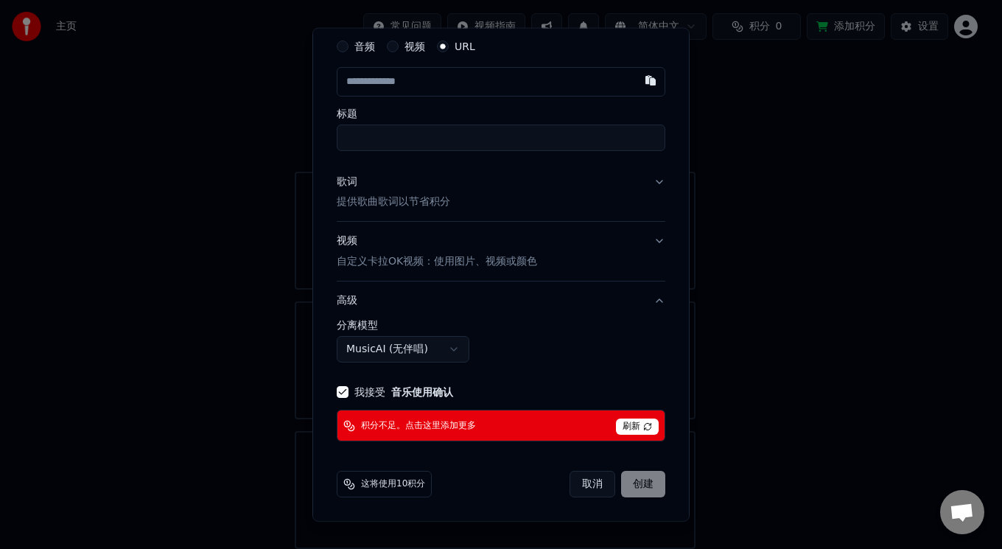
click at [445, 346] on body "**********" at bounding box center [495, 266] width 990 height 566
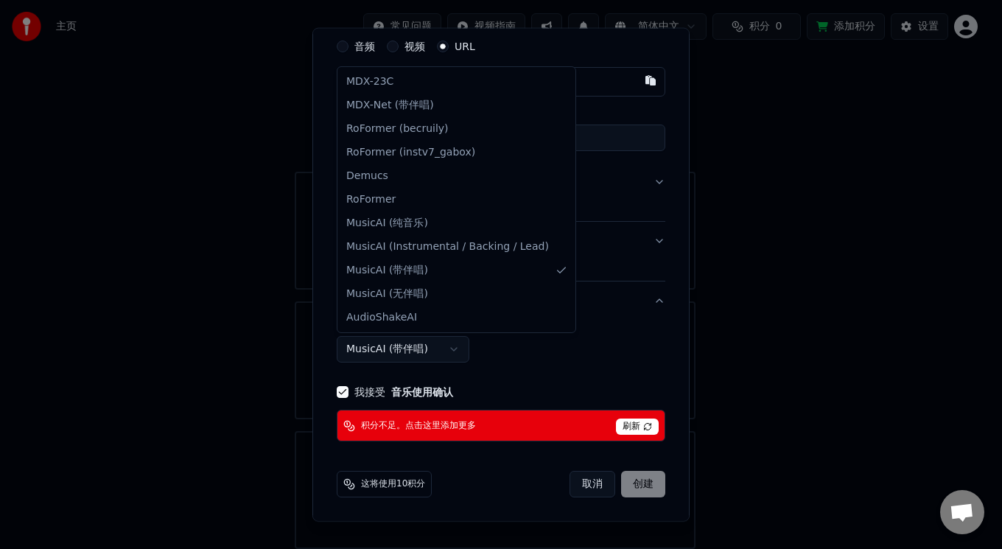
click at [451, 350] on body "**********" at bounding box center [495, 266] width 990 height 566
click at [444, 349] on body "**********" at bounding box center [495, 266] width 990 height 566
click at [443, 348] on body "**********" at bounding box center [495, 266] width 990 height 566
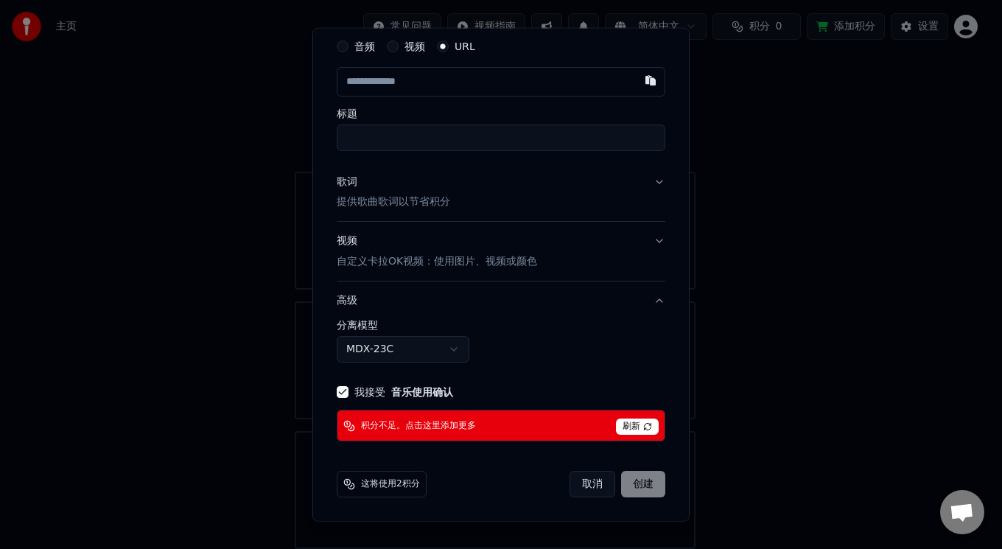
click at [450, 349] on body "**********" at bounding box center [495, 266] width 990 height 566
click at [471, 346] on body "**********" at bounding box center [495, 266] width 990 height 566
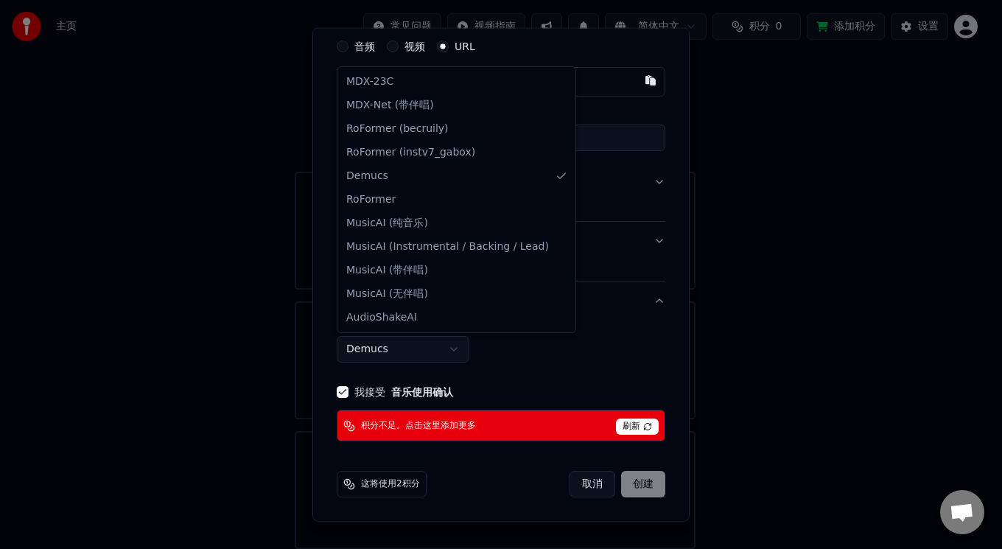
click at [444, 350] on body "**********" at bounding box center [495, 266] width 990 height 566
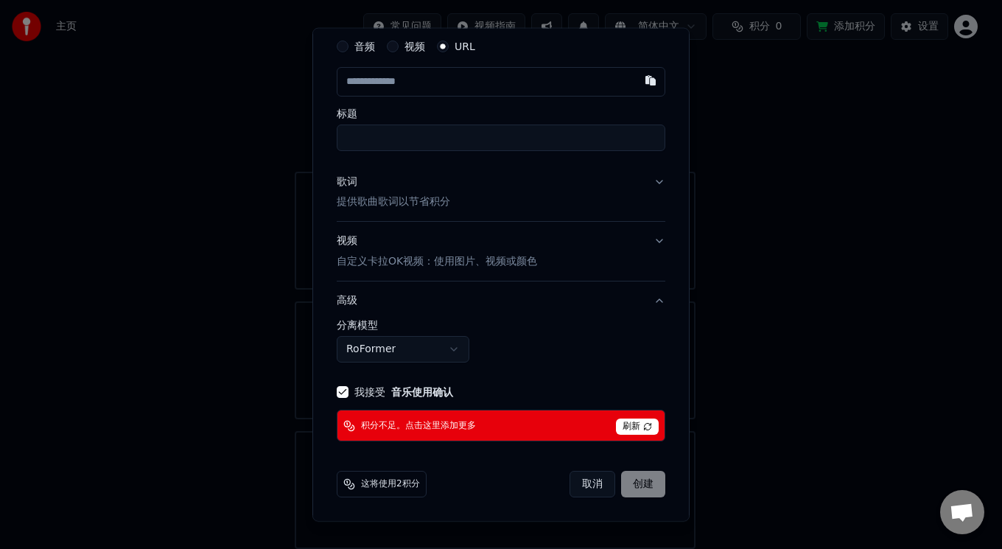
click at [452, 353] on body "**********" at bounding box center [495, 266] width 990 height 566
click at [448, 347] on body "**********" at bounding box center [495, 266] width 990 height 566
click at [517, 338] on body "**********" at bounding box center [495, 266] width 990 height 566
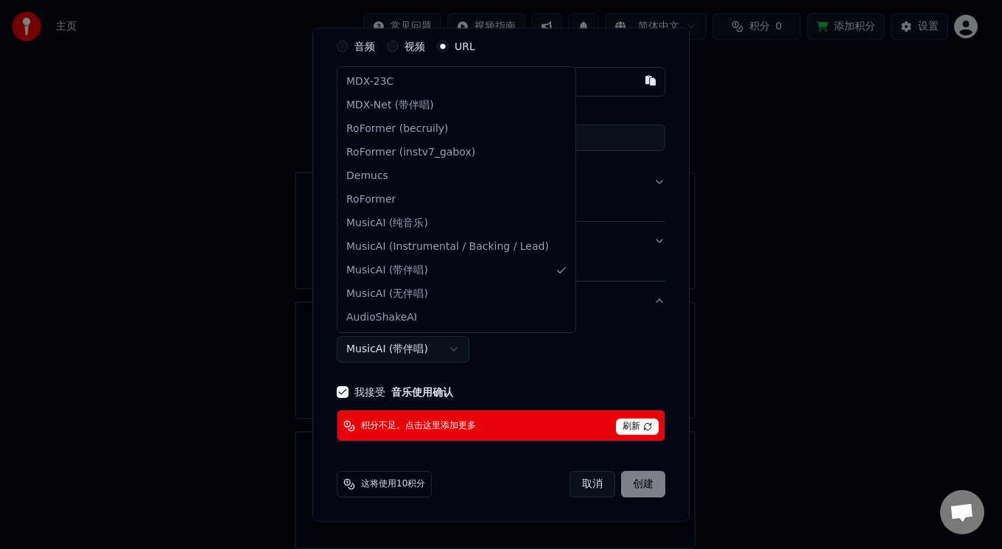
click at [437, 343] on body "**********" at bounding box center [495, 266] width 990 height 566
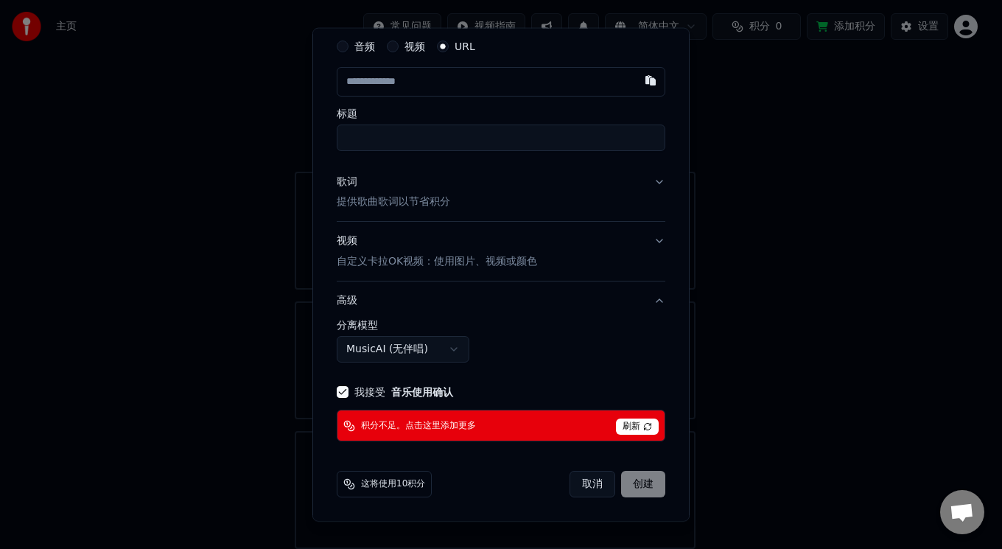
click at [452, 349] on body "**********" at bounding box center [495, 266] width 990 height 566
click at [450, 344] on body "**********" at bounding box center [495, 266] width 990 height 566
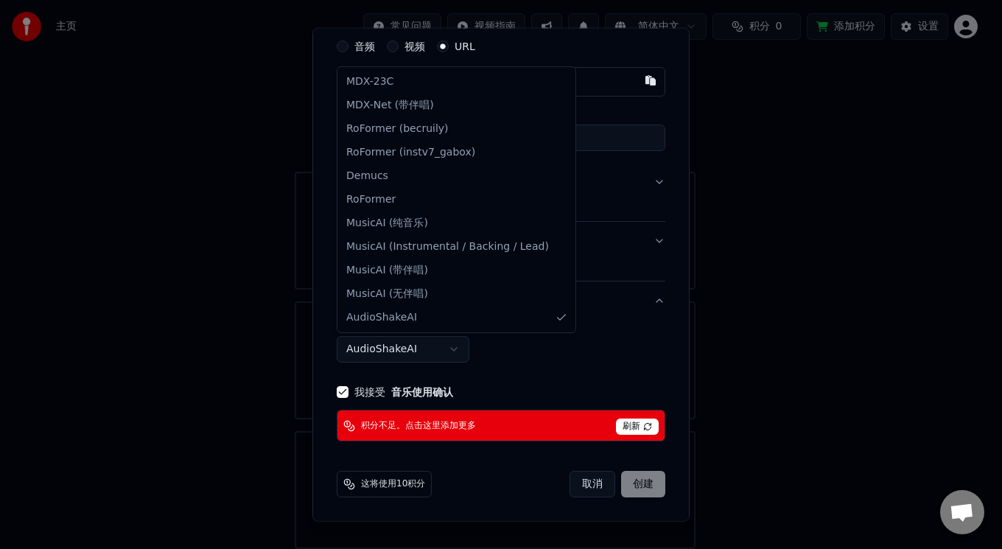
select select "******"
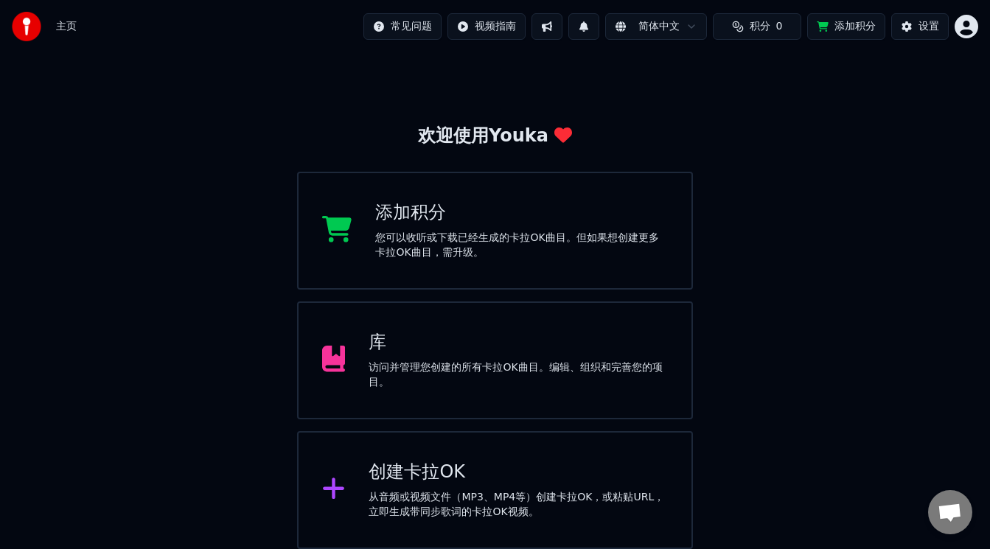
click at [738, 22] on button "积分 0" at bounding box center [757, 26] width 88 height 27
click at [707, 95] on td "15" at bounding box center [704, 98] width 32 height 27
click at [729, 61] on th "剩余" at bounding box center [736, 69] width 32 height 29
click at [772, 65] on th "有效期（天）" at bounding box center [789, 69] width 74 height 29
click at [699, 62] on th "充值" at bounding box center [704, 69] width 32 height 29
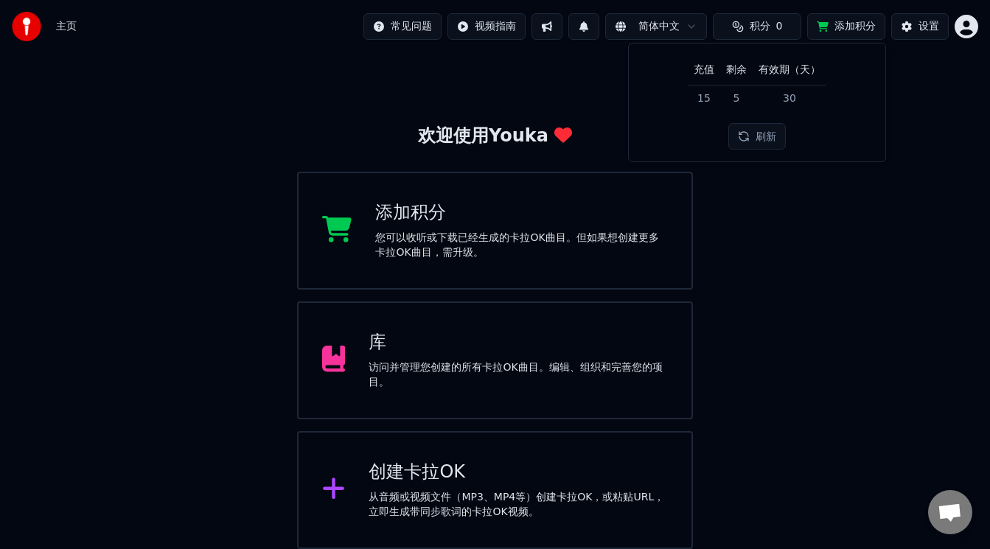
click at [702, 90] on td "15" at bounding box center [704, 98] width 32 height 27
click at [741, 137] on button "刷新" at bounding box center [756, 136] width 57 height 27
click at [741, 137] on div "欢迎使用Youka 添加积分 您可以收听或下载已经生成的卡拉OK曲目。但如果想创建更多卡拉OK曲目，需升级。 库 访问并管理您创建的所有卡拉OK曲目。编辑、组…" at bounding box center [495, 292] width 990 height 513
click at [751, 25] on span "积分" at bounding box center [760, 26] width 21 height 15
click at [756, 109] on button "刷新" at bounding box center [756, 110] width 57 height 27
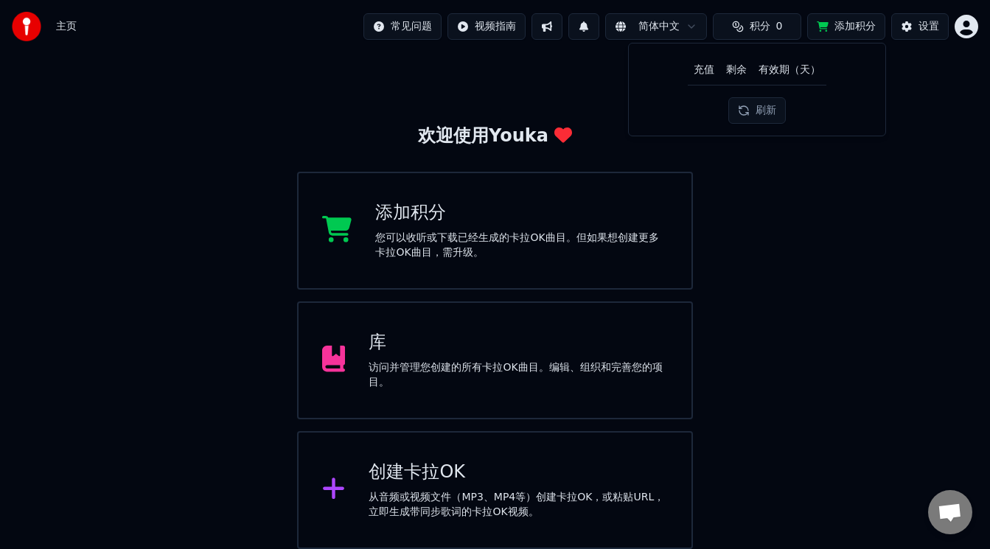
click at [756, 109] on button "刷新" at bounding box center [756, 110] width 57 height 27
click at [445, 467] on div "创建卡拉OK" at bounding box center [518, 473] width 299 height 24
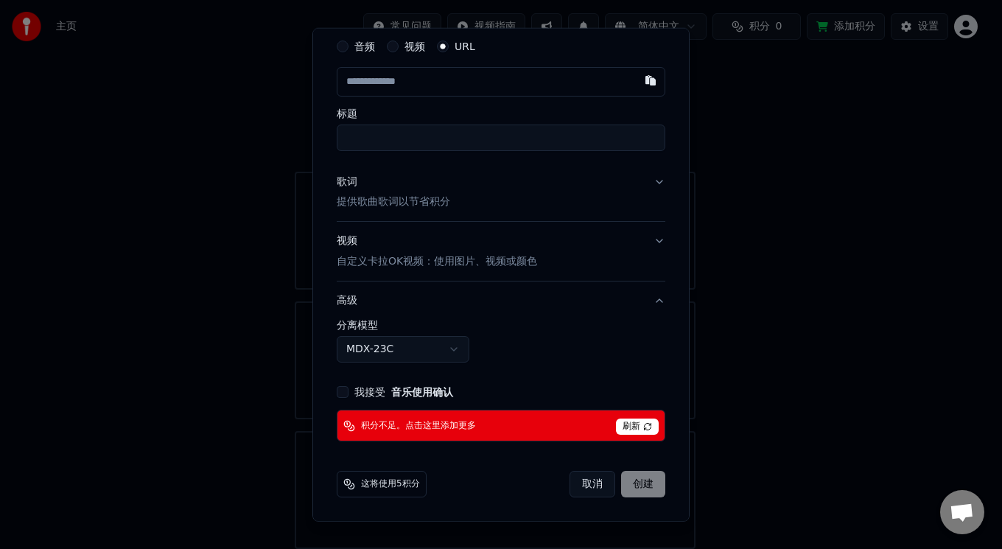
click at [575, 482] on button "取消" at bounding box center [593, 484] width 46 height 27
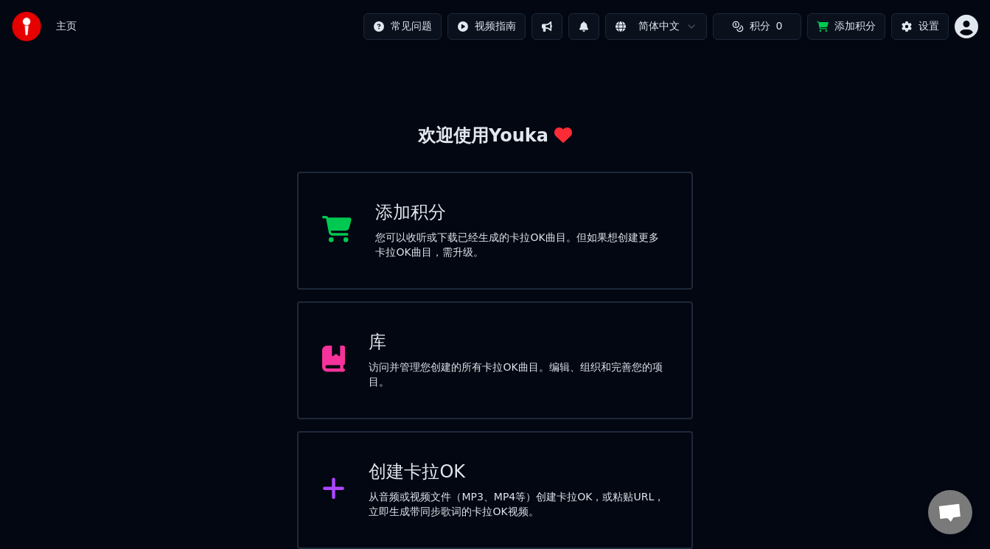
click at [445, 232] on div "您可以收听或下载已经生成的卡拉OK曲目。但如果想创建更多卡拉OK曲目，需升级。" at bounding box center [521, 245] width 293 height 29
click at [851, 25] on button "添加积分" at bounding box center [846, 26] width 78 height 27
click at [355, 376] on div "库 访问并管理您创建的所有卡拉OK曲目。编辑、组织和完善您的项目。" at bounding box center [495, 360] width 396 height 118
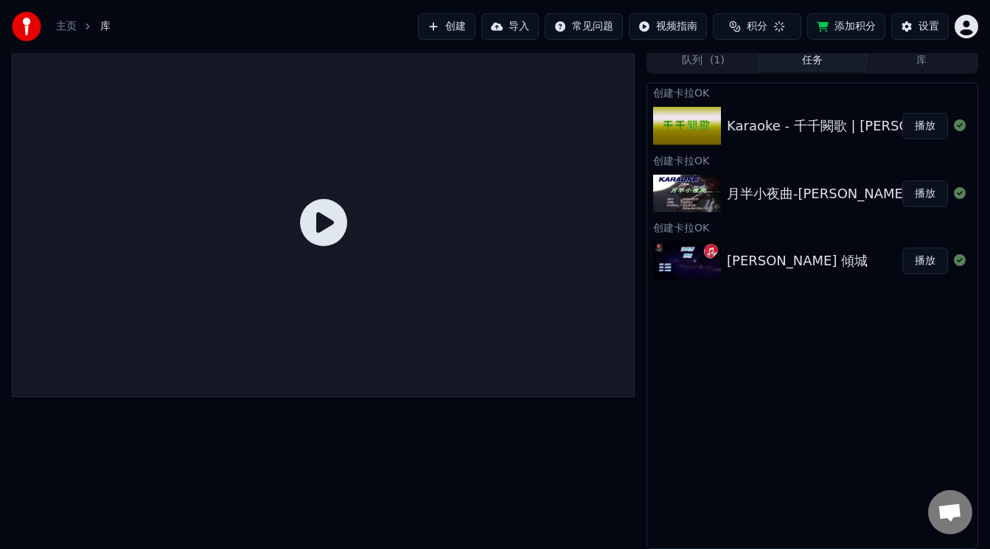
scroll to position [6, 0]
click at [702, 57] on button "队列 ( 1 )" at bounding box center [703, 60] width 109 height 21
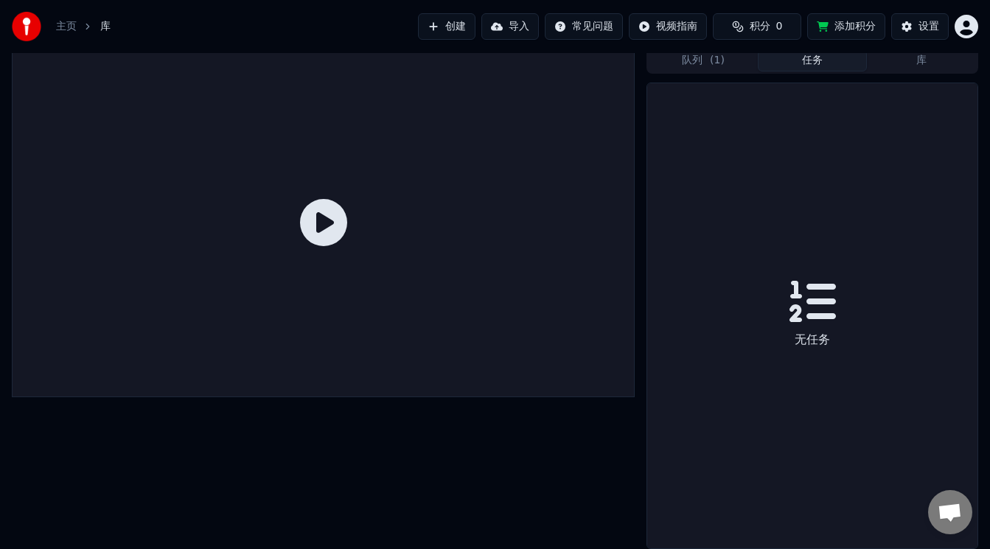
click at [797, 63] on button "任务" at bounding box center [812, 60] width 109 height 21
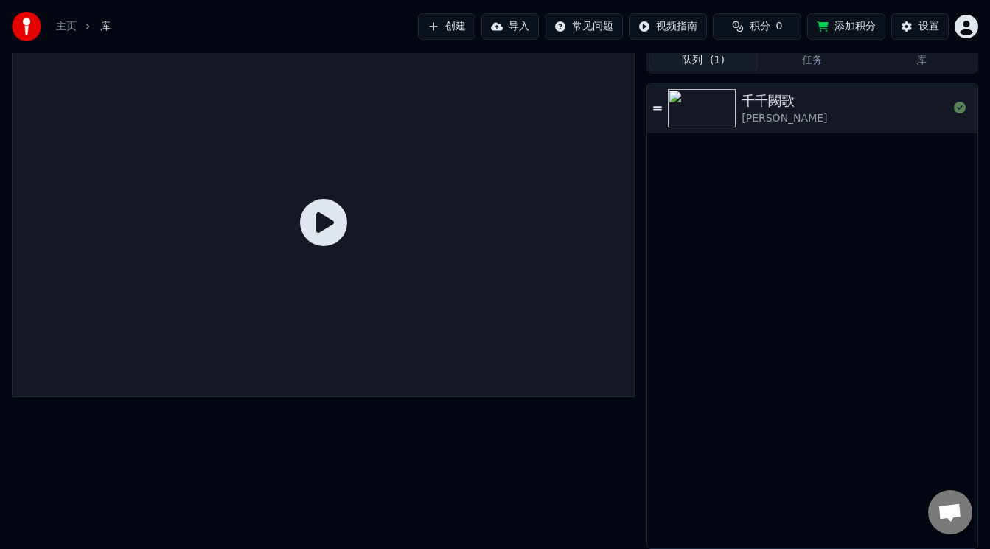
drag, startPoint x: 692, startPoint y: 55, endPoint x: 684, endPoint y: 73, distance: 19.5
click at [688, 62] on button "队列 ( 1 )" at bounding box center [703, 60] width 109 height 21
click at [652, 107] on div "千千闕歌 陳慧嫻" at bounding box center [812, 108] width 330 height 50
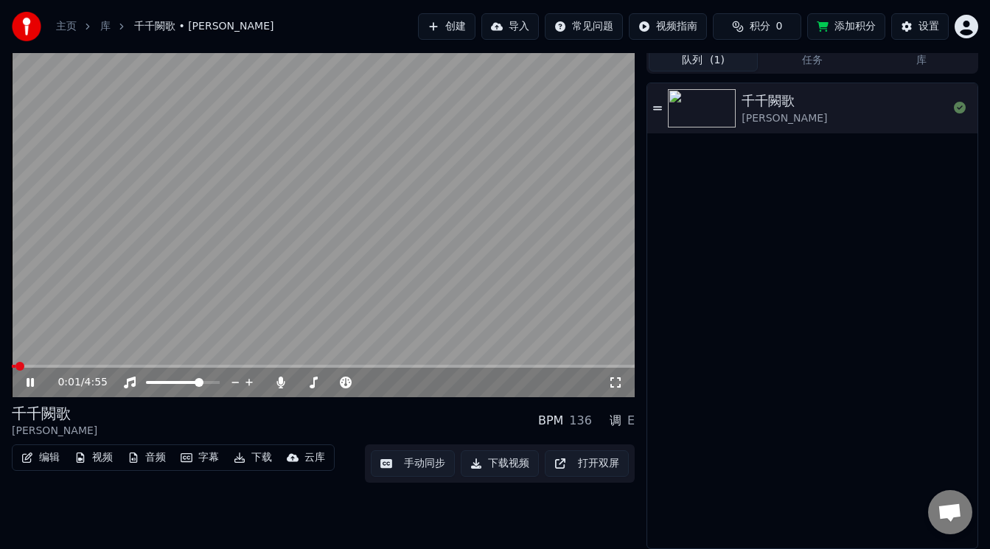
click at [31, 380] on icon at bounding box center [41, 383] width 34 height 12
click at [918, 63] on button "库" at bounding box center [921, 60] width 109 height 21
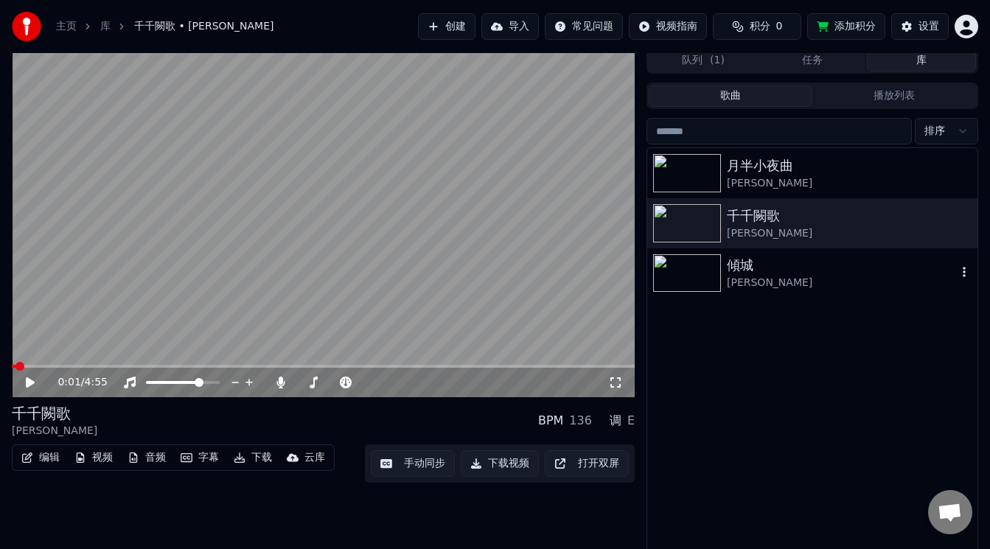
click at [759, 281] on div "許美靜" at bounding box center [842, 283] width 230 height 15
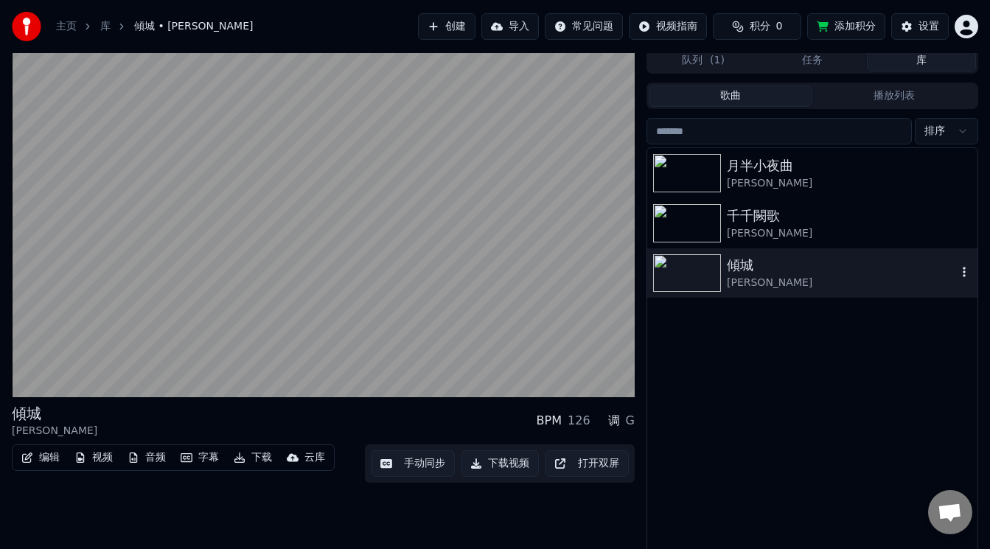
click at [951, 267] on div "傾城" at bounding box center [842, 265] width 230 height 21
click at [962, 269] on icon "button" at bounding box center [964, 272] width 15 height 12
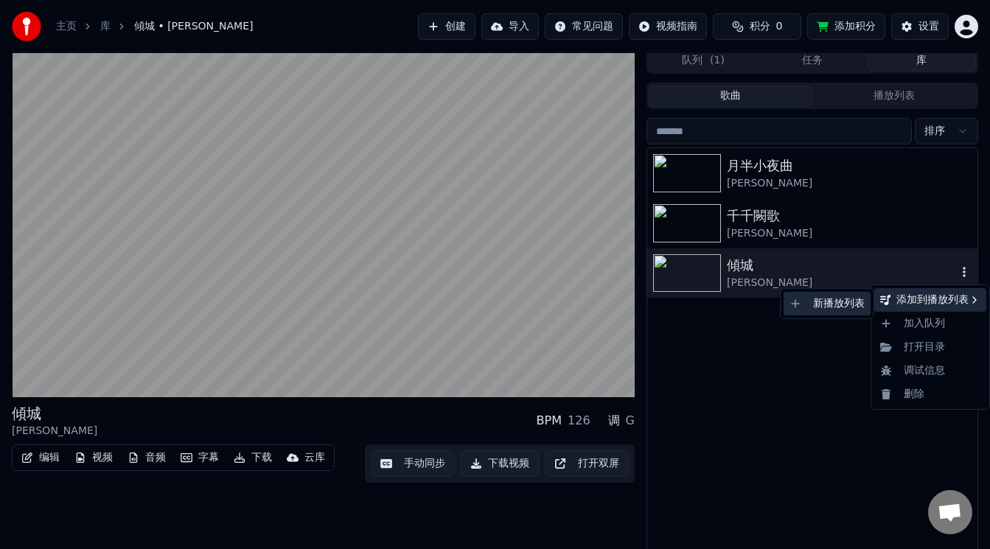
click at [834, 298] on div "新播放列表" at bounding box center [826, 304] width 87 height 24
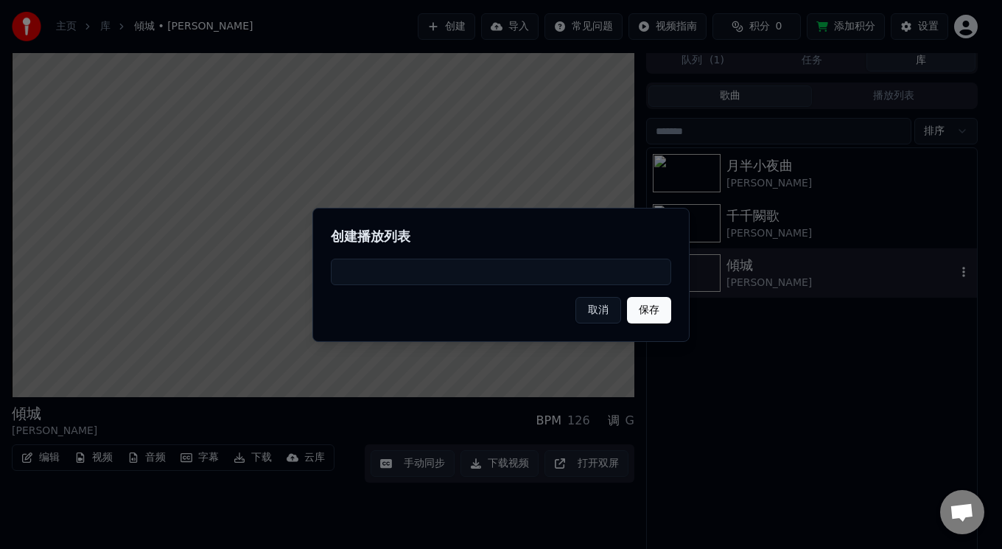
click at [599, 310] on button "取消" at bounding box center [599, 310] width 46 height 27
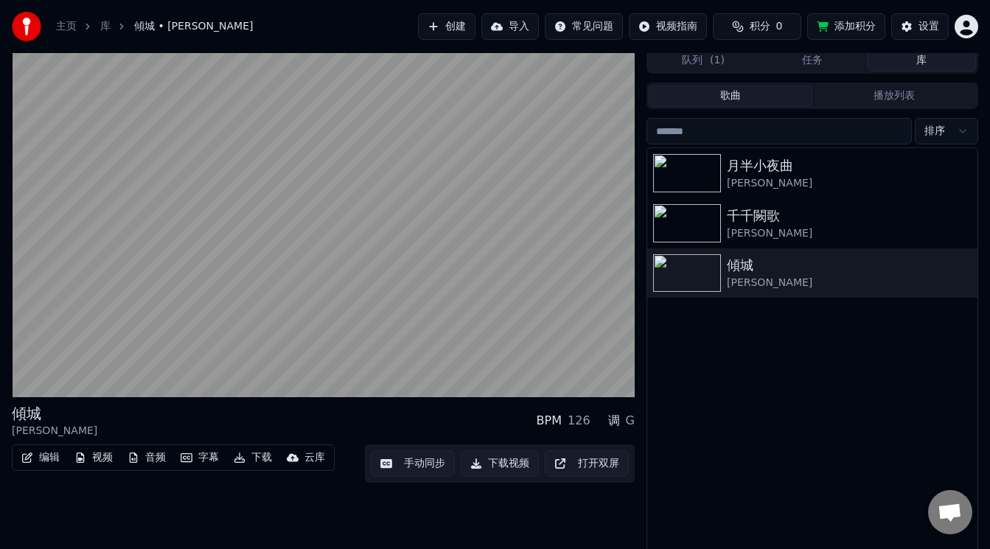
click at [960, 131] on html "主页 库 傾城 • 許美靜 创建 导入 常见问题 视频指南 积分 0 添加积分 设置 傾城 許美靜 BPM 126 调 G 编辑 视频 音频 字幕 下载 云库…" at bounding box center [495, 268] width 990 height 549
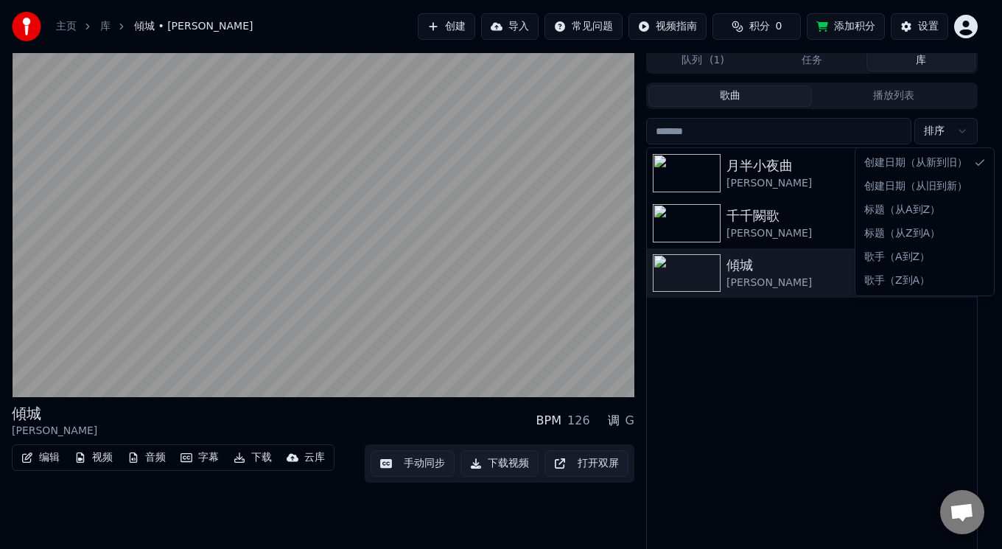
click at [960, 130] on html "主页 库 傾城 • 許美靜 创建 导入 常见问题 视频指南 积分 0 添加积分 设置 傾城 許美靜 BPM 126 调 G 编辑 视频 音频 字幕 下载 云库…" at bounding box center [501, 268] width 1002 height 549
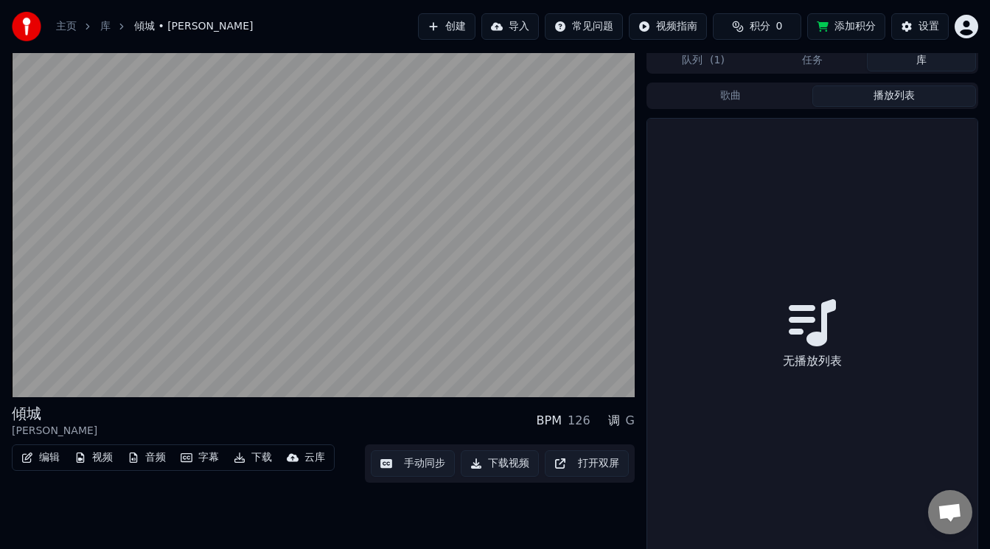
click at [903, 94] on button "播放列表" at bounding box center [894, 95] width 164 height 21
click at [783, 61] on button "任务" at bounding box center [812, 60] width 109 height 21
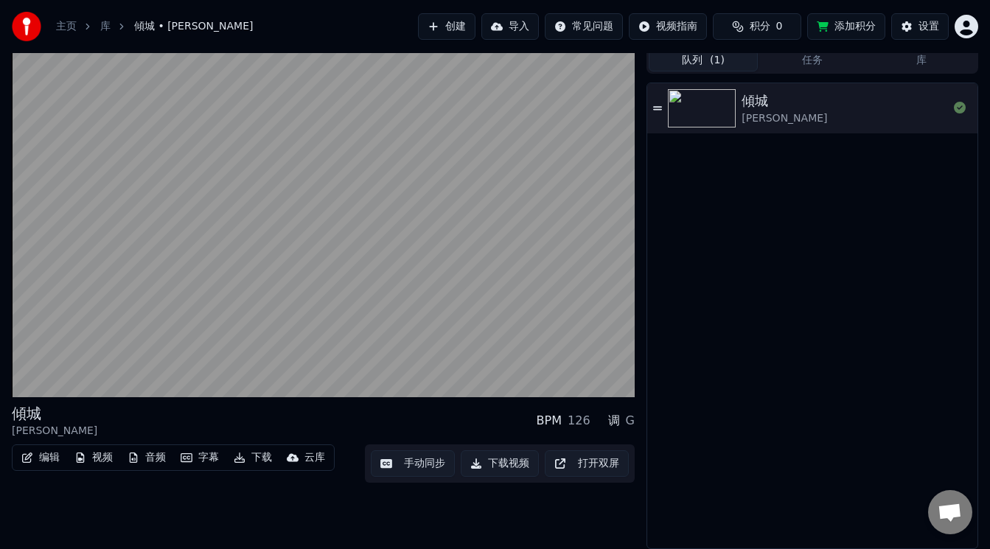
click at [689, 64] on button "队列 ( 1 )" at bounding box center [703, 60] width 109 height 21
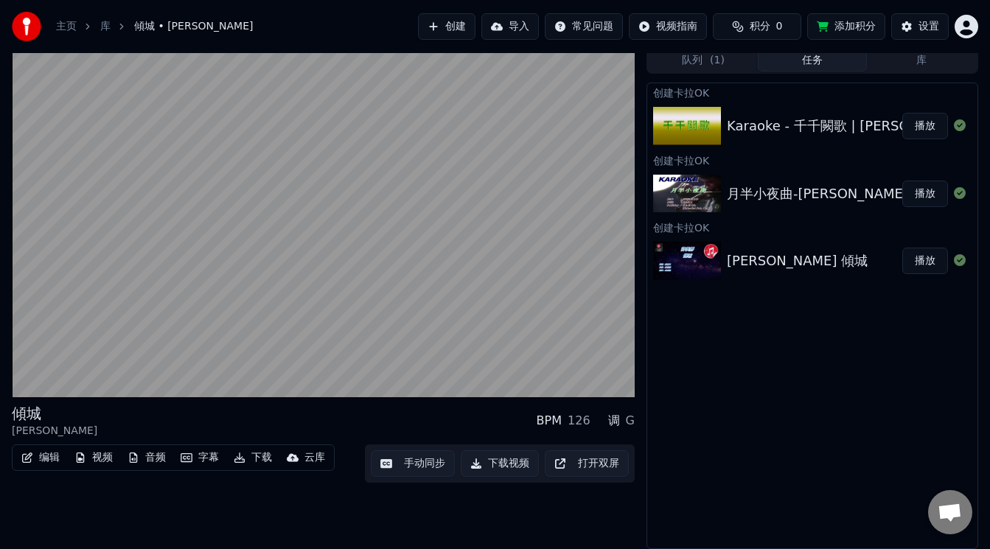
click at [828, 66] on button "任务" at bounding box center [812, 60] width 109 height 21
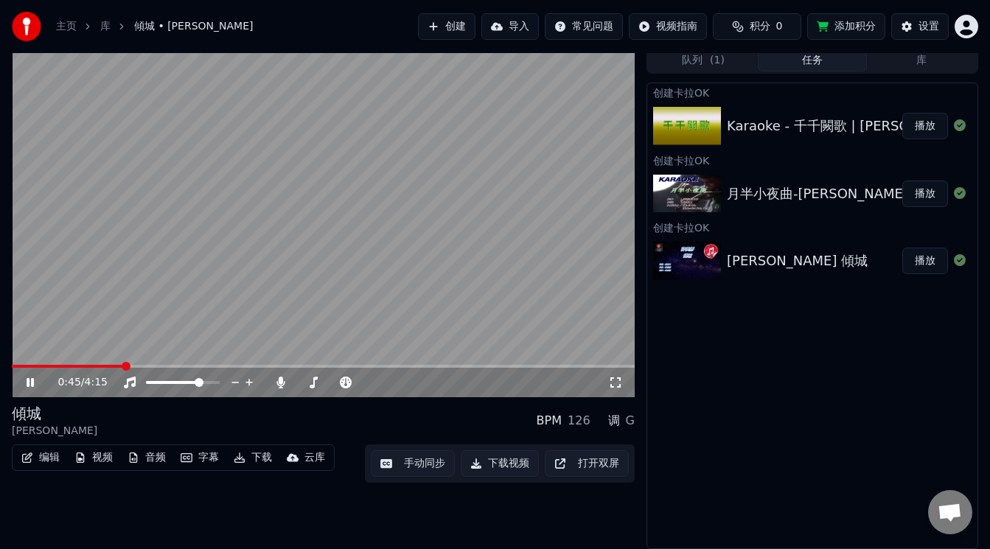
click at [619, 379] on icon at bounding box center [615, 382] width 10 height 10
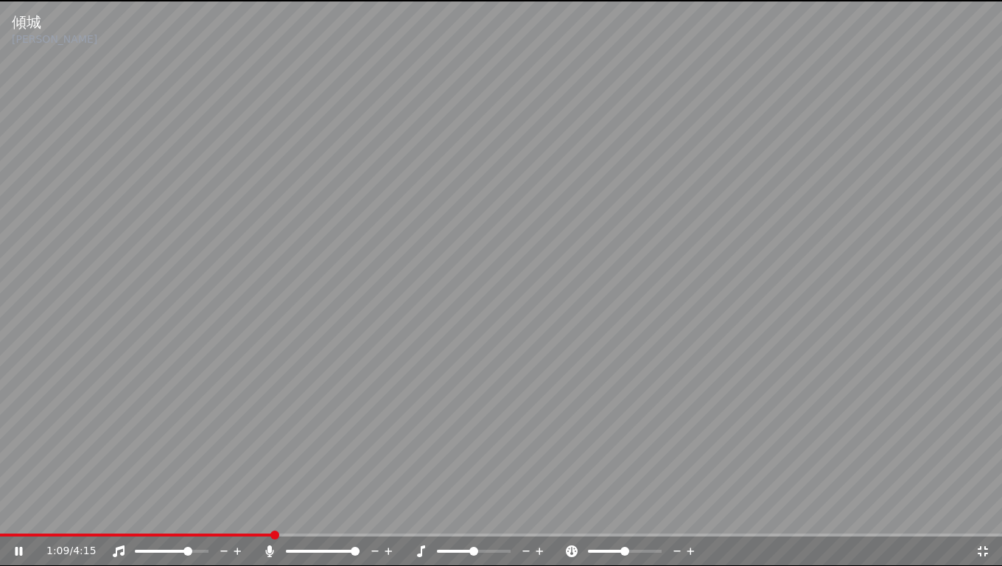
click at [360, 548] on span at bounding box center [355, 551] width 9 height 9
drag, startPoint x: 473, startPoint y: 545, endPoint x: 515, endPoint y: 556, distance: 43.4
click at [515, 548] on div at bounding box center [487, 551] width 119 height 15
click at [475, 548] on span at bounding box center [473, 551] width 9 height 9
click at [978, 548] on icon at bounding box center [983, 551] width 10 height 10
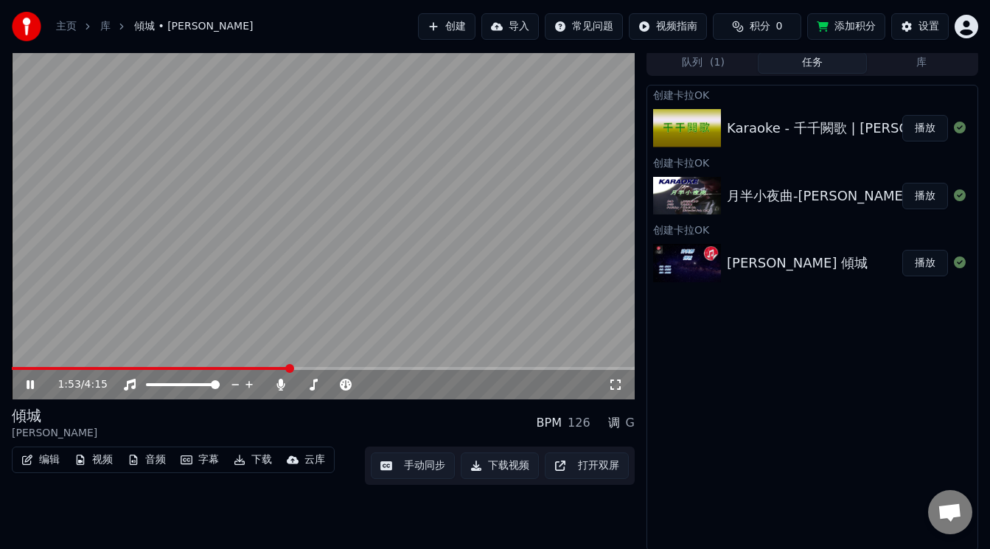
click at [411, 464] on button "手动同步" at bounding box center [413, 466] width 84 height 27
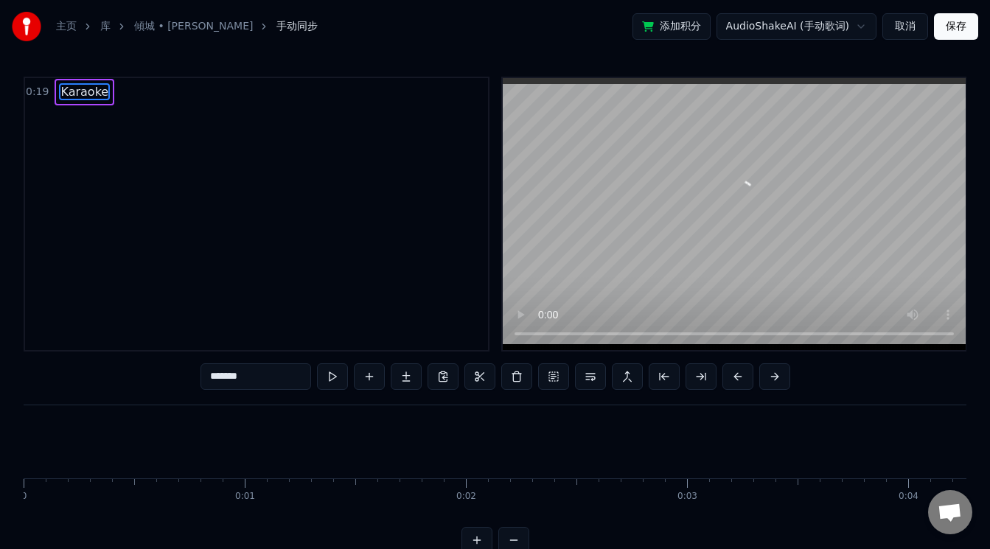
scroll to position [0, 4309]
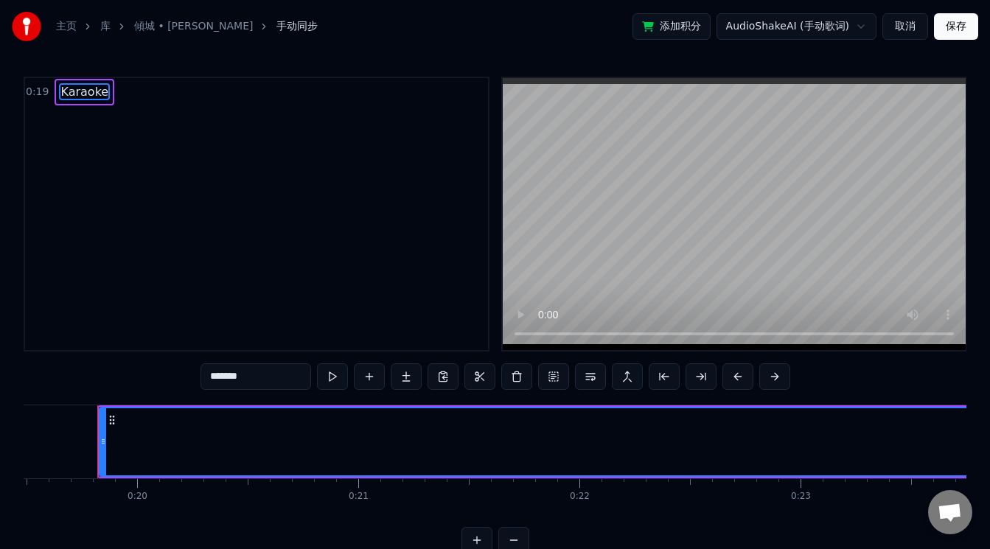
click at [728, 272] on video at bounding box center [734, 214] width 463 height 272
click at [895, 19] on button "取消" at bounding box center [905, 26] width 46 height 27
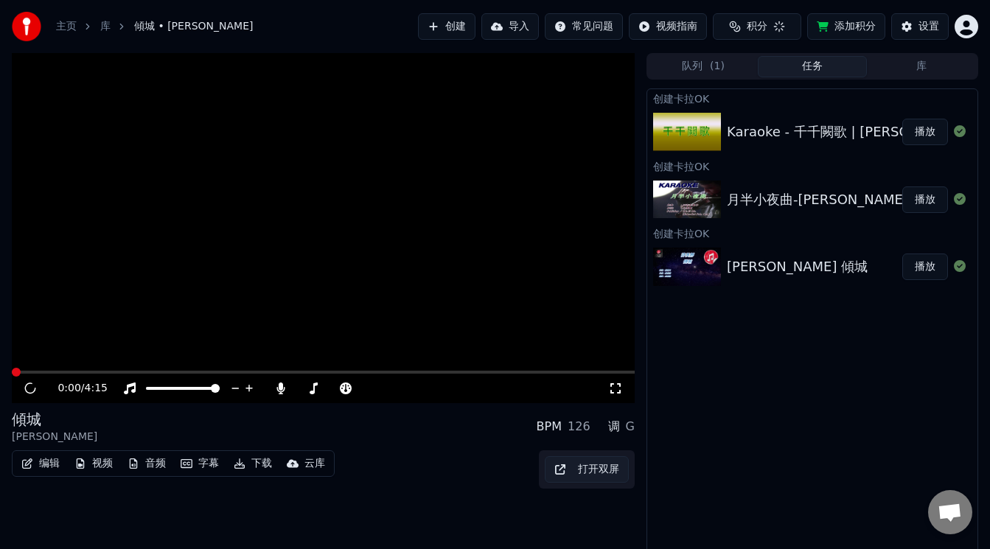
scroll to position [4, 0]
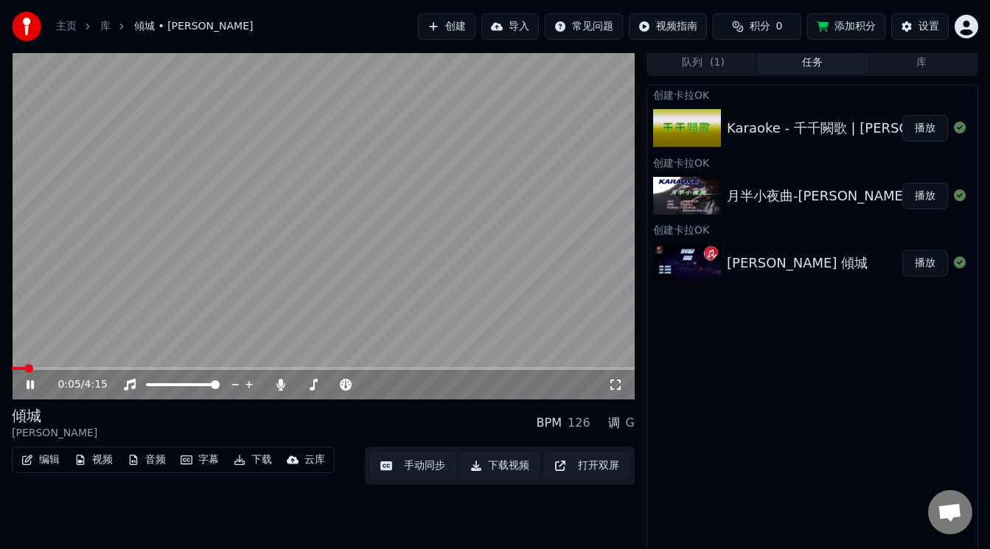
click at [32, 386] on icon at bounding box center [30, 384] width 7 height 9
click at [27, 385] on icon at bounding box center [30, 385] width 9 height 10
click at [32, 383] on icon at bounding box center [30, 384] width 7 height 9
click at [59, 26] on link "主页" at bounding box center [66, 26] width 21 height 15
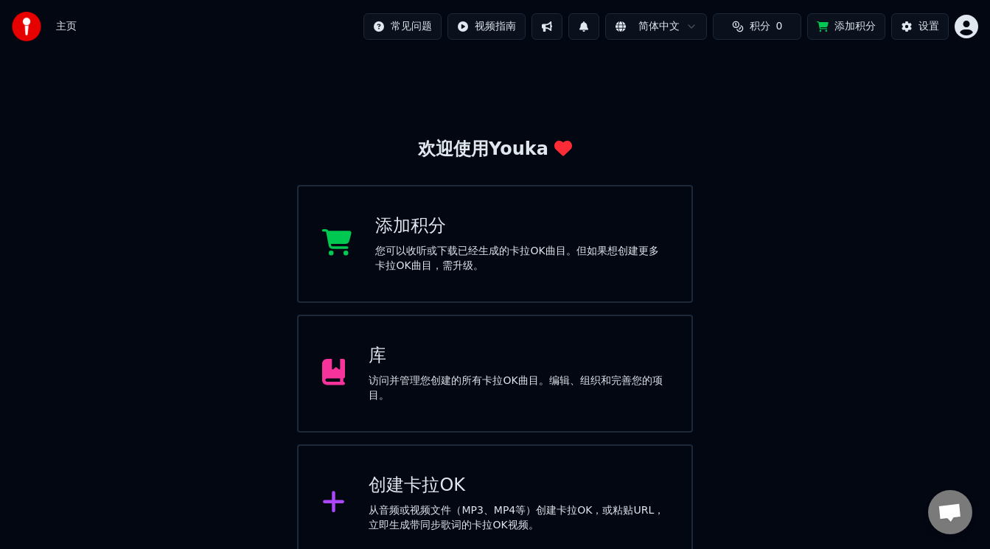
click at [417, 517] on div "从音频或视频文件（MP3、MP4等）创建卡拉OK，或粘贴URL，立即生成带同步歌词的卡拉OK视频。" at bounding box center [518, 517] width 299 height 29
click at [904, 24] on button "设置" at bounding box center [919, 26] width 57 height 27
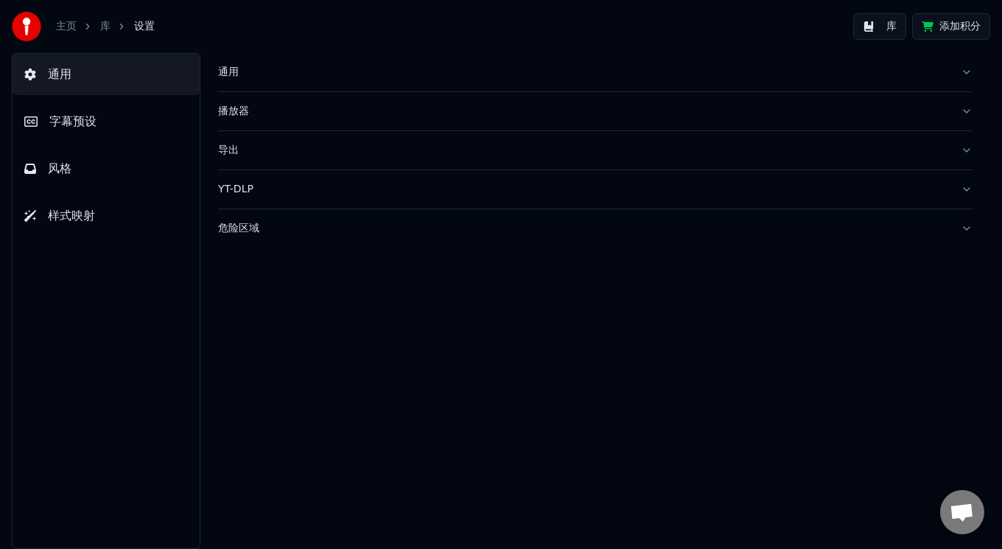
click at [71, 117] on span "字幕预设" at bounding box center [72, 122] width 47 height 18
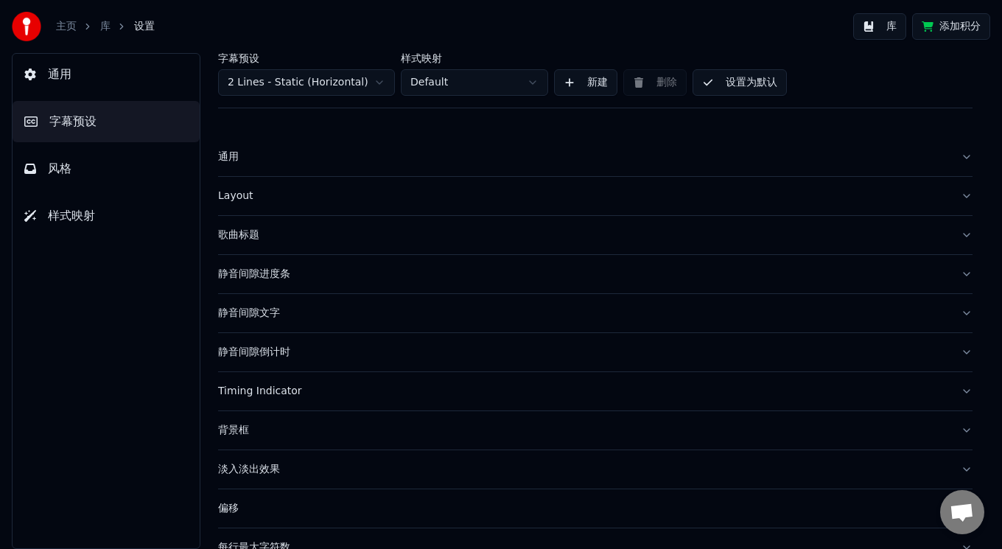
click at [379, 80] on html "主页 库 设置 库 添加积分 通用 字幕预设 风格 样式映射 字幕预设 2 Lines - Static (Horizontal) 样式映射 Default …" at bounding box center [501, 274] width 1002 height 549
click at [534, 80] on html "主页 库 设置 库 添加积分 通用 字幕预设 风格 样式映射 字幕预设 2 Lines - Static (Horizontal) 样式映射 Default …" at bounding box center [501, 274] width 1002 height 549
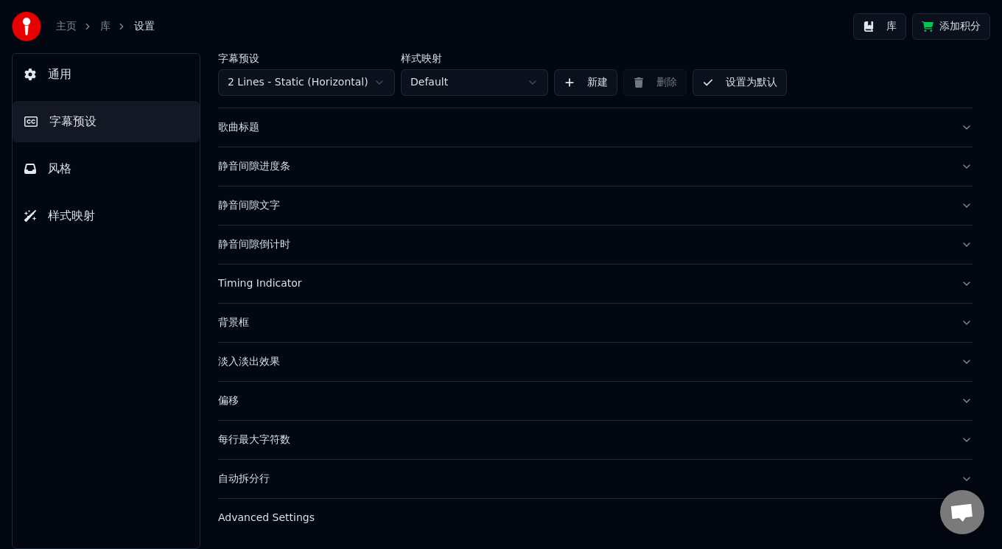
click at [253, 492] on button "自动拆分行" at bounding box center [595, 479] width 755 height 38
click at [230, 318] on div "背景框" at bounding box center [583, 322] width 731 height 15
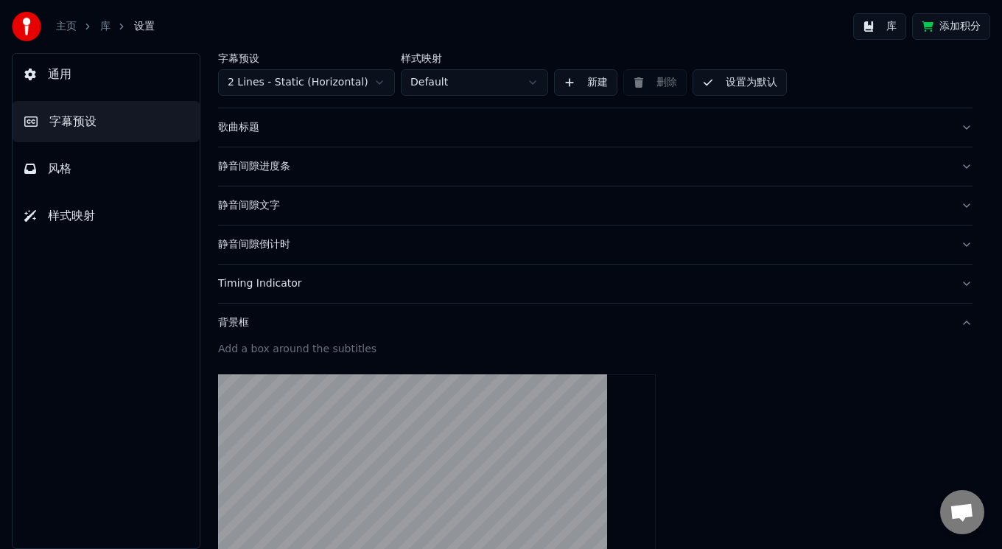
scroll to position [304, 0]
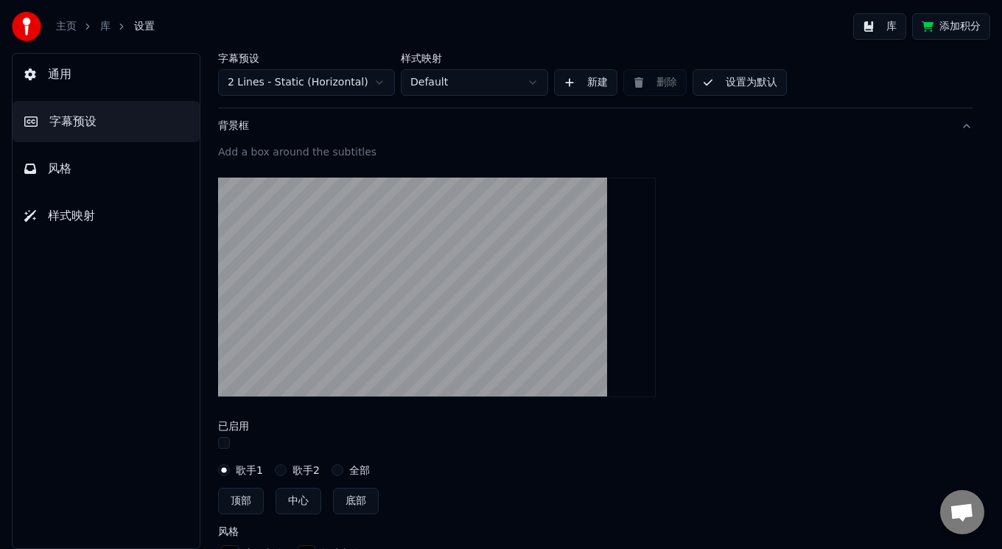
click at [298, 467] on label "歌手2" at bounding box center [306, 470] width 27 height 10
click at [287, 467] on button "歌手2" at bounding box center [281, 470] width 12 height 12
click at [360, 463] on div "Add a box around the subtitles 已启用 歌手1 歌手2 全部 顶部 中心 底部 风格 主要颜色 轮廓颜色 轮廓 * 透明度 **…" at bounding box center [595, 547] width 755 height 804
click at [355, 469] on label "全部" at bounding box center [359, 470] width 21 height 10
click at [343, 469] on button "全部" at bounding box center [338, 470] width 12 height 12
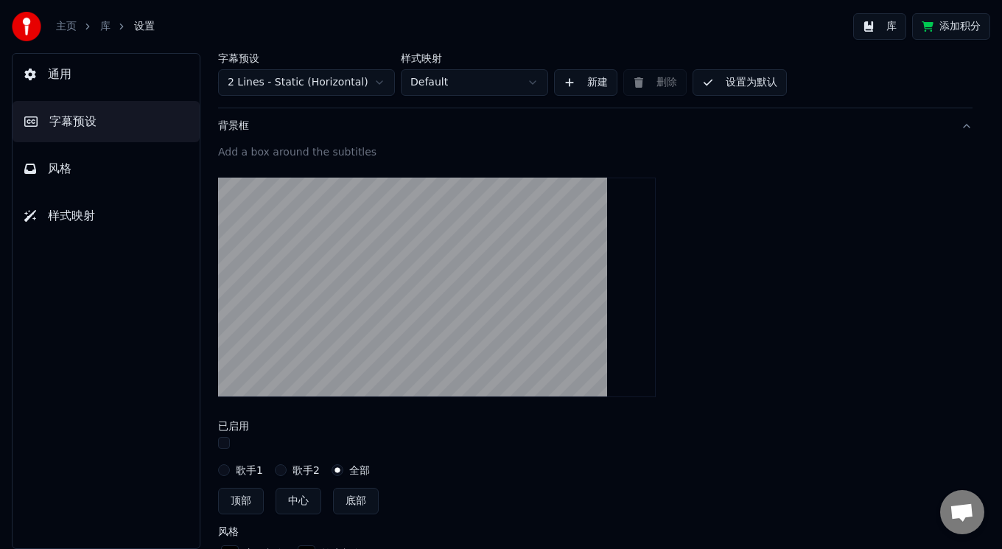
click at [355, 469] on label "全部" at bounding box center [359, 470] width 21 height 10
click at [343, 469] on button "全部" at bounding box center [338, 470] width 12 height 12
click at [236, 500] on button "顶部" at bounding box center [241, 501] width 46 height 27
click at [302, 500] on button "中心" at bounding box center [299, 501] width 46 height 27
click at [356, 502] on button "底部" at bounding box center [356, 501] width 46 height 27
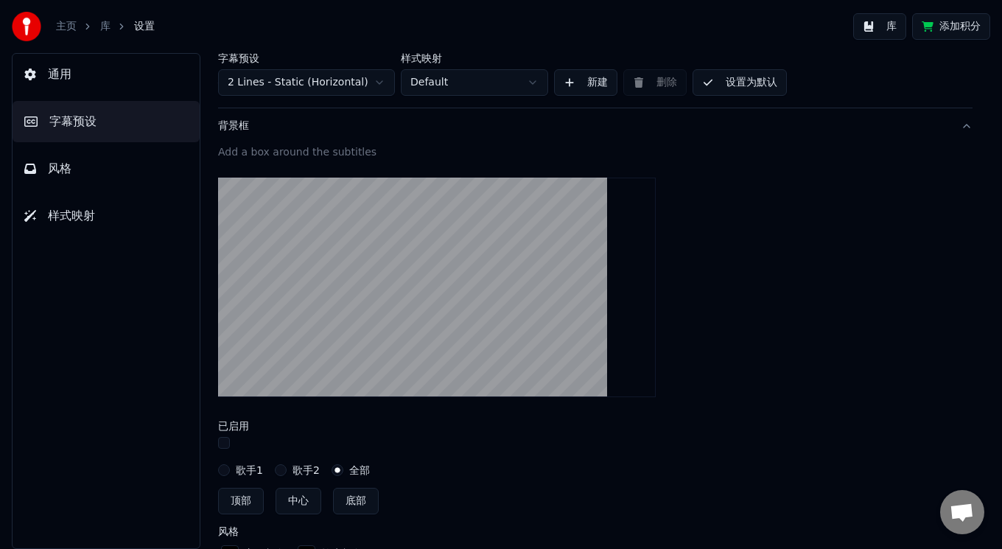
type input "***"
click at [356, 502] on button "底部" at bounding box center [356, 501] width 46 height 27
click at [357, 502] on button "底部" at bounding box center [356, 501] width 46 height 27
click at [311, 467] on label "歌手2" at bounding box center [306, 470] width 27 height 10
click at [287, 467] on button "歌手2" at bounding box center [281, 470] width 12 height 12
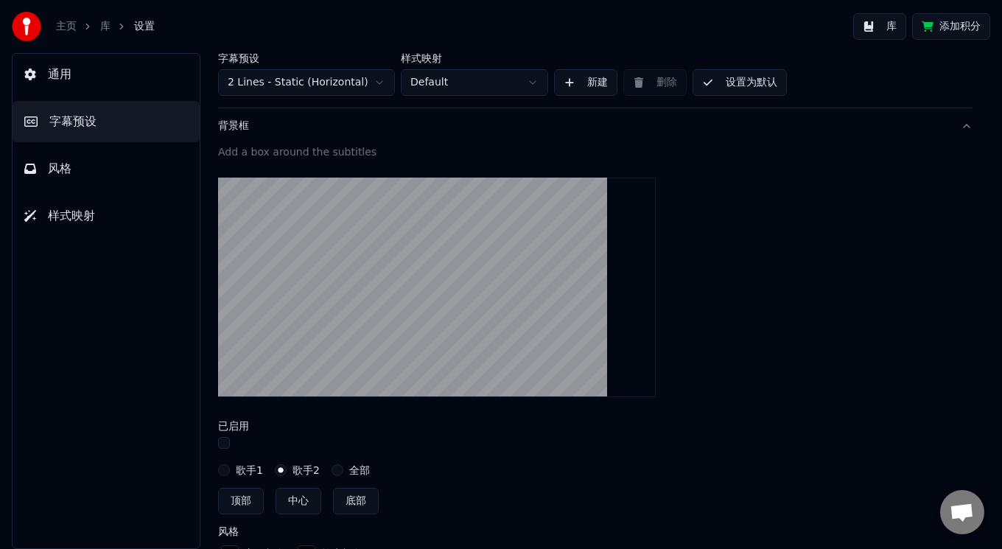
click at [240, 465] on label "歌手1" at bounding box center [249, 470] width 27 height 10
click at [230, 464] on button "歌手1" at bounding box center [224, 470] width 12 height 12
click at [310, 463] on div "Add a box around the subtitles 已启用 歌手1 歌手2 全部 顶部 中心 底部 风格 主要颜色 轮廓颜色 轮廓 * 透明度 **…" at bounding box center [595, 547] width 755 height 804
click at [307, 467] on label "歌手2" at bounding box center [306, 470] width 27 height 10
click at [287, 467] on button "歌手2" at bounding box center [281, 470] width 12 height 12
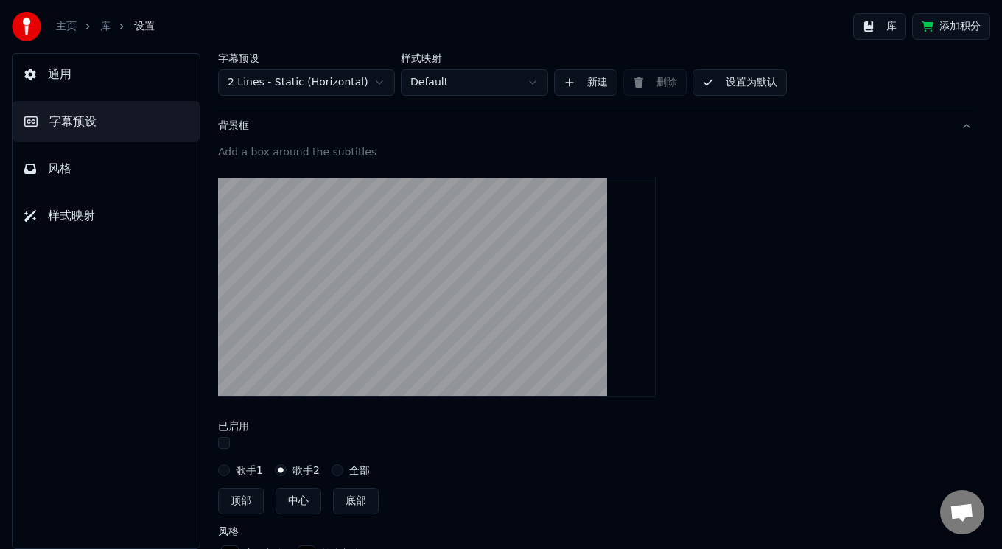
scroll to position [500, 0]
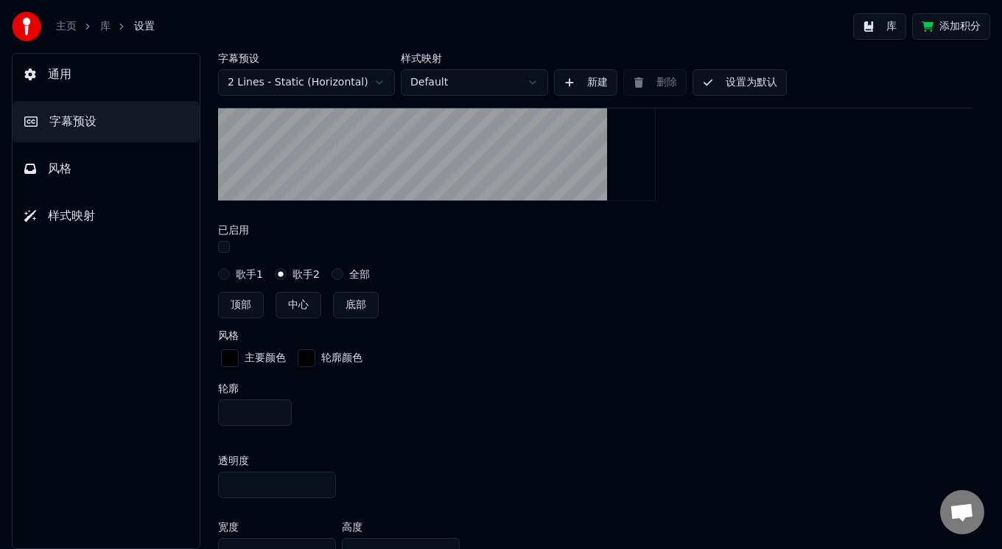
drag, startPoint x: 219, startPoint y: 358, endPoint x: 227, endPoint y: 360, distance: 8.2
click at [221, 358] on div "主要颜色" at bounding box center [253, 358] width 71 height 24
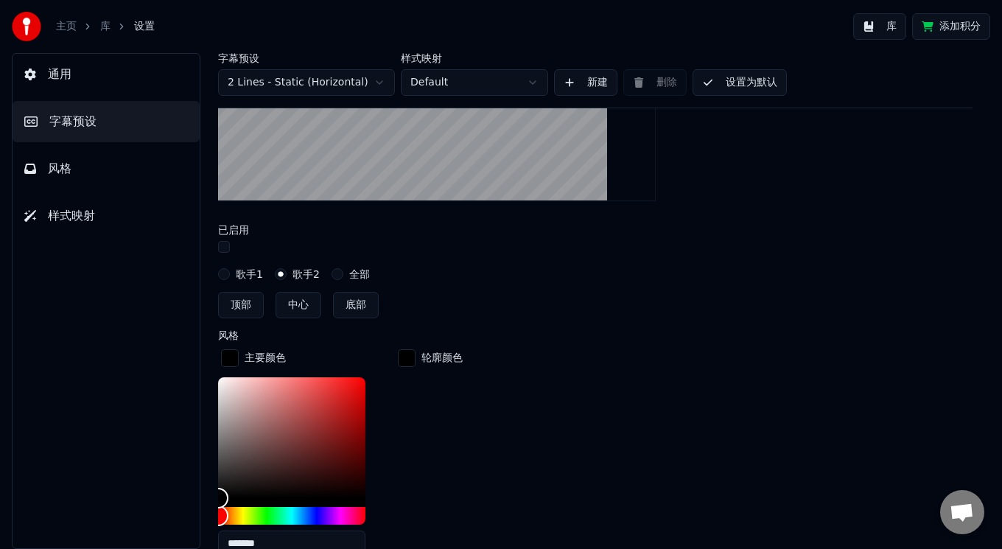
click at [231, 349] on div "button" at bounding box center [230, 358] width 18 height 18
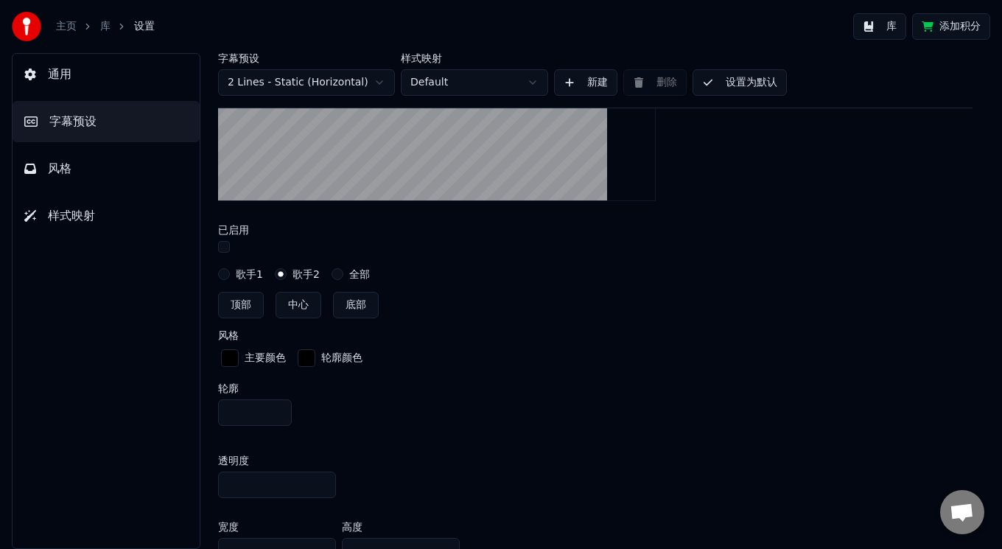
click at [324, 357] on div "轮廓颜色" at bounding box center [341, 358] width 41 height 15
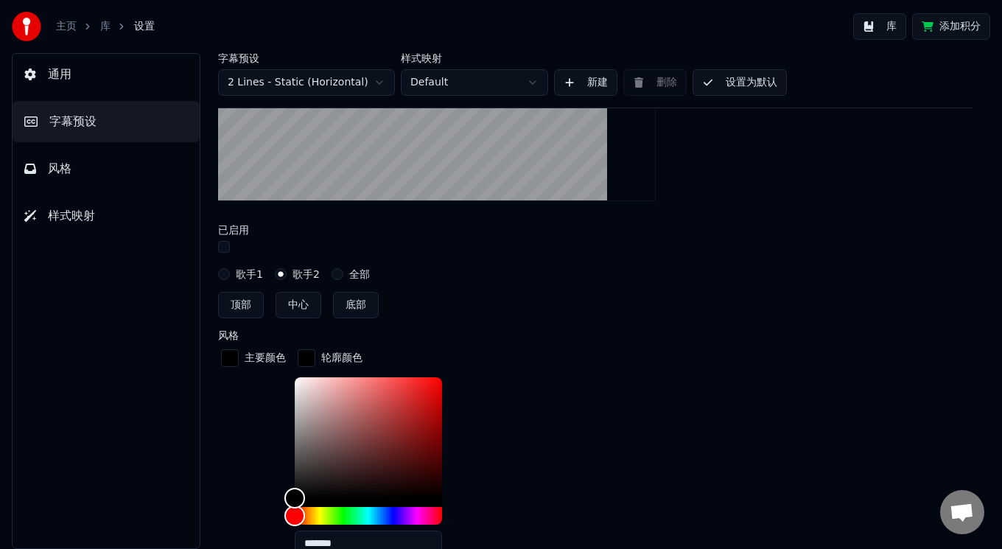
click at [324, 357] on div "轮廓颜色" at bounding box center [341, 358] width 41 height 15
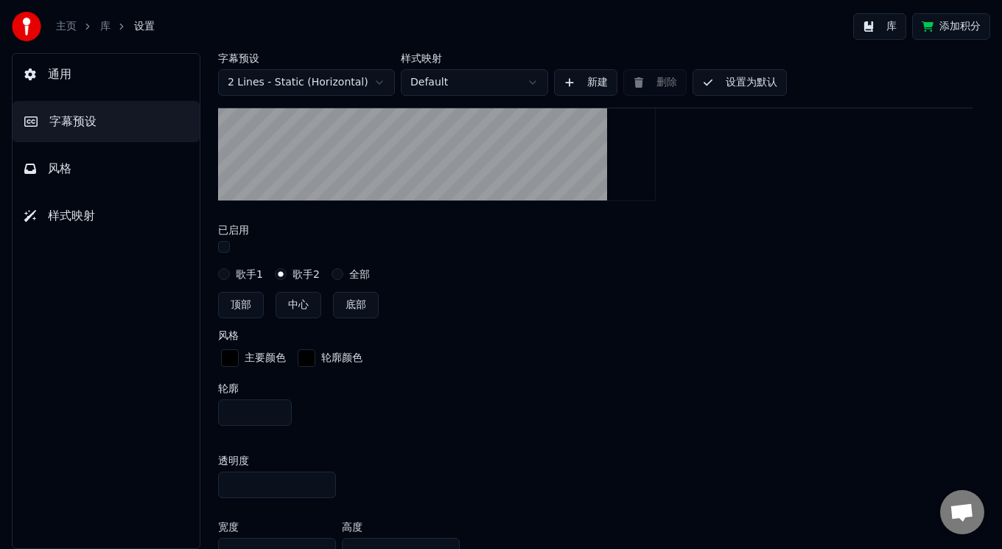
click at [268, 481] on input "**" at bounding box center [277, 485] width 118 height 27
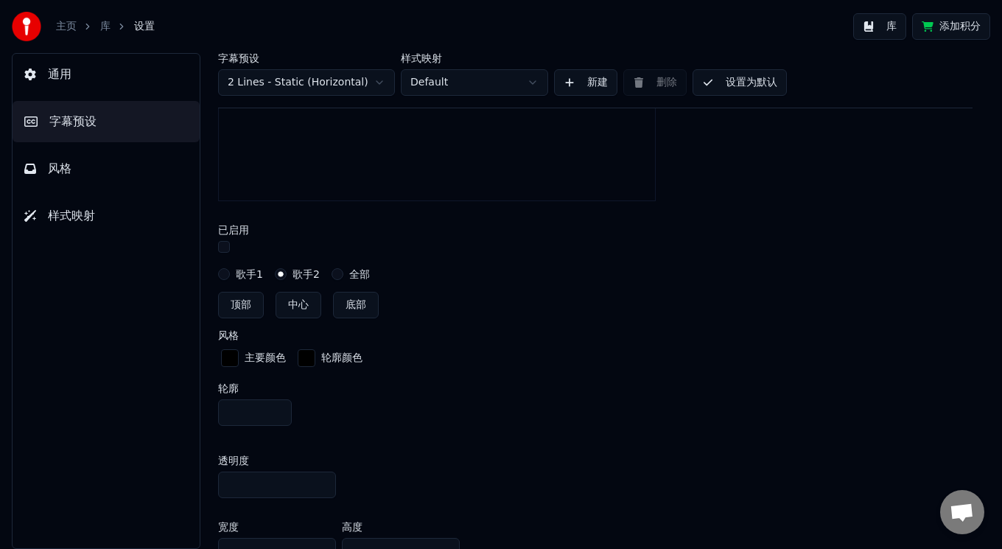
click at [319, 484] on input "***" at bounding box center [277, 485] width 118 height 27
click at [321, 478] on input "***" at bounding box center [277, 485] width 118 height 27
click at [321, 486] on input "*" at bounding box center [277, 485] width 118 height 27
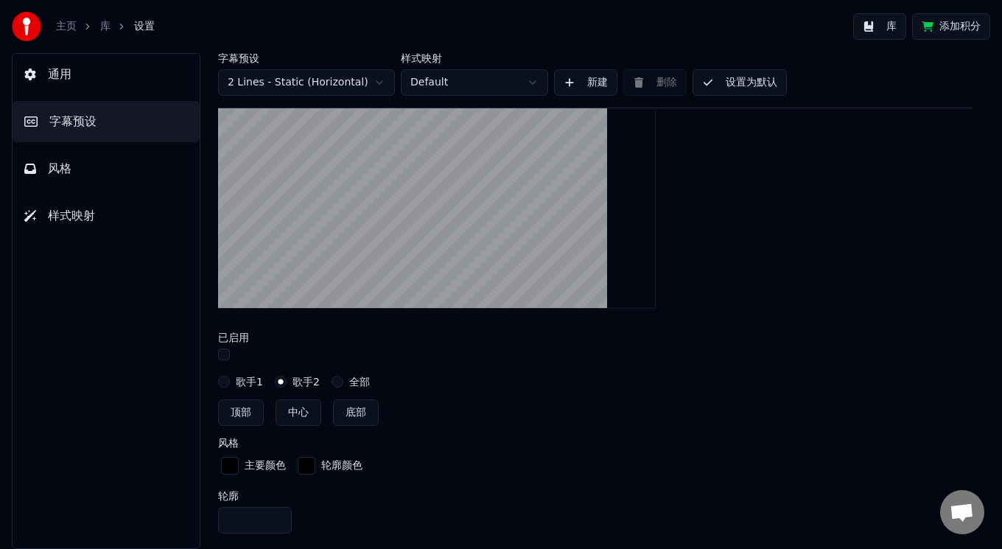
scroll to position [590, 0]
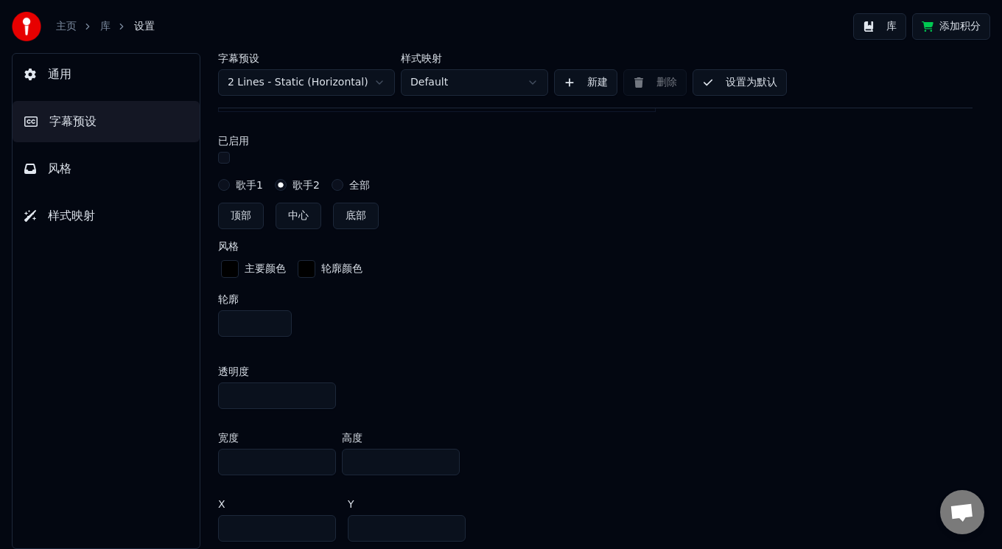
click at [321, 393] on input "**" at bounding box center [277, 396] width 118 height 27
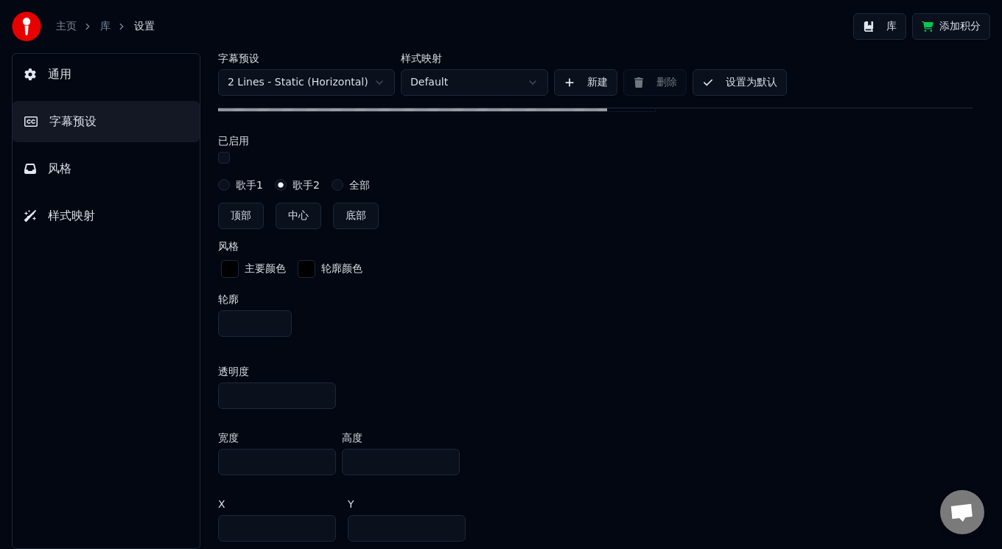
click at [321, 393] on input "**" at bounding box center [277, 396] width 118 height 27
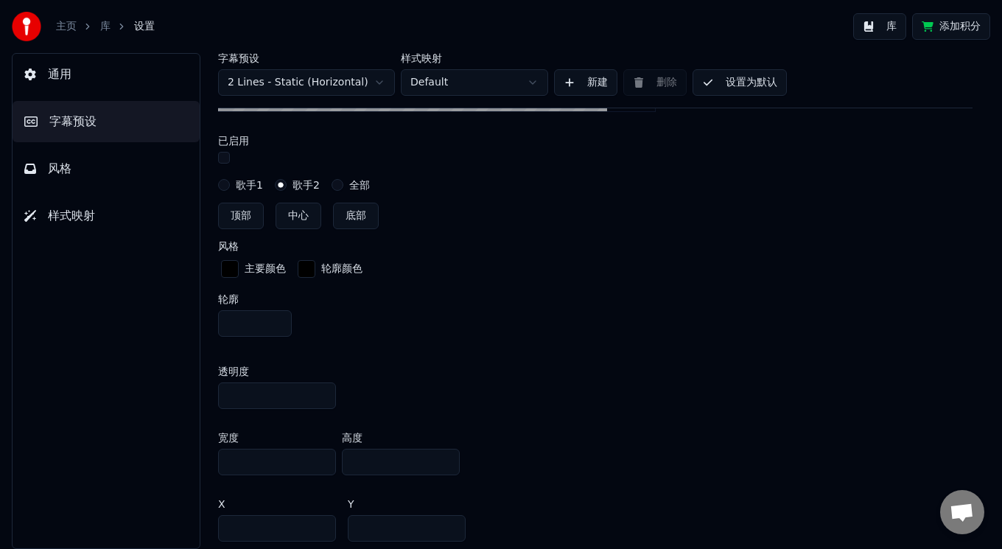
click at [321, 393] on input "**" at bounding box center [277, 396] width 118 height 27
type input "**"
click at [321, 393] on input "**" at bounding box center [277, 396] width 118 height 27
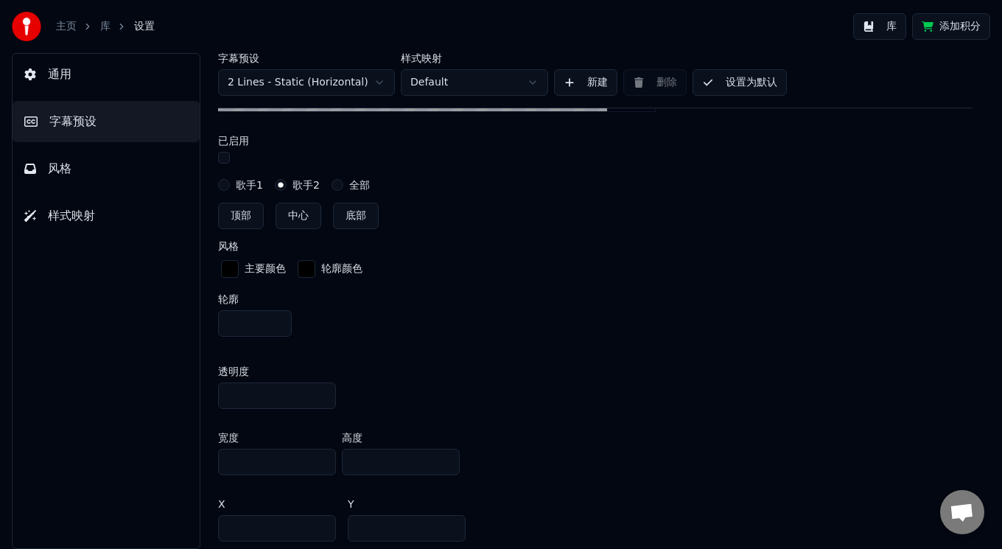
click at [519, 391] on div "透明度 **" at bounding box center [595, 388] width 755 height 66
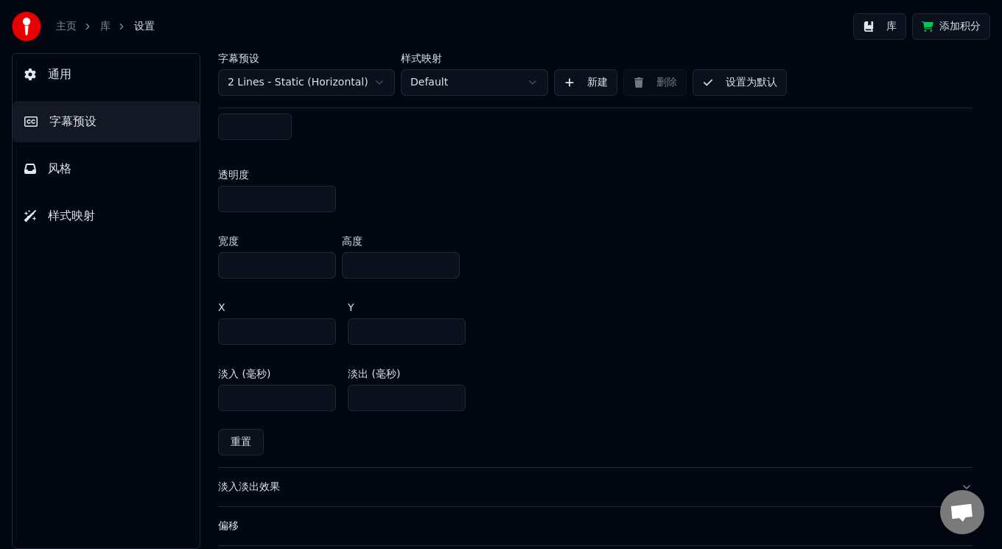
scroll to position [912, 0]
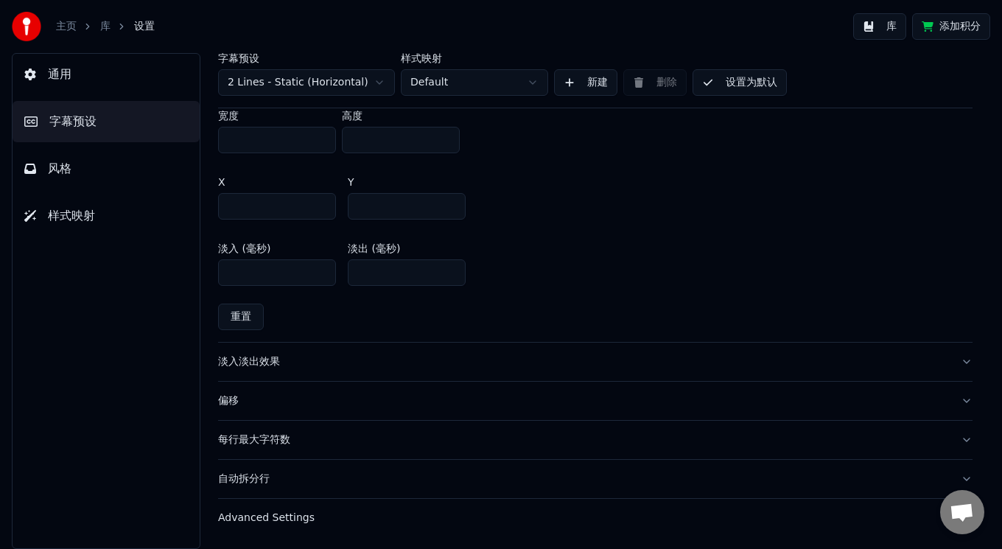
click at [230, 402] on div "偏移" at bounding box center [583, 401] width 731 height 15
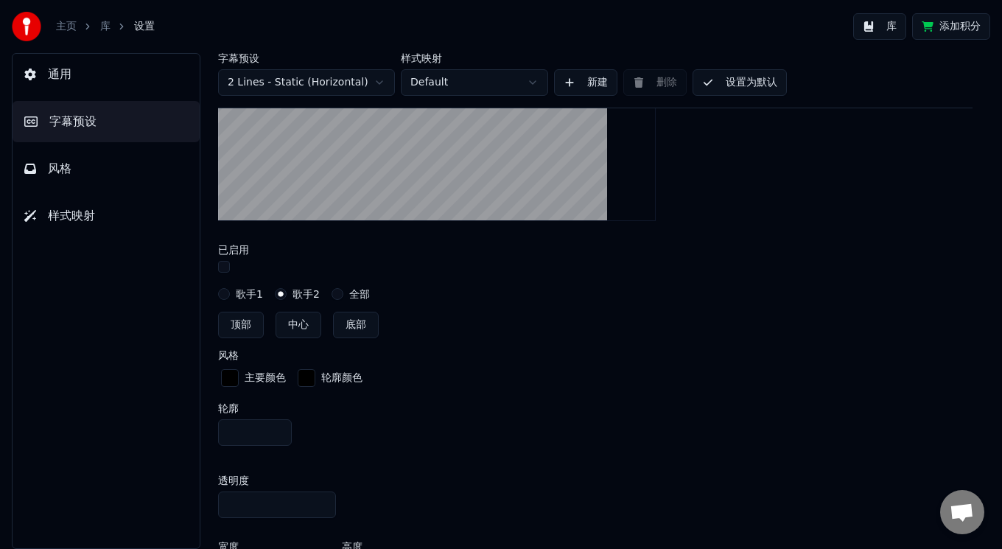
scroll to position [282, 0]
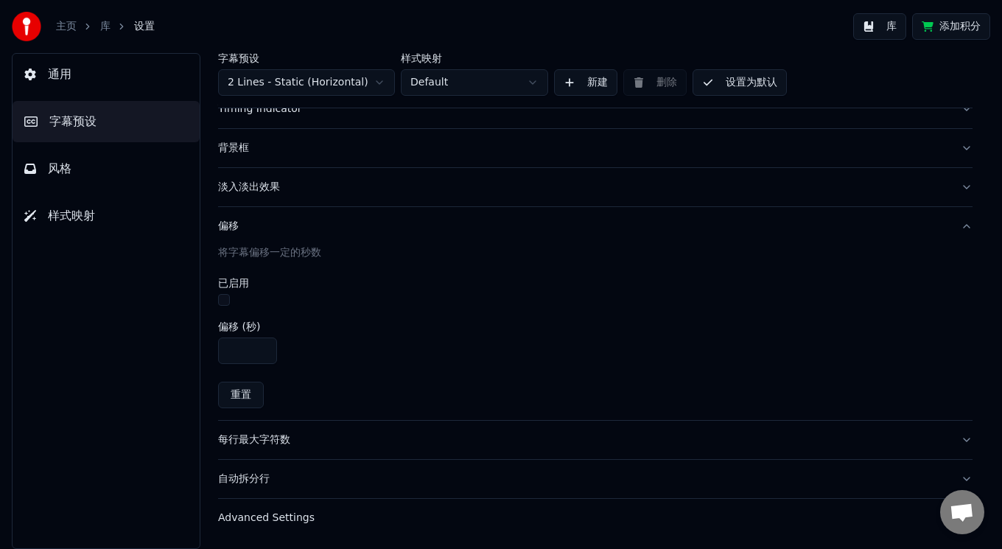
click at [248, 441] on div "每行最大字符数" at bounding box center [583, 440] width 731 height 15
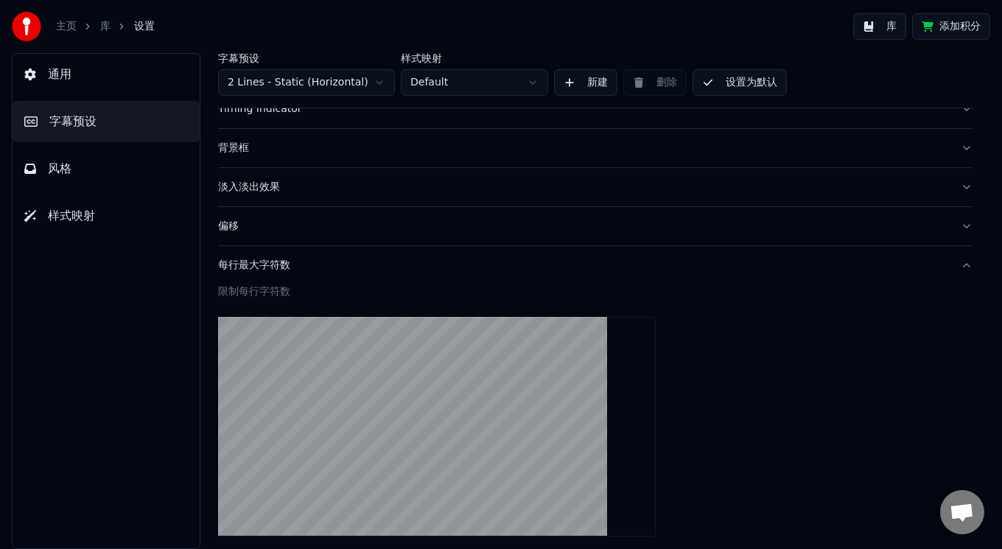
scroll to position [479, 0]
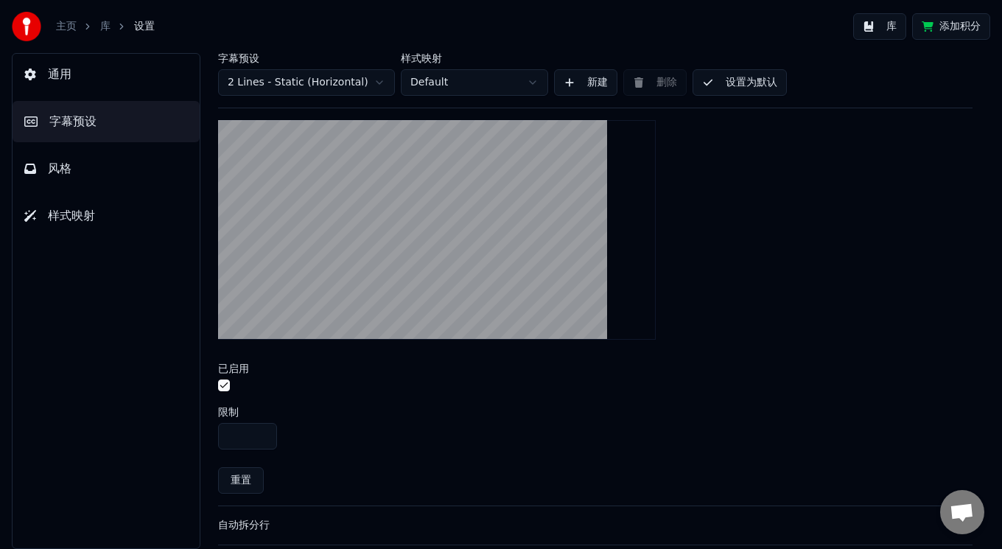
click at [220, 385] on button "button" at bounding box center [224, 386] width 12 height 12
click at [221, 385] on button "button" at bounding box center [224, 386] width 12 height 12
click at [224, 385] on button "button" at bounding box center [224, 386] width 12 height 12
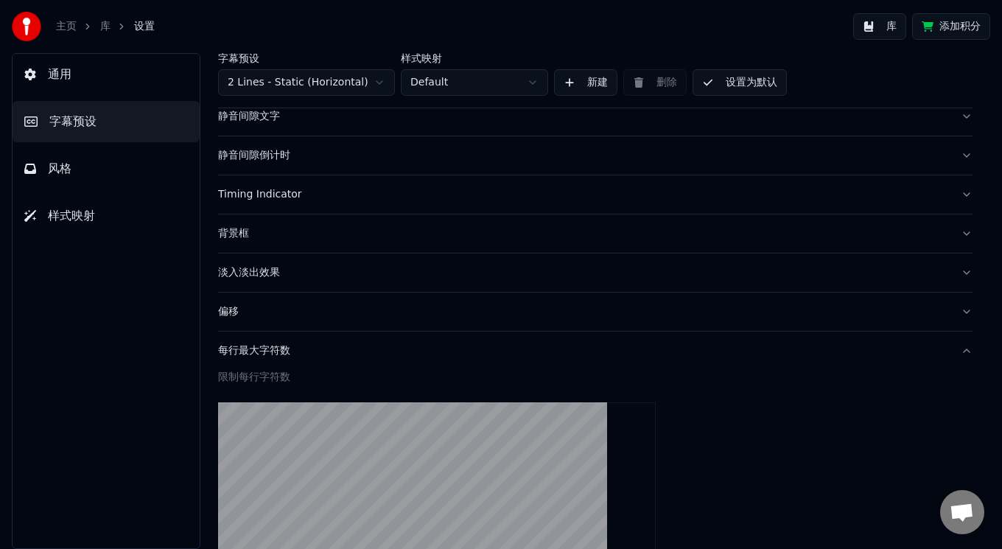
scroll to position [393, 0]
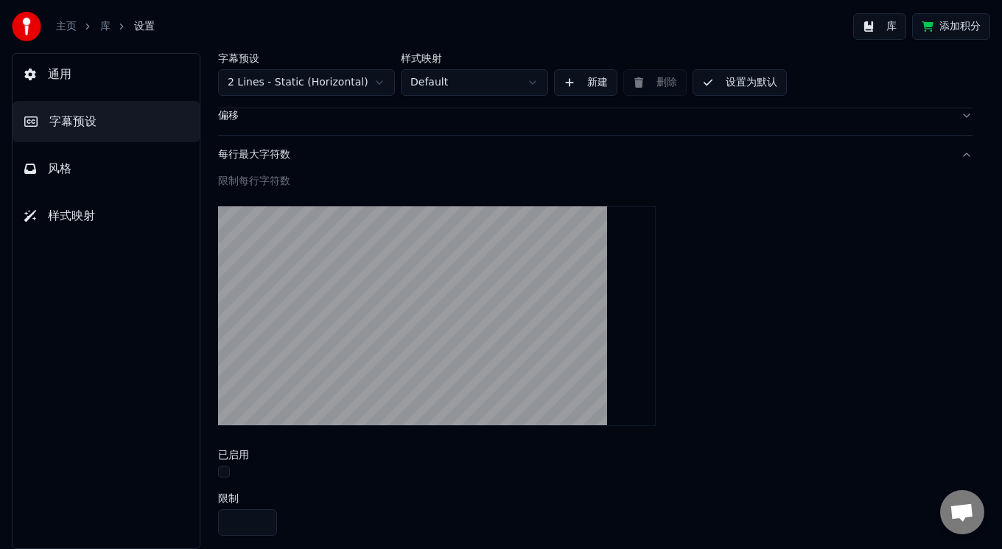
click at [83, 122] on span "字幕预设" at bounding box center [72, 122] width 47 height 18
click at [89, 167] on button "风格" at bounding box center [106, 168] width 187 height 41
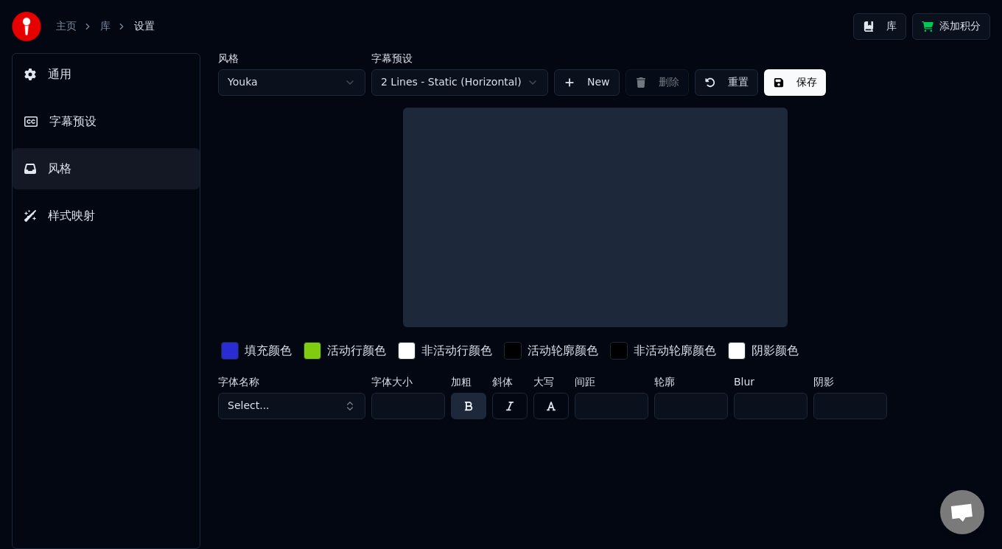
scroll to position [0, 0]
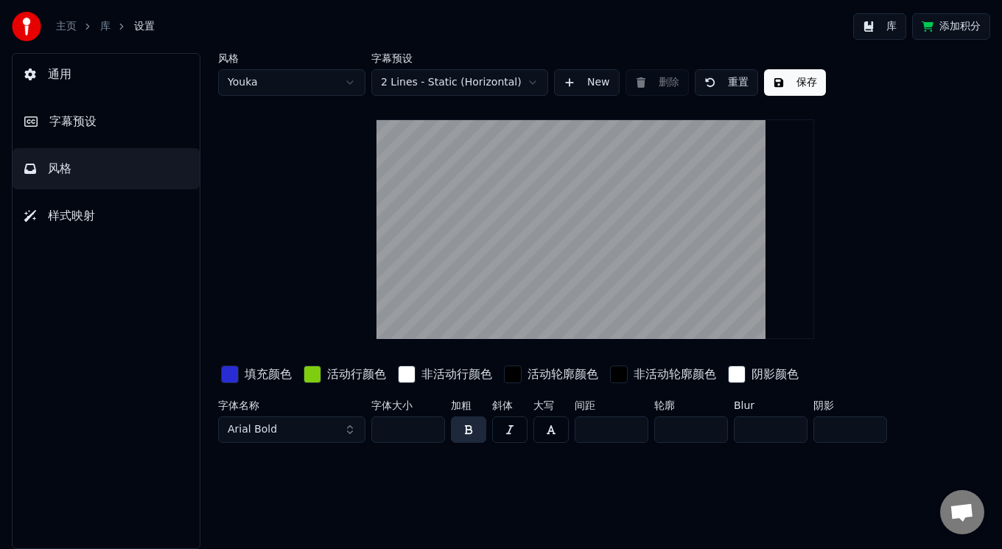
click at [335, 429] on button "Arial Bold" at bounding box center [291, 429] width 147 height 27
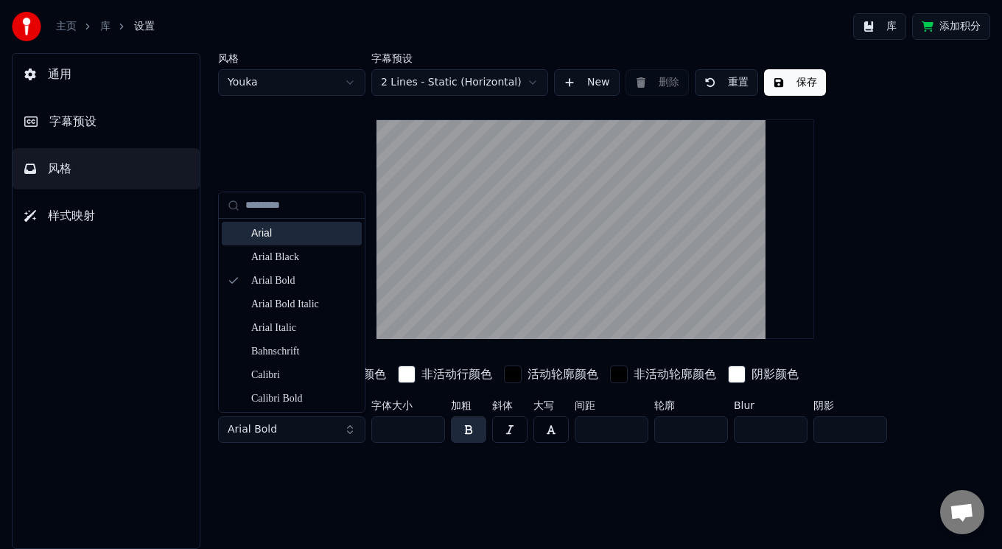
click at [305, 228] on div "Arial" at bounding box center [303, 233] width 105 height 15
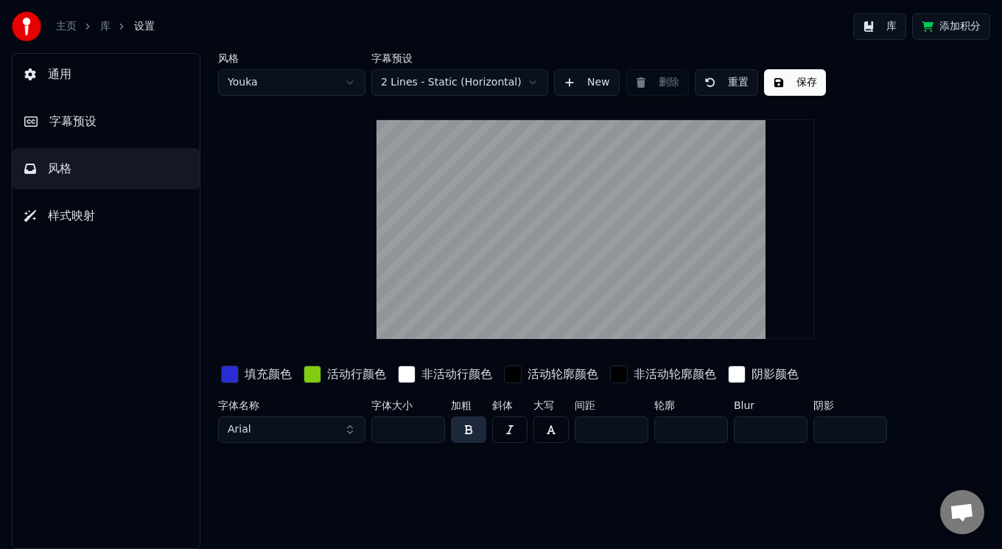
click at [305, 425] on button "Arial" at bounding box center [291, 429] width 147 height 27
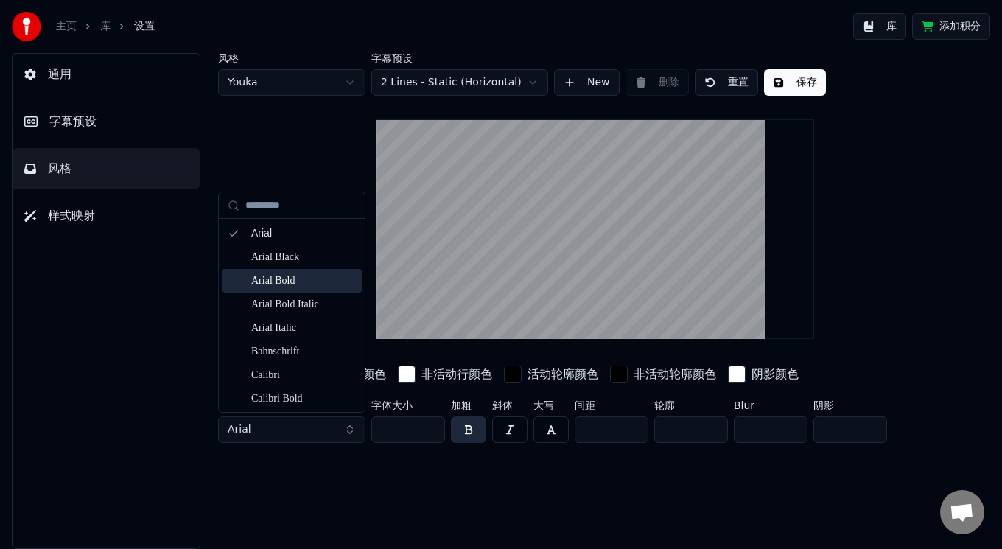
click at [291, 278] on div "Arial Bold" at bounding box center [303, 280] width 105 height 15
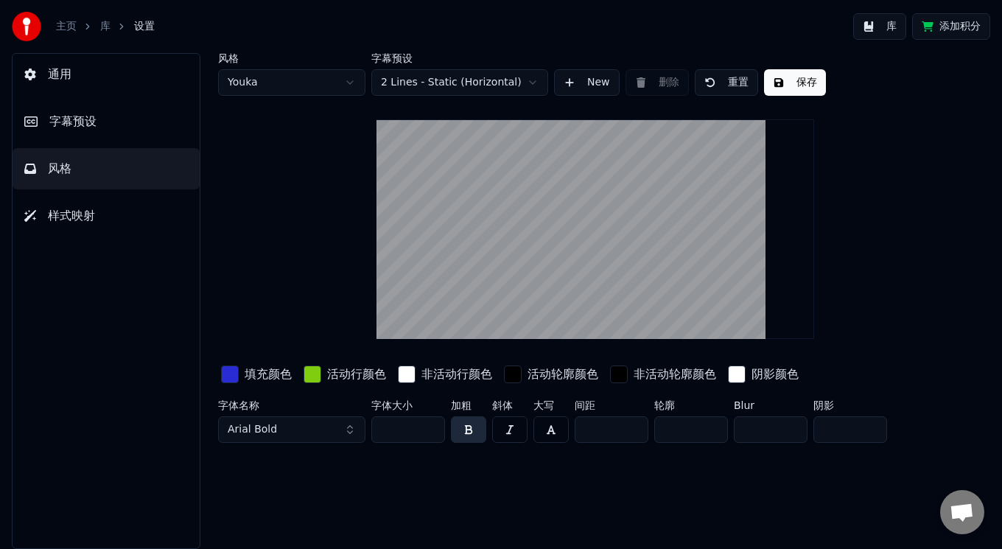
click at [495, 404] on label "斜体" at bounding box center [509, 405] width 35 height 10
click at [461, 400] on label "加粗" at bounding box center [468, 405] width 35 height 10
drag, startPoint x: 394, startPoint y: 394, endPoint x: 385, endPoint y: 412, distance: 20.4
click at [392, 395] on div "填充颜色 活动行颜色 非活动行颜色 活动轮廓颜色 非活动轮廓颜色 阴影颜色 字体名称 Arial Bold 字体大小 ** 加粗 斜体 大写 间距 * 轮廓 …" at bounding box center [569, 406] width 702 height 86
click at [380, 427] on input "**" at bounding box center [408, 429] width 74 height 27
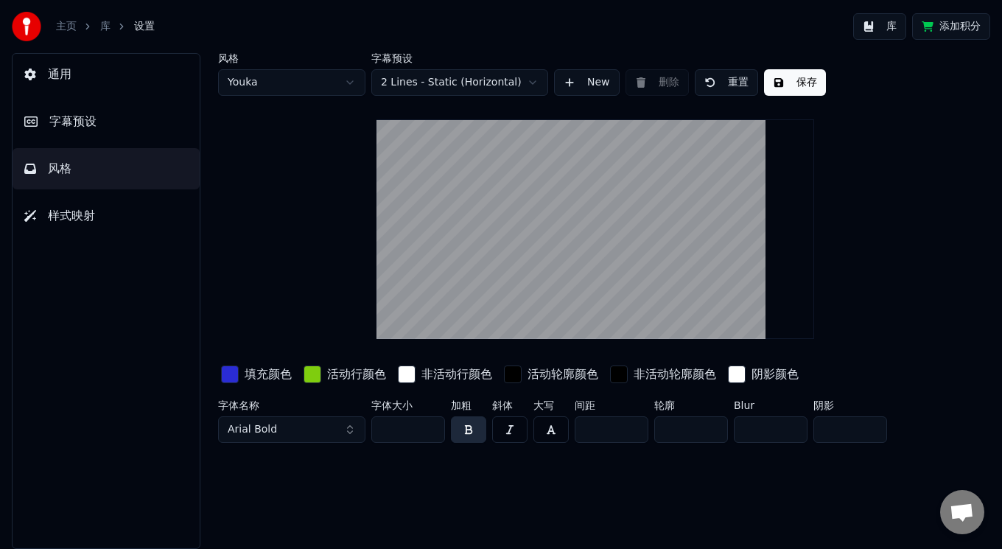
click at [430, 431] on input "**" at bounding box center [408, 429] width 74 height 27
click at [429, 425] on input "**" at bounding box center [408, 429] width 74 height 27
click at [429, 425] on input "***" at bounding box center [408, 429] width 74 height 27
click at [429, 430] on input "***" at bounding box center [408, 429] width 74 height 27
type input "***"
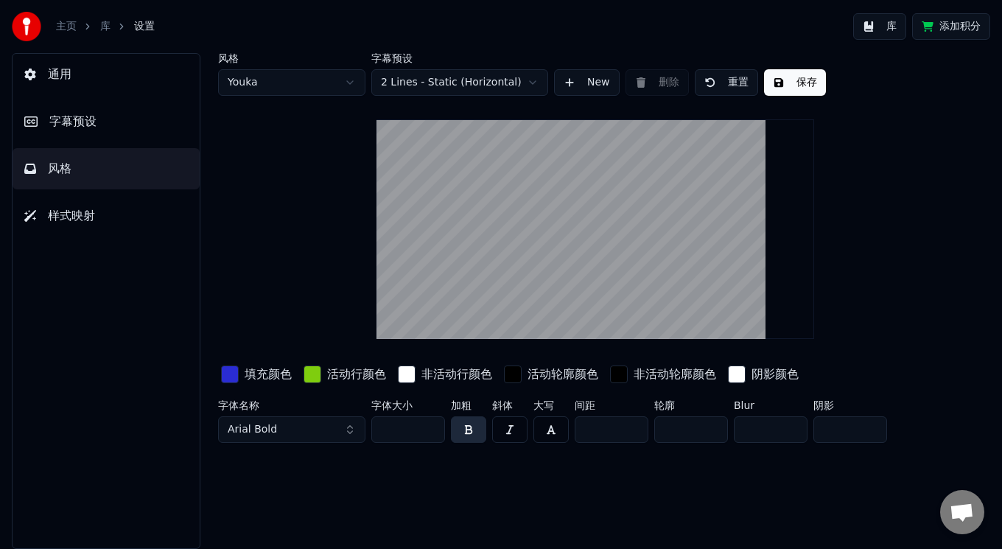
click at [429, 430] on input "***" at bounding box center [408, 429] width 74 height 27
click at [399, 371] on div "button" at bounding box center [407, 375] width 18 height 18
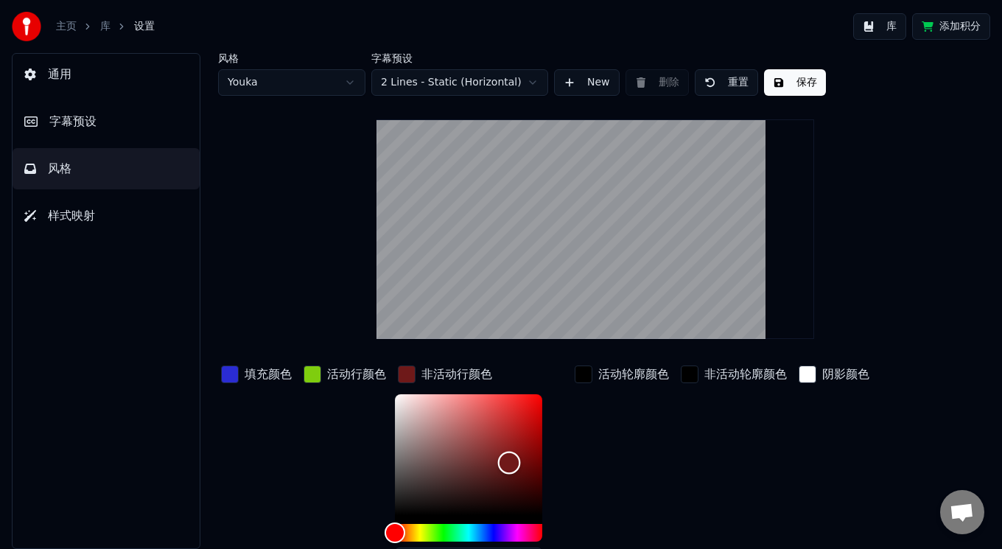
click at [509, 462] on div "Color" at bounding box center [468, 454] width 147 height 121
click at [408, 504] on div "Color" at bounding box center [468, 454] width 147 height 121
click at [405, 422] on div "Color" at bounding box center [468, 454] width 147 height 121
click at [396, 458] on div "Color" at bounding box center [468, 454] width 147 height 121
click at [403, 509] on div "Color" at bounding box center [468, 454] width 147 height 121
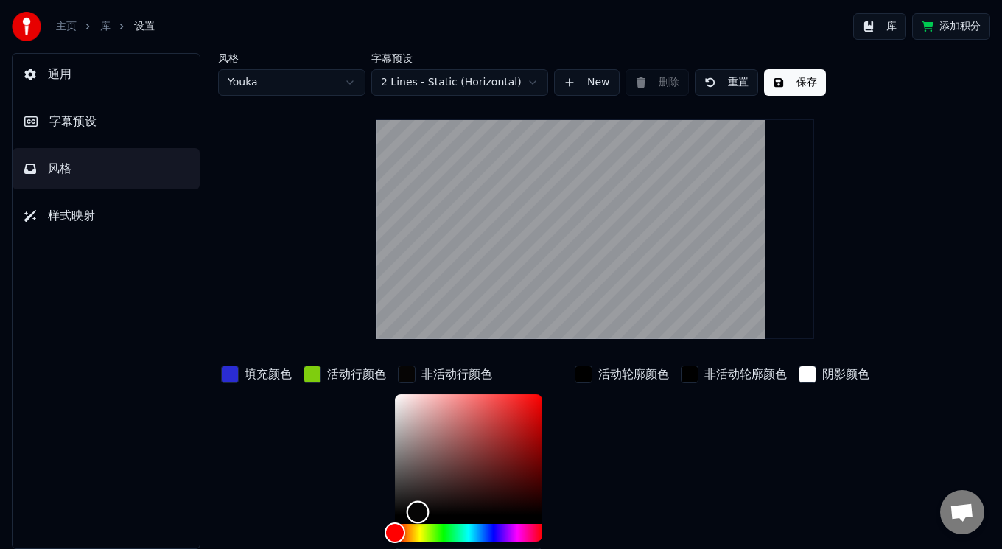
click at [418, 511] on div "Color" at bounding box center [468, 454] width 147 height 121
click at [642, 469] on div "活动轮廓颜色" at bounding box center [622, 474] width 100 height 223
click at [401, 399] on div "Color" at bounding box center [468, 454] width 147 height 121
drag, startPoint x: 401, startPoint y: 399, endPoint x: 416, endPoint y: 399, distance: 15.5
click at [416, 399] on div "Color" at bounding box center [416, 400] width 23 height 23
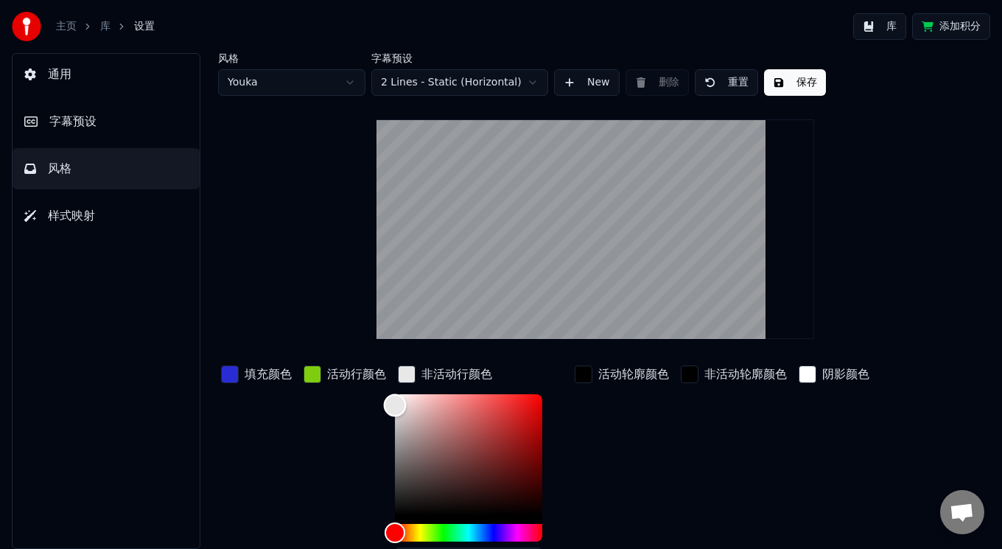
type input "*******"
drag, startPoint x: 416, startPoint y: 399, endPoint x: 394, endPoint y: 405, distance: 22.7
click at [394, 405] on div "Color" at bounding box center [395, 405] width 23 height 23
click at [755, 431] on div "非活动轮廓颜色" at bounding box center [734, 474] width 112 height 223
click at [402, 369] on div "button" at bounding box center [407, 375] width 18 height 18
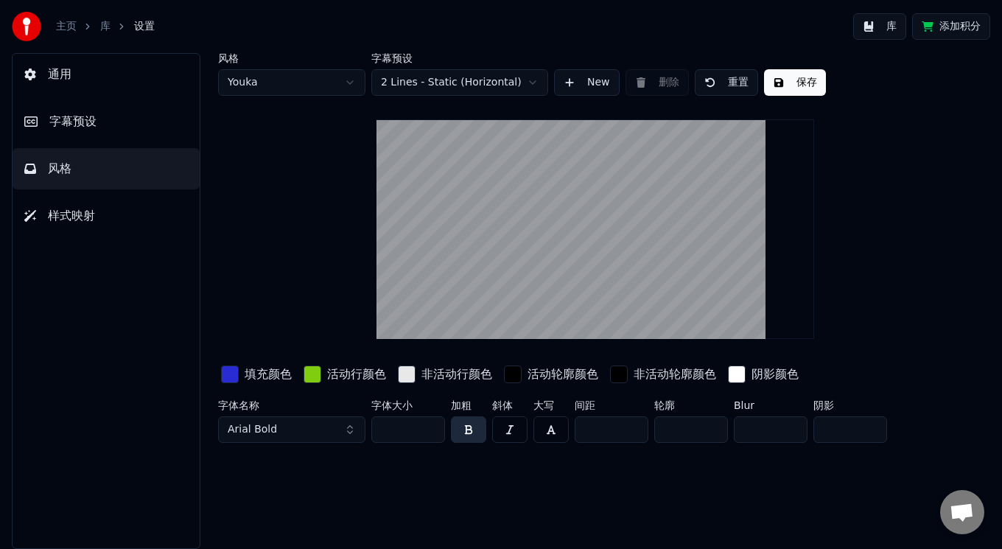
click at [110, 214] on button "样式映射" at bounding box center [106, 215] width 187 height 41
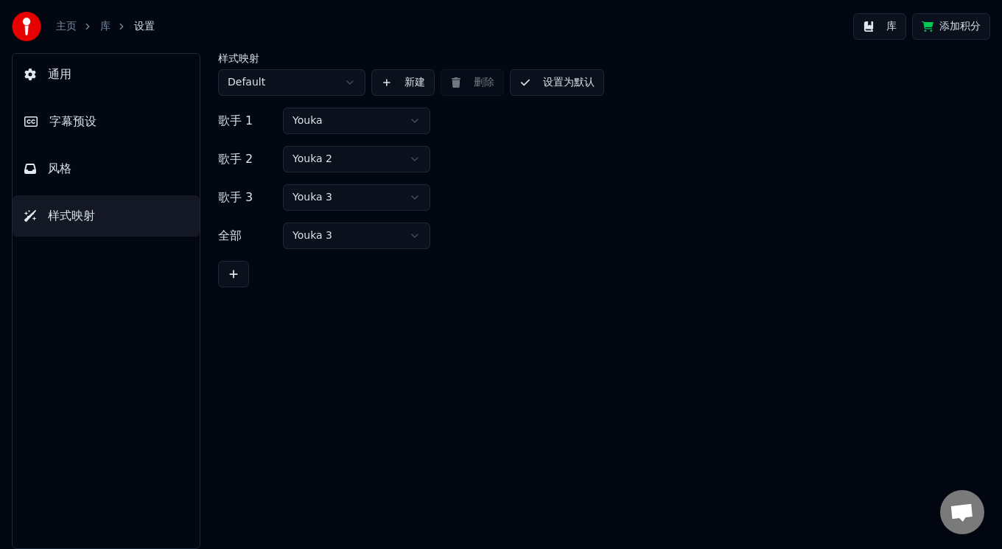
click at [414, 116] on html "主页 库 设置 库 添加积分 通用 字幕预设 风格 样式映射 样式映射 Default 新建 删除 设置为默认 歌手 1 Youka 歌手 2 Youka 2…" at bounding box center [501, 274] width 1002 height 549
click at [416, 157] on html "主页 库 设置 库 添加积分 通用 字幕预设 风格 样式映射 样式映射 Default 新建 删除 设置为默认 歌手 1 Youka 歌手 2 Youka 2…" at bounding box center [501, 274] width 1002 height 549
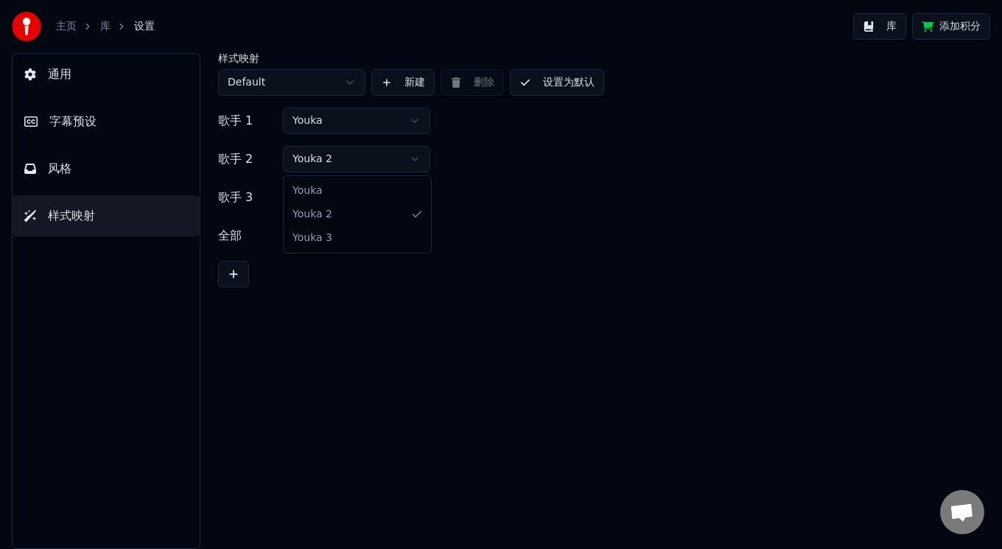
click at [416, 157] on html "主页 库 设置 库 添加积分 通用 字幕预设 风格 样式映射 样式映射 Default 新建 删除 设置为默认 歌手 1 Youka 歌手 2 Youka 2…" at bounding box center [501, 274] width 1002 height 549
click at [407, 200] on html "主页 库 设置 库 添加积分 通用 字幕预设 风格 样式映射 样式映射 Default 新建 删除 设置为默认 歌手 1 Youka 歌手 2 Youka 2…" at bounding box center [501, 274] width 1002 height 549
click at [399, 234] on html "主页 库 设置 库 添加积分 通用 字幕预设 风格 样式映射 样式映射 Default 新建 删除 设置为默认 歌手 1 Youka 歌手 2 Youka 2…" at bounding box center [501, 274] width 1002 height 549
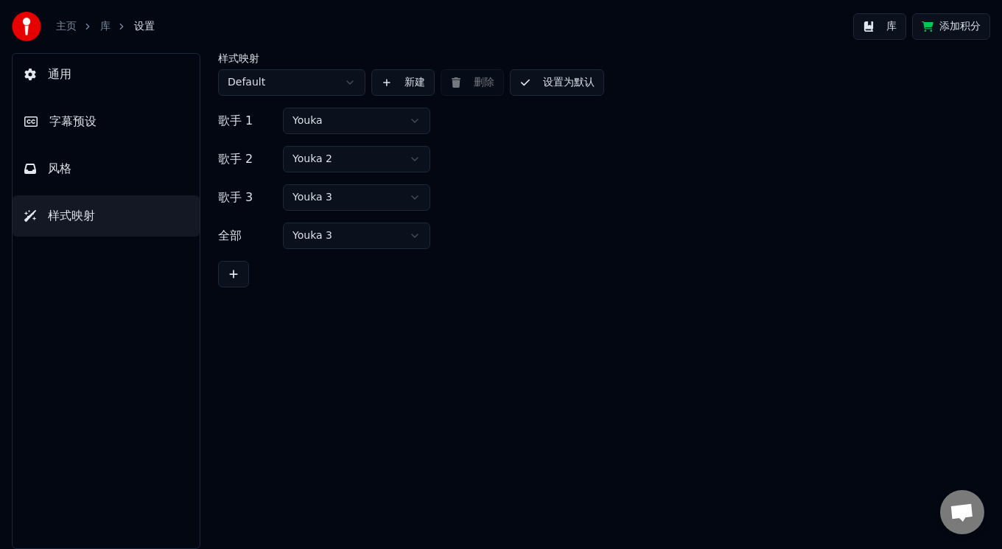
click at [411, 184] on div "歌手 1 Youka 歌手 2 Youka 2 歌手 3 Youka 3 全部 Youka 3" at bounding box center [595, 198] width 755 height 180
click at [150, 86] on button "通用" at bounding box center [106, 74] width 187 height 41
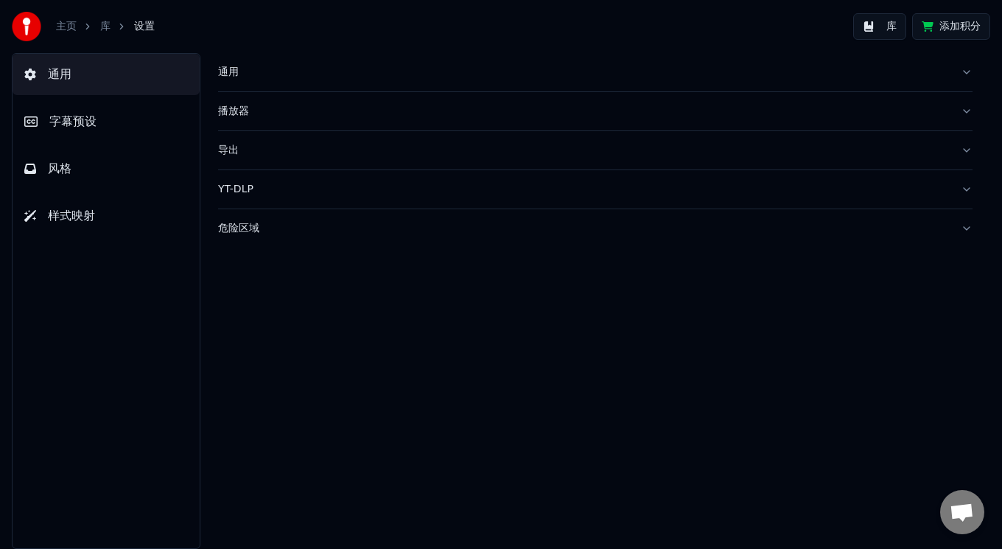
click at [138, 108] on button "字幕预设" at bounding box center [106, 121] width 187 height 41
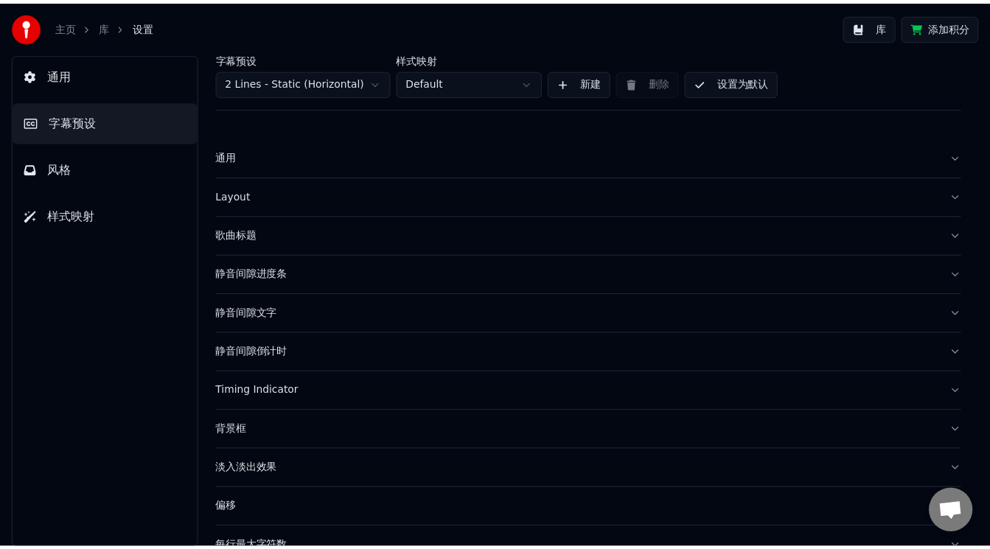
scroll to position [108, 0]
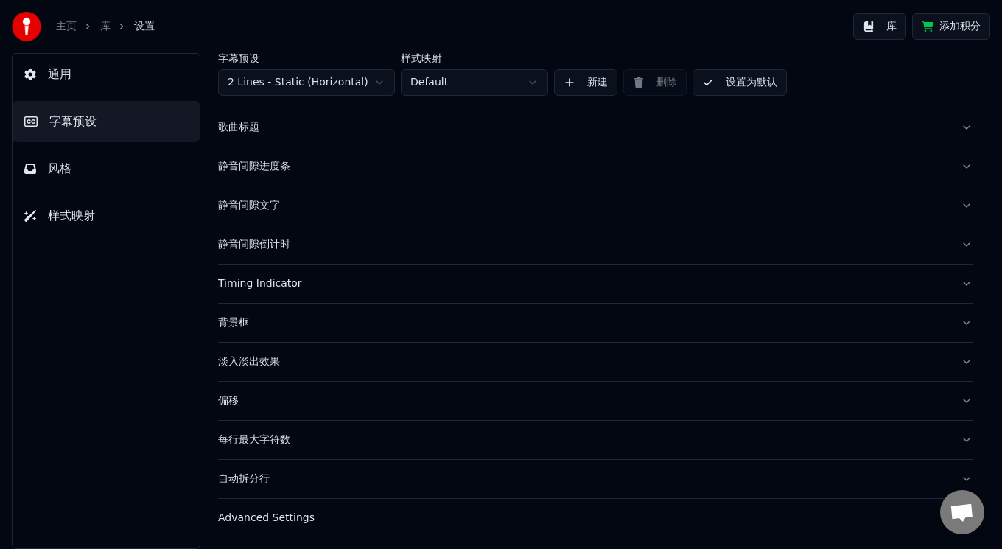
click at [105, 23] on link "库" at bounding box center [105, 26] width 10 height 15
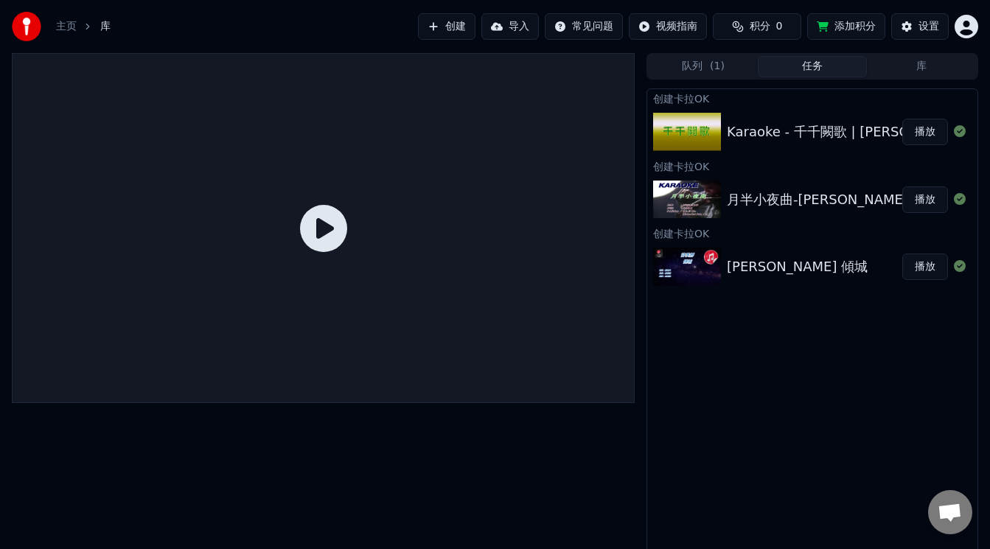
click at [713, 136] on img at bounding box center [687, 132] width 68 height 38
click at [315, 238] on icon at bounding box center [323, 228] width 47 height 47
click at [923, 128] on button "播放" at bounding box center [925, 132] width 46 height 27
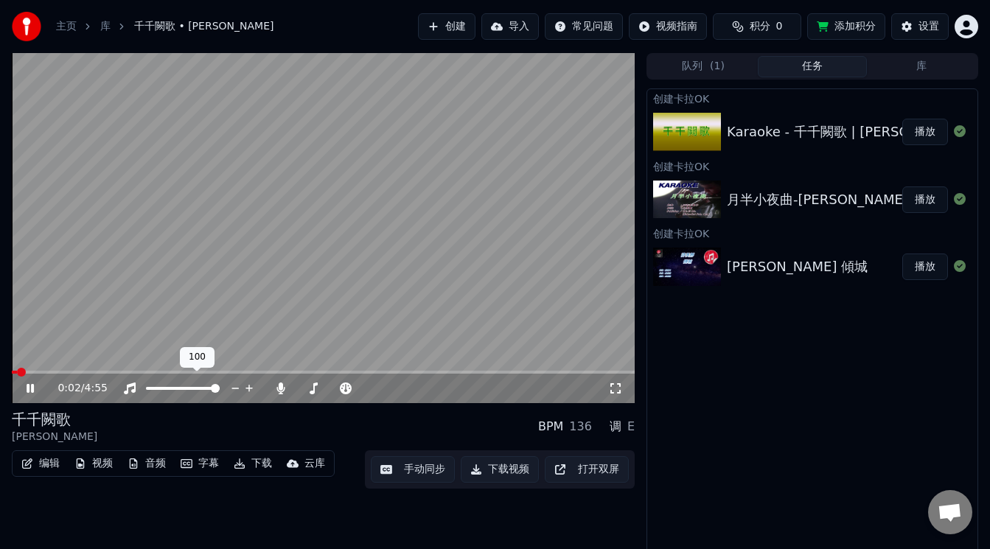
scroll to position [6, 0]
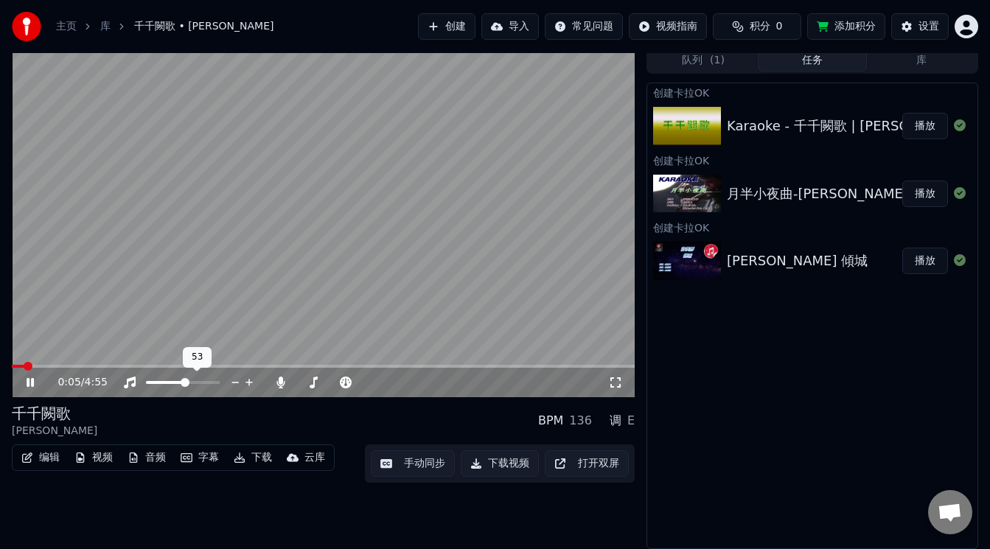
click at [185, 384] on span at bounding box center [185, 382] width 9 height 9
click at [924, 193] on button "播放" at bounding box center [925, 194] width 46 height 27
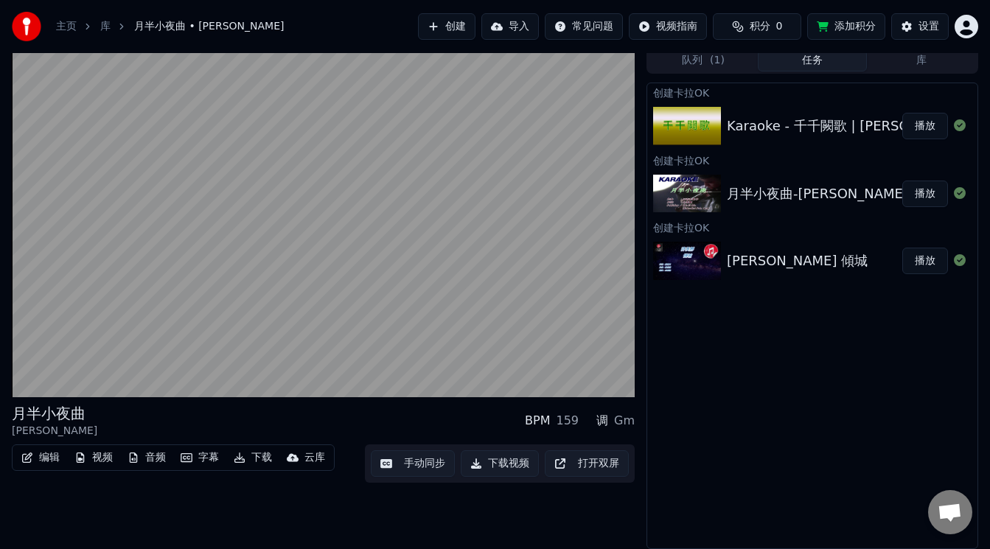
click at [834, 255] on div "許美靜 傾城" at bounding box center [814, 261] width 175 height 21
click at [923, 264] on button "播放" at bounding box center [925, 261] width 46 height 27
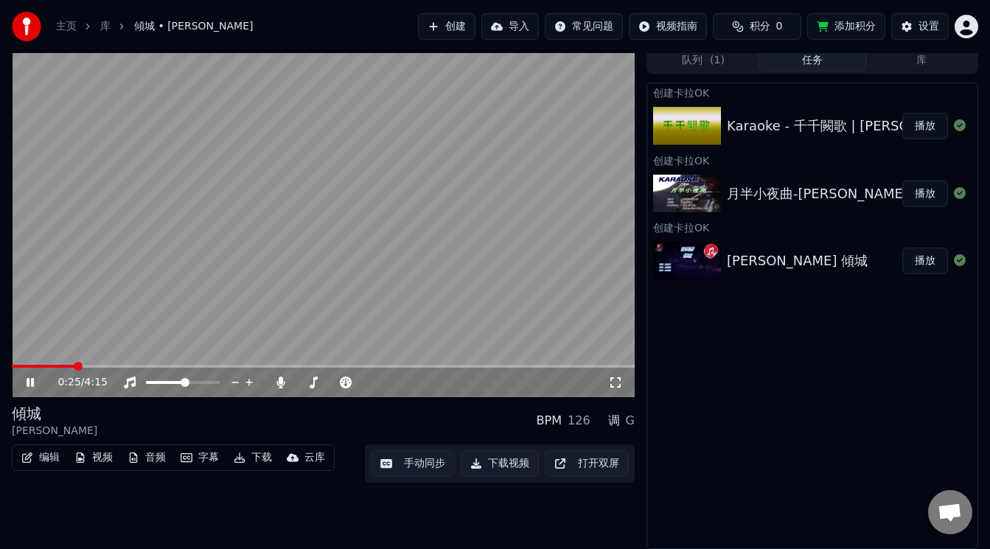
click at [293, 307] on video at bounding box center [323, 222] width 623 height 350
click at [27, 384] on icon at bounding box center [30, 382] width 9 height 10
click at [618, 379] on icon at bounding box center [615, 382] width 10 height 10
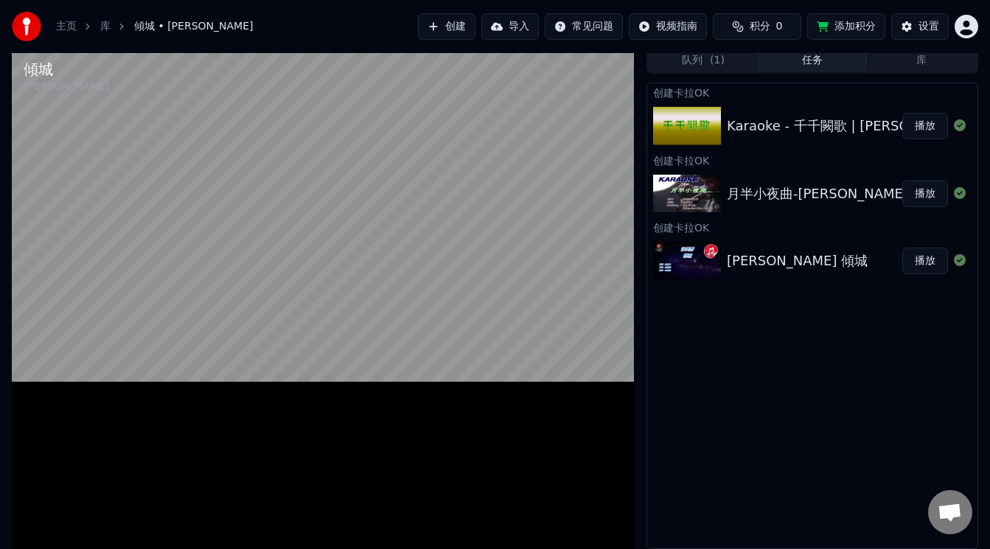
scroll to position [4, 0]
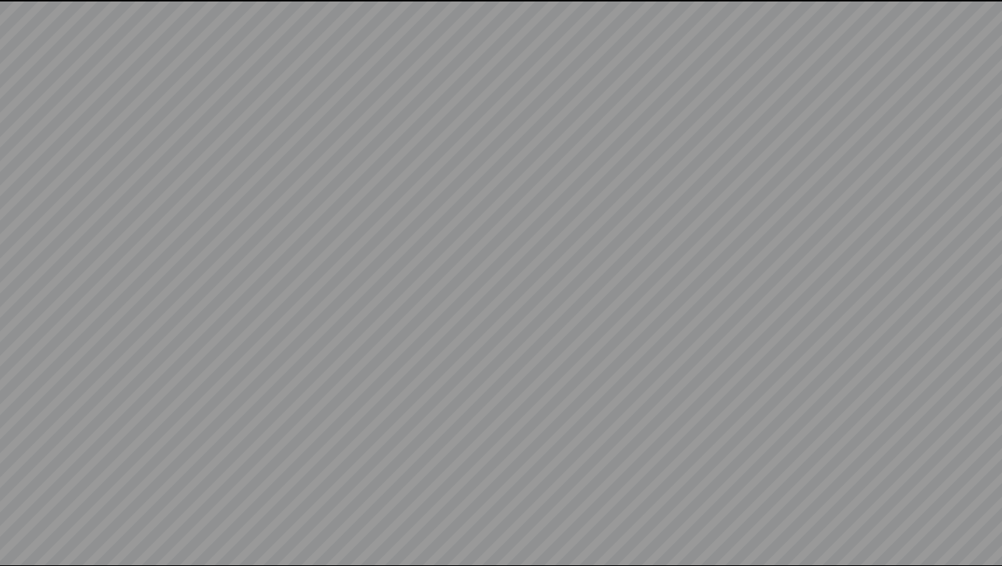
click at [985, 548] on video at bounding box center [501, 283] width 1002 height 566
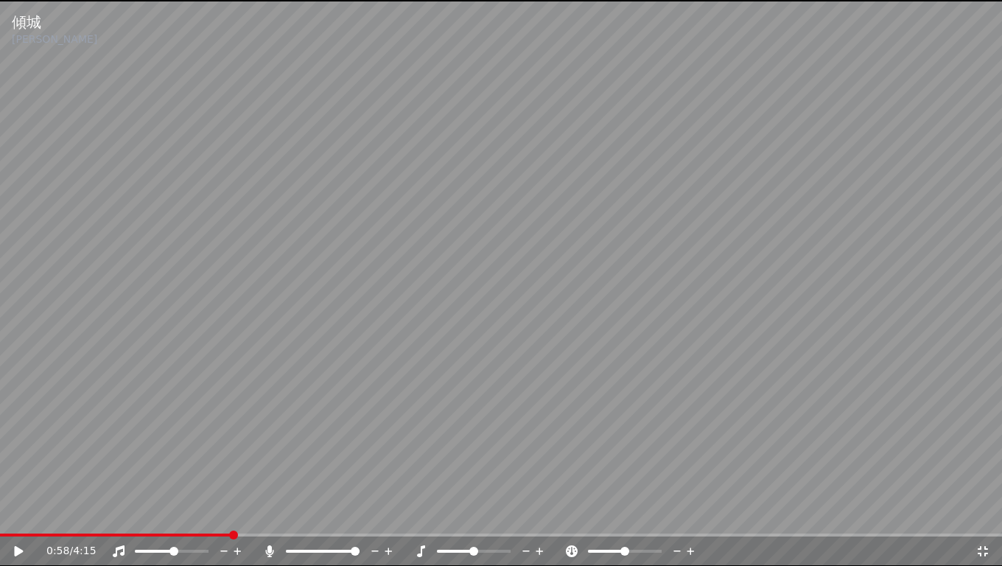
click at [986, 548] on icon at bounding box center [983, 551] width 10 height 10
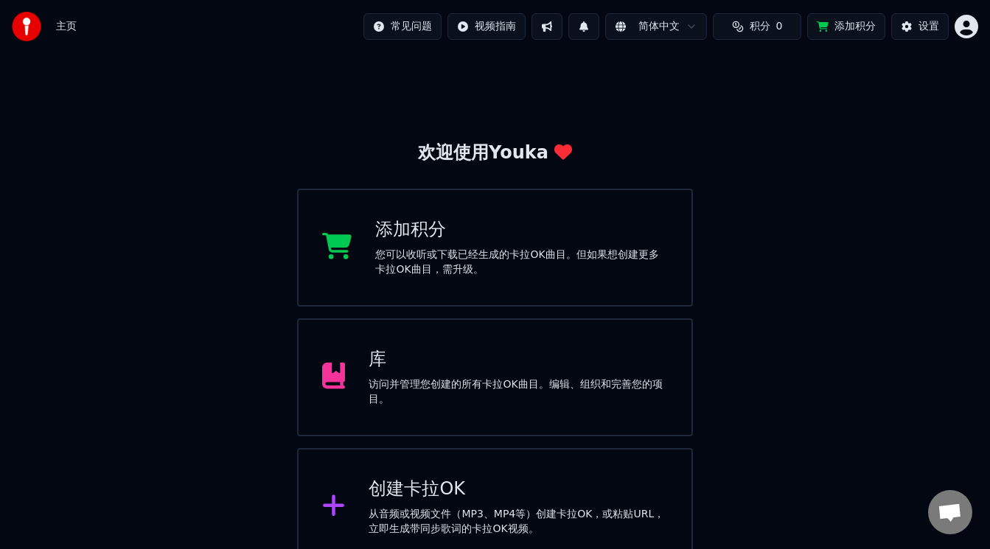
click at [949, 504] on span "打開聊天" at bounding box center [949, 513] width 24 height 21
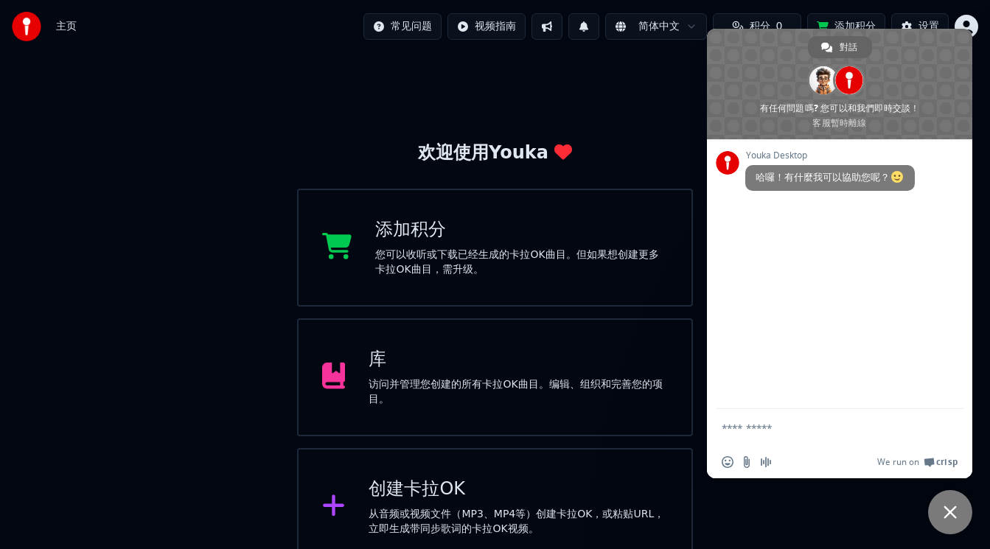
click at [934, 514] on span "關閉聊天" at bounding box center [950, 512] width 44 height 44
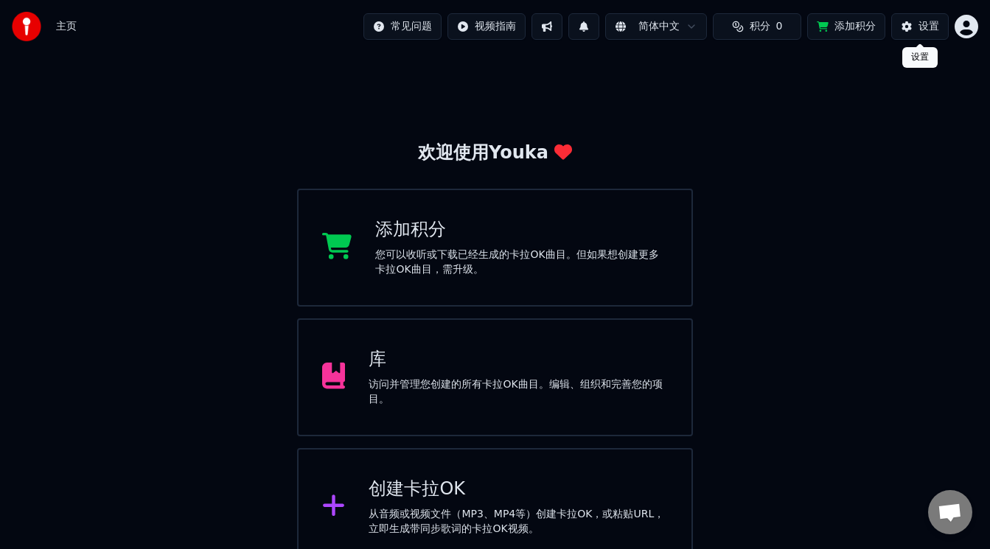
click at [905, 27] on button "设置" at bounding box center [919, 26] width 57 height 27
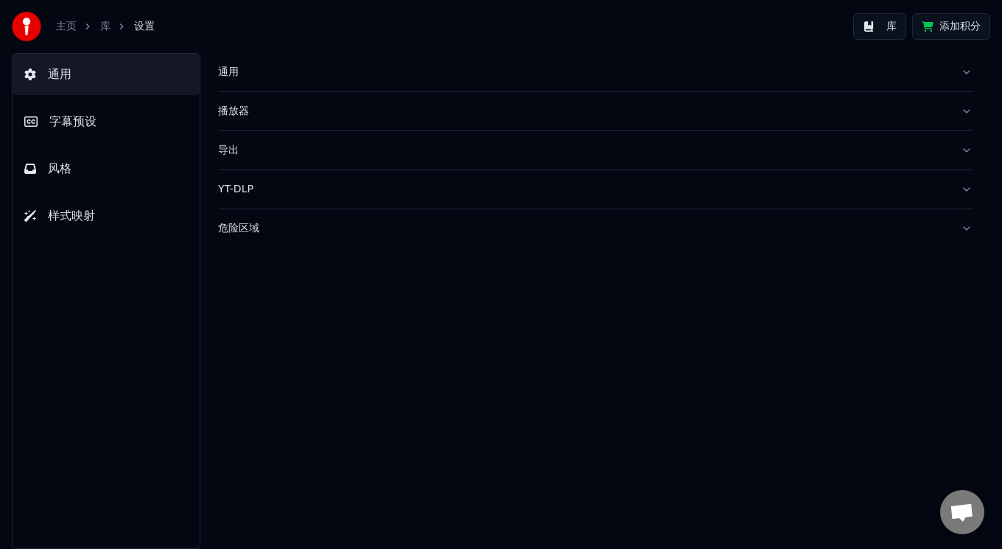
click at [491, 117] on div "播放器" at bounding box center [583, 111] width 731 height 15
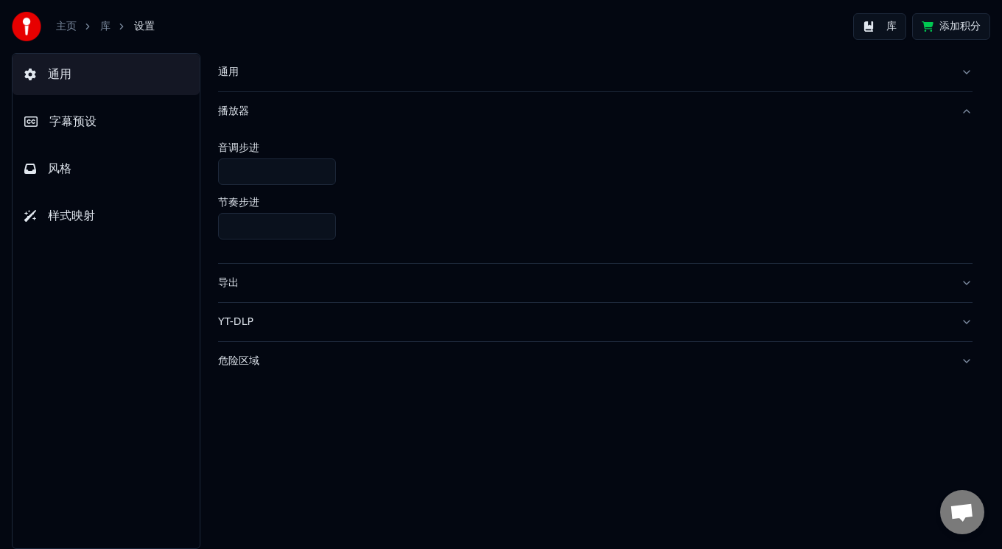
click at [322, 173] on input "***" at bounding box center [277, 171] width 118 height 27
type input "*"
click at [322, 170] on input "*" at bounding box center [277, 171] width 118 height 27
click at [234, 284] on div "导出" at bounding box center [583, 283] width 731 height 15
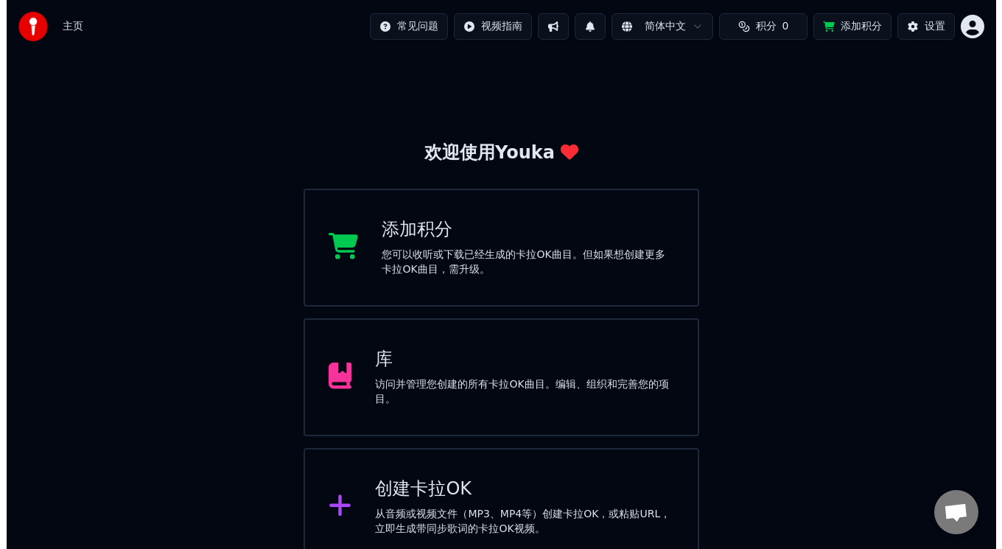
scroll to position [17, 0]
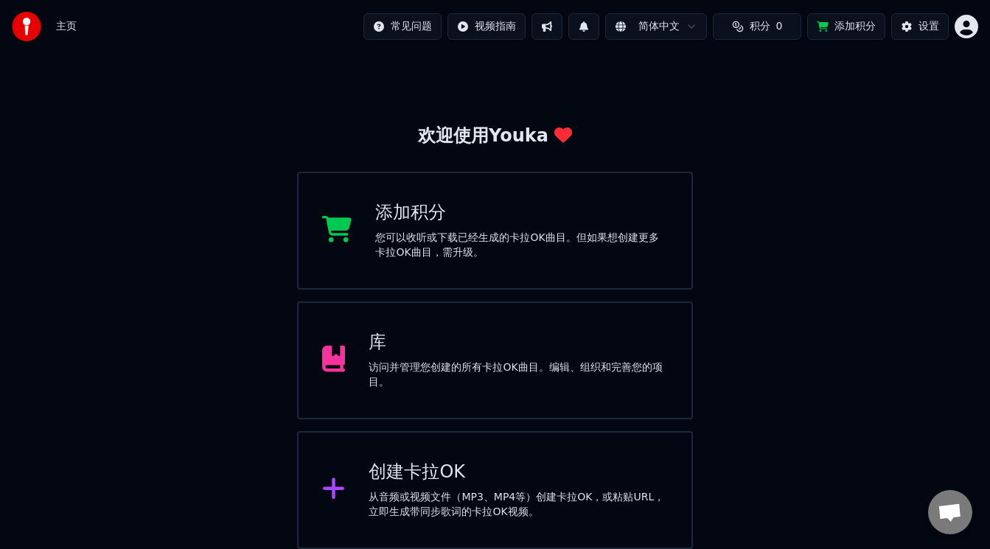
click at [403, 468] on div "创建卡拉OK" at bounding box center [518, 473] width 299 height 24
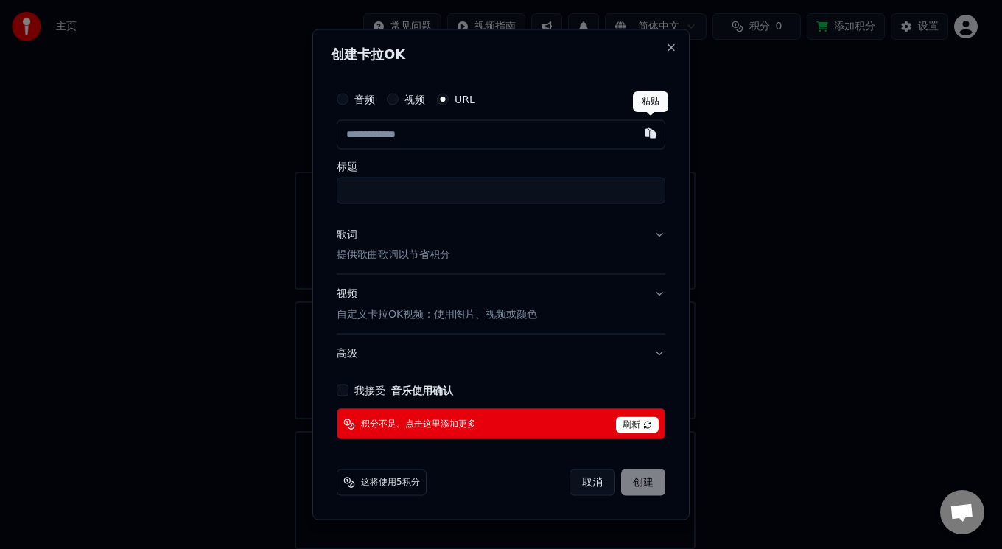
click at [648, 130] on button "button" at bounding box center [650, 132] width 29 height 27
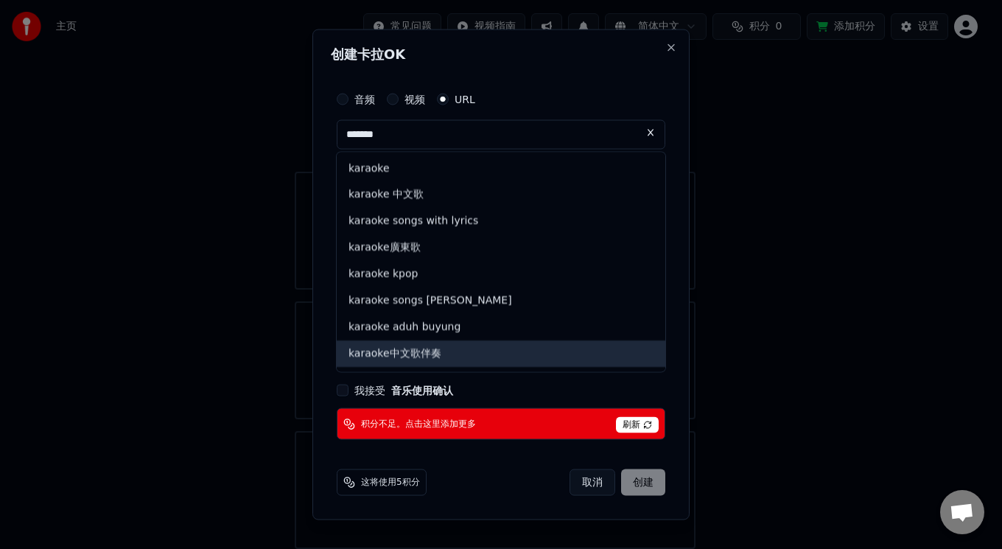
click at [403, 353] on div "karaoke中文歌伴奏" at bounding box center [501, 354] width 329 height 27
type input "**********"
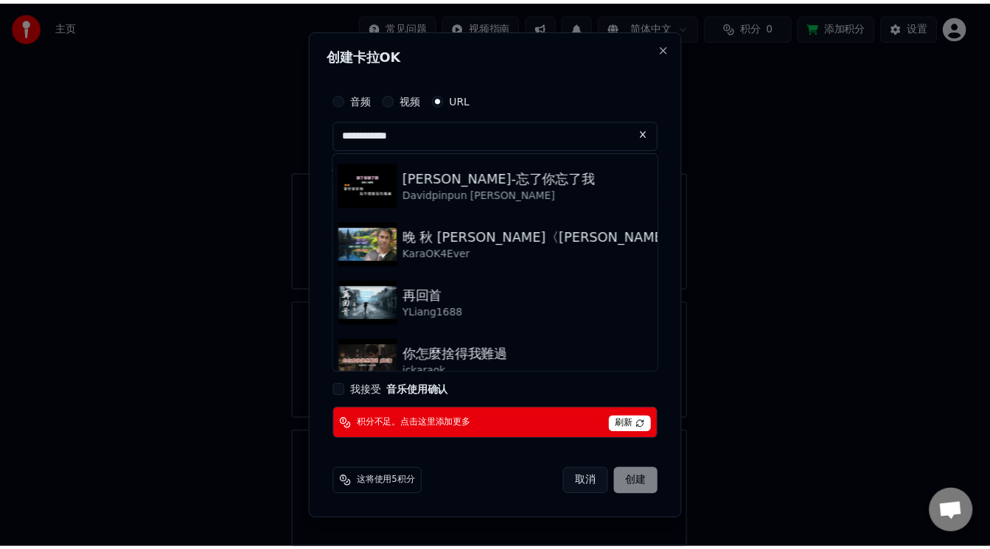
scroll to position [907, 0]
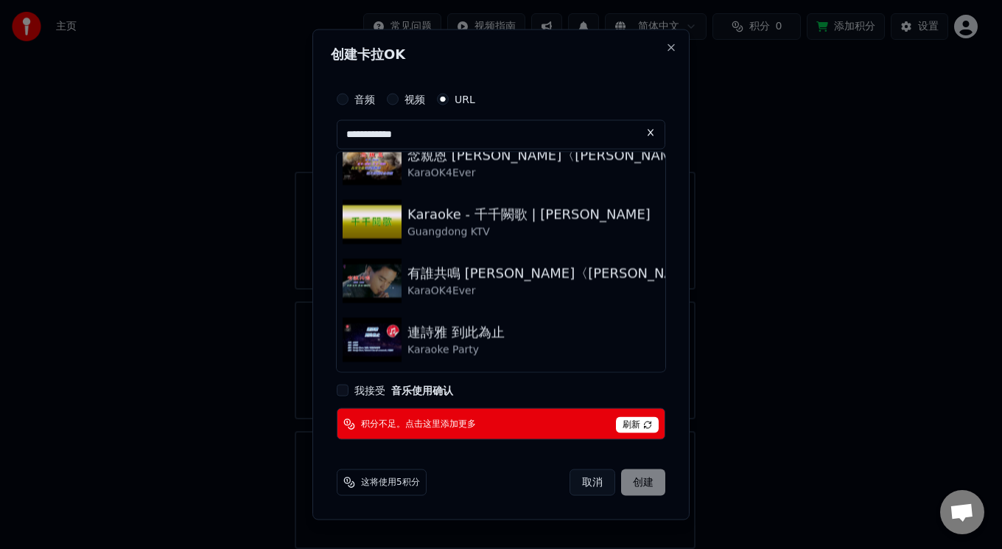
click at [343, 388] on button "我接受 音乐使用确认" at bounding box center [343, 391] width 12 height 12
click at [652, 419] on span "刷新" at bounding box center [637, 425] width 43 height 16
click at [597, 475] on button "取消" at bounding box center [593, 482] width 46 height 27
